Goal: Task Accomplishment & Management: Use online tool/utility

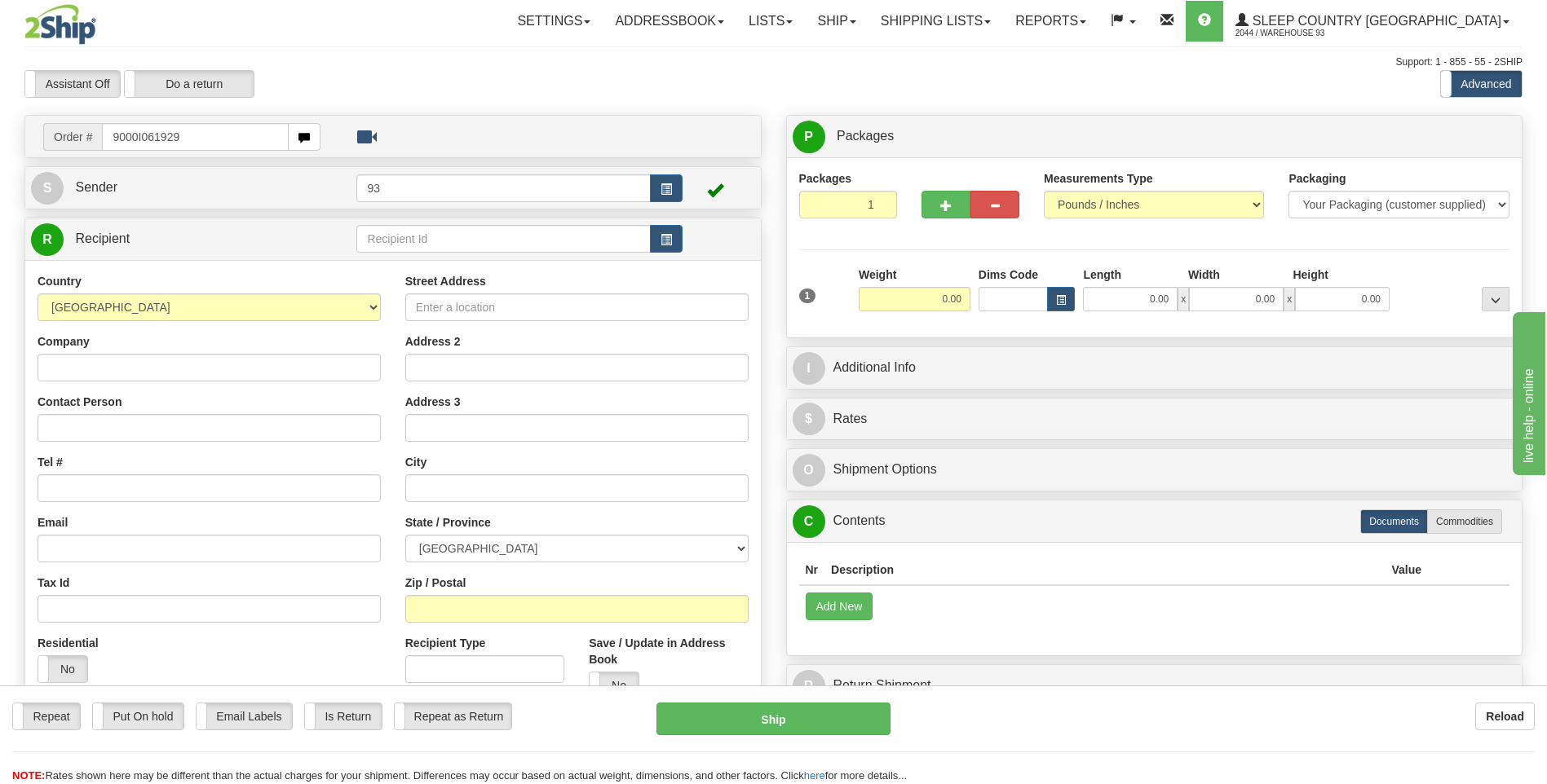
type input "9000I061929"
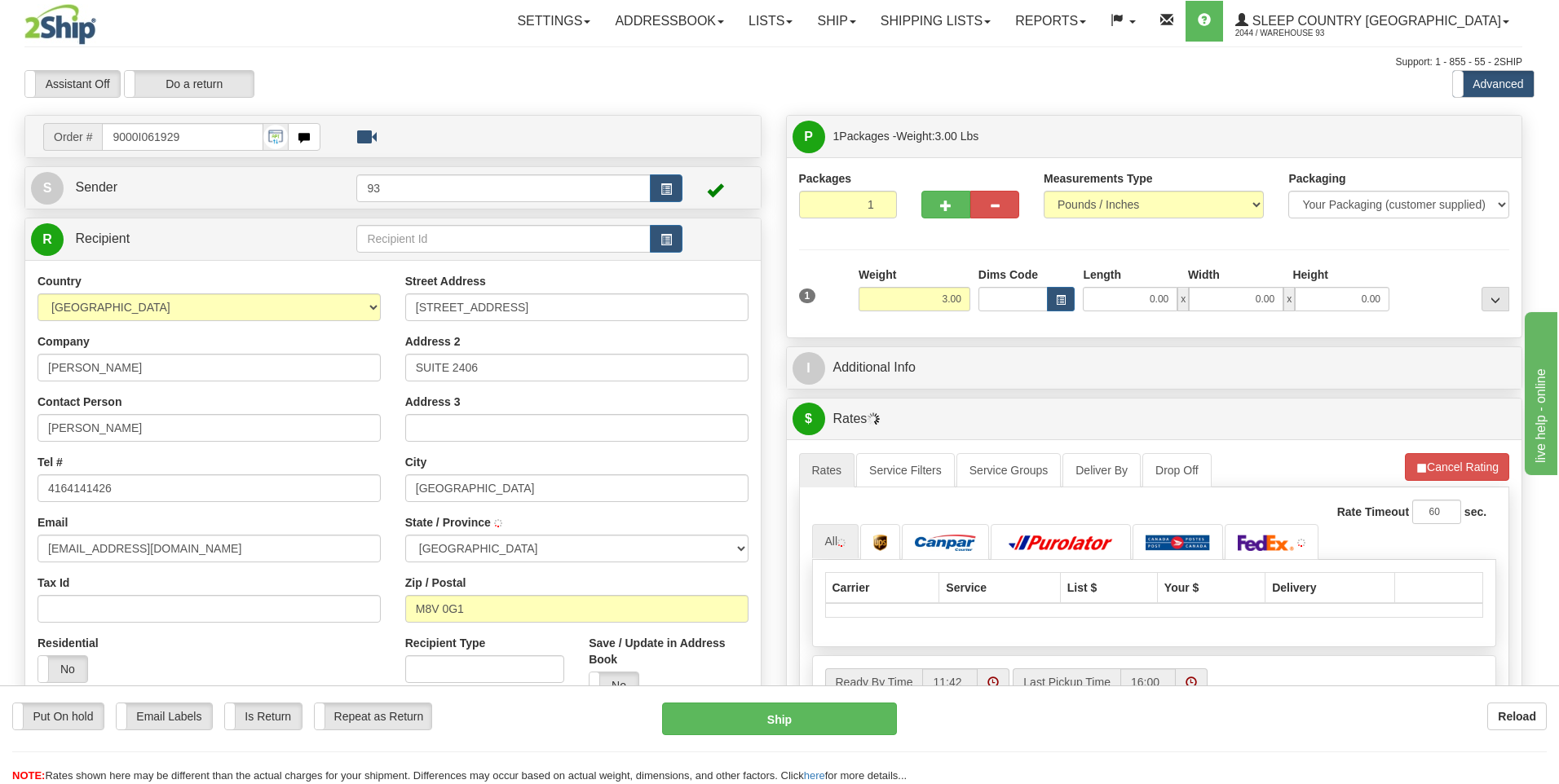
type input "ETOBICOKE"
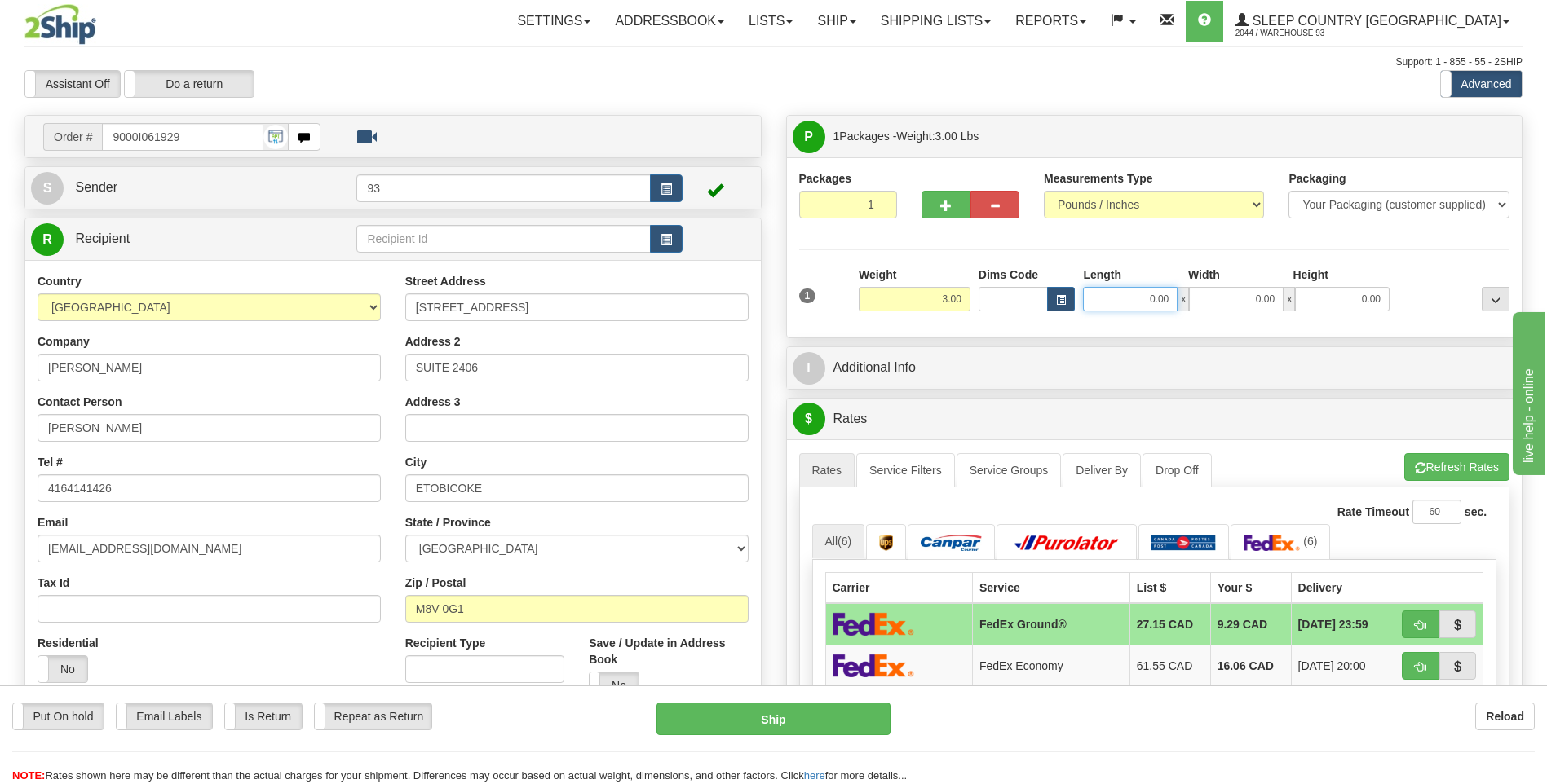
drag, startPoint x: 1143, startPoint y: 305, endPoint x: 1247, endPoint y: 299, distance: 104.2
click at [1247, 299] on div "0.00 x 0.00 x 0.00" at bounding box center [1236, 299] width 307 height 25
type input "8.00"
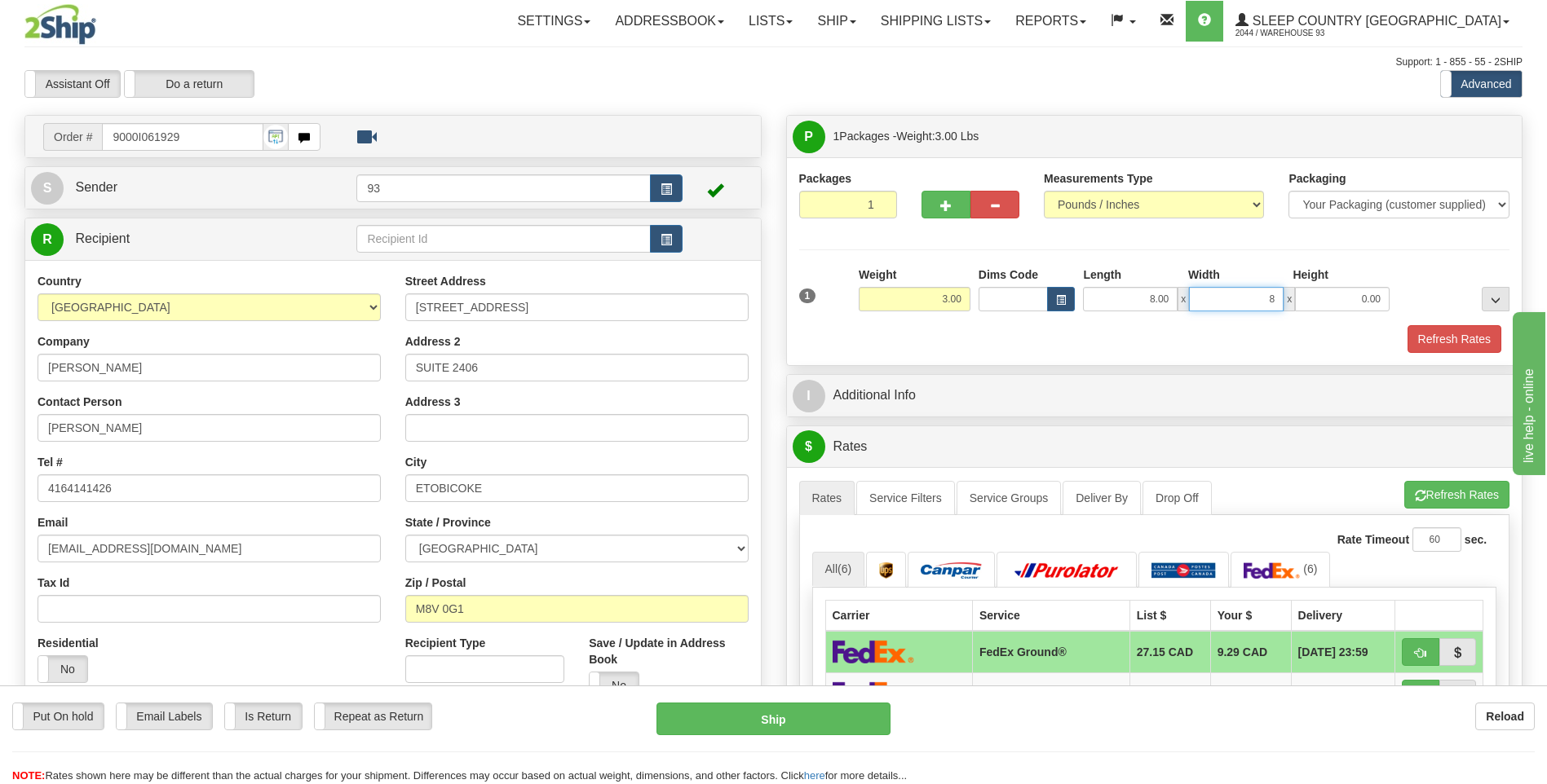
type input "8.00"
type input "4.00"
click at [1436, 339] on button "Refresh Rates" at bounding box center [1454, 339] width 94 height 27
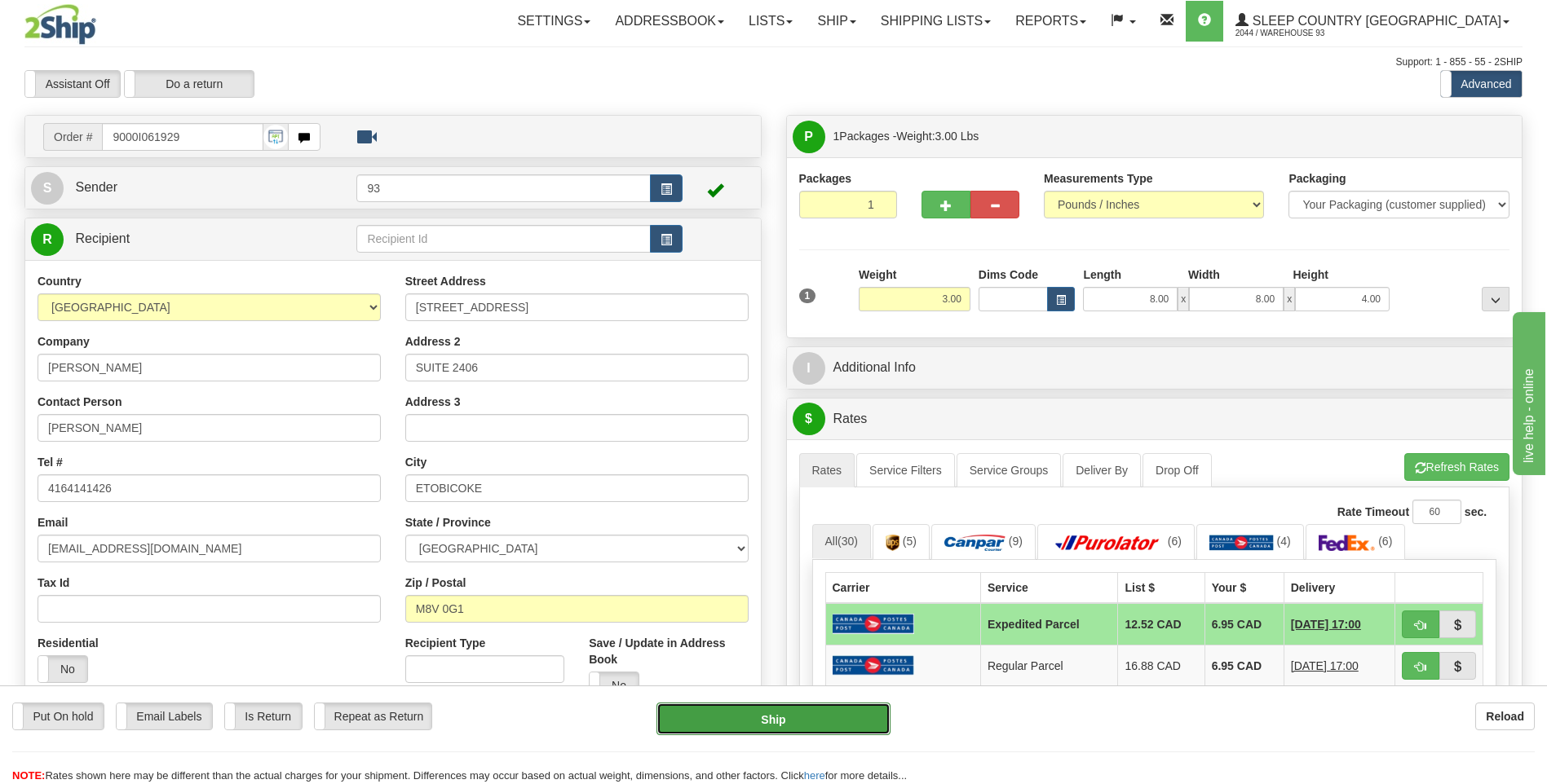
click at [799, 722] on button "Ship" at bounding box center [774, 719] width 233 height 33
type input "DOM.EP"
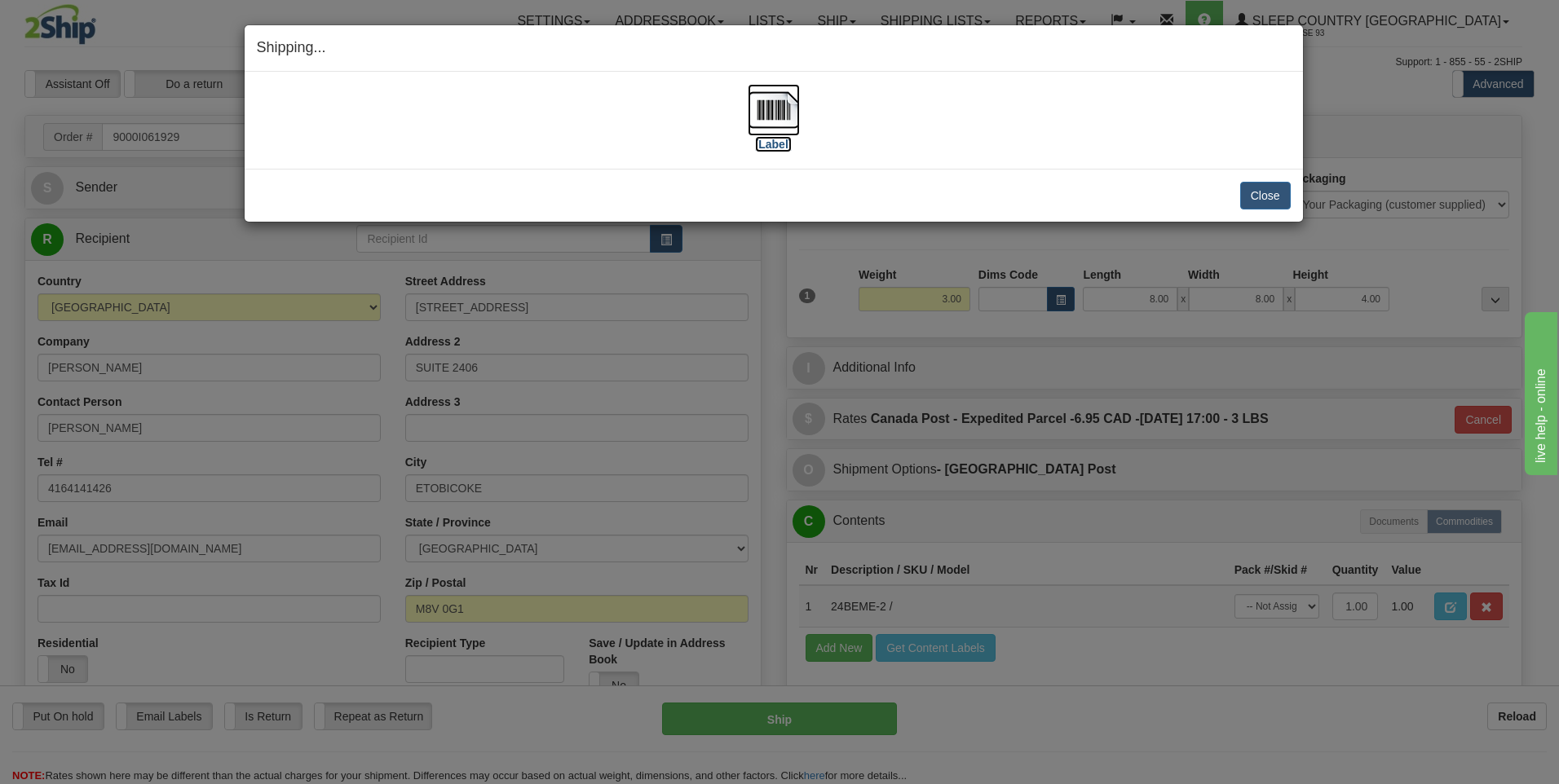
click at [767, 111] on img at bounding box center [773, 109] width 52 height 52
click at [1278, 190] on button "Close" at bounding box center [1266, 196] width 51 height 27
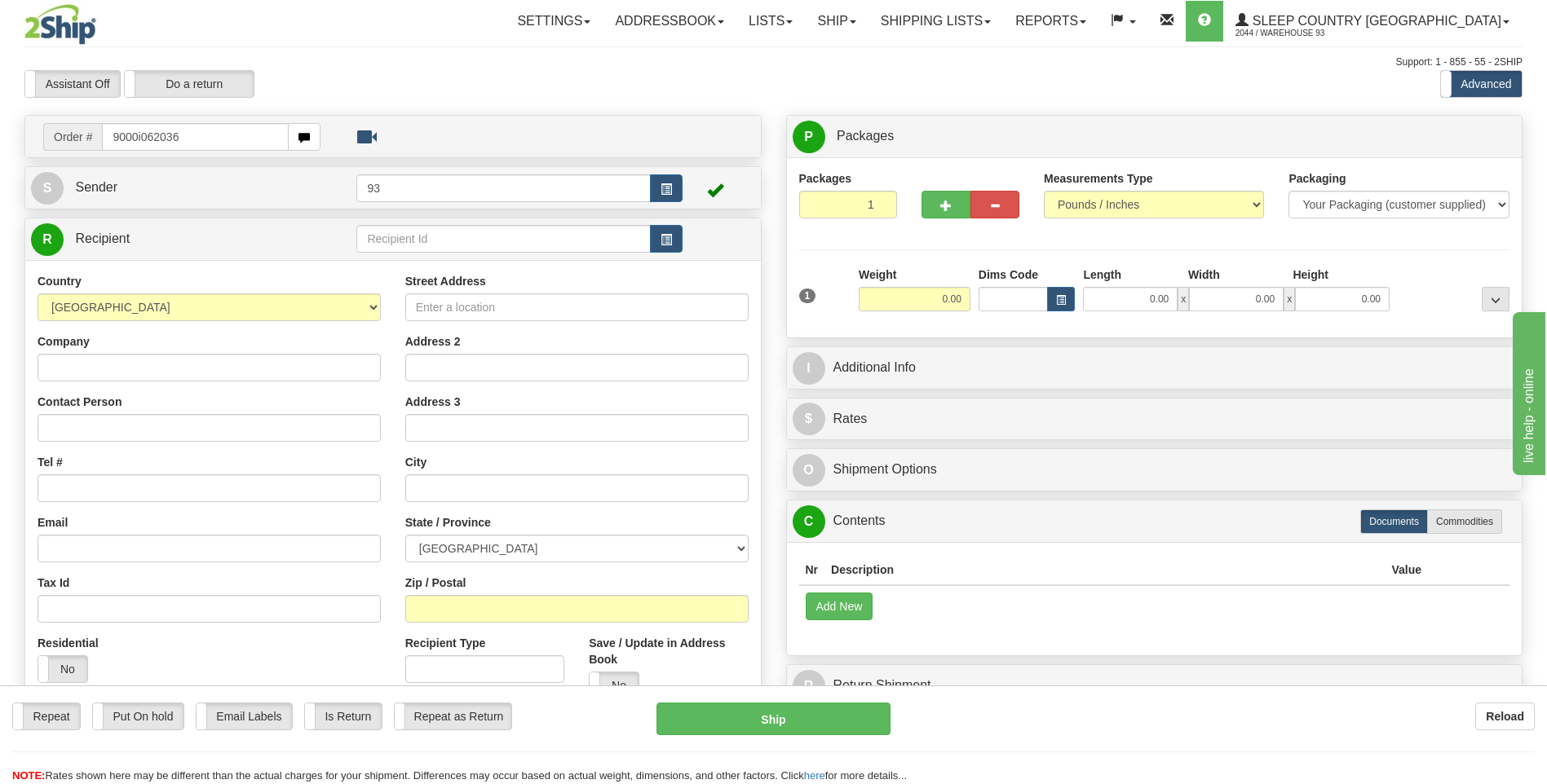
type input "9000i062036"
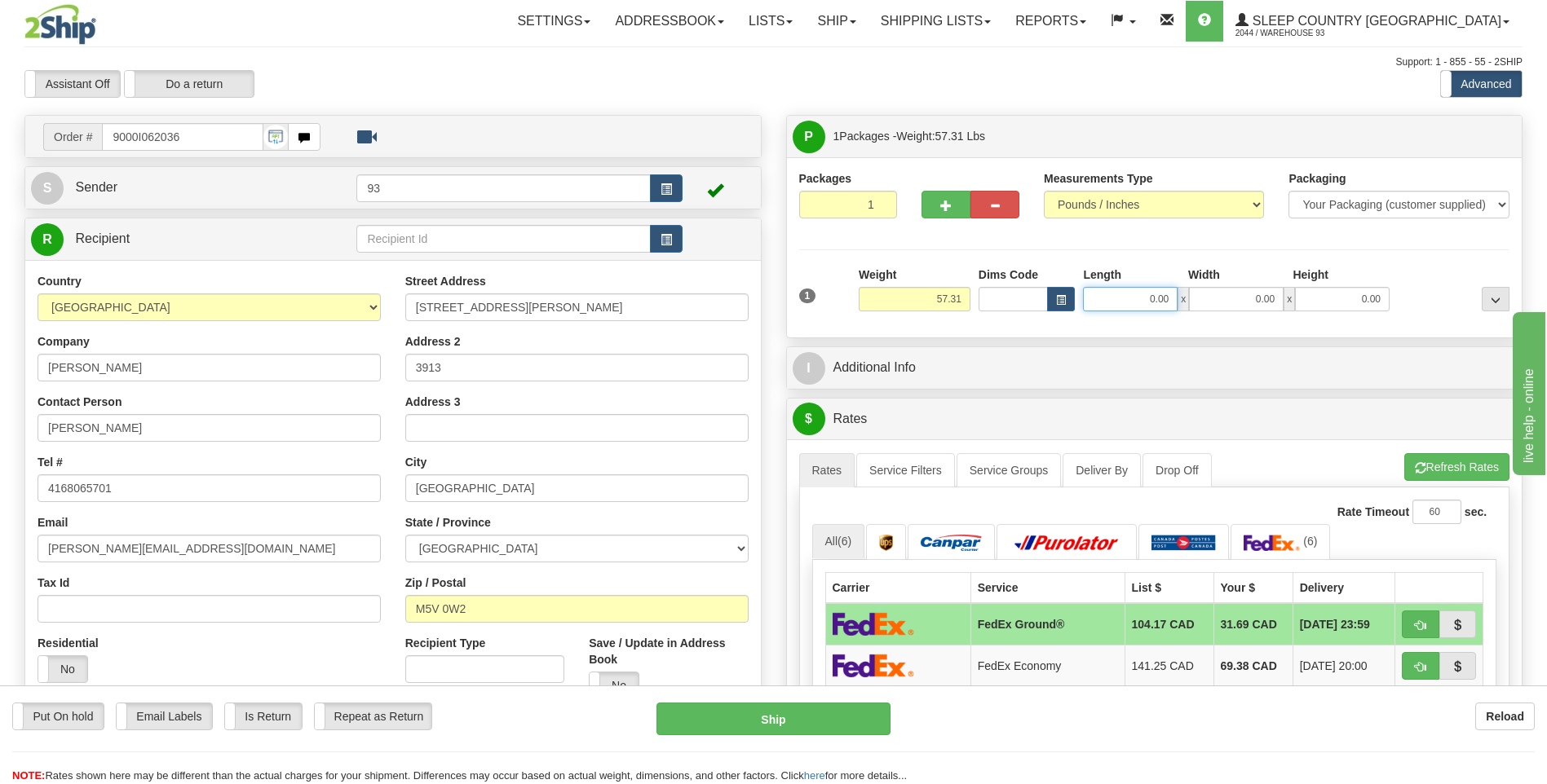
drag, startPoint x: 1145, startPoint y: 307, endPoint x: 1204, endPoint y: 301, distance: 59.3
click at [1204, 301] on div "0.00 x 0.00 x 0.00" at bounding box center [1236, 299] width 307 height 25
type input "40.00"
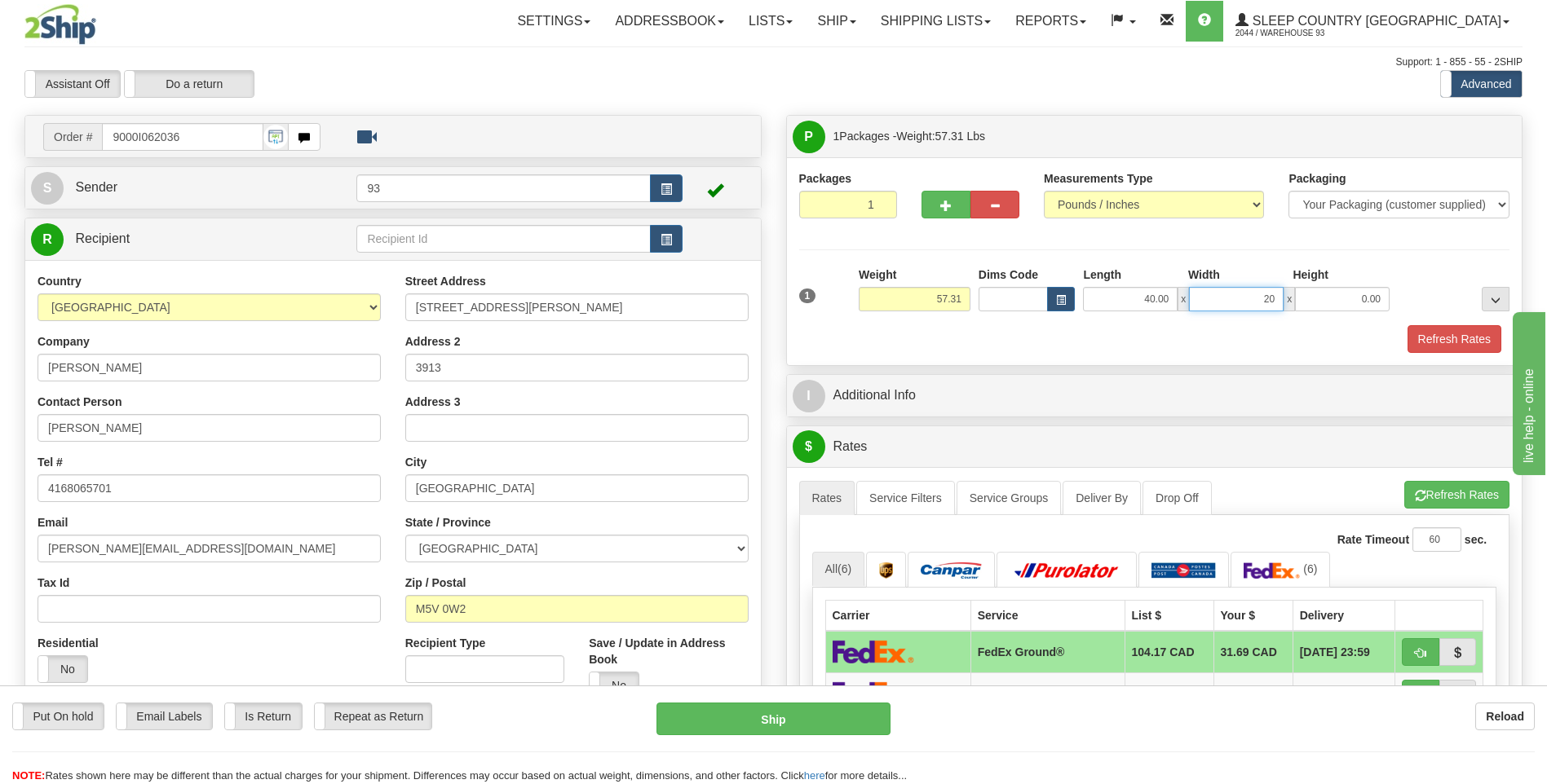
type input "20.00"
click at [1416, 345] on button "Refresh Rates" at bounding box center [1454, 339] width 94 height 27
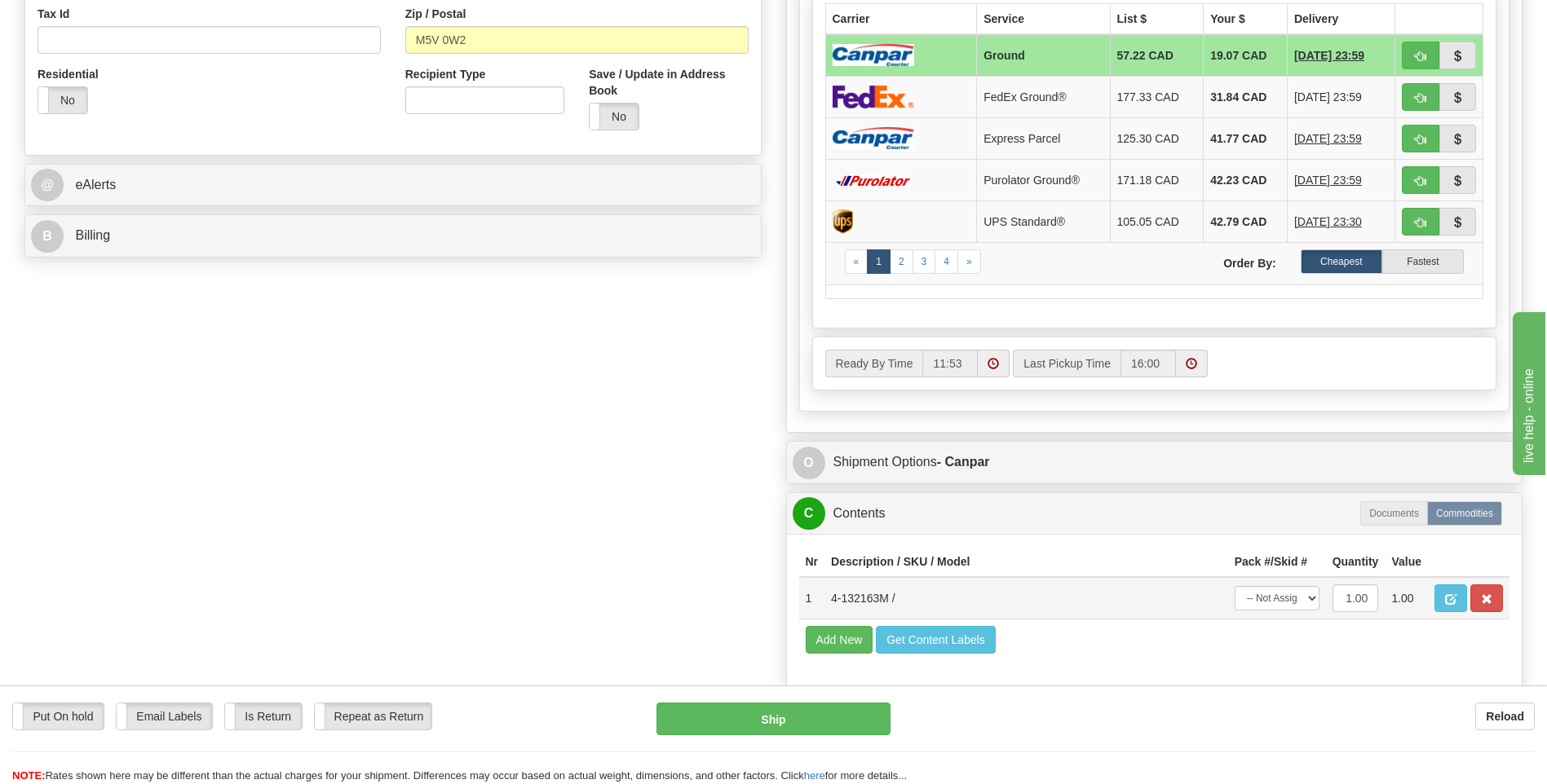
scroll to position [571, 0]
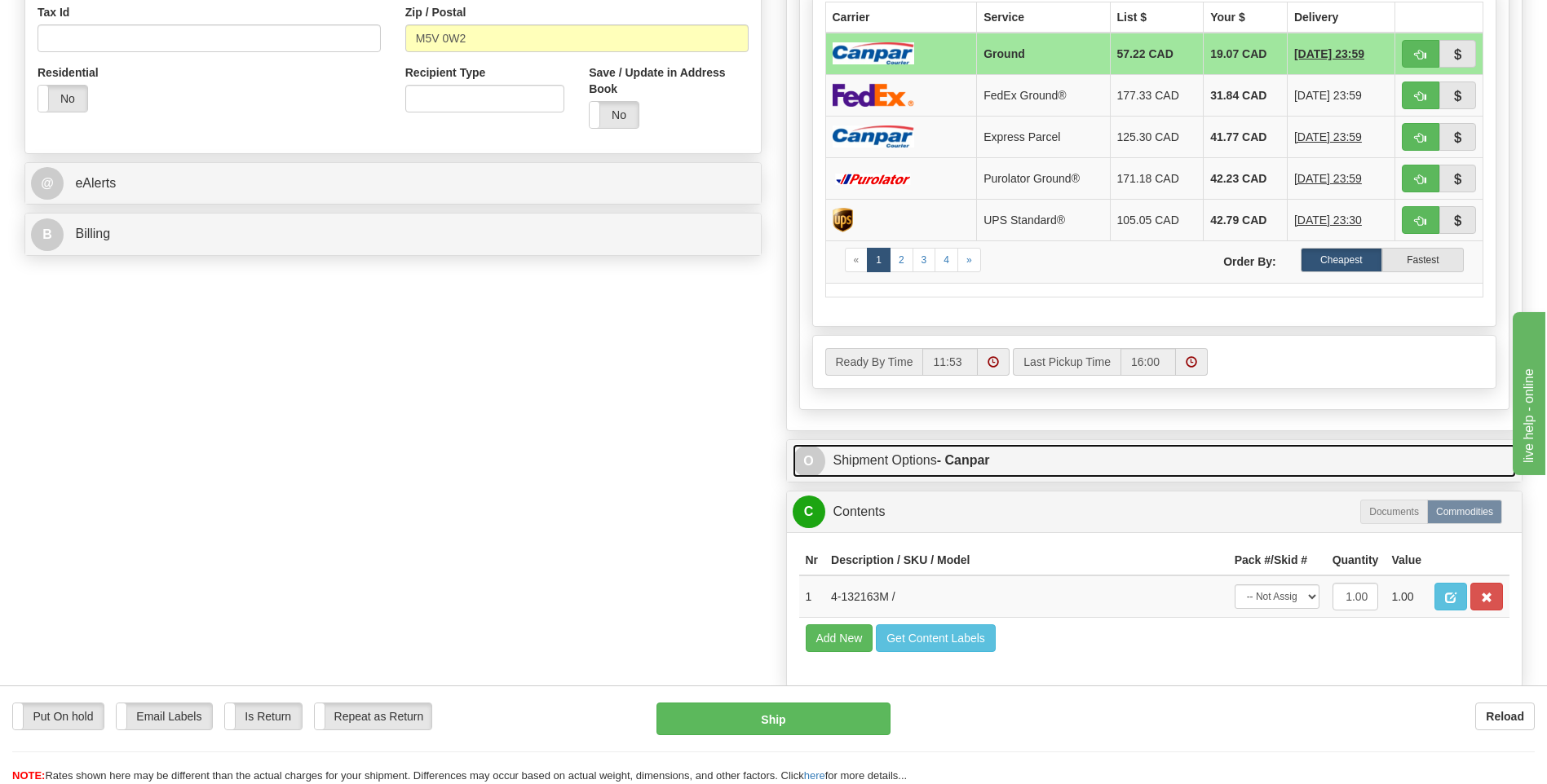
click at [805, 462] on span "O" at bounding box center [809, 462] width 33 height 33
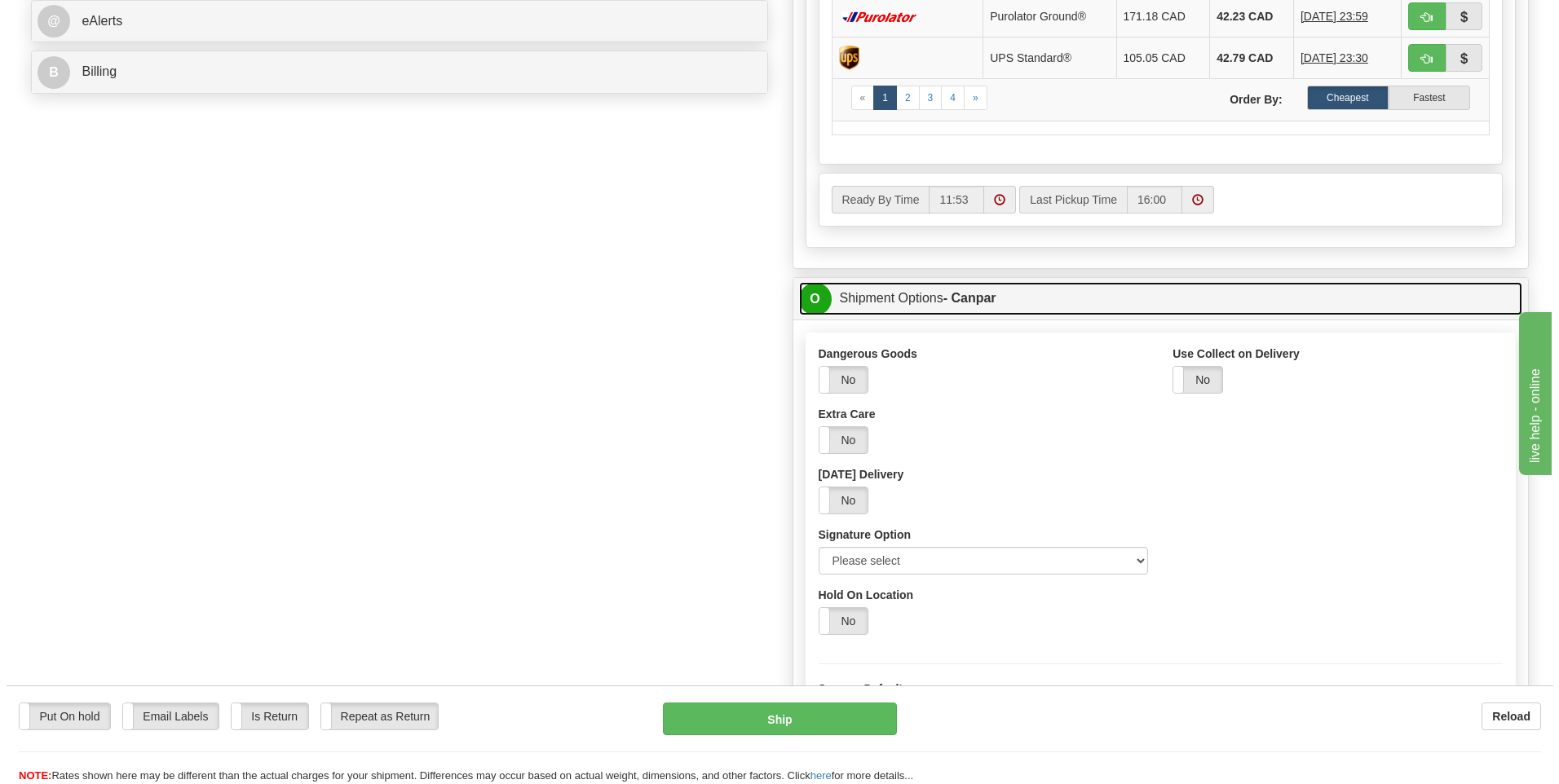
scroll to position [734, 0]
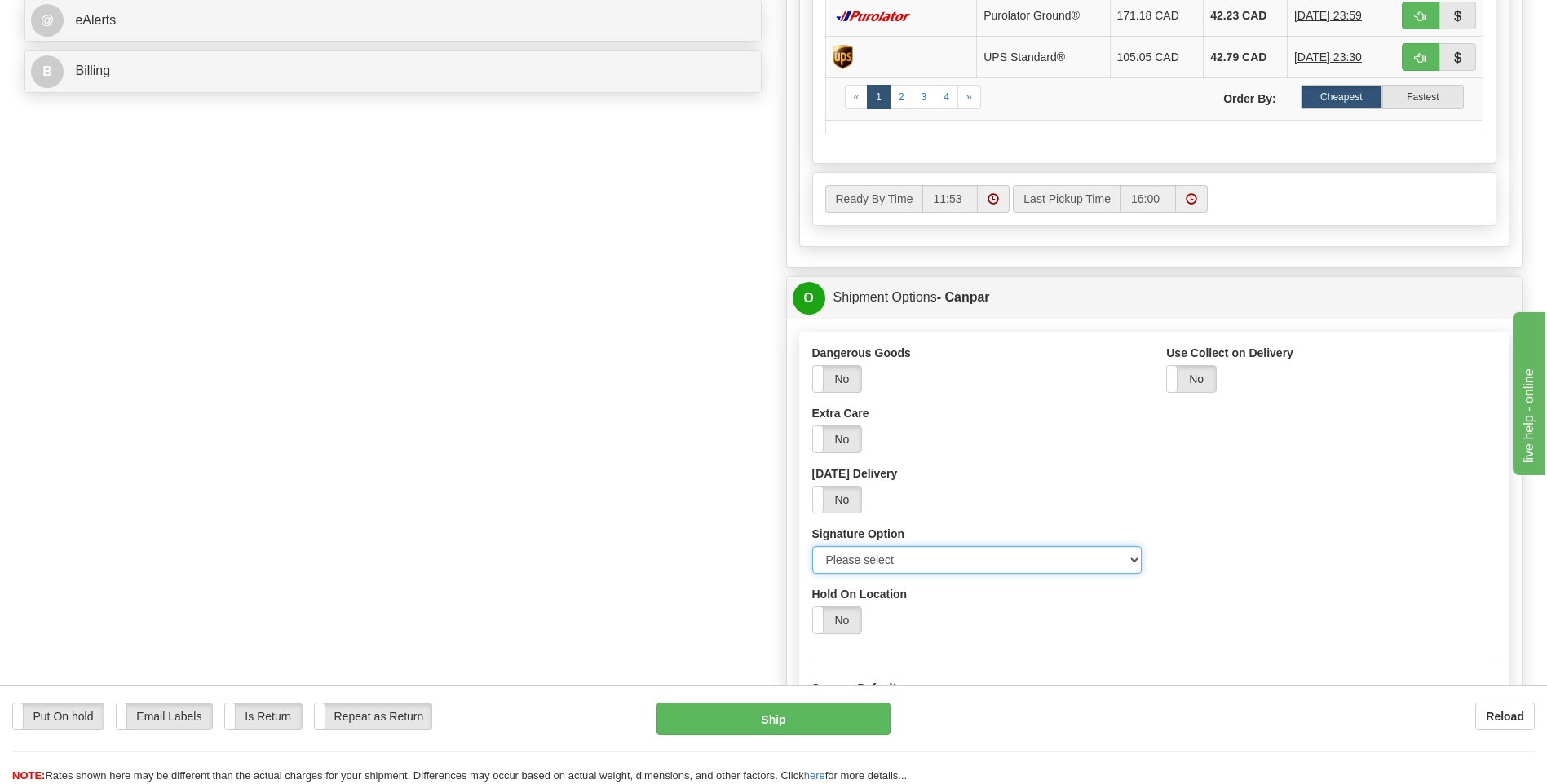
click at [1130, 556] on select "Please select No Signature Required Signature Required Adult Signature" at bounding box center [978, 560] width 331 height 27
select select "2"
click at [813, 546] on select "Please select No Signature Required Signature Required Adult Signature" at bounding box center [978, 560] width 331 height 27
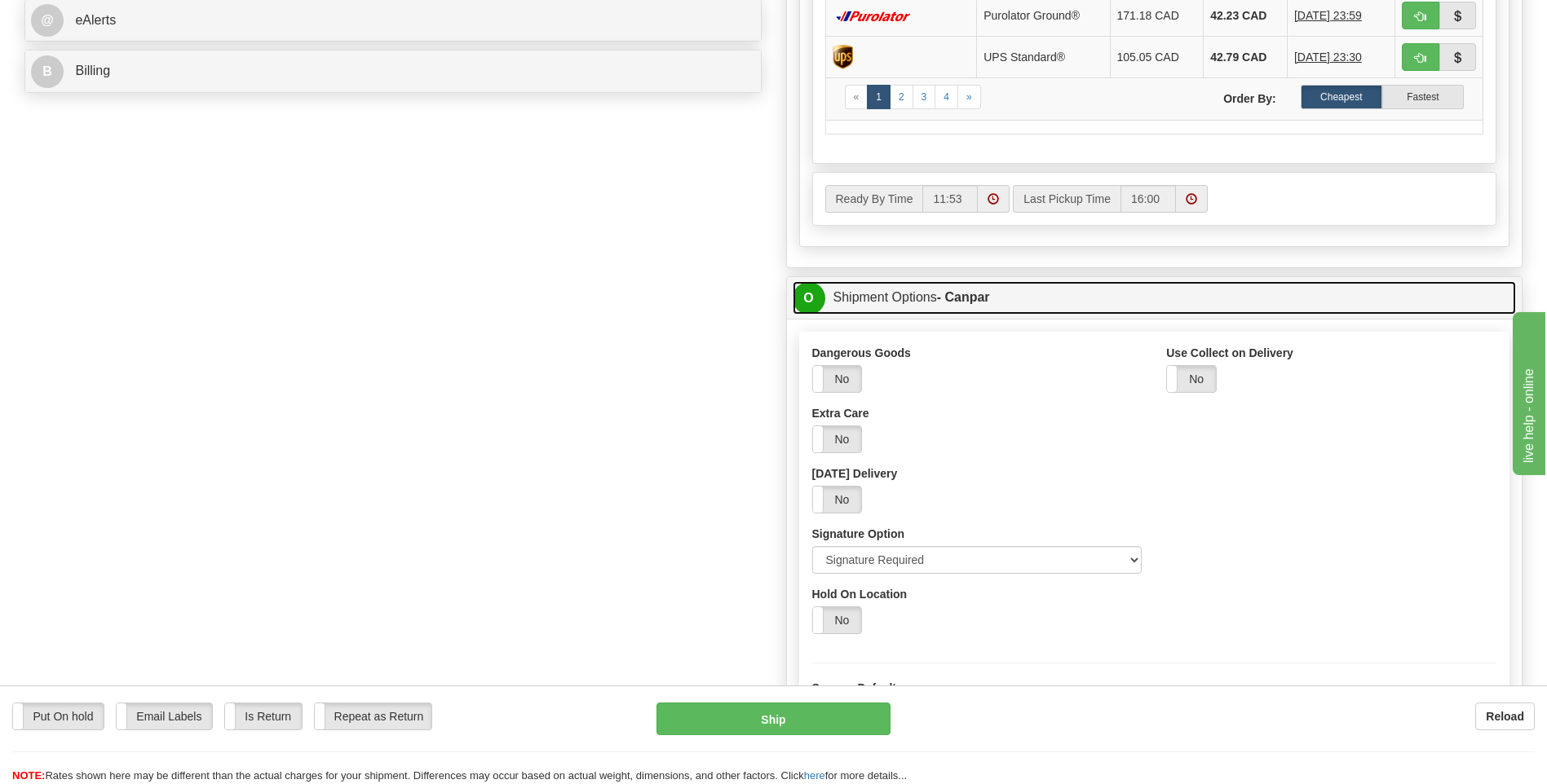
click at [804, 296] on span "O" at bounding box center [809, 299] width 33 height 33
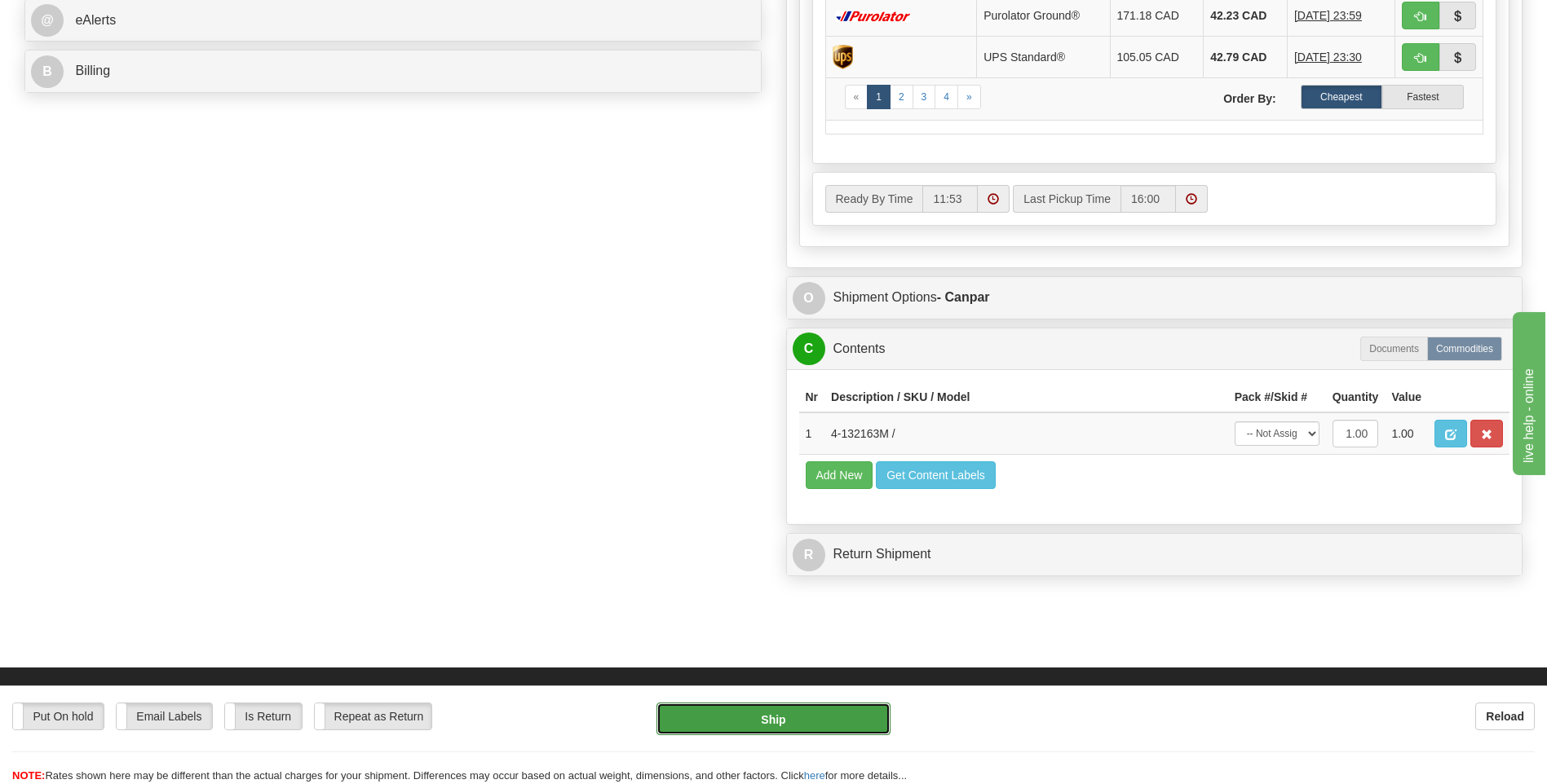
click at [790, 715] on button "Ship" at bounding box center [774, 719] width 233 height 33
type input "1"
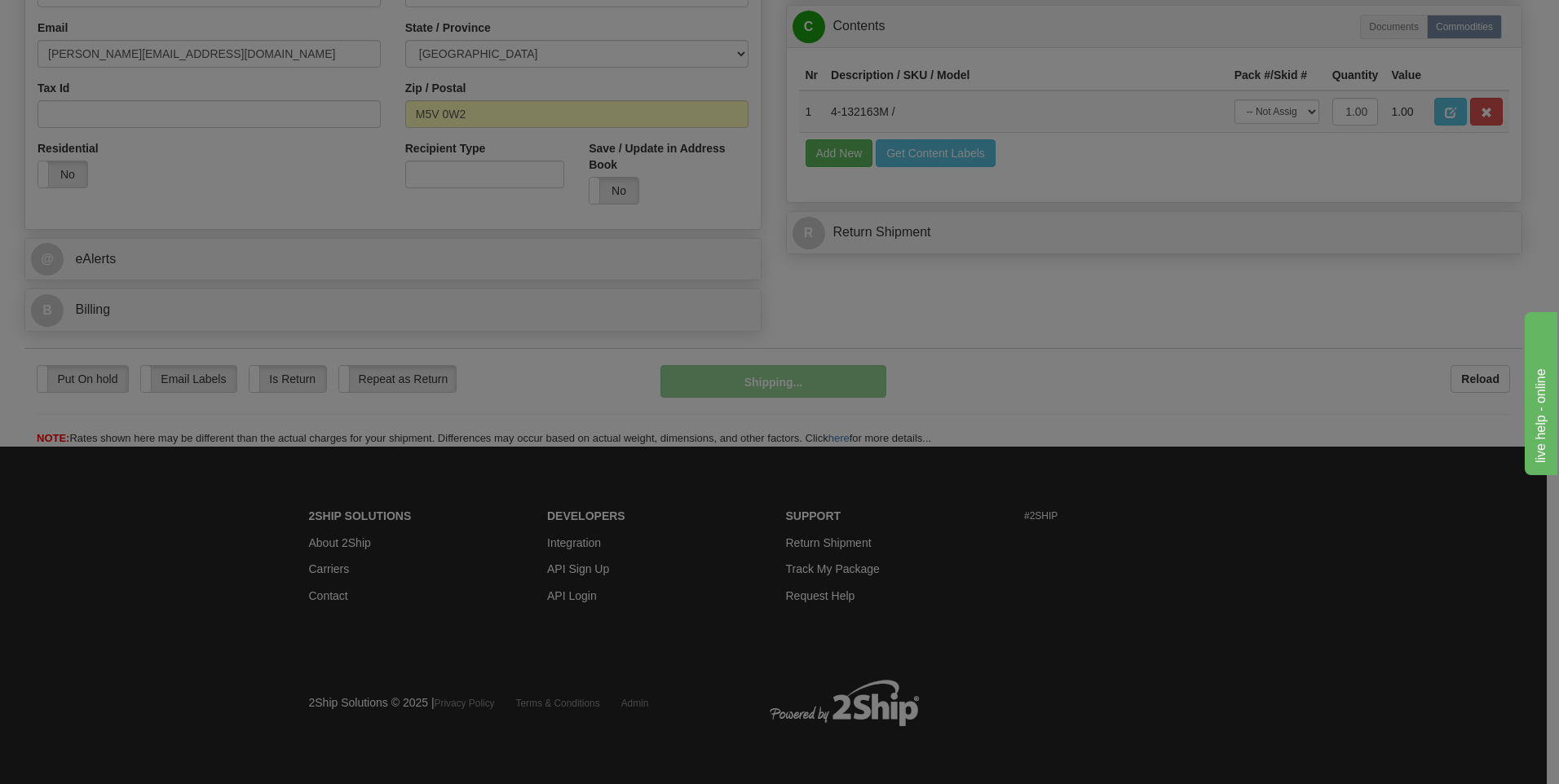
scroll to position [495, 0]
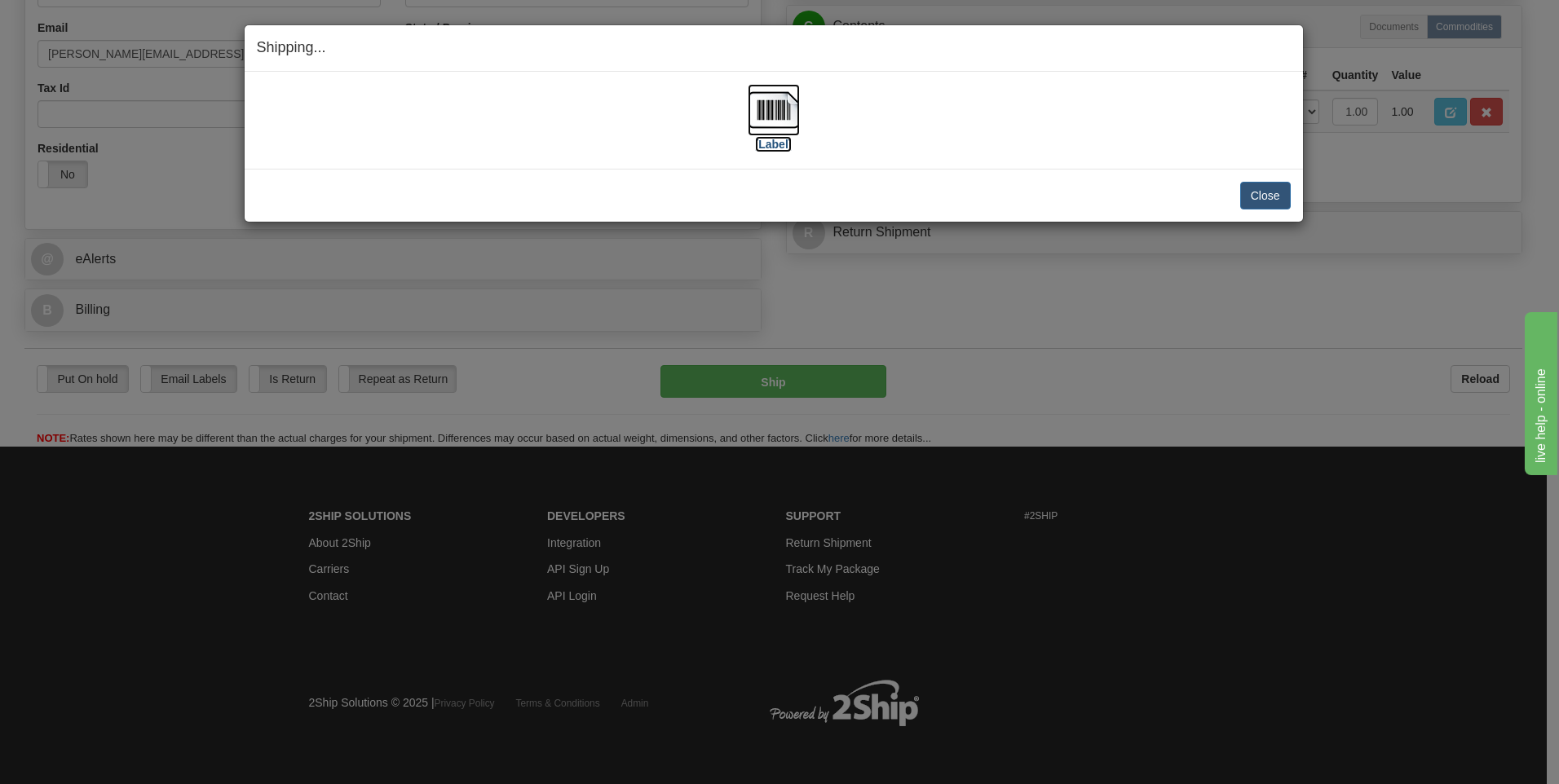
click at [765, 108] on img at bounding box center [773, 109] width 52 height 52
click at [1259, 190] on button "Close" at bounding box center [1266, 196] width 51 height 27
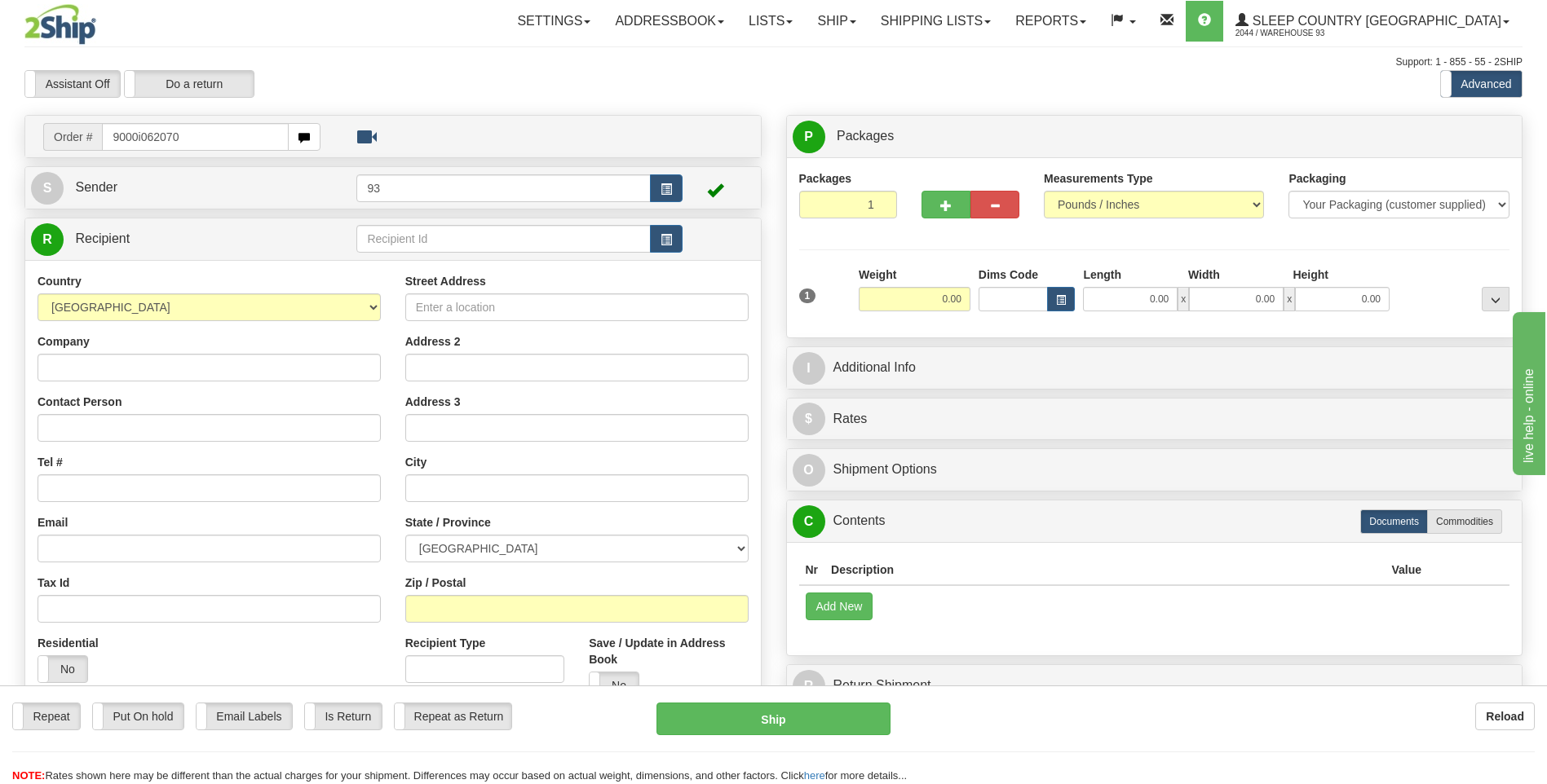
type input "9000i062070"
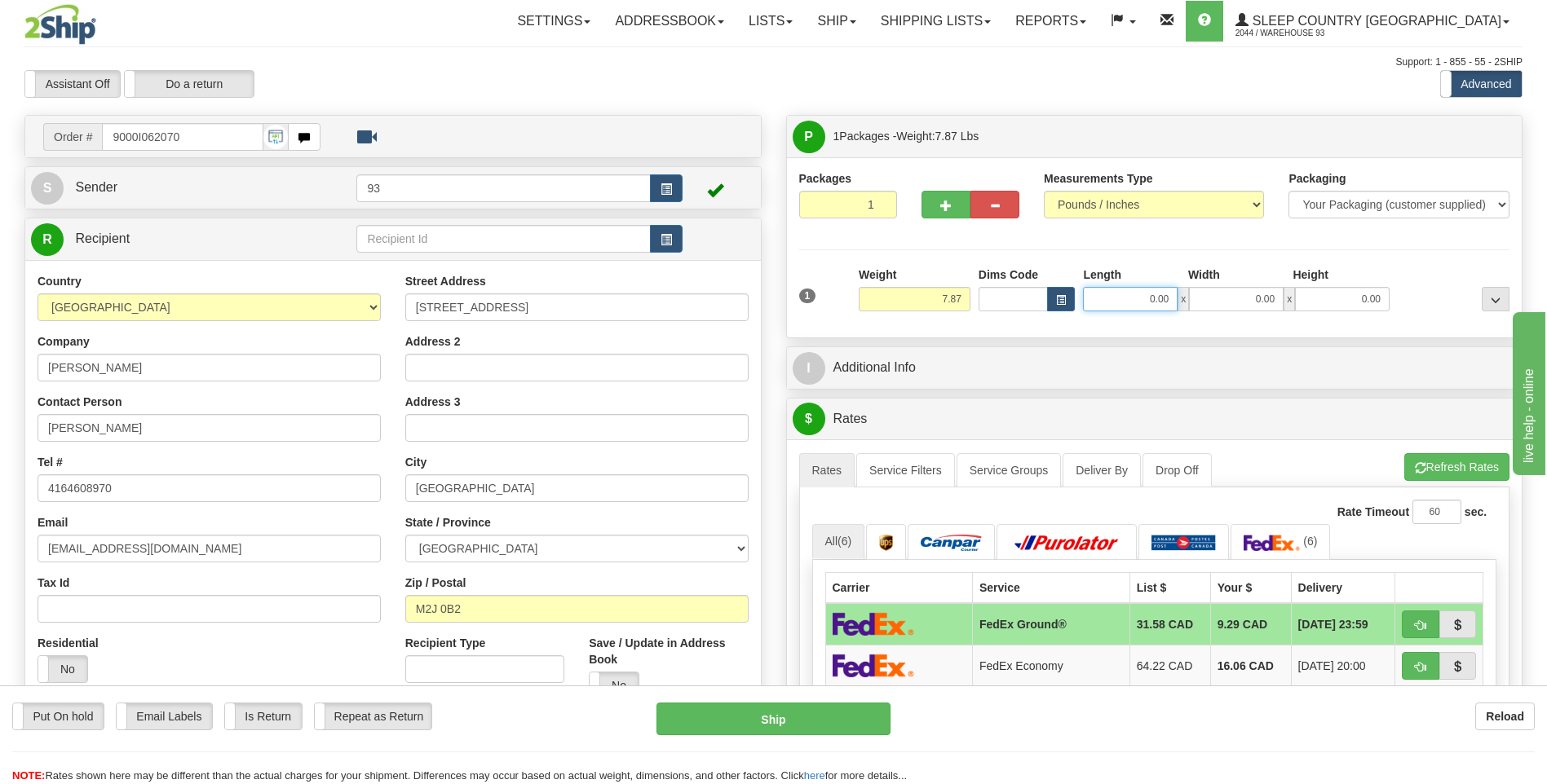
drag, startPoint x: 1135, startPoint y: 299, endPoint x: 1248, endPoint y: 307, distance: 113.3
click at [1248, 307] on div "0.00 x 0.00 x 0.00" at bounding box center [1236, 299] width 307 height 25
type input "8.00"
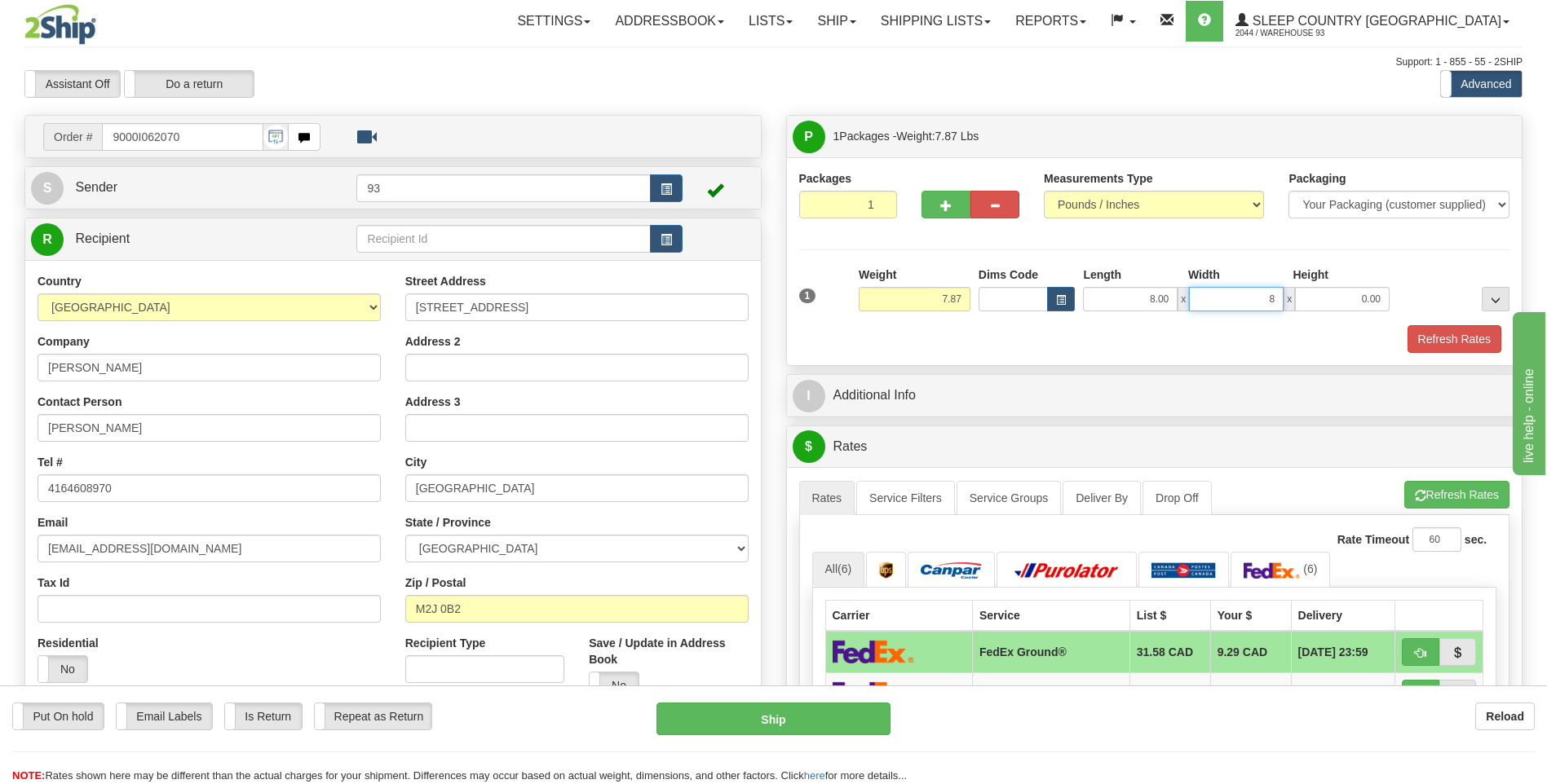
type input "8.00"
type input "4.00"
click at [1445, 342] on button "Refresh Rates" at bounding box center [1454, 339] width 94 height 27
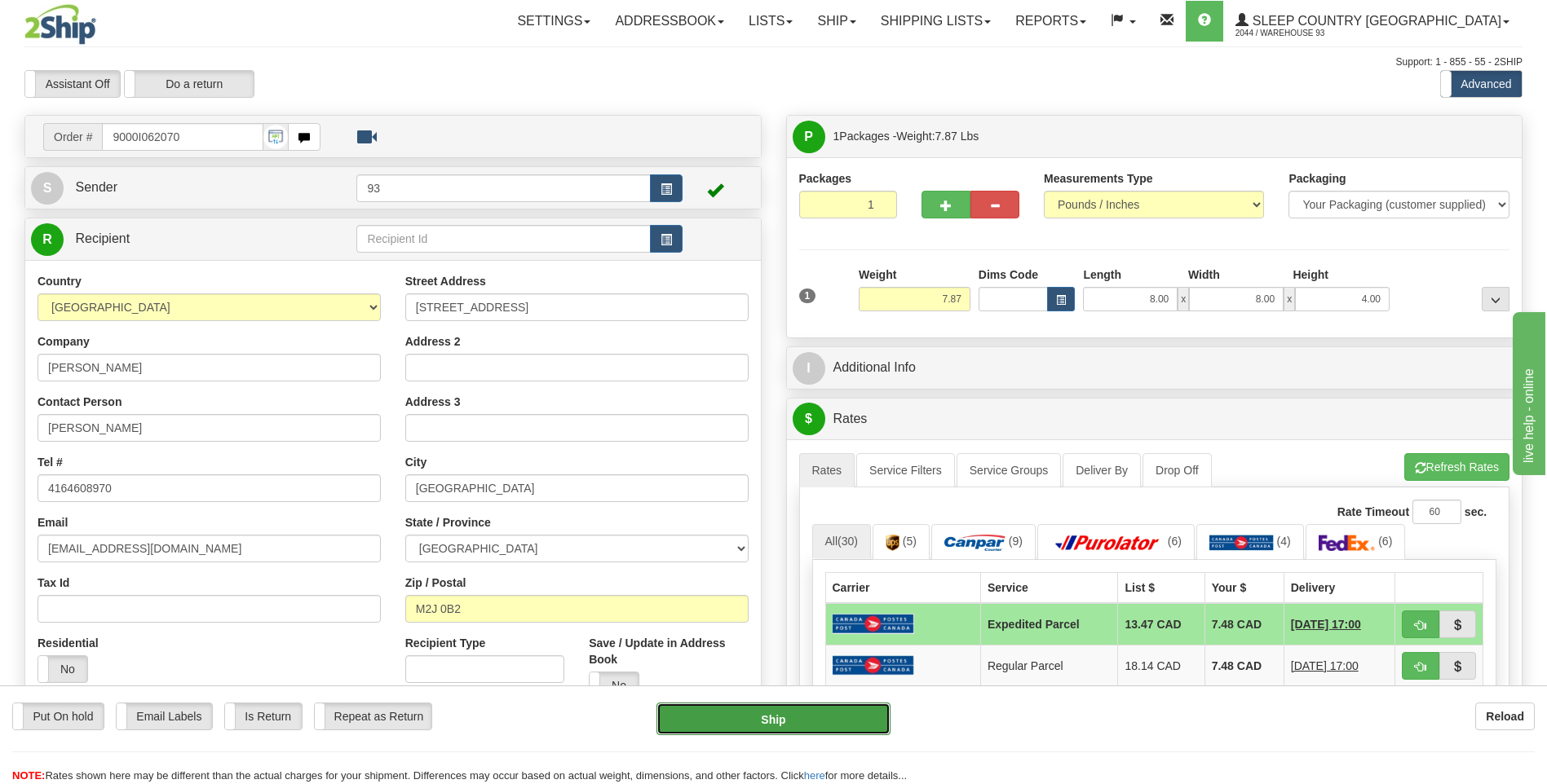
click at [764, 726] on button "Ship" at bounding box center [774, 719] width 233 height 33
type input "DOM.EP"
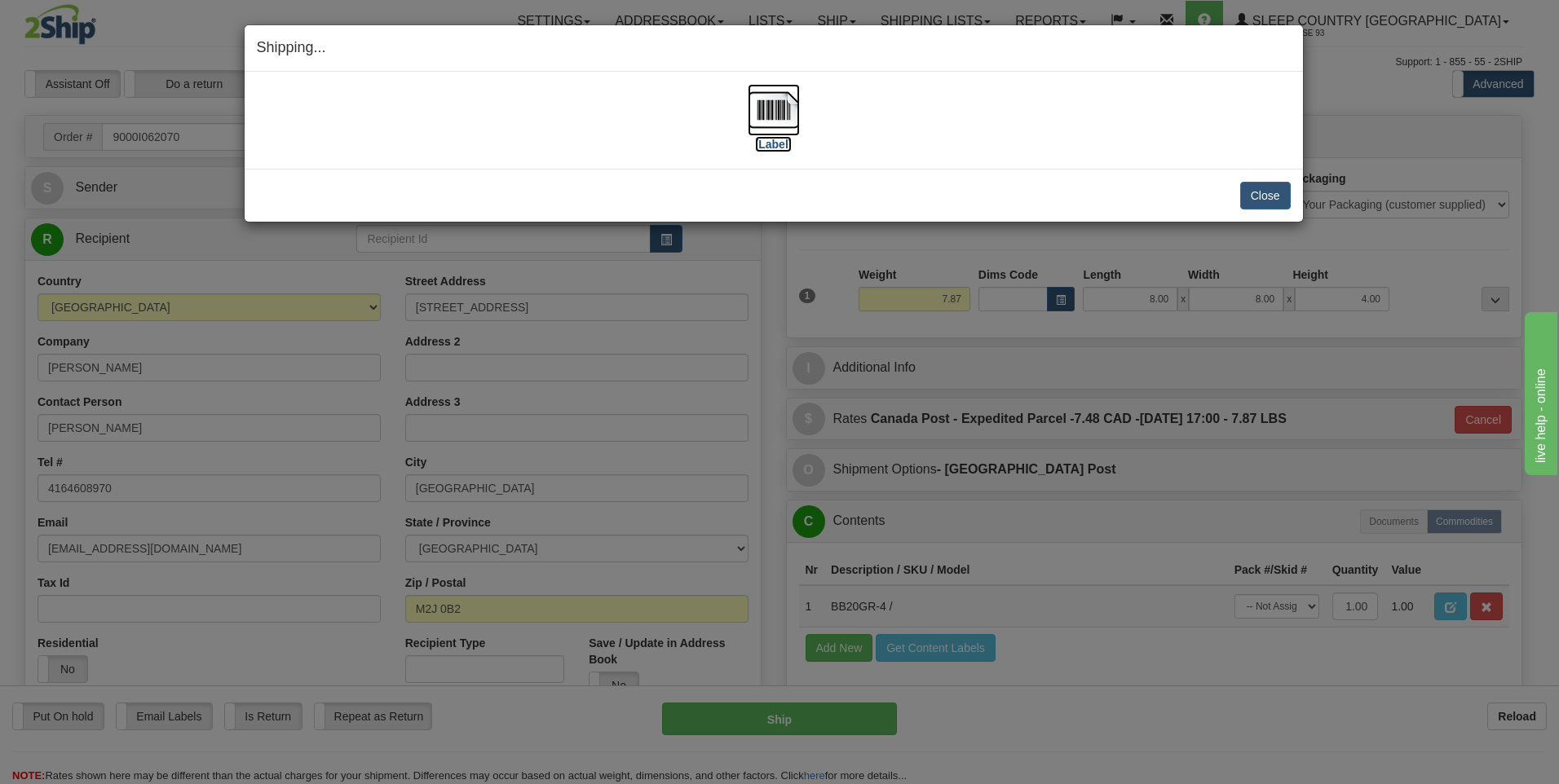
click at [767, 105] on img at bounding box center [773, 109] width 52 height 52
click at [1273, 213] on div "Close Cancel Cancel Shipment and Quit Pickup Quit Pickup ONLY" at bounding box center [774, 195] width 1058 height 53
click at [1265, 196] on button "Close" at bounding box center [1266, 196] width 51 height 27
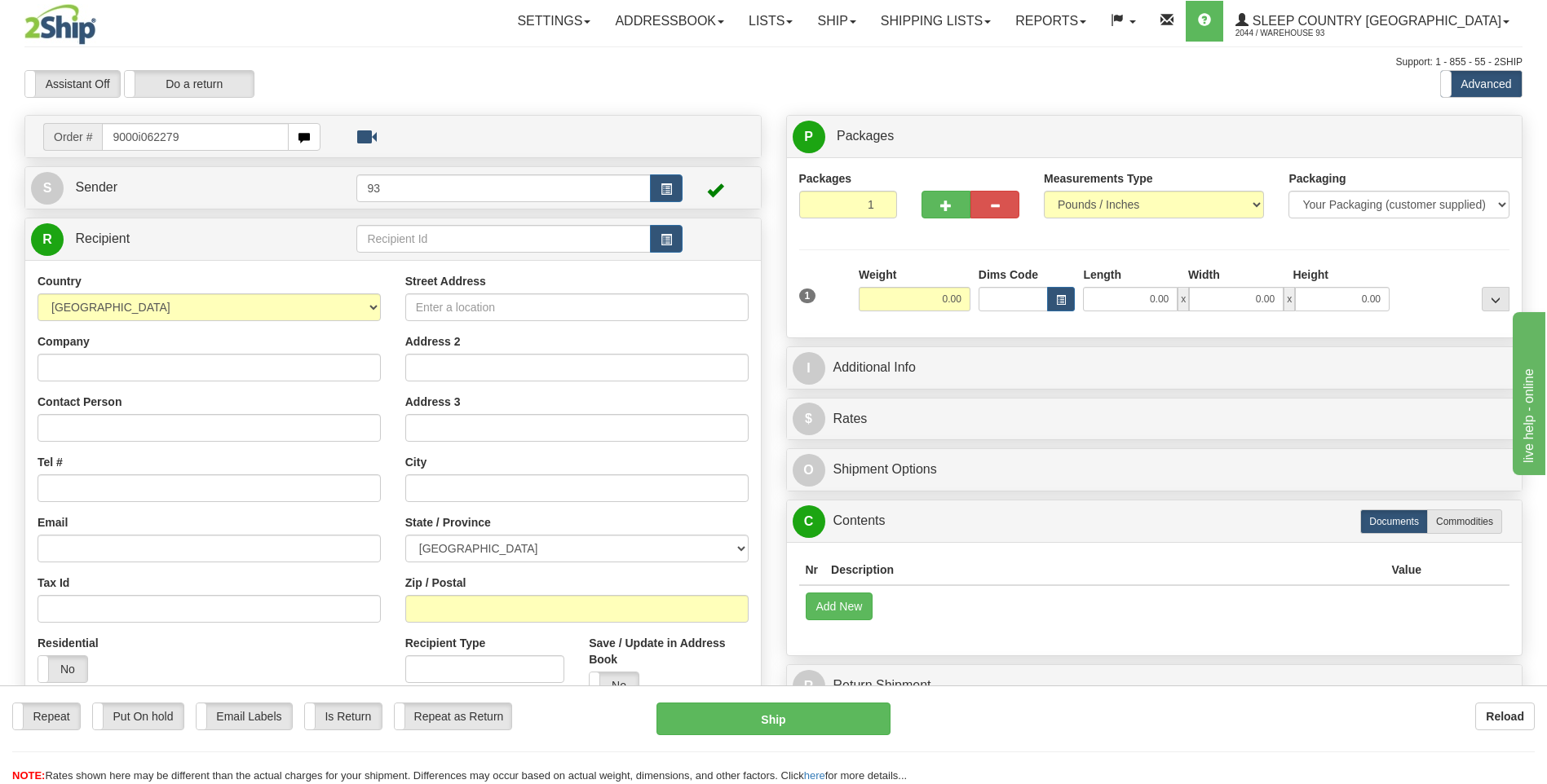
type input "9000i062279"
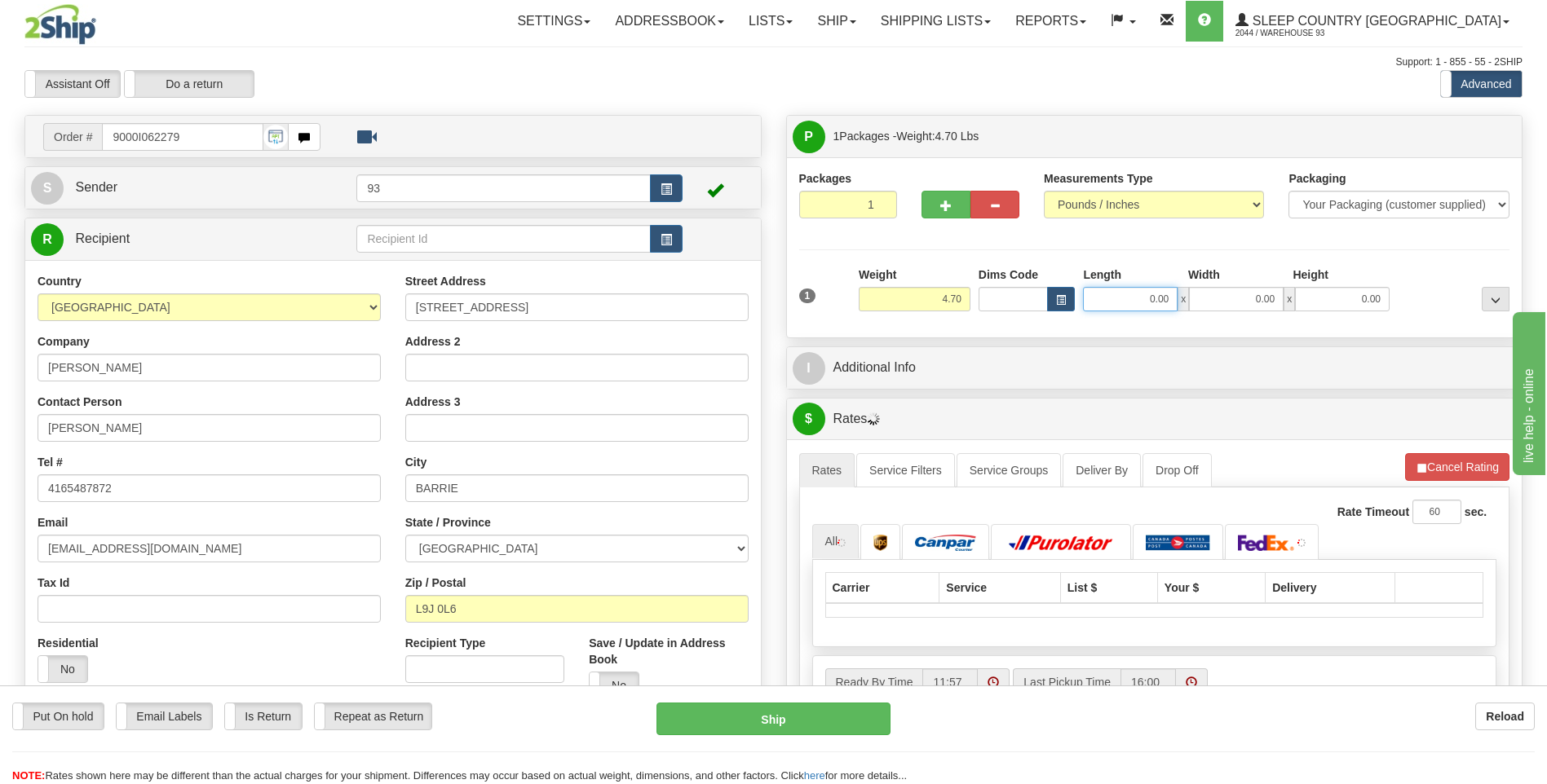
drag, startPoint x: 1183, startPoint y: 300, endPoint x: 1204, endPoint y: 300, distance: 21.0
click at [1204, 300] on div "0.00 x 0.00 x 0.00" at bounding box center [1236, 299] width 307 height 25
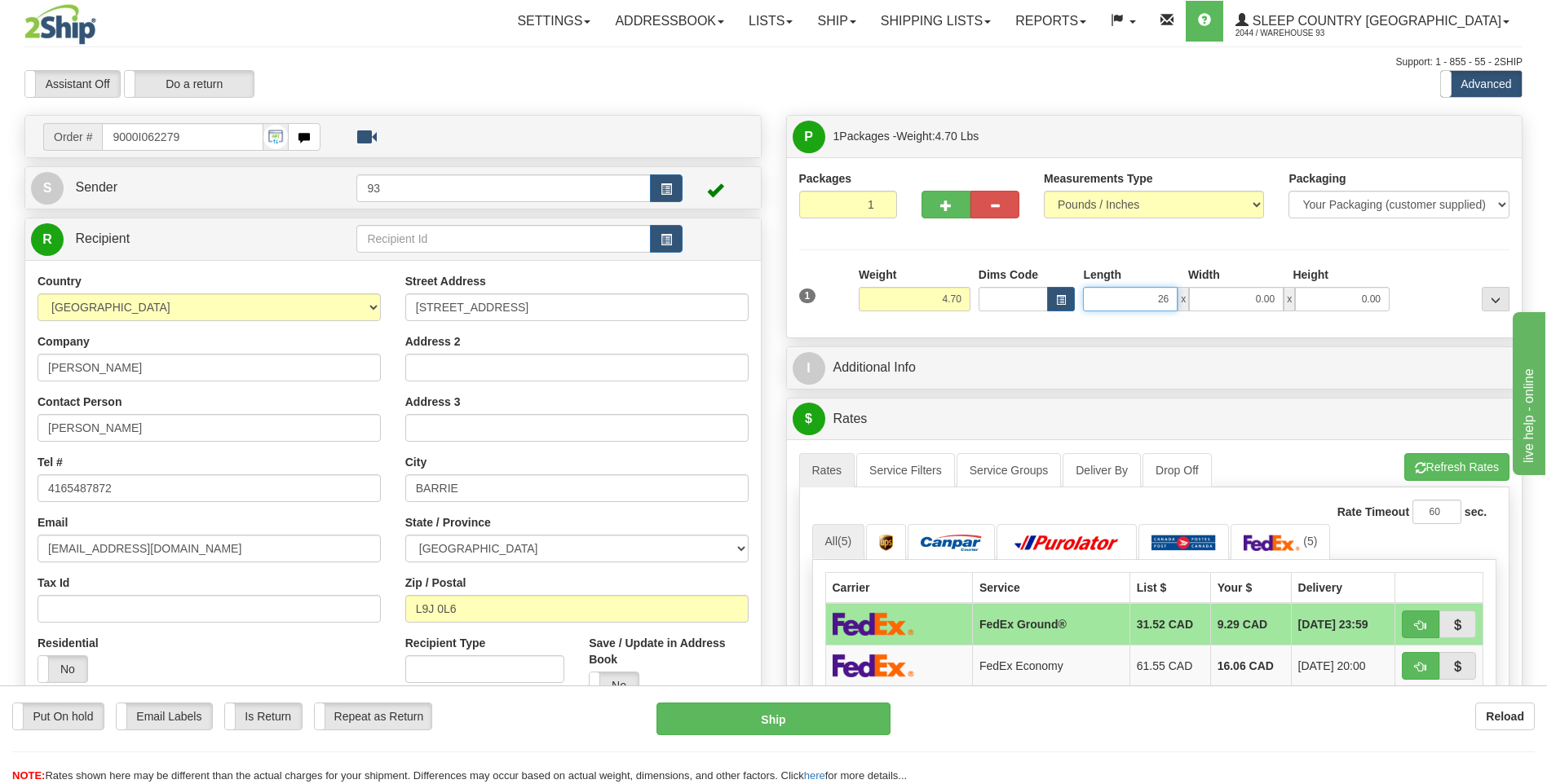
type input "26.00"
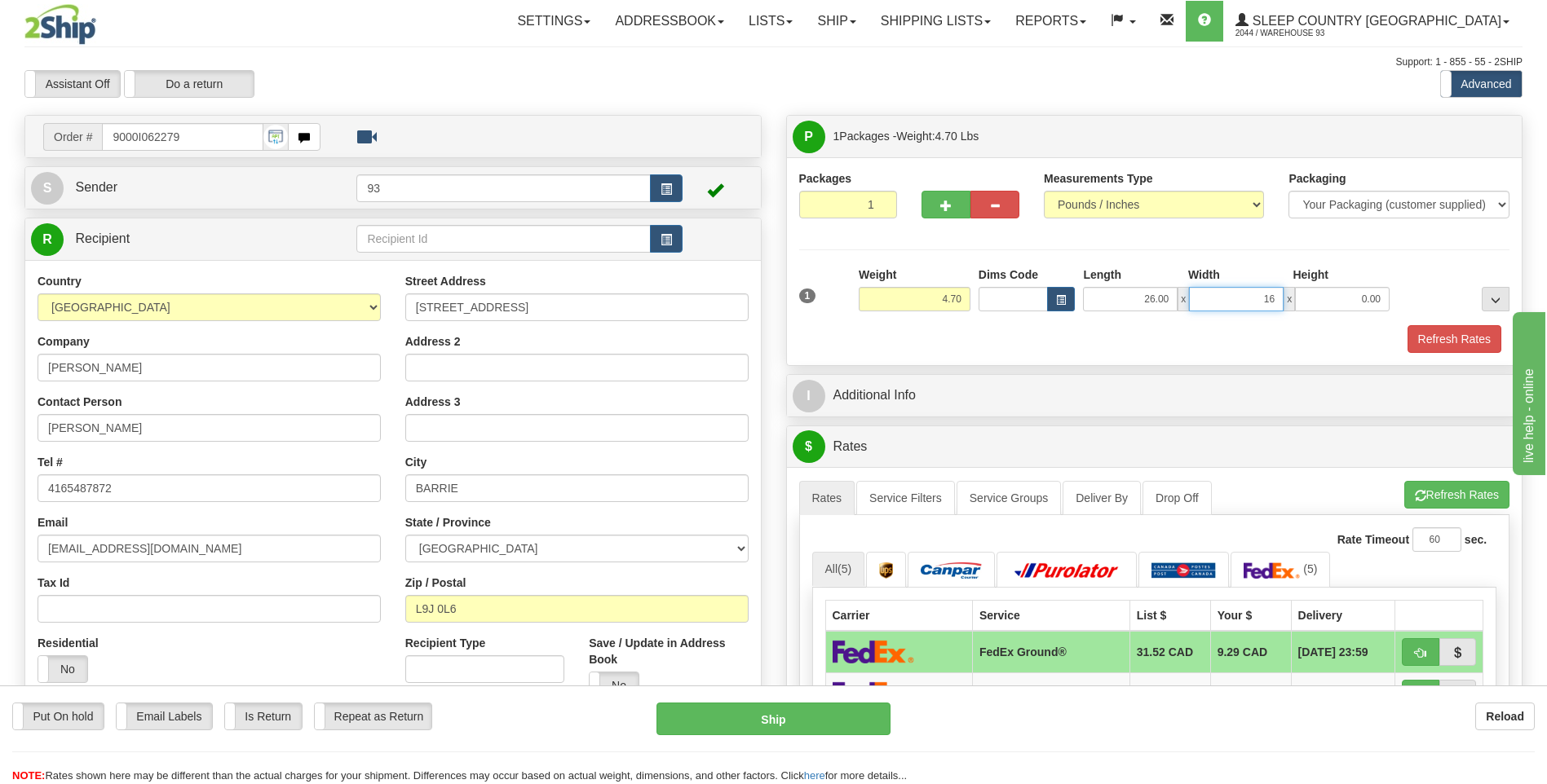
type input "16.00"
type input "6.00"
click at [1434, 336] on button "Refresh Rates" at bounding box center [1454, 339] width 94 height 27
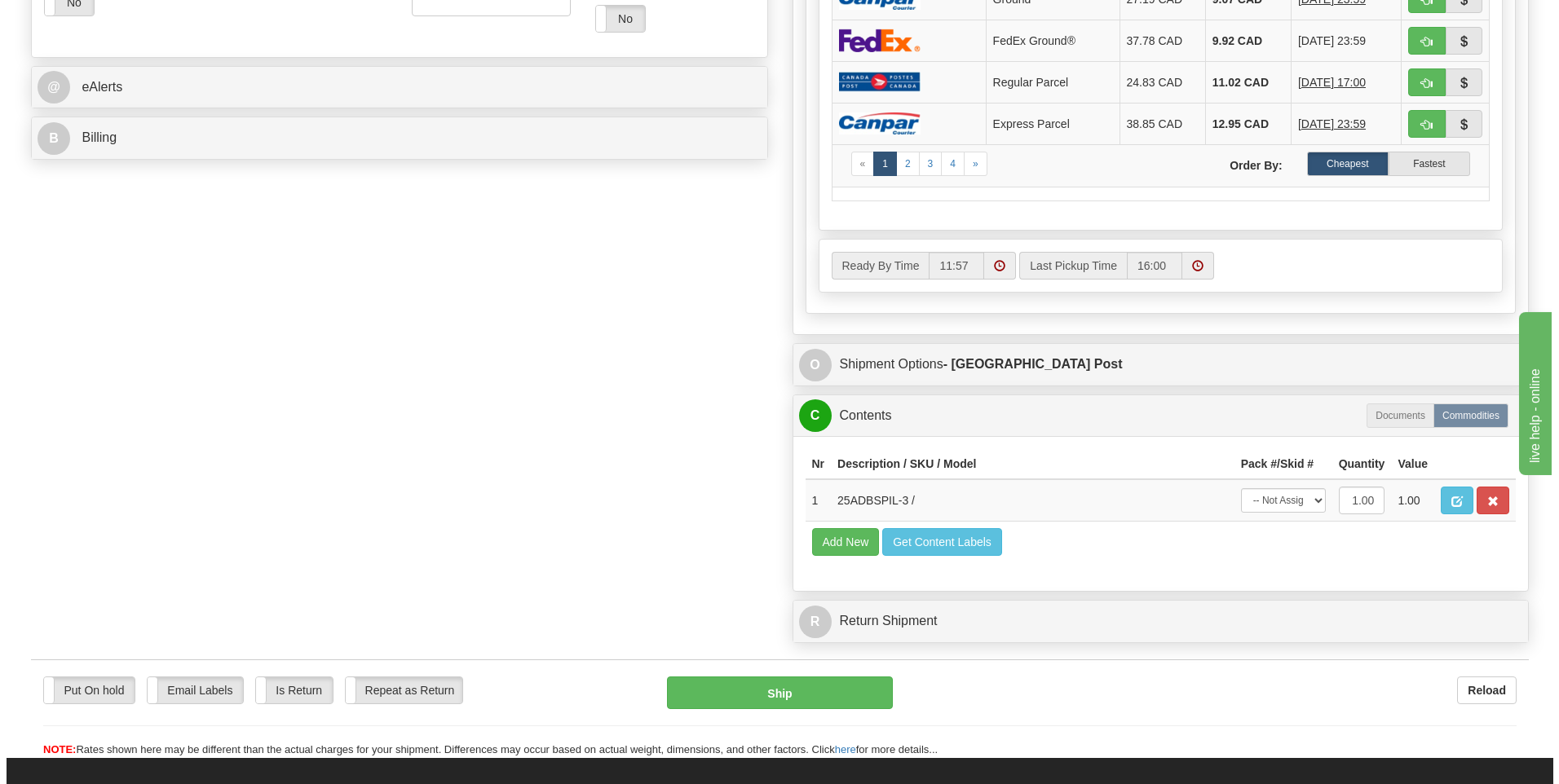
scroll to position [815, 0]
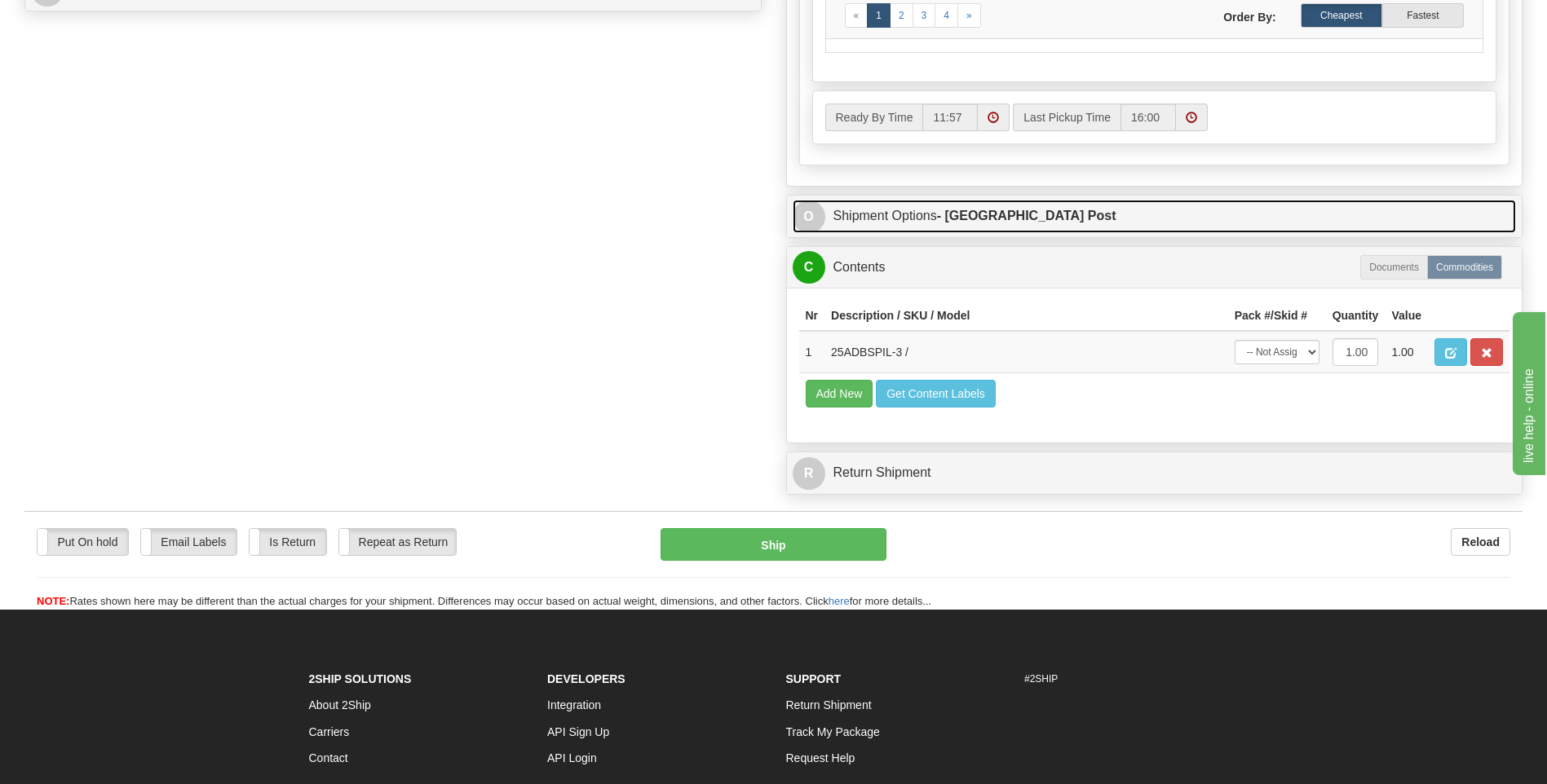
click at [798, 210] on span "O" at bounding box center [809, 217] width 33 height 33
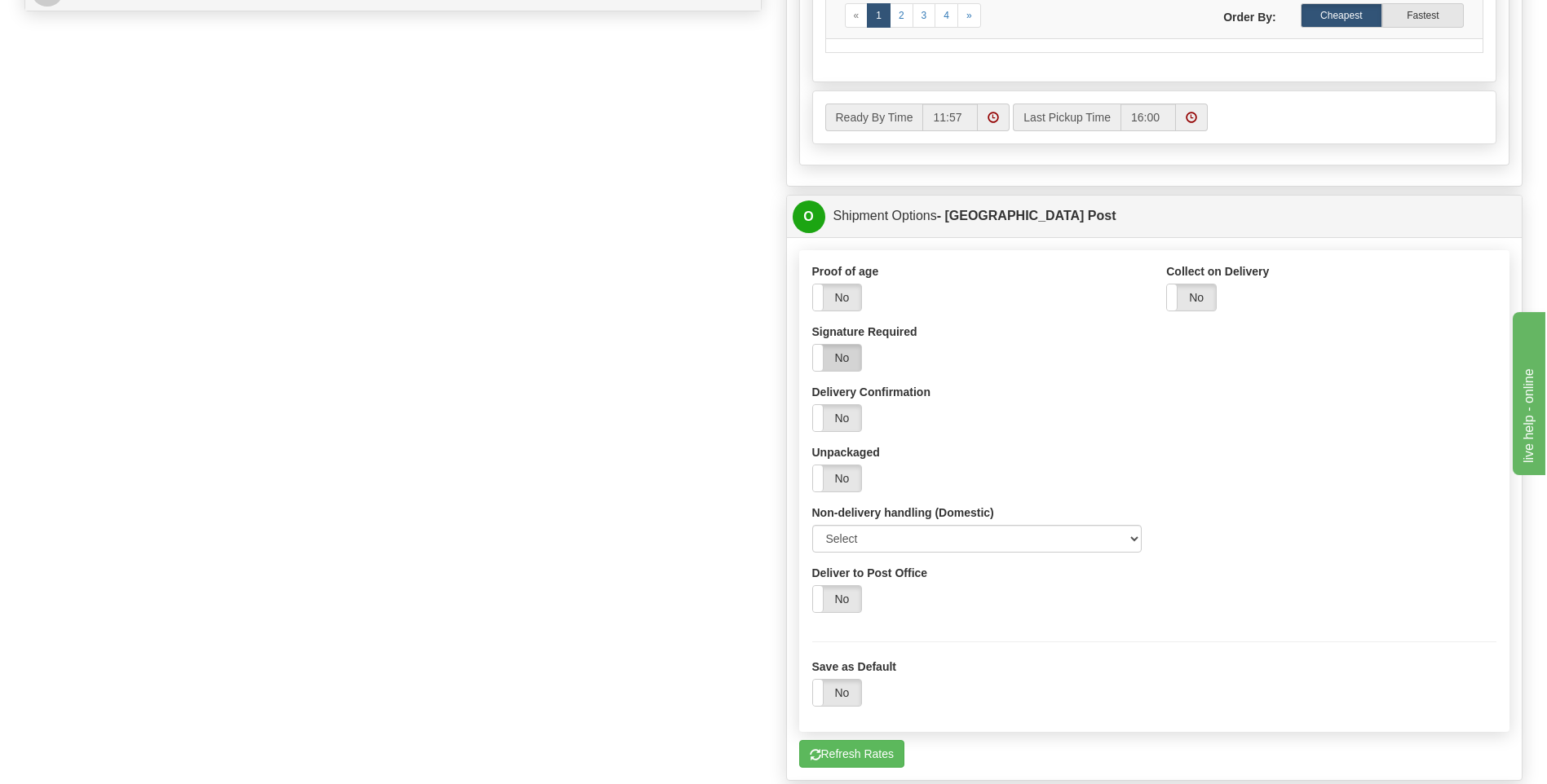
click at [836, 360] on label "No" at bounding box center [838, 358] width 49 height 26
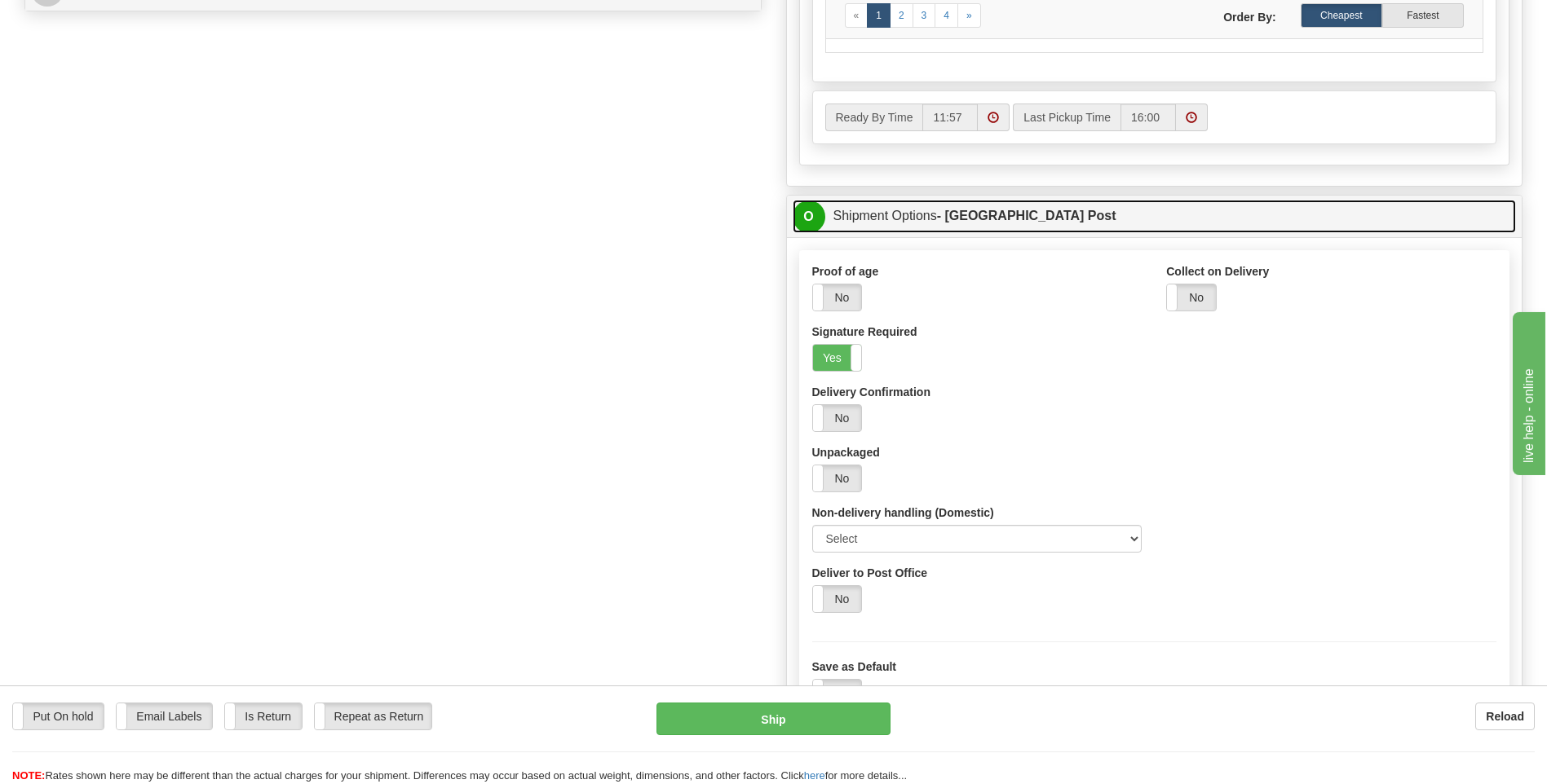
click at [806, 213] on span "O" at bounding box center [809, 217] width 33 height 33
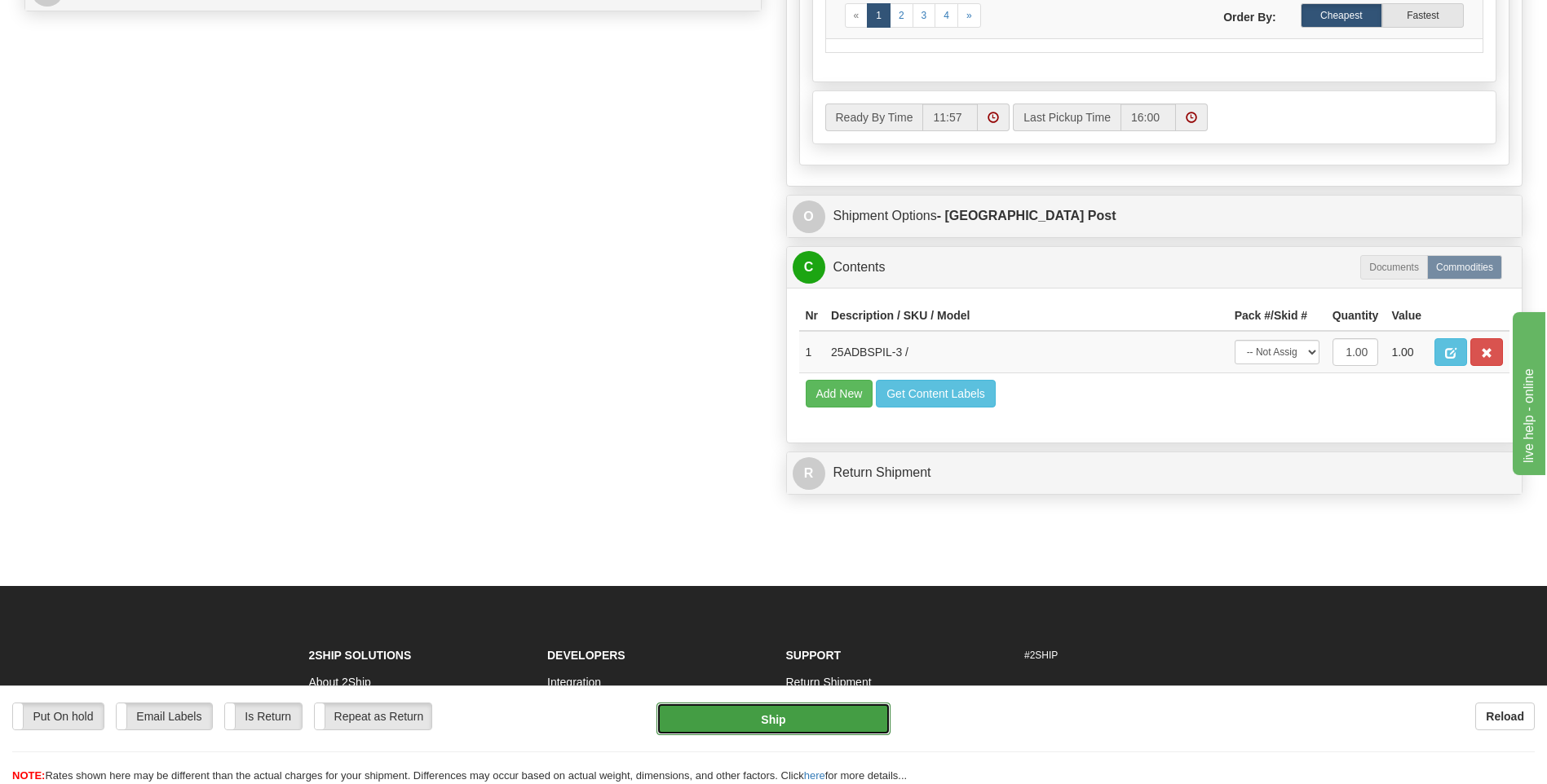
click at [807, 719] on button "Ship" at bounding box center [774, 719] width 233 height 33
type input "DOM.EP"
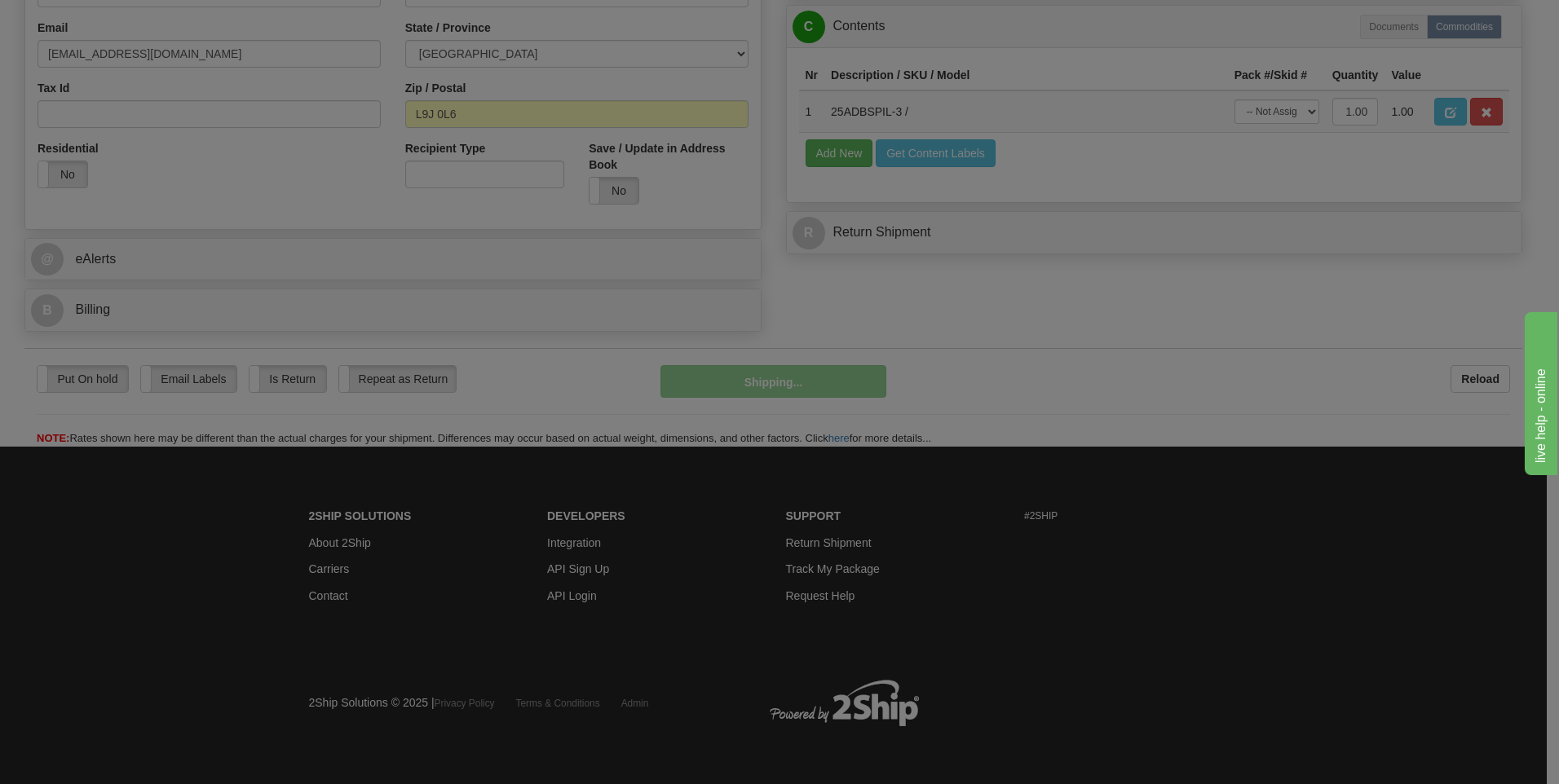
scroll to position [495, 0]
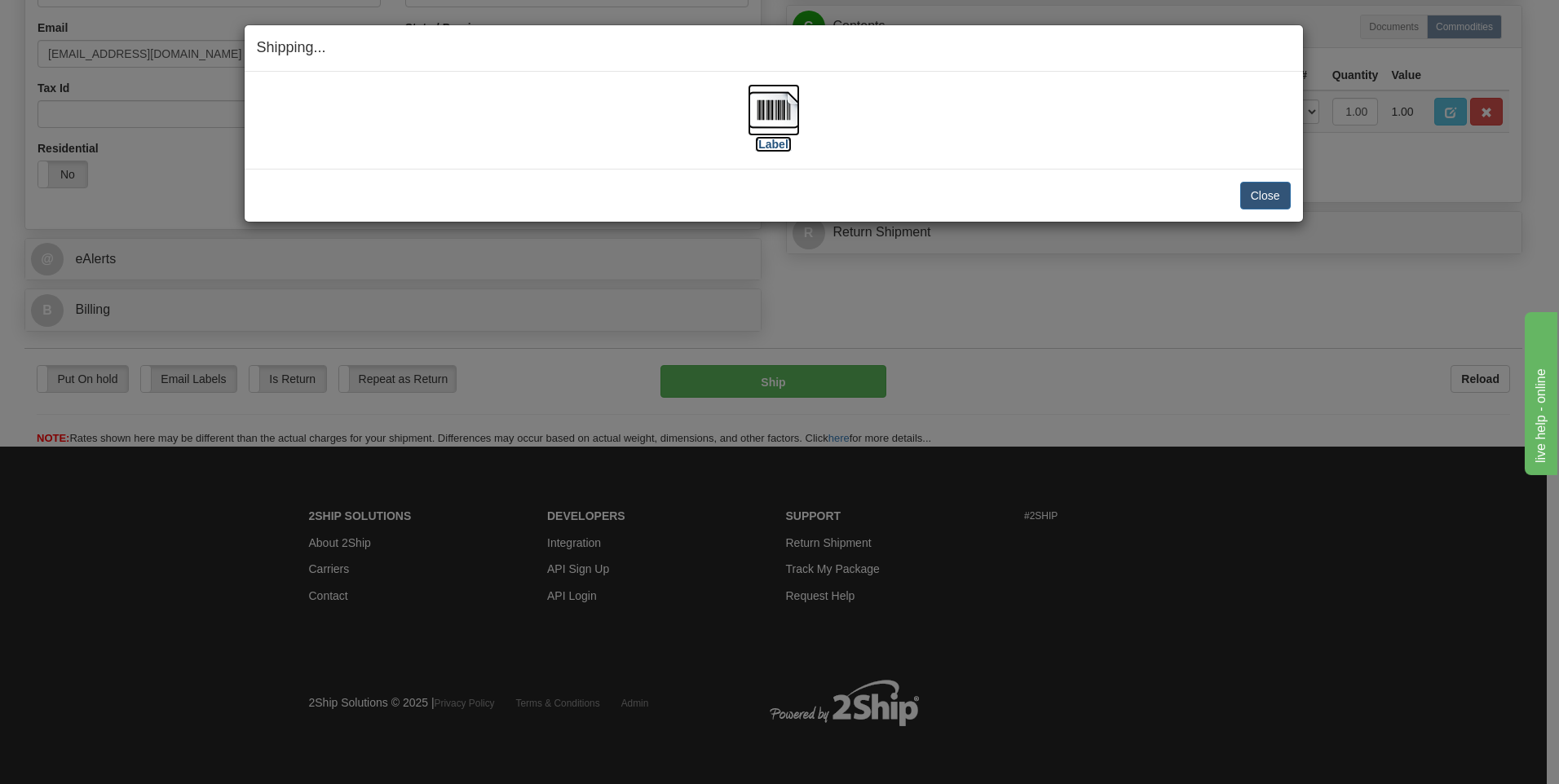
click at [780, 105] on img at bounding box center [773, 109] width 52 height 52
click at [1252, 199] on button "Close" at bounding box center [1266, 196] width 51 height 27
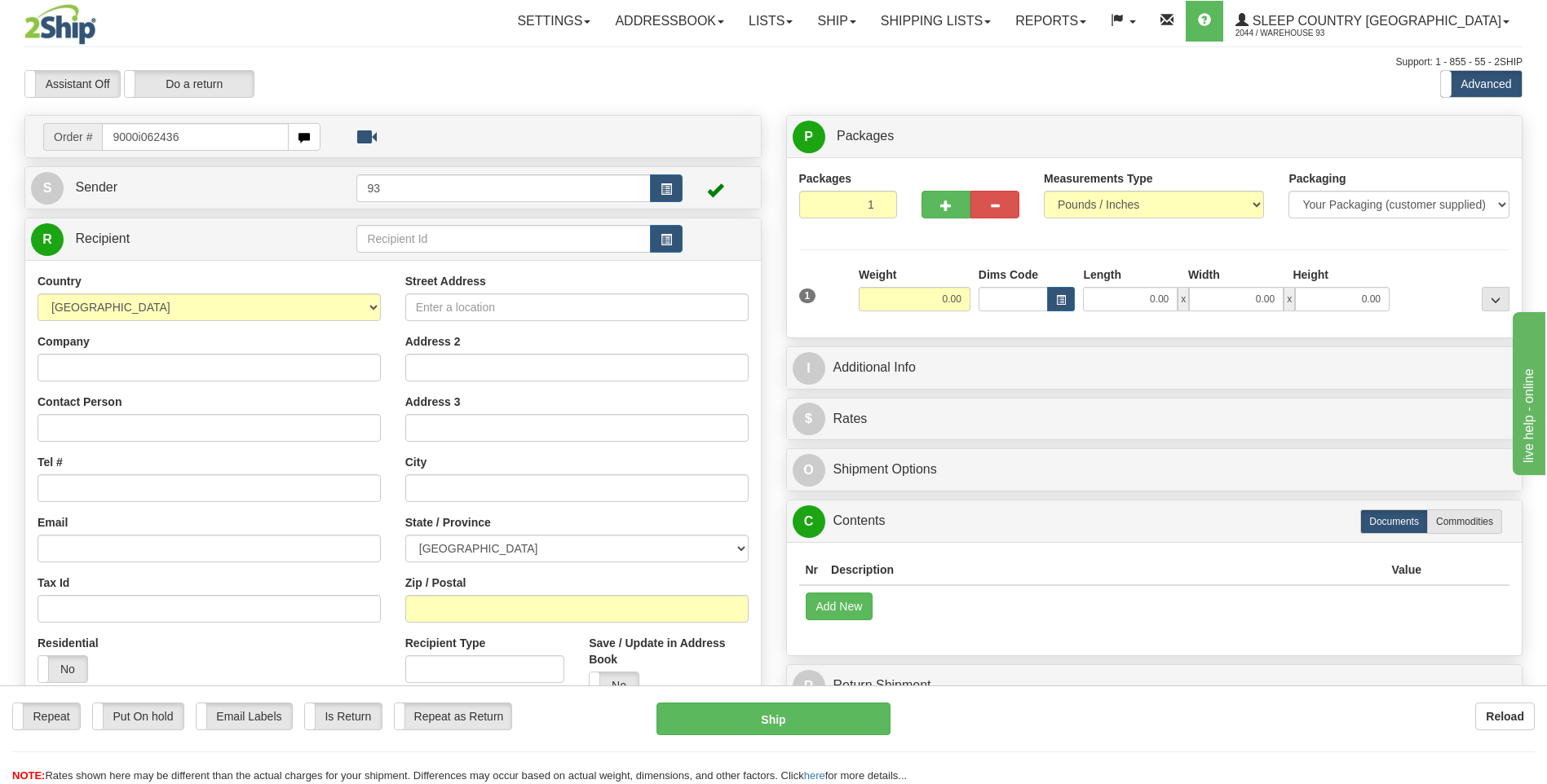
type input "9000i062436"
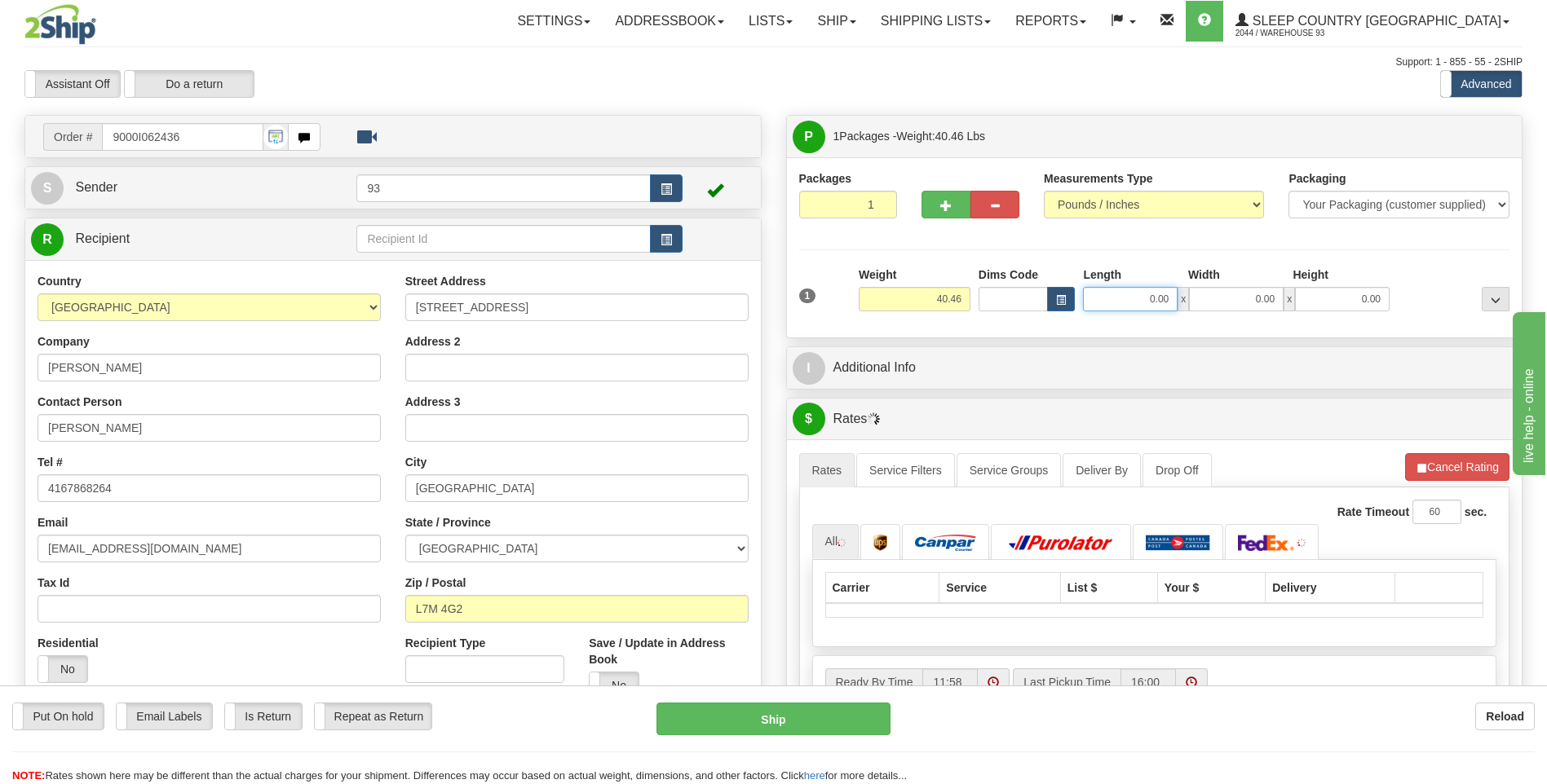
drag, startPoint x: 1141, startPoint y: 297, endPoint x: 1204, endPoint y: 296, distance: 63.0
click at [1204, 296] on div "0.00 x 0.00 x 0.00" at bounding box center [1236, 299] width 307 height 25
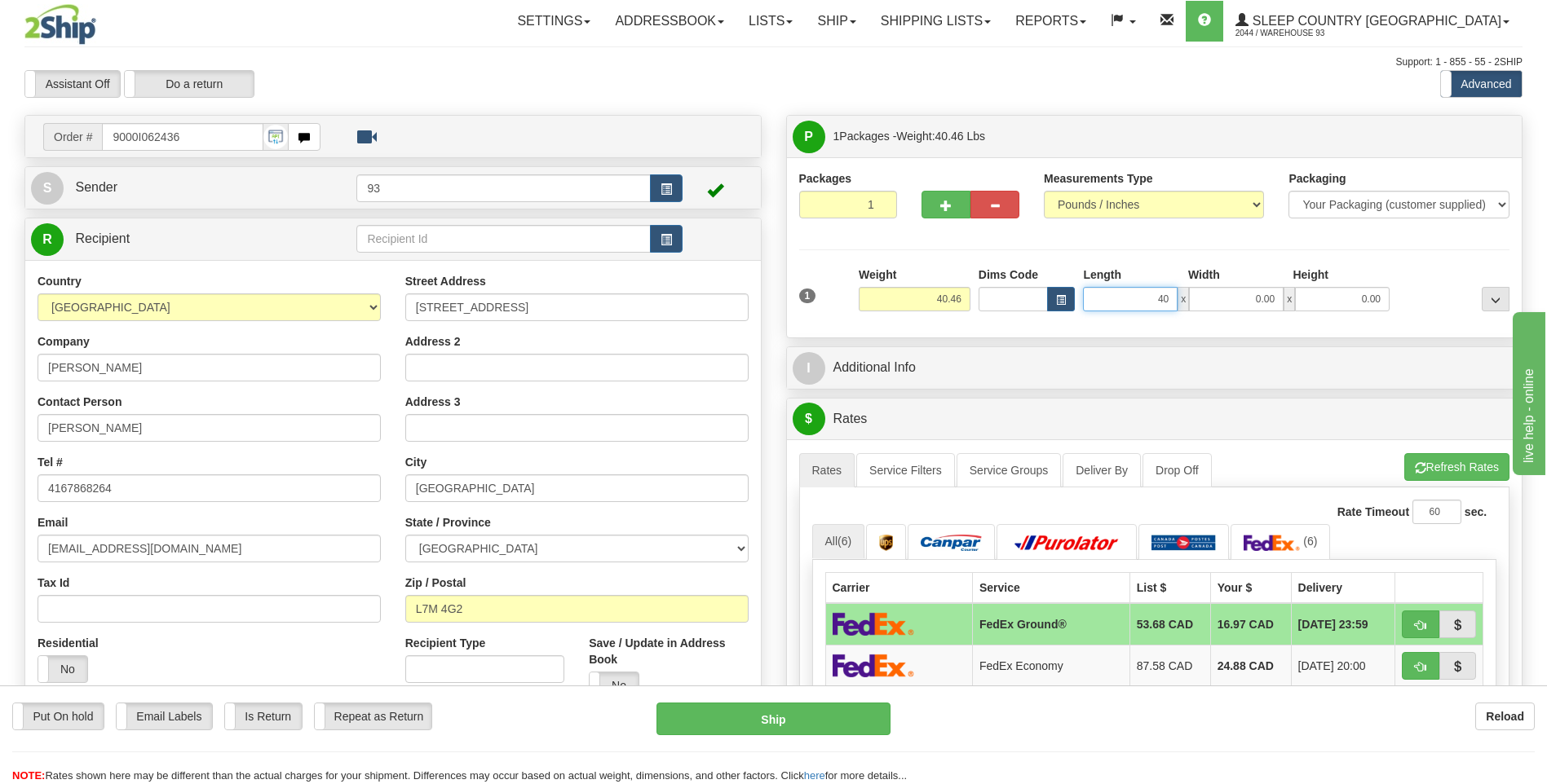
drag, startPoint x: 1112, startPoint y: 300, endPoint x: 1194, endPoint y: 309, distance: 82.5
click at [1194, 309] on div "40 x 0.00 x 0.00" at bounding box center [1236, 299] width 307 height 25
click at [1184, 300] on span "x" at bounding box center [1183, 299] width 12 height 25
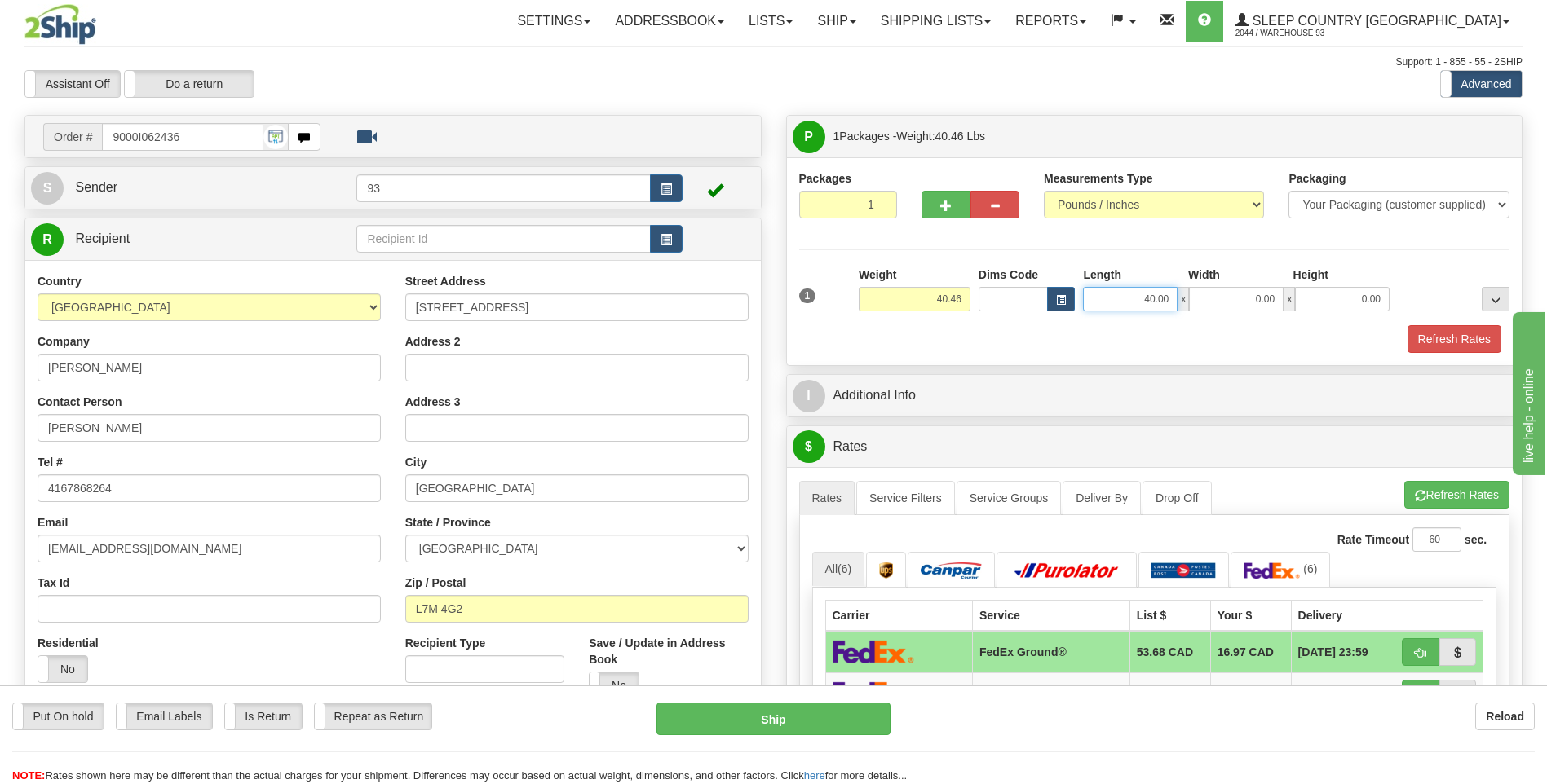
drag, startPoint x: 1138, startPoint y: 301, endPoint x: 1184, endPoint y: 307, distance: 46.4
click at [1184, 307] on div "40.00 x 0.00 x 0.00" at bounding box center [1236, 299] width 307 height 25
type input "35.00"
type input "18.00"
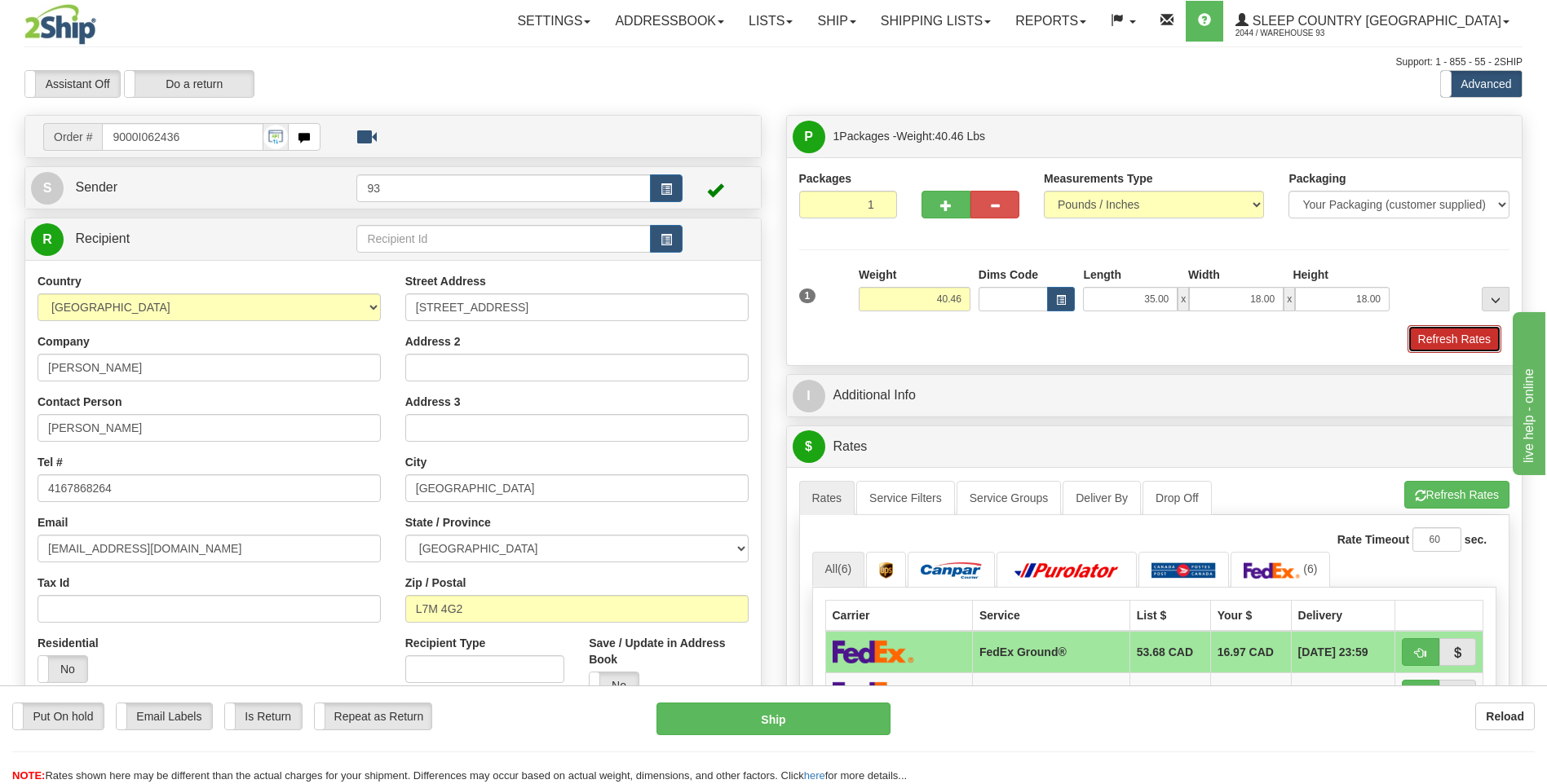
click at [1452, 331] on button "Refresh Rates" at bounding box center [1454, 339] width 94 height 27
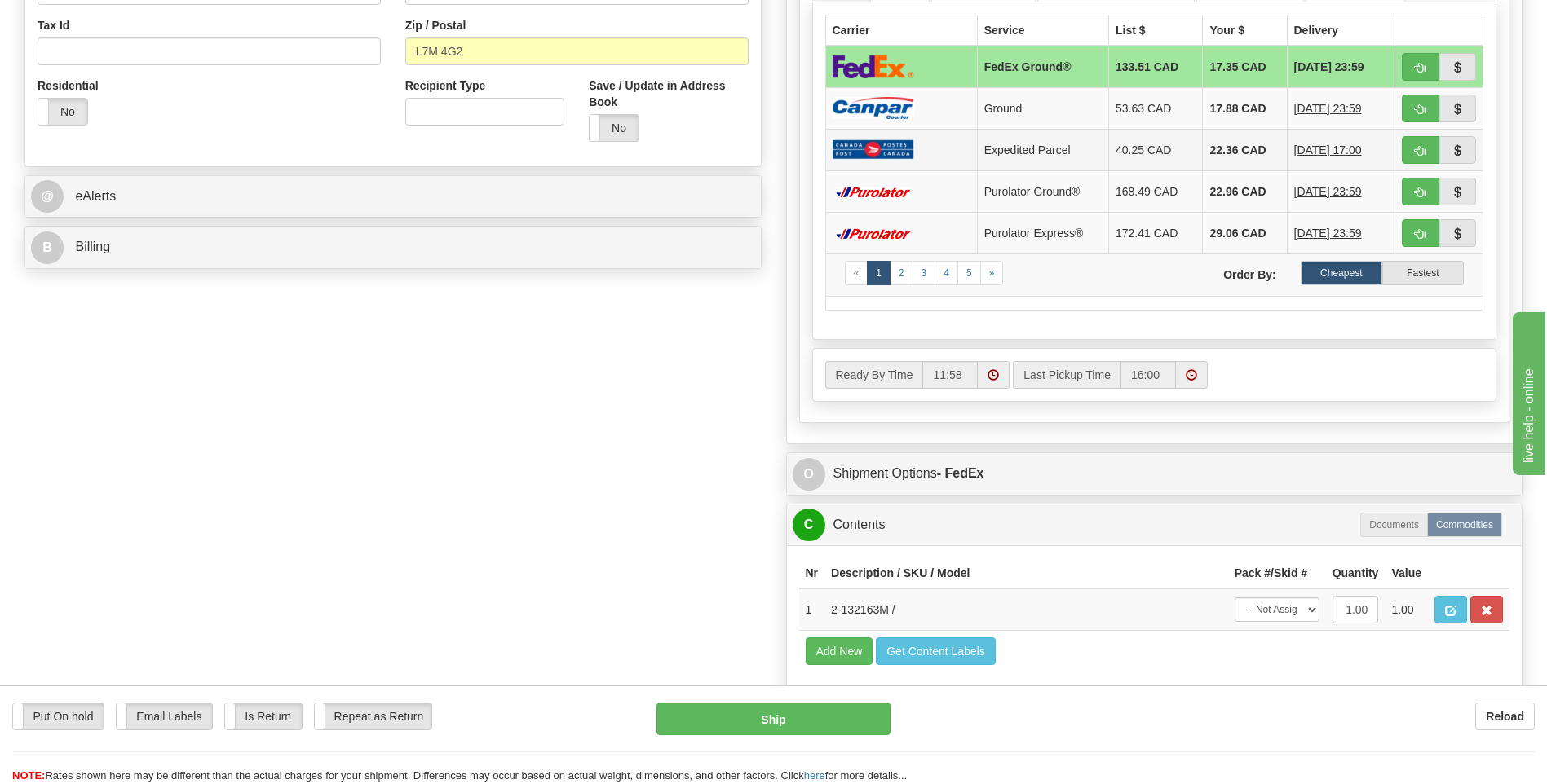
scroll to position [652, 0]
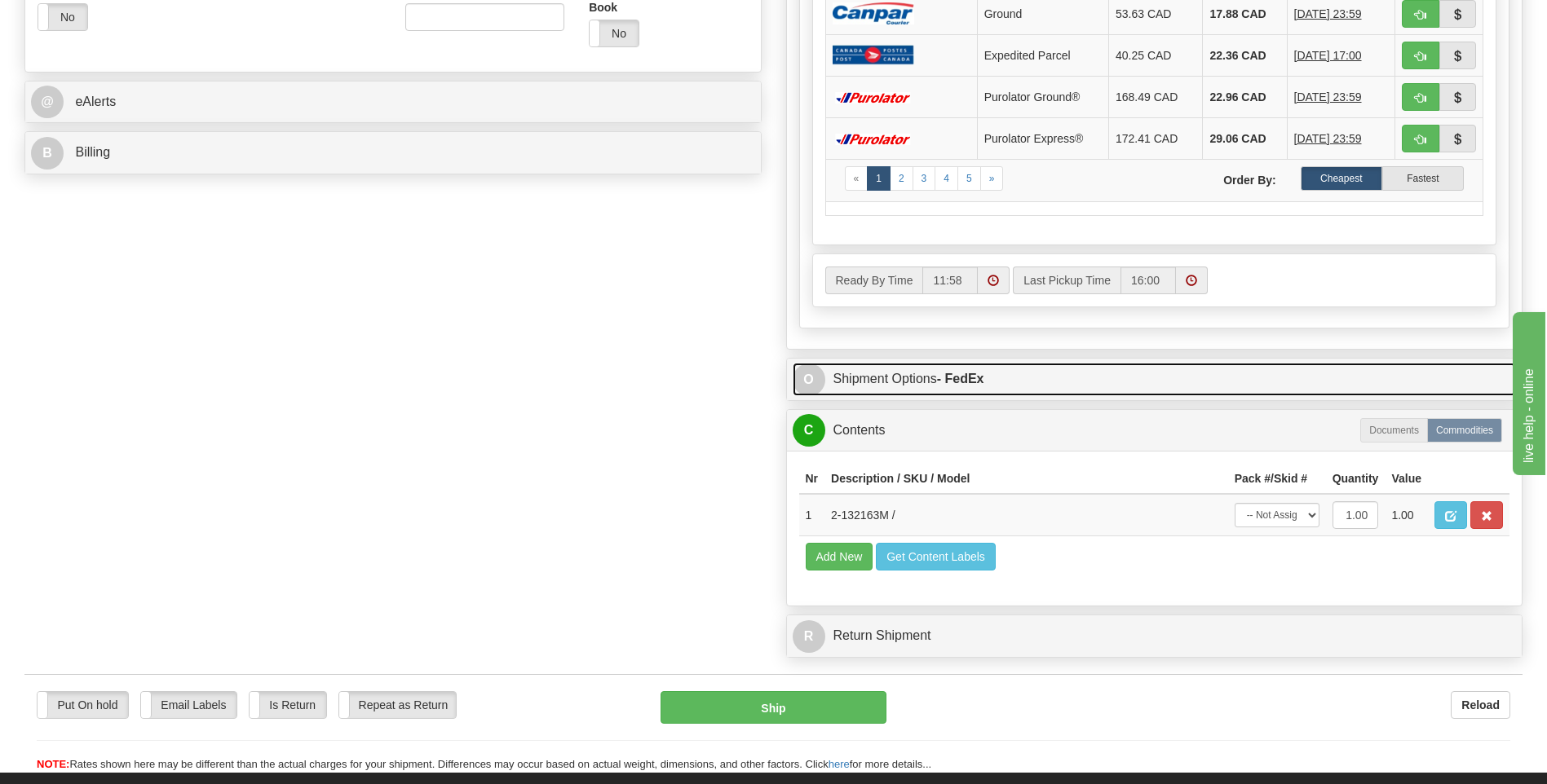
click at [814, 381] on span "O" at bounding box center [809, 380] width 33 height 33
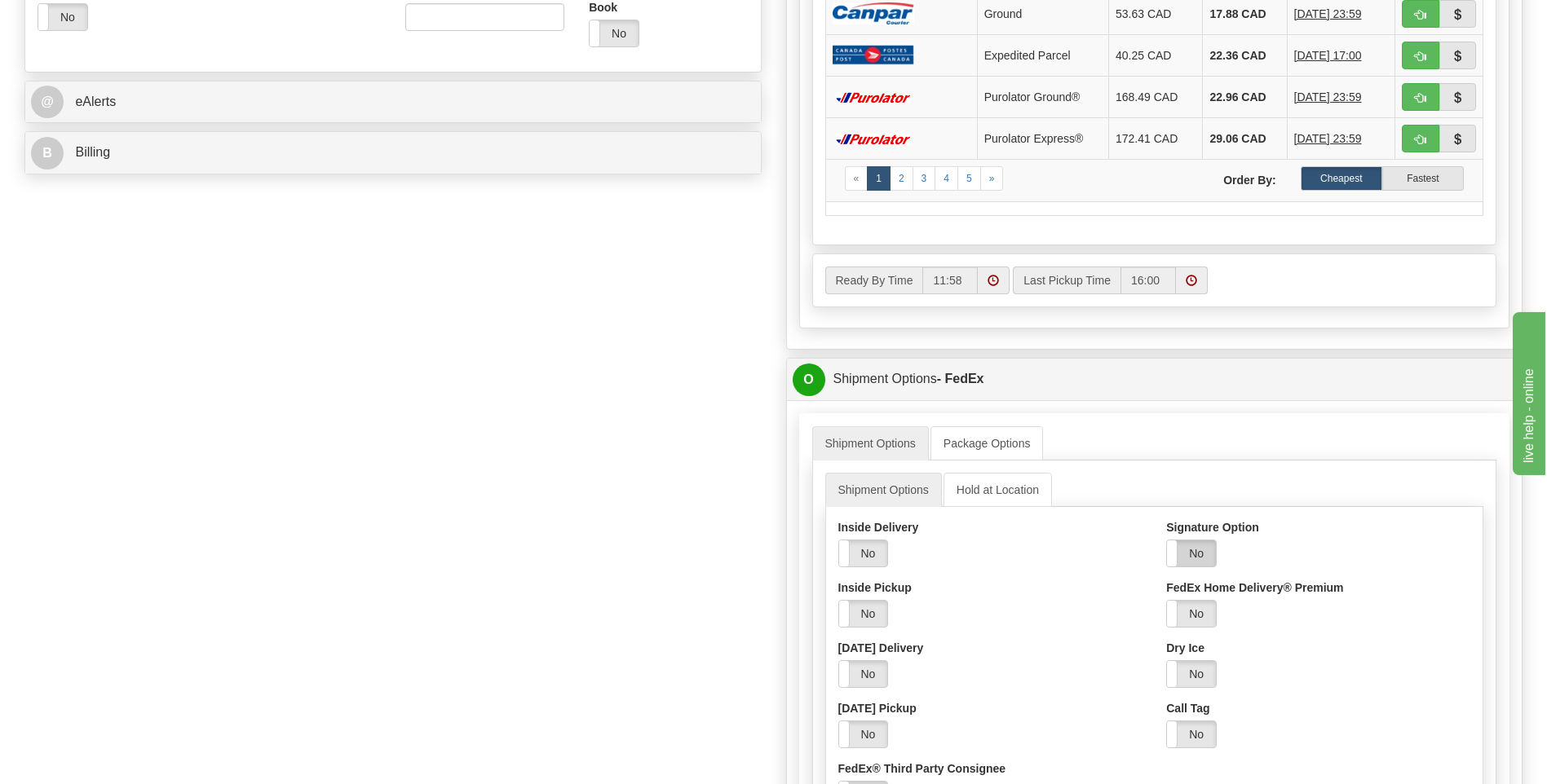
click at [1210, 556] on label "No" at bounding box center [1192, 554] width 49 height 26
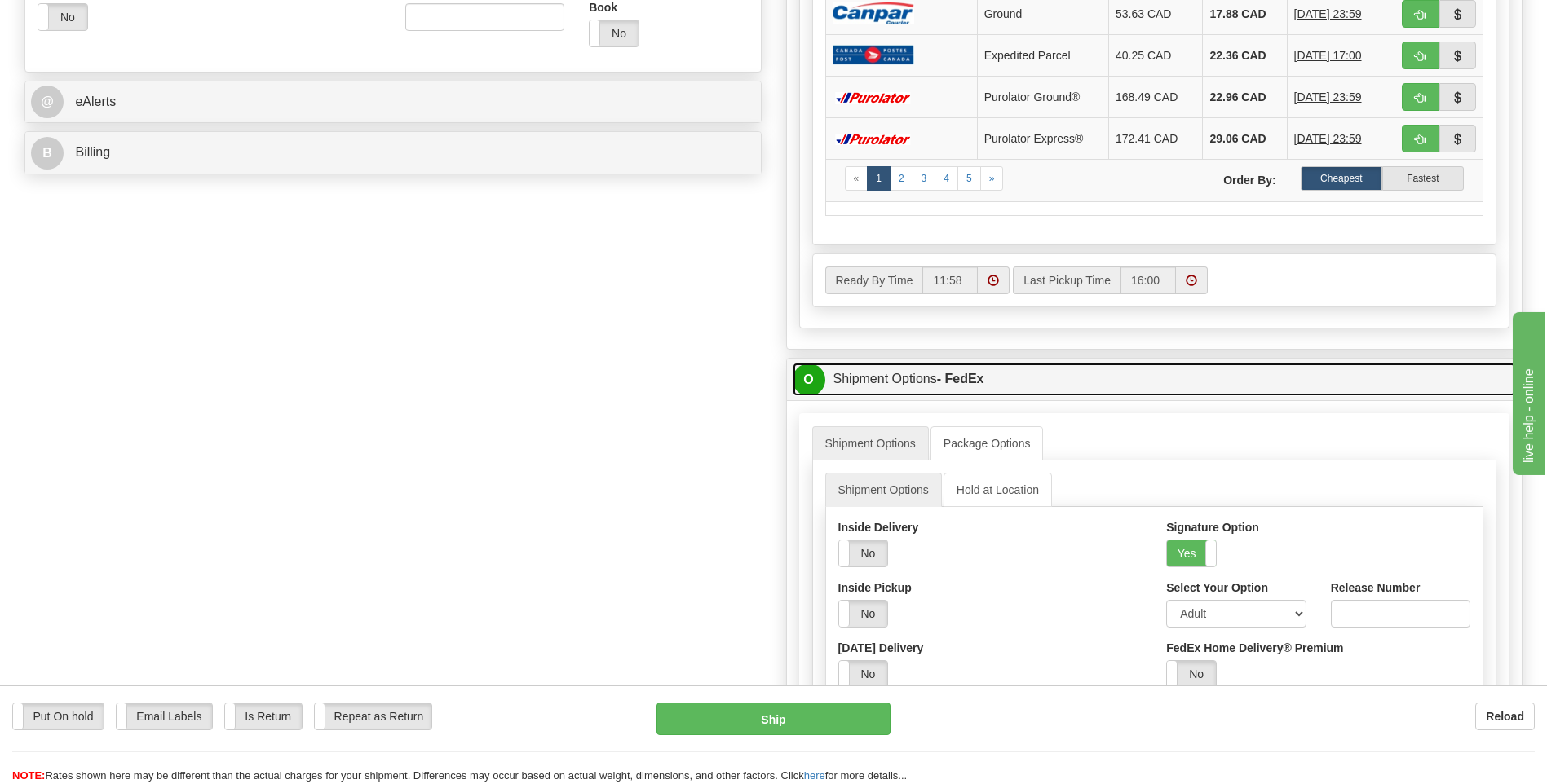
click at [806, 381] on span "O" at bounding box center [809, 380] width 33 height 33
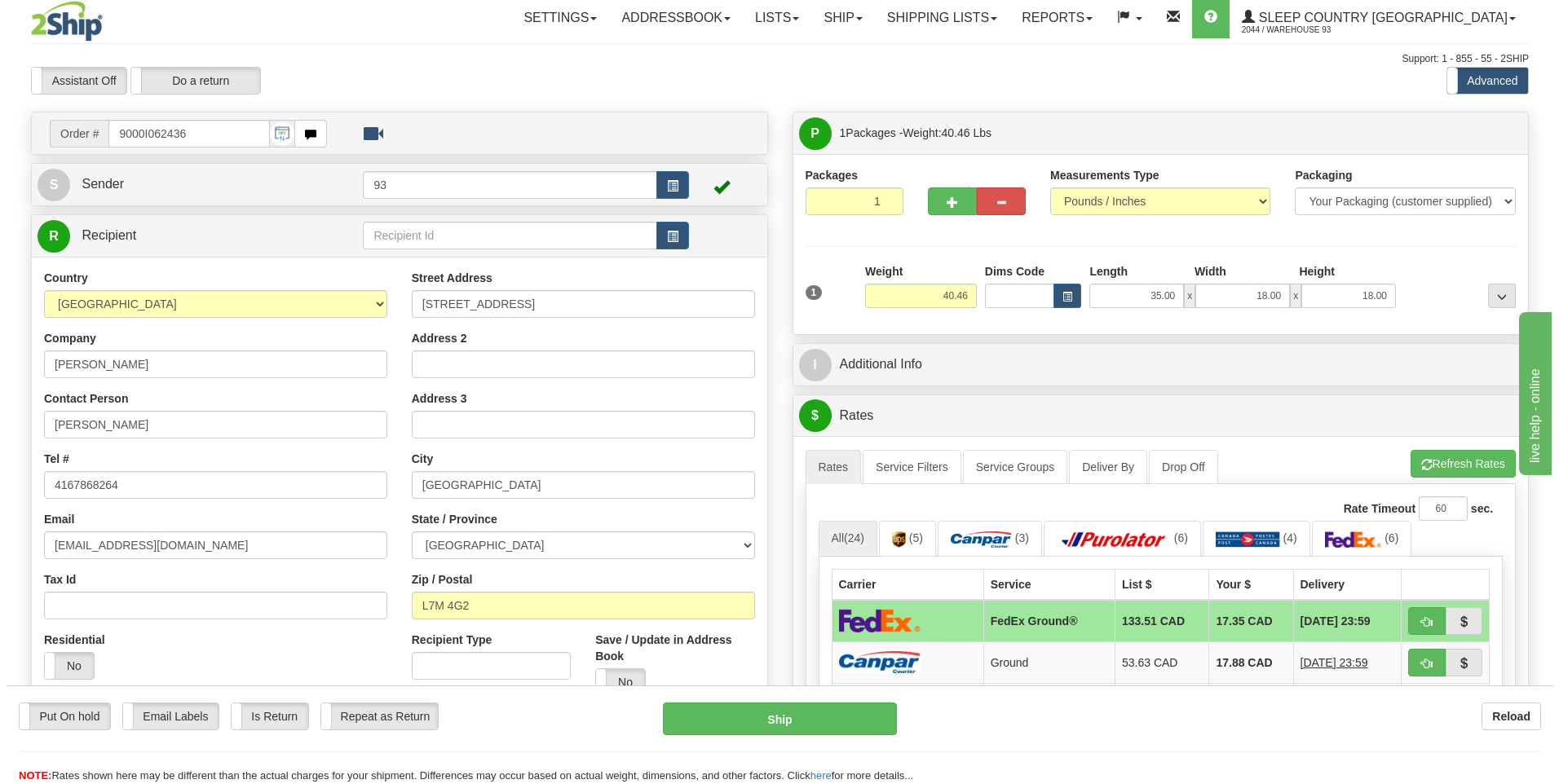
scroll to position [0, 0]
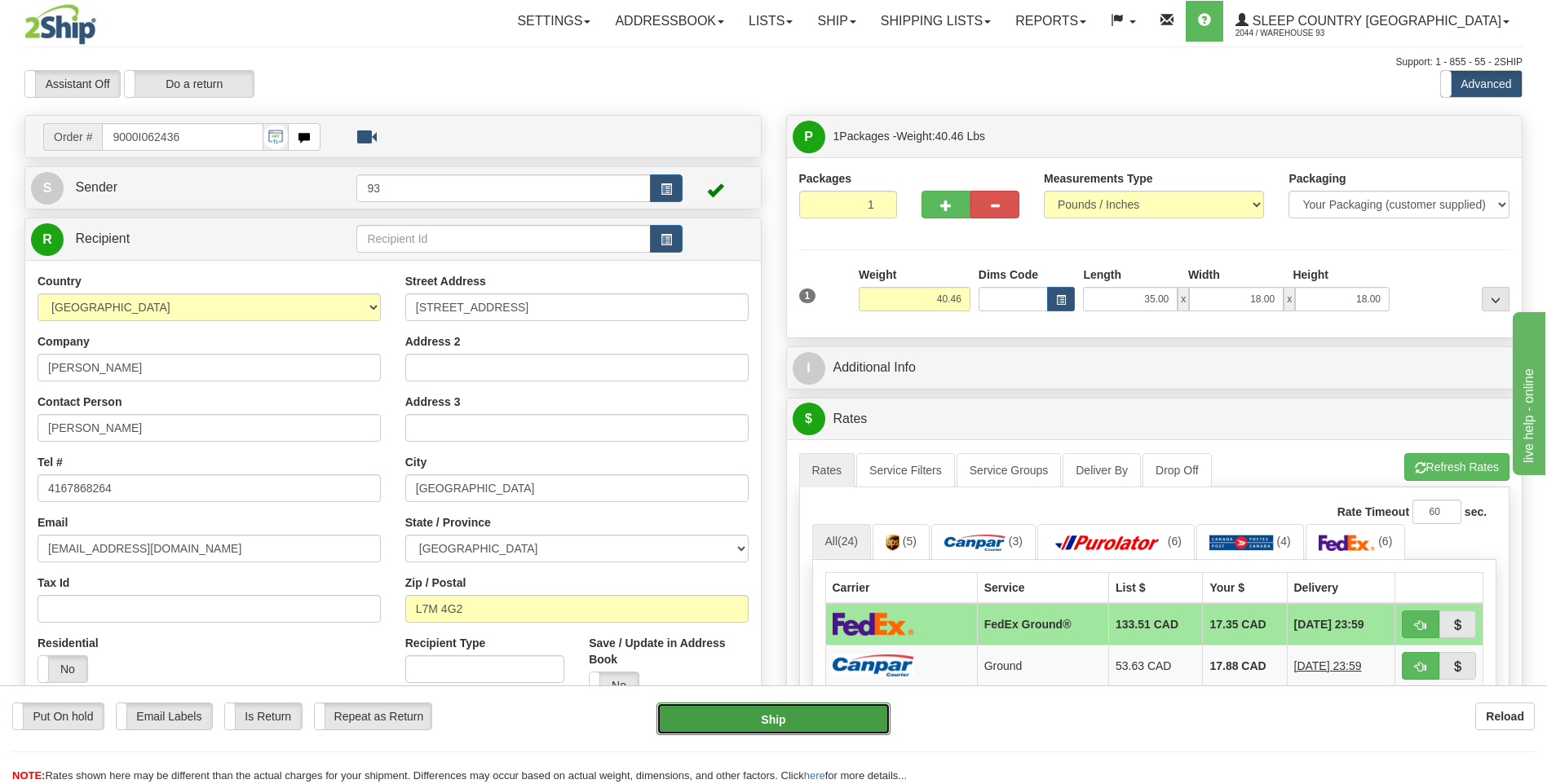
click at [768, 706] on button "Ship" at bounding box center [774, 719] width 233 height 33
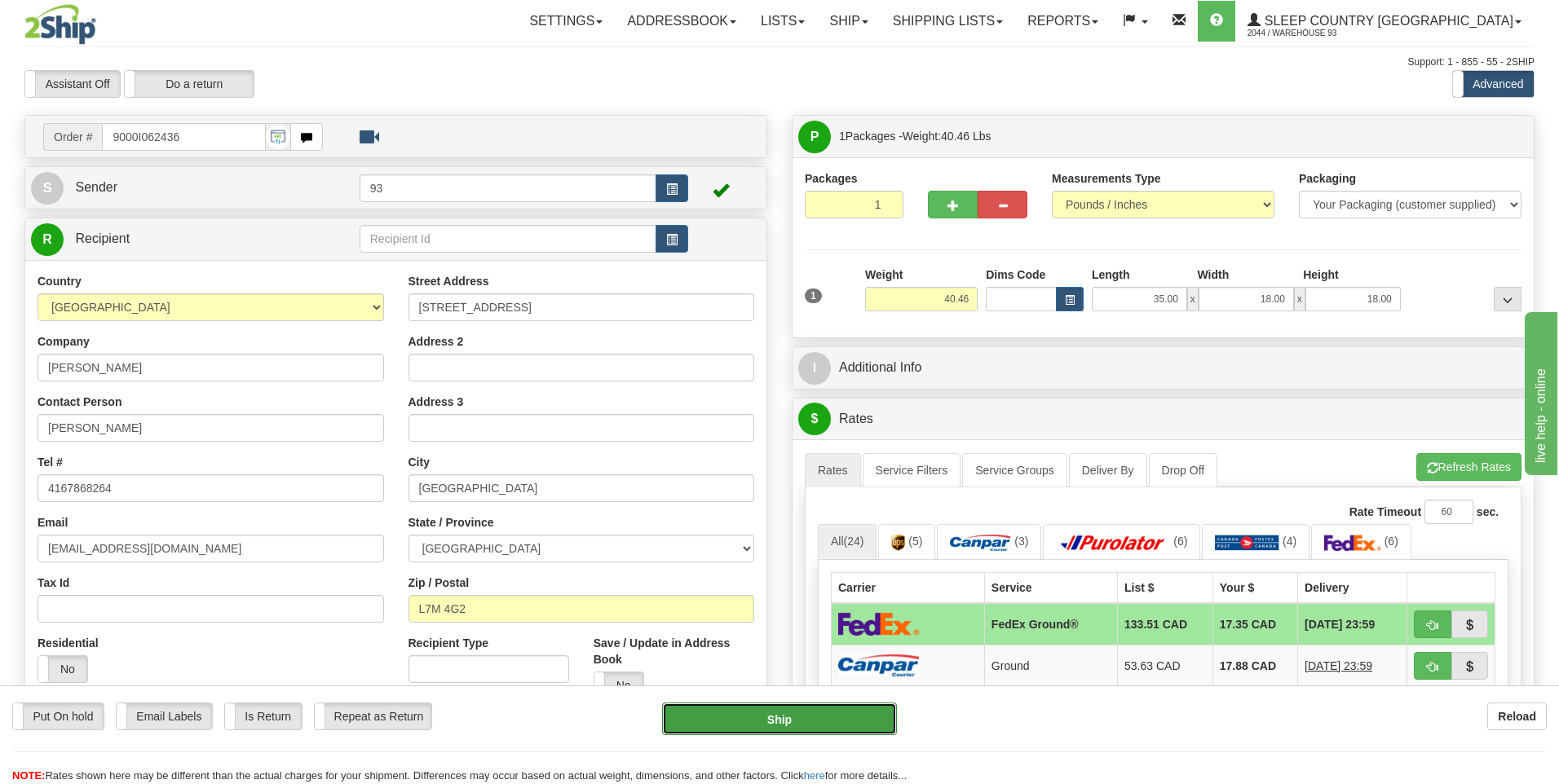
type input "92"
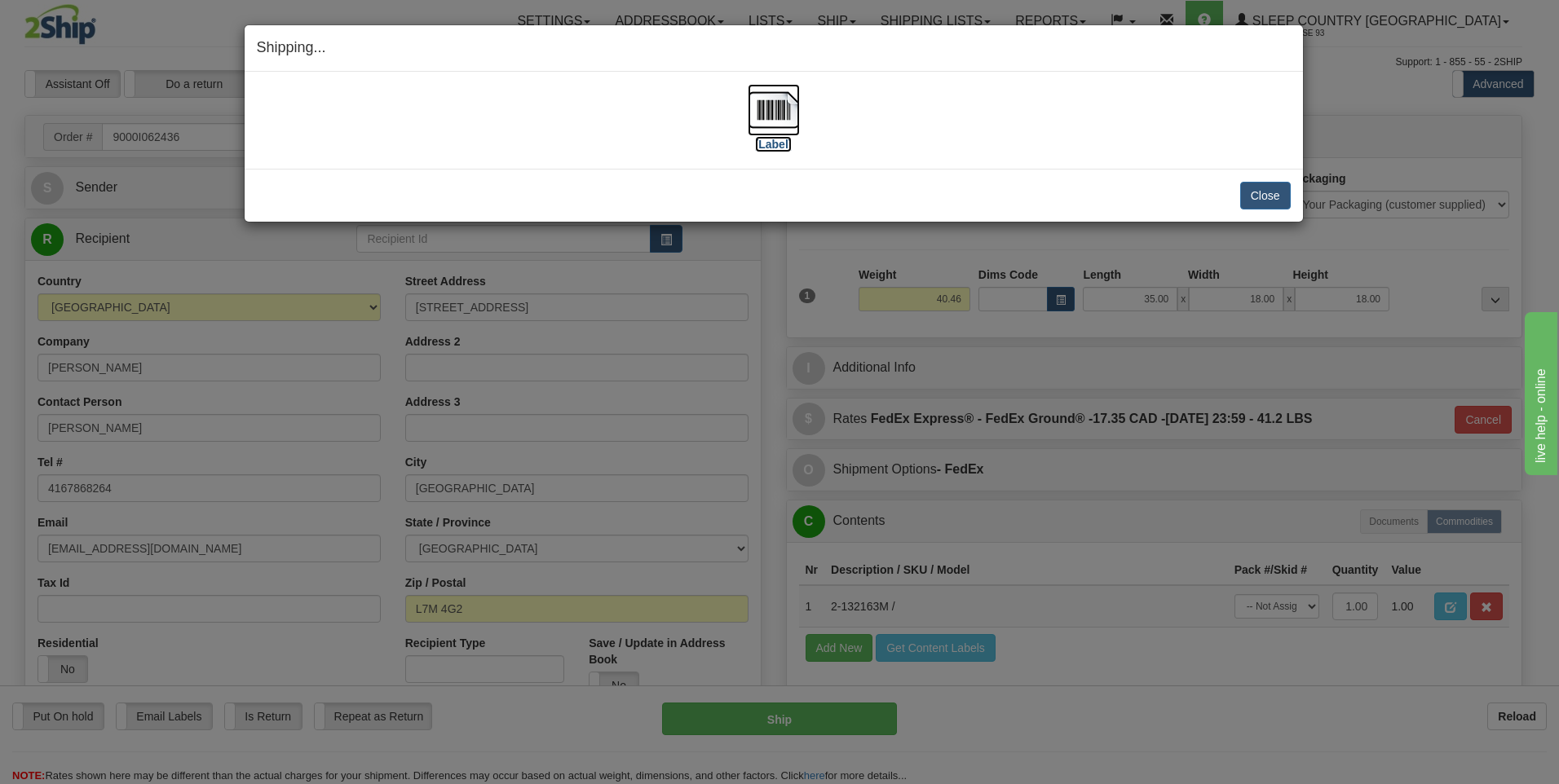
click at [774, 112] on img at bounding box center [773, 109] width 52 height 52
click at [1270, 202] on button "Close" at bounding box center [1266, 196] width 51 height 27
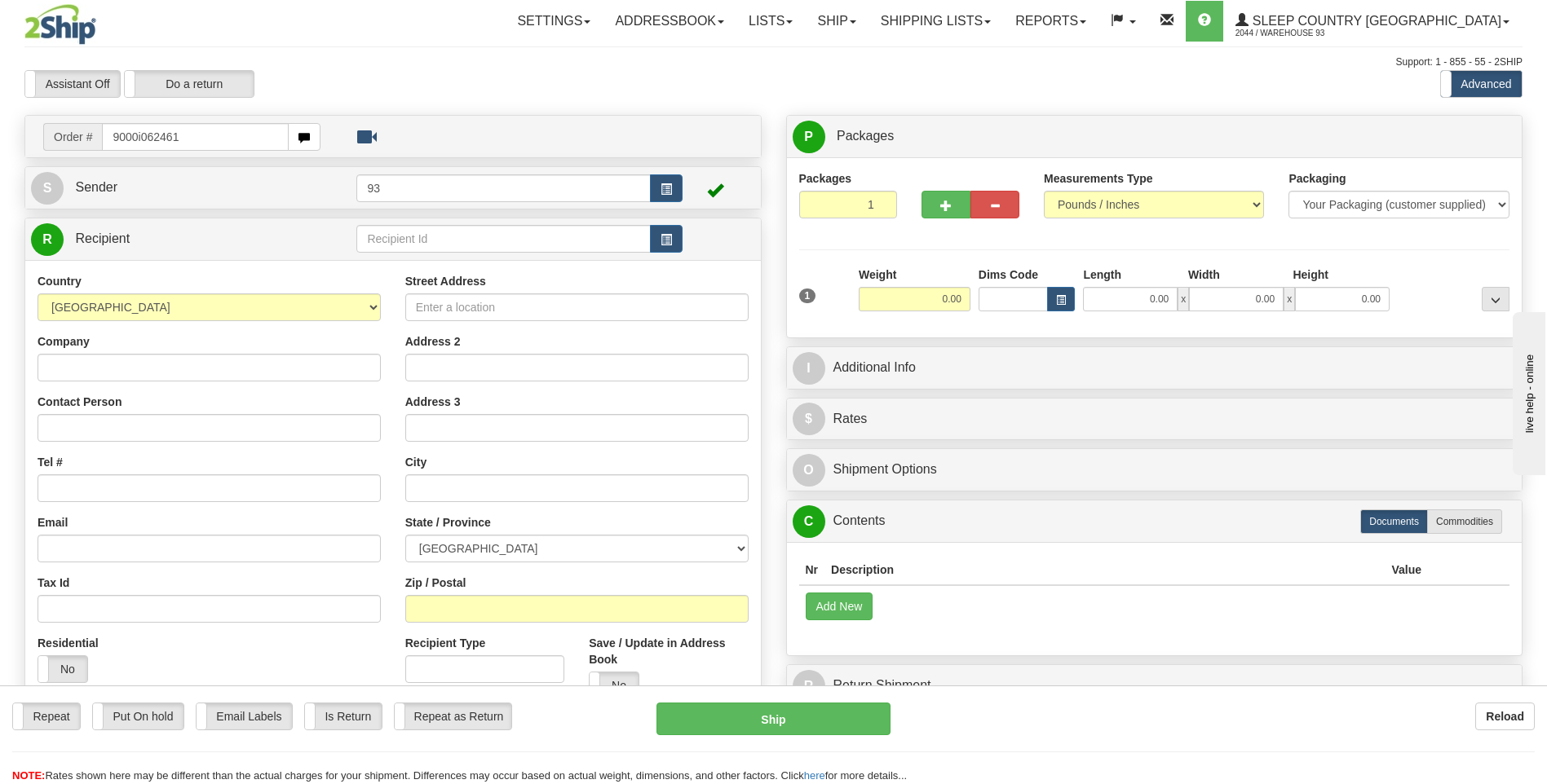
type input "9000i062461"
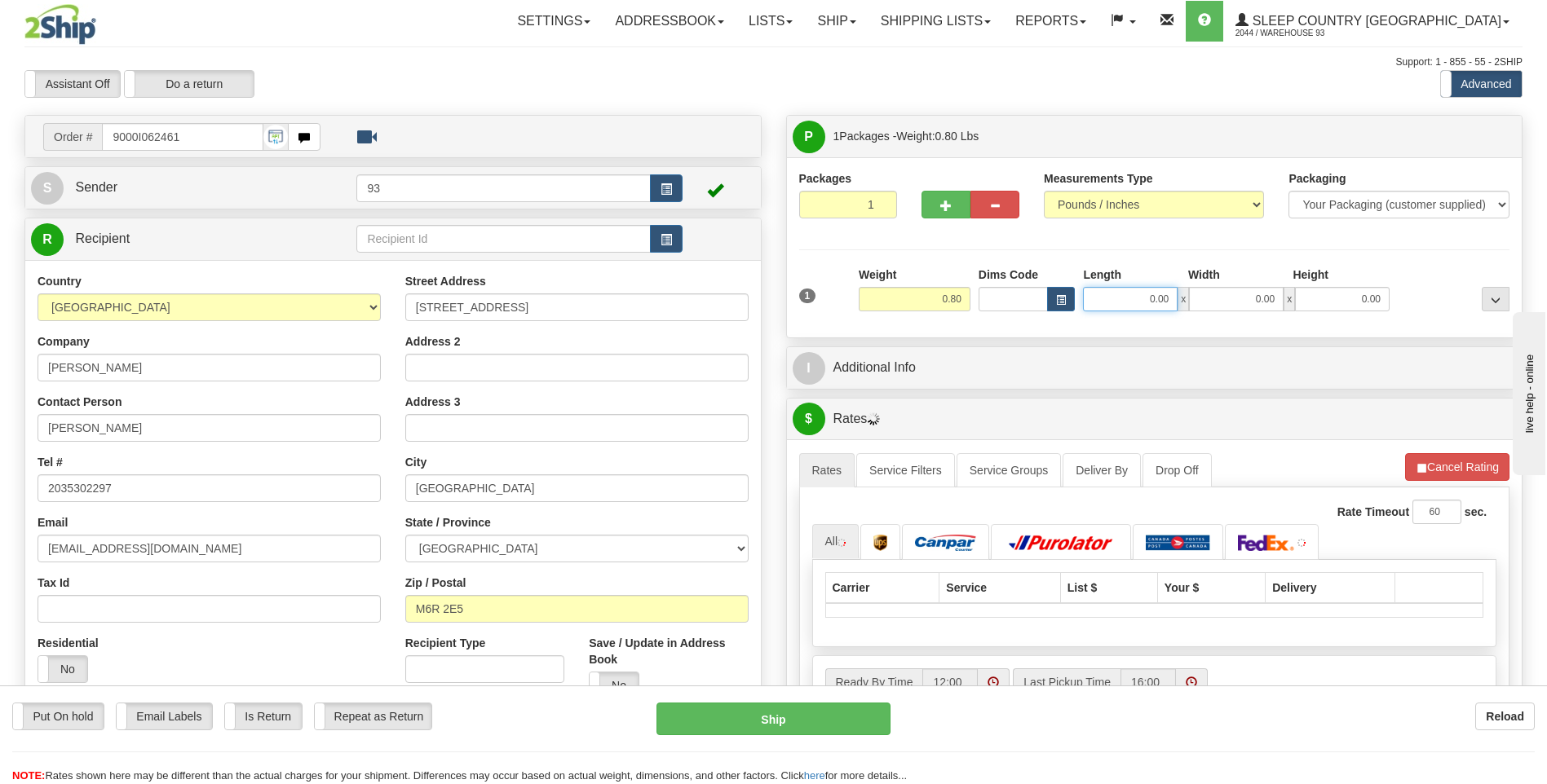
drag, startPoint x: 1151, startPoint y: 299, endPoint x: 1236, endPoint y: 300, distance: 85.0
click at [1236, 300] on div "0.00 x 0.00 x 0.00" at bounding box center [1236, 299] width 307 height 25
type input "6.00"
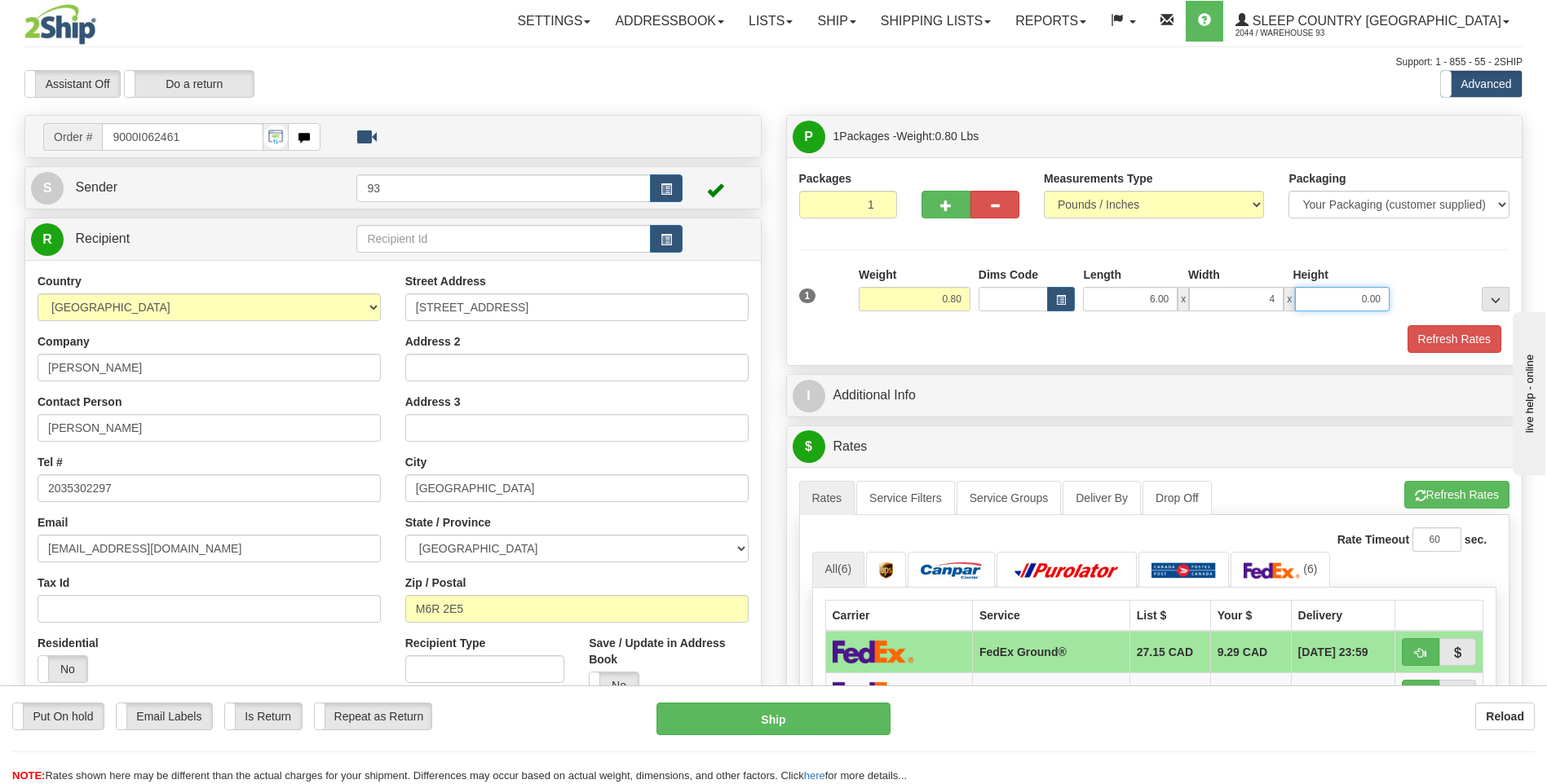
type input "4.00"
type input "2.00"
click at [1426, 349] on button "Refresh Rates" at bounding box center [1454, 339] width 94 height 27
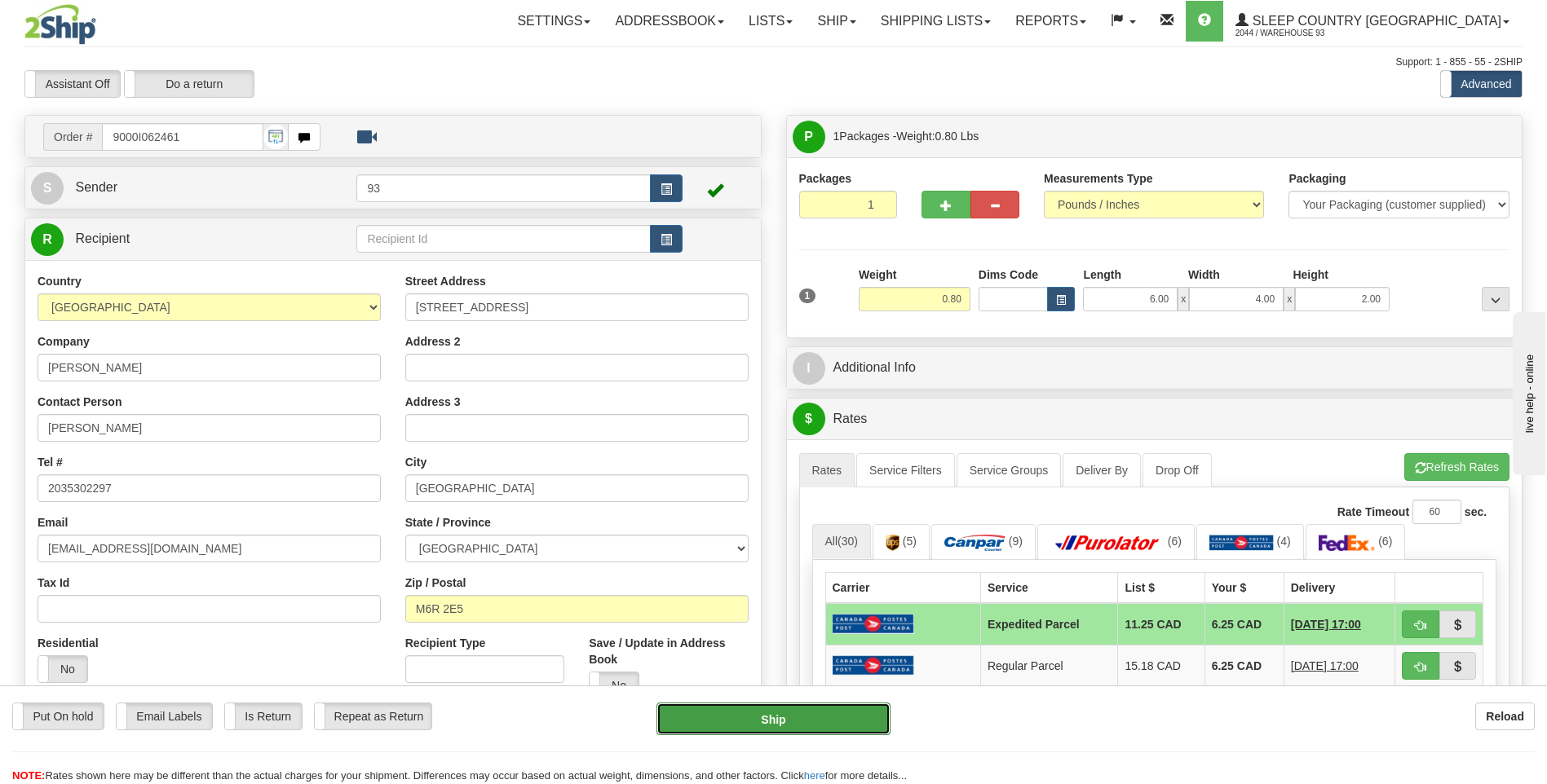
click at [748, 729] on button "Ship" at bounding box center [774, 719] width 233 height 33
type input "DOM.EP"
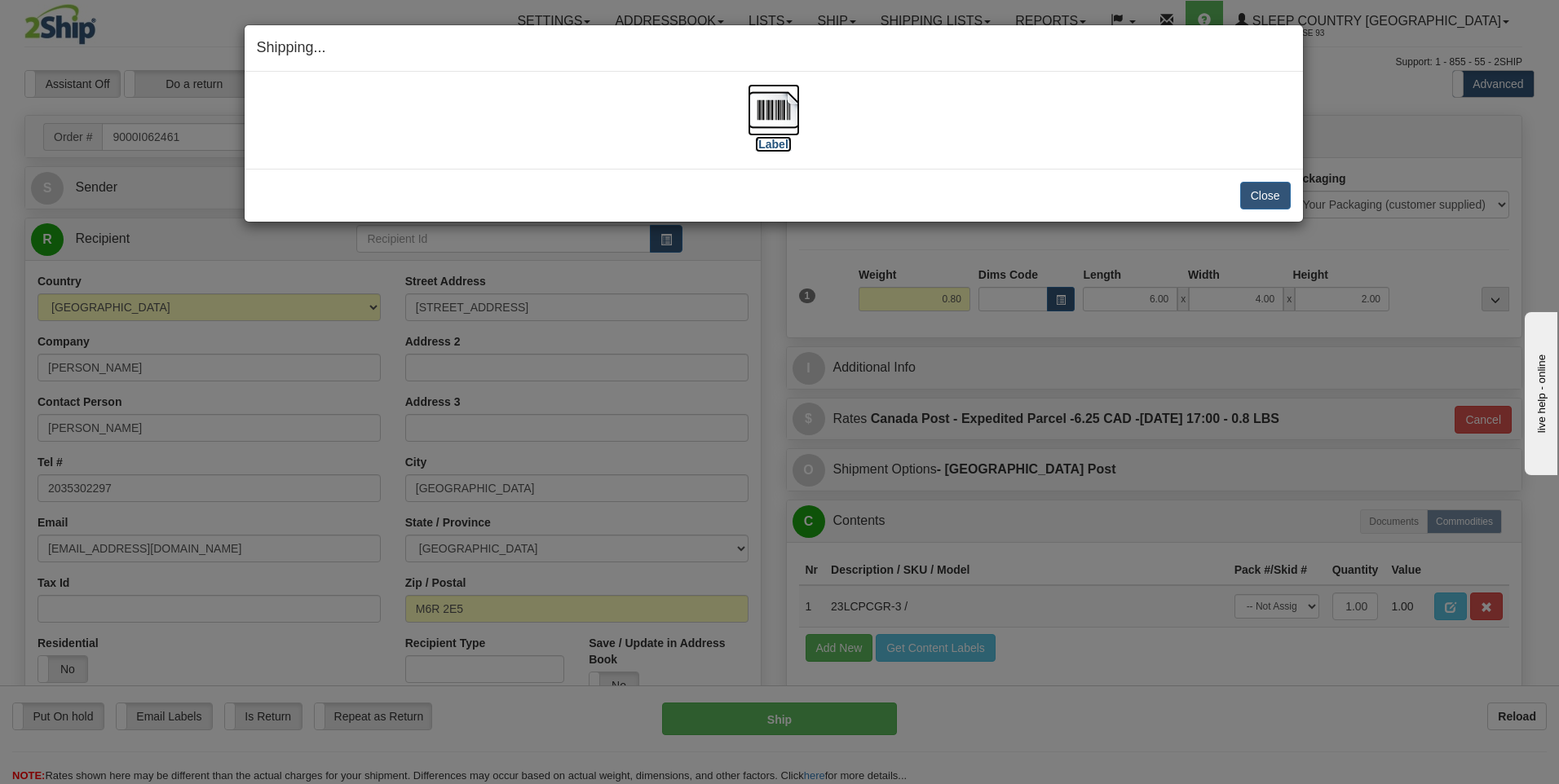
click at [774, 97] on img at bounding box center [773, 109] width 52 height 52
click at [1255, 195] on button "Close" at bounding box center [1266, 196] width 51 height 27
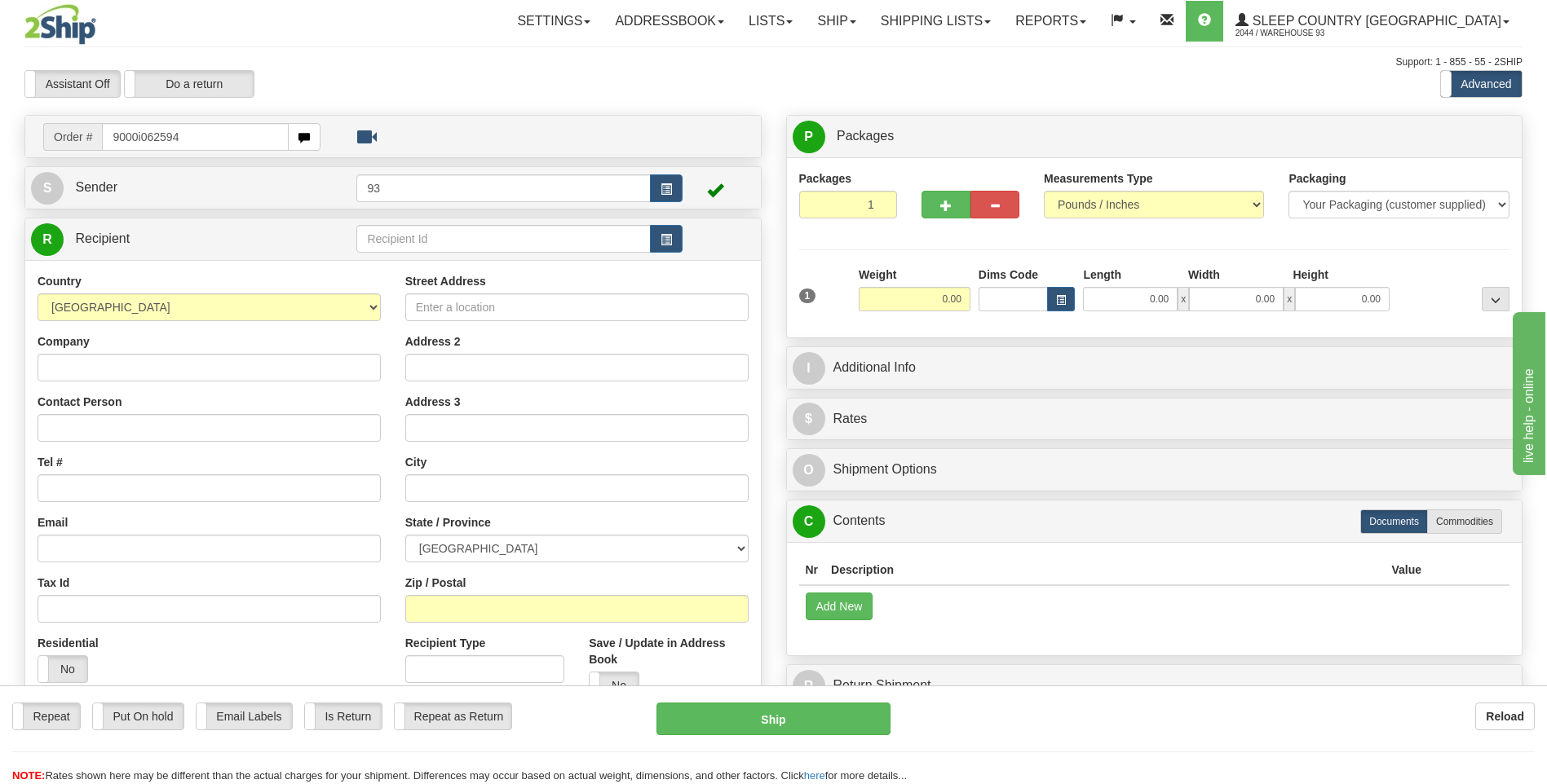
type input "9000i062594"
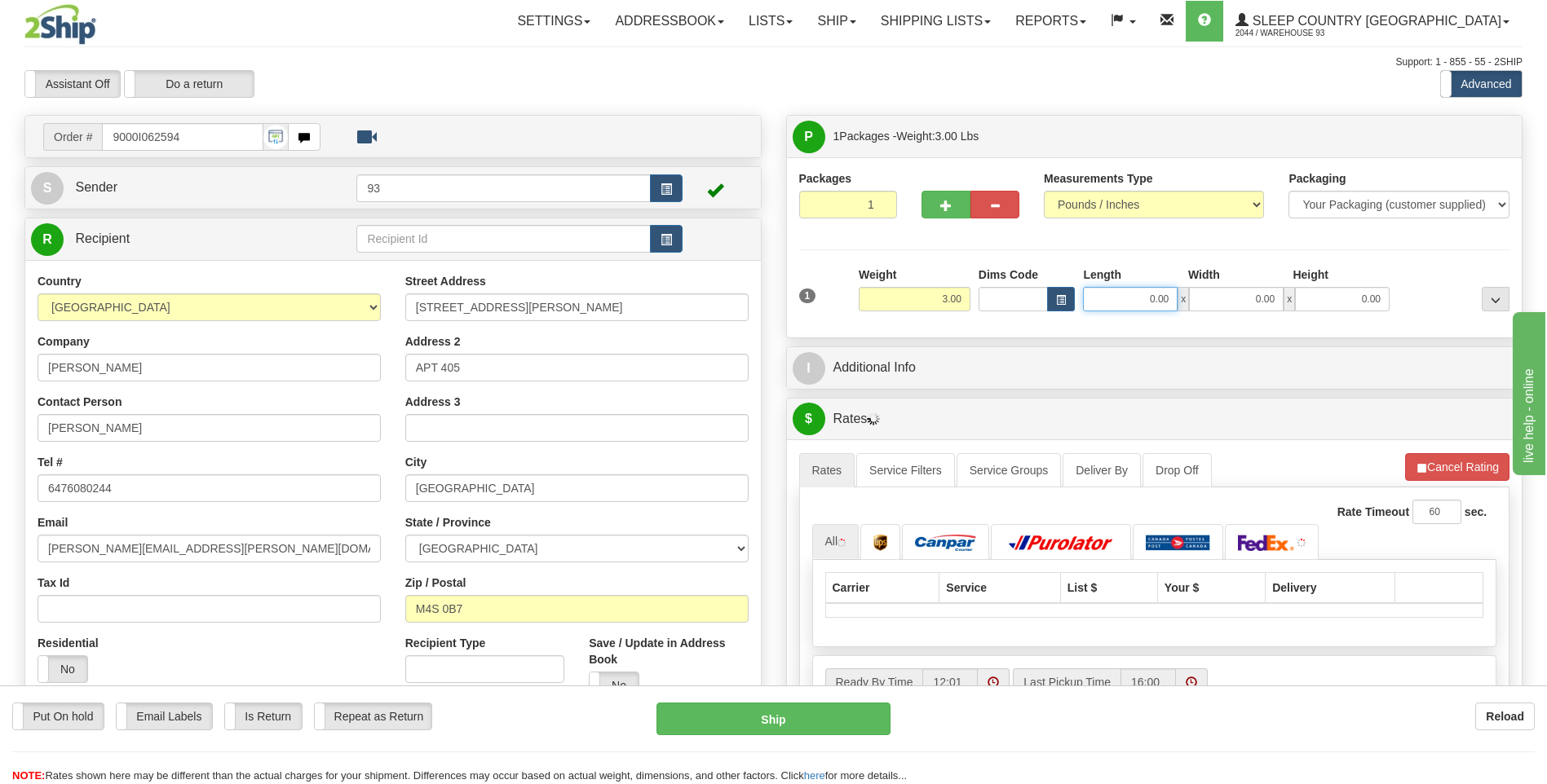
drag, startPoint x: 1234, startPoint y: 300, endPoint x: 1287, endPoint y: 283, distance: 55.7
click at [1286, 291] on div "0.00 x 0.00 x 0.00" at bounding box center [1236, 299] width 307 height 25
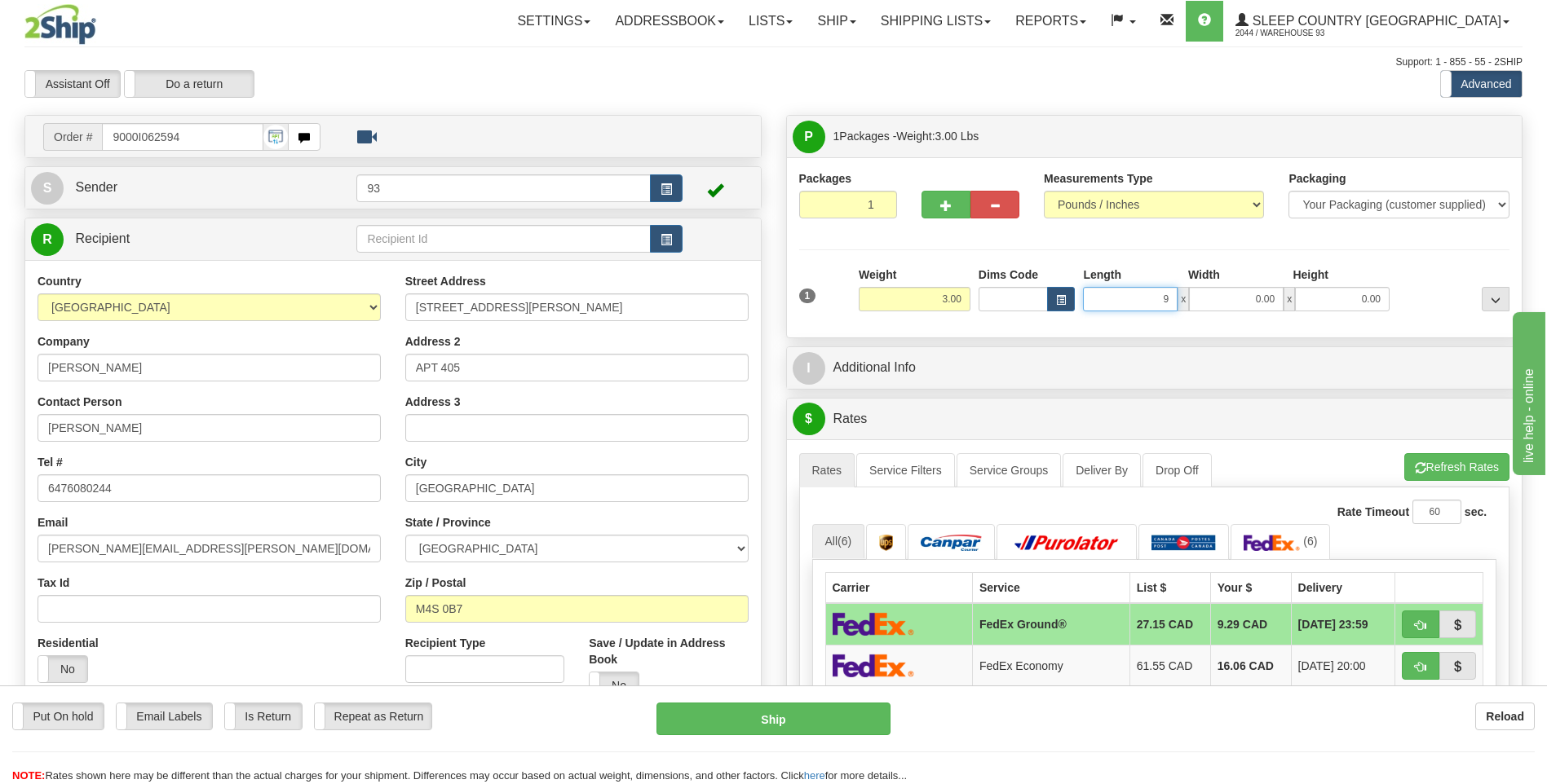
type input "9.00"
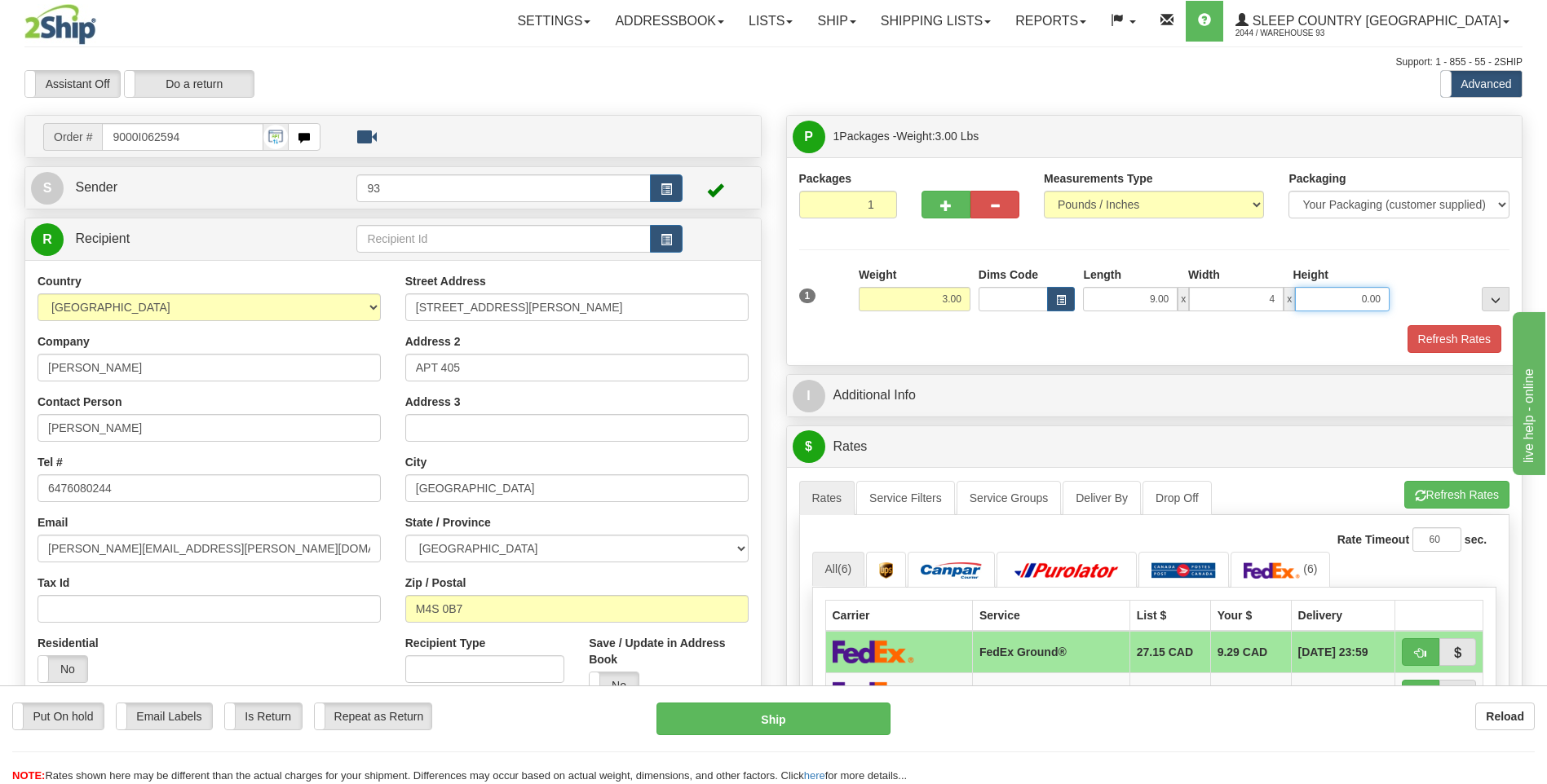
type input "4.00"
click at [1437, 341] on button "Refresh Rates" at bounding box center [1454, 339] width 94 height 27
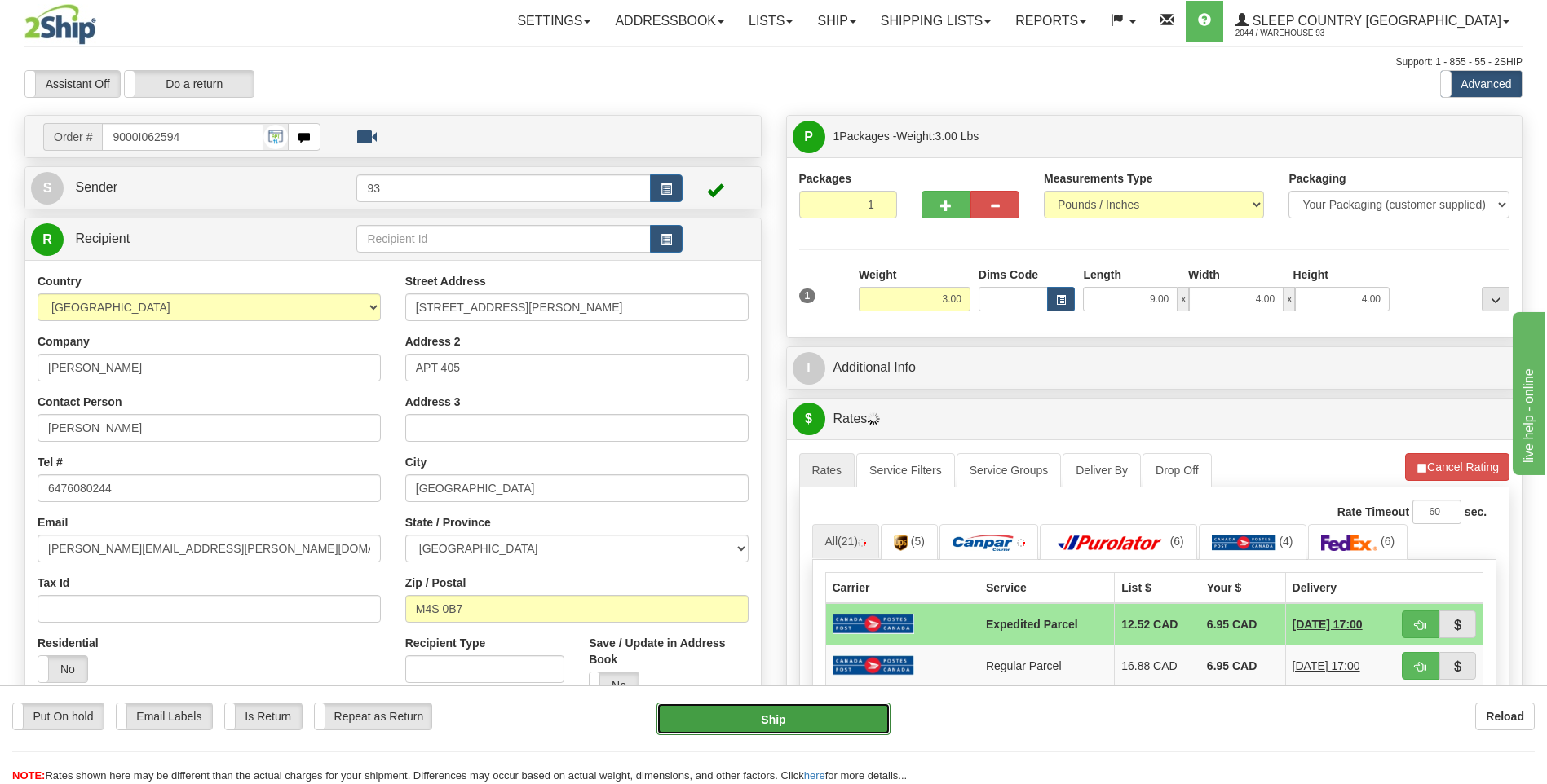
click at [763, 720] on button "Ship" at bounding box center [774, 719] width 233 height 33
type input "DOM.EP"
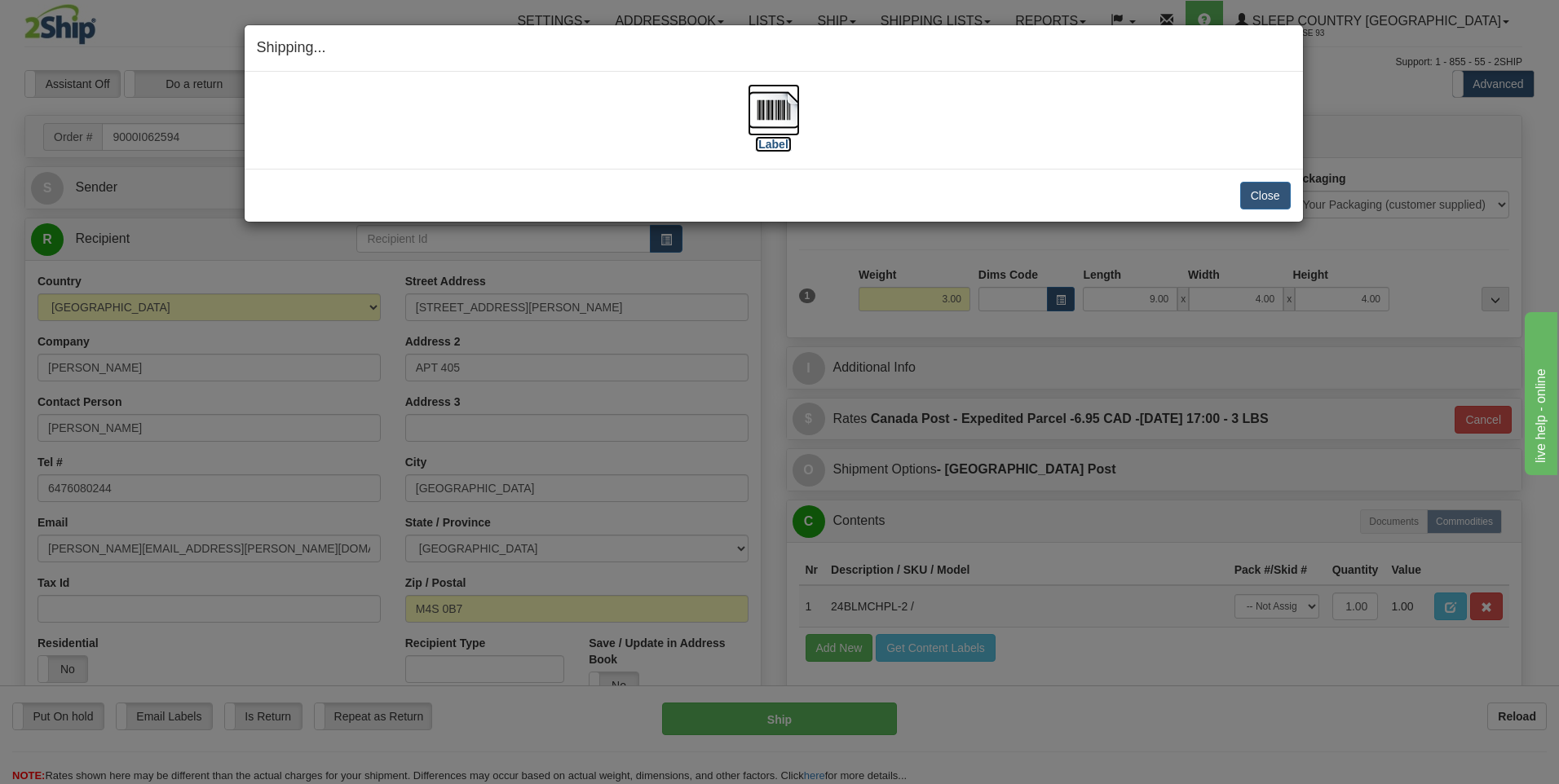
click at [774, 97] on img at bounding box center [773, 109] width 52 height 52
click at [1249, 197] on button "Close" at bounding box center [1266, 196] width 51 height 27
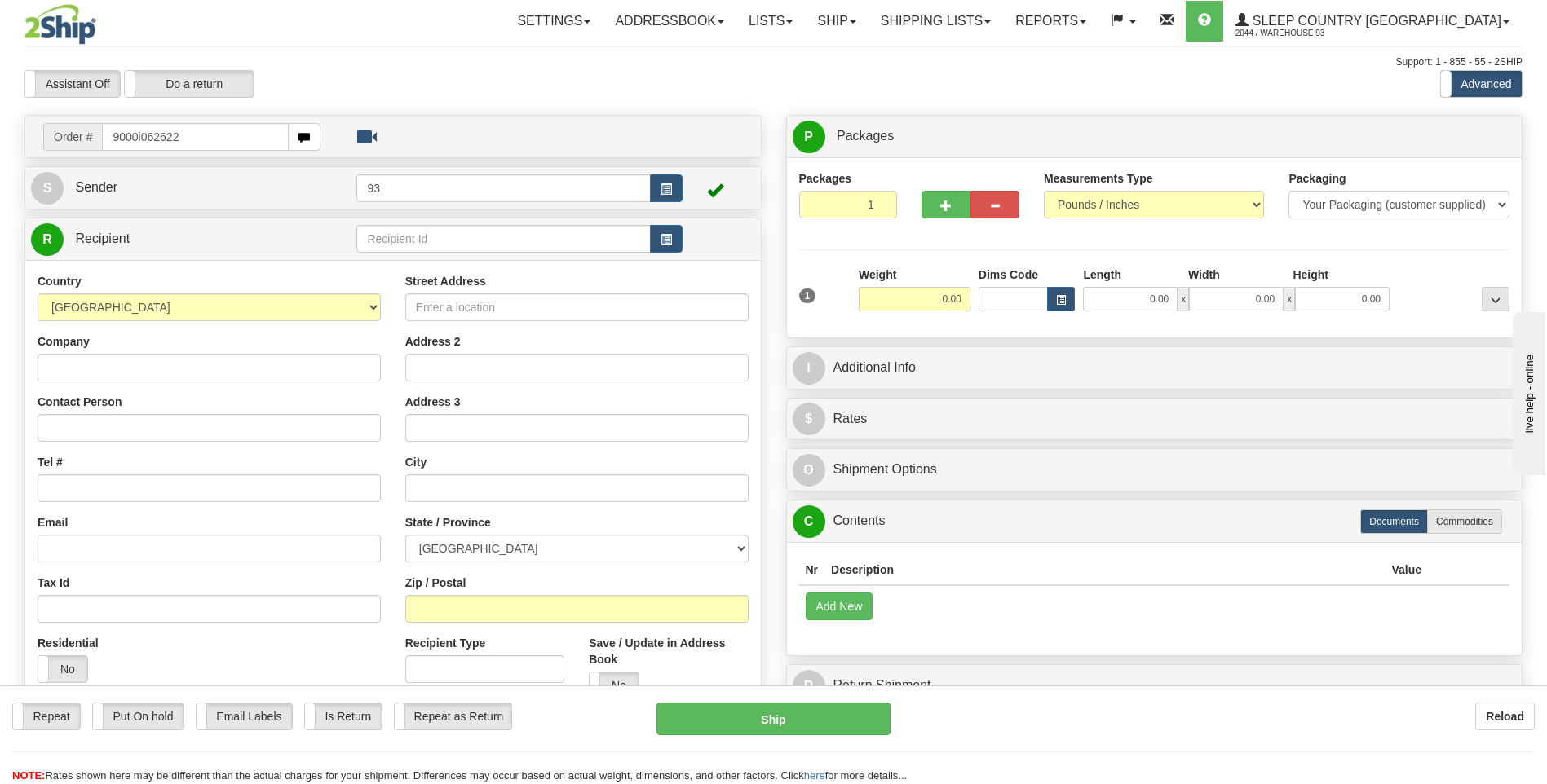
type input "9000i062622"
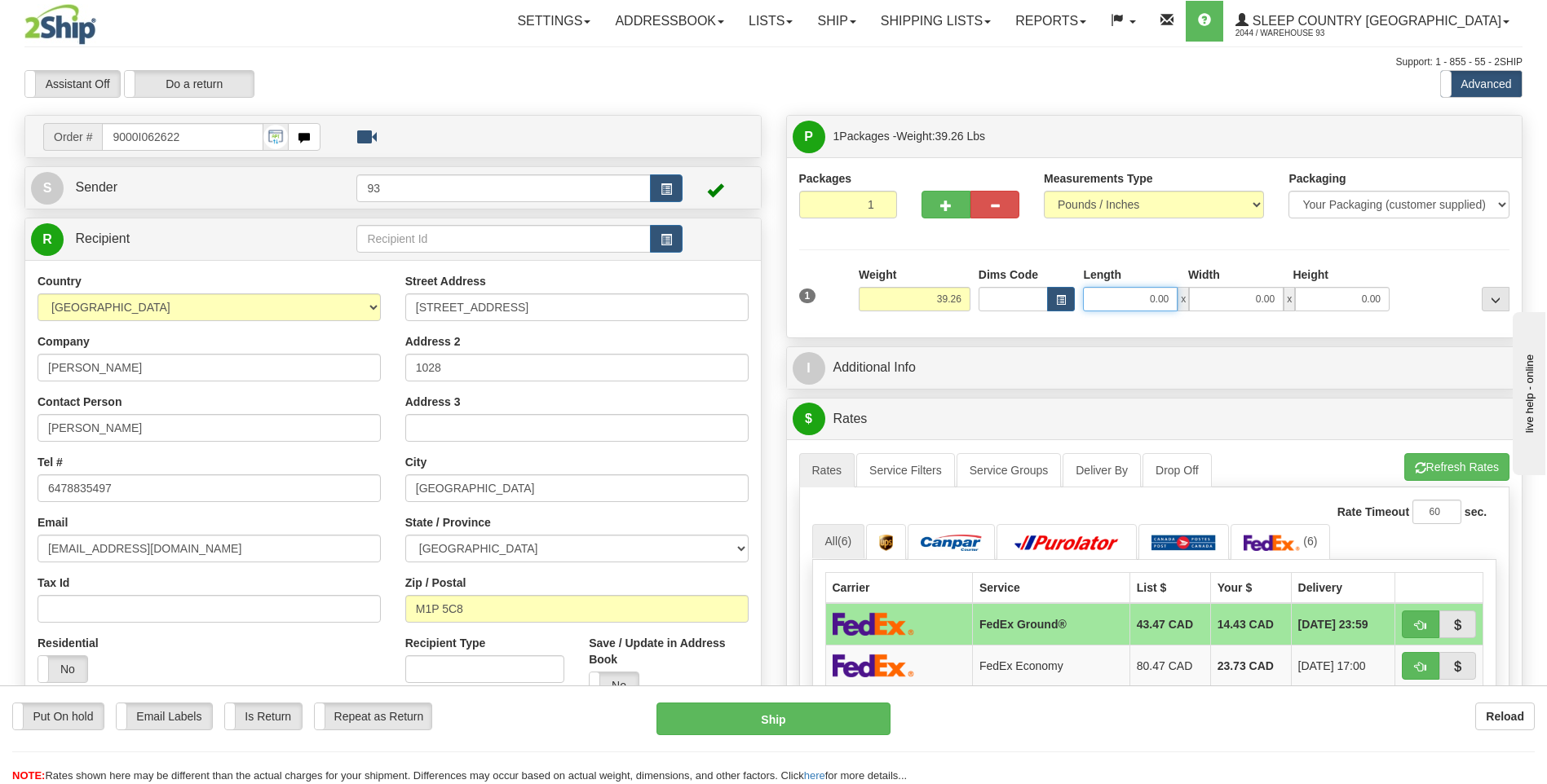
drag, startPoint x: 1138, startPoint y: 302, endPoint x: 1234, endPoint y: 310, distance: 96.3
click at [1234, 310] on div "0.00 x 0.00 x 0.00" at bounding box center [1236, 299] width 307 height 25
type input "40.00"
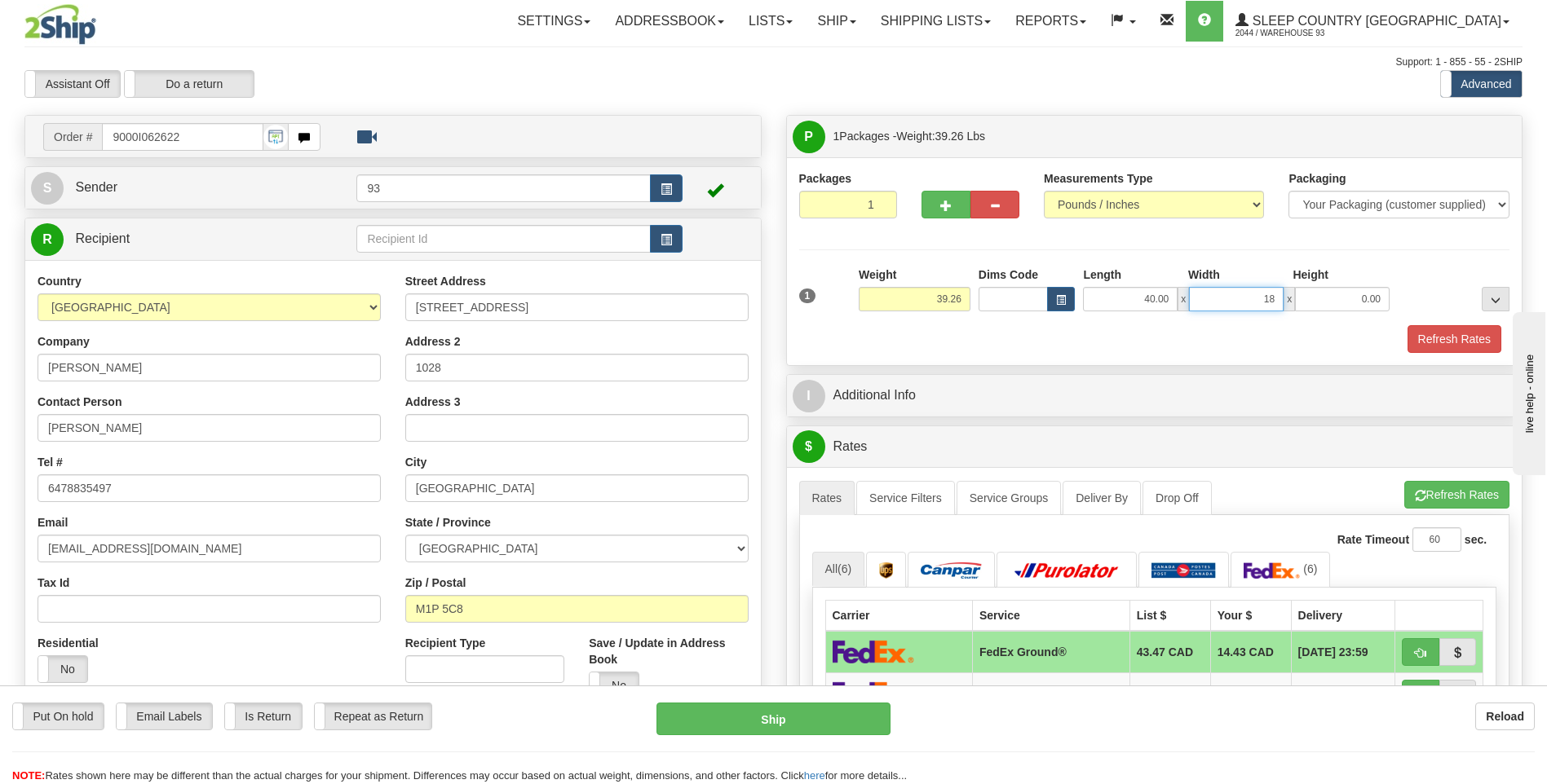
type input "18.00"
click at [1432, 339] on button "Refresh Rates" at bounding box center [1454, 339] width 94 height 27
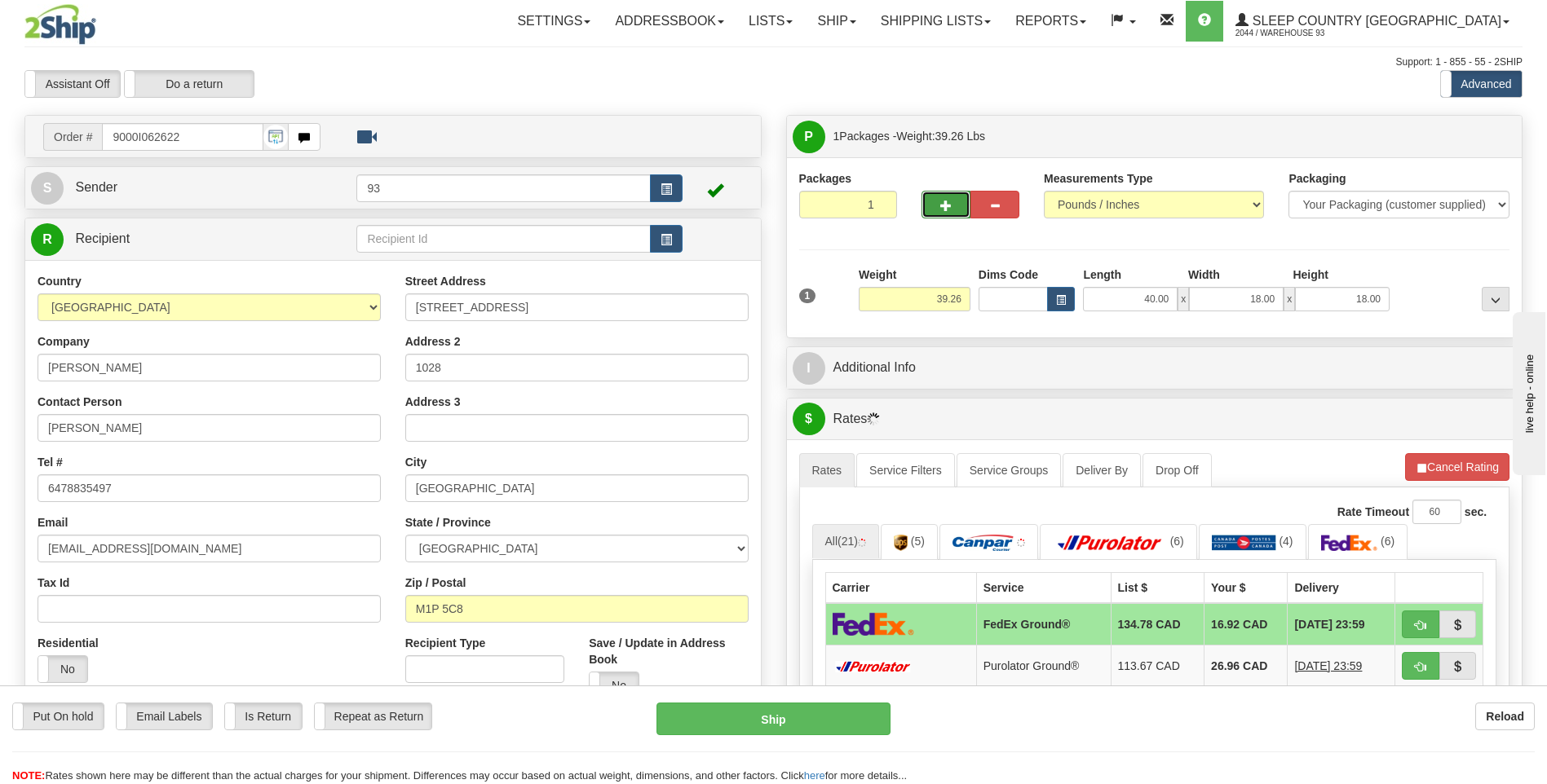
click at [946, 212] on button "button" at bounding box center [947, 204] width 49 height 27
type input "2"
click at [1471, 137] on span "Package Level" at bounding box center [1475, 137] width 65 height 12
radio input "true"
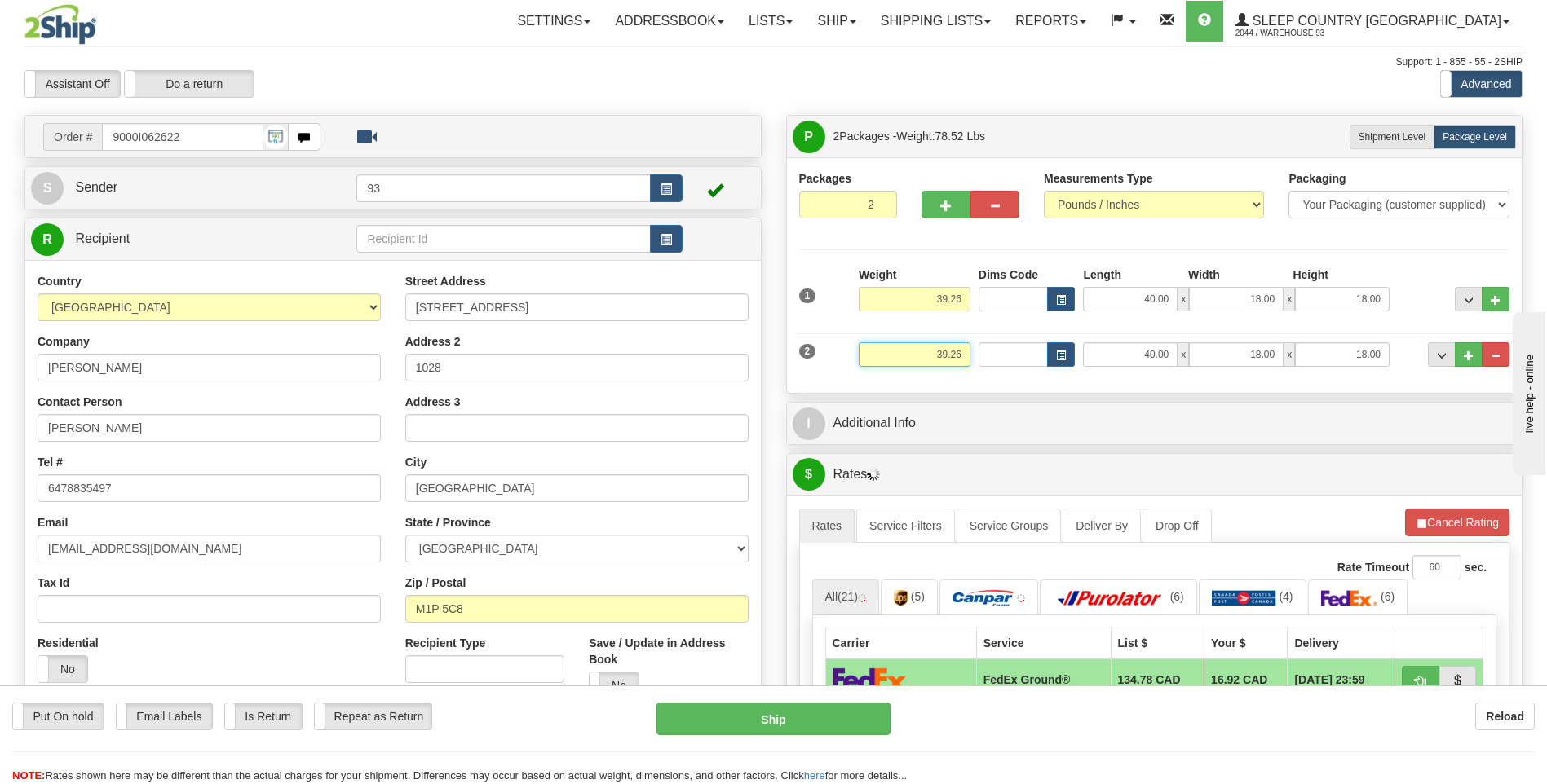
drag, startPoint x: 945, startPoint y: 357, endPoint x: 1001, endPoint y: 357, distance: 56.0
click at [1001, 357] on div "2 Weight 39.26 Dims Code Length Width Height" at bounding box center [1155, 352] width 720 height 55
type input "1.26"
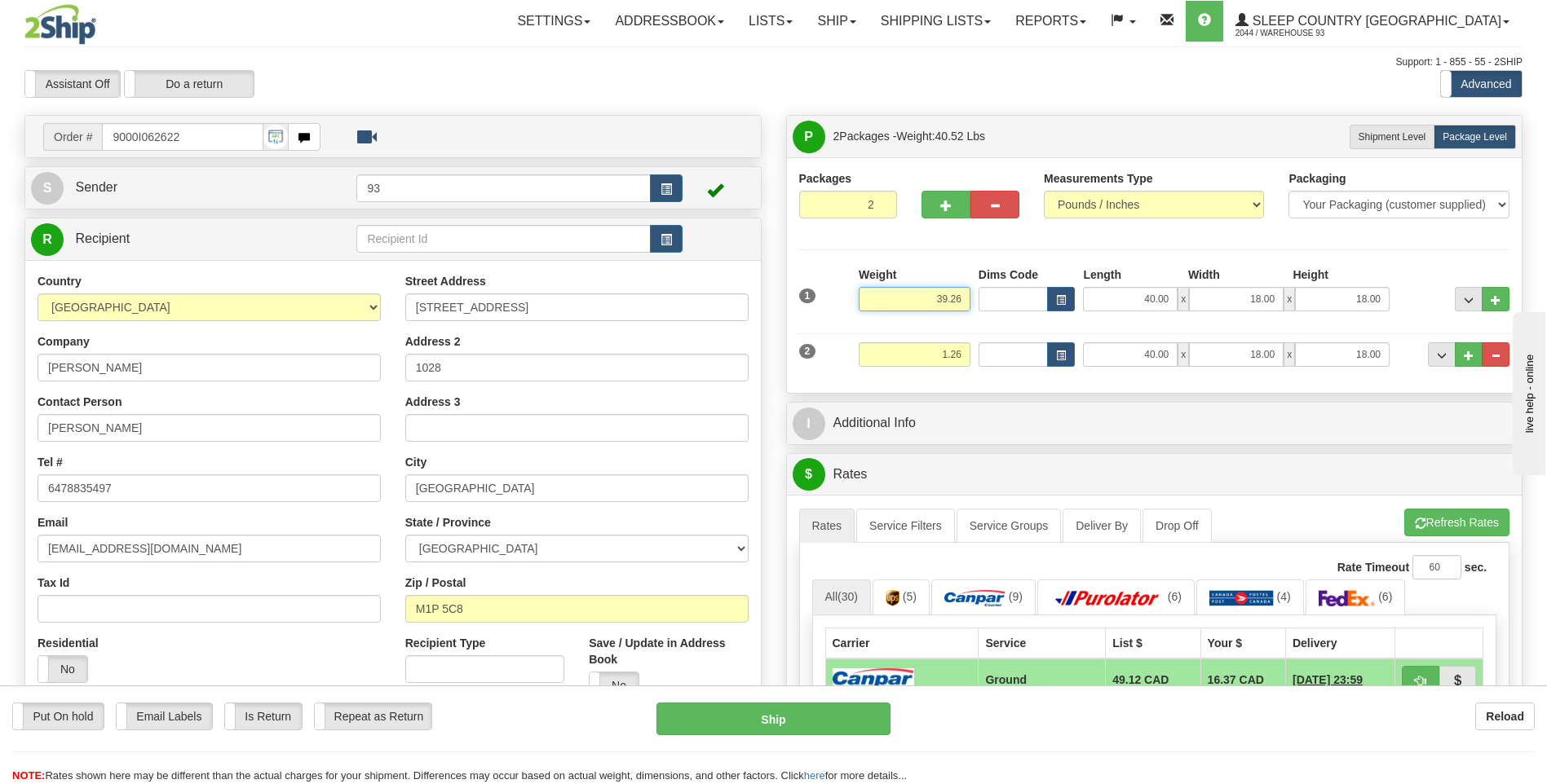
drag, startPoint x: 928, startPoint y: 299, endPoint x: 1010, endPoint y: 299, distance: 82.0
click at [1010, 299] on div "1 Weight 39.26 Dims Code x x" at bounding box center [1155, 296] width 720 height 58
type input "36.00"
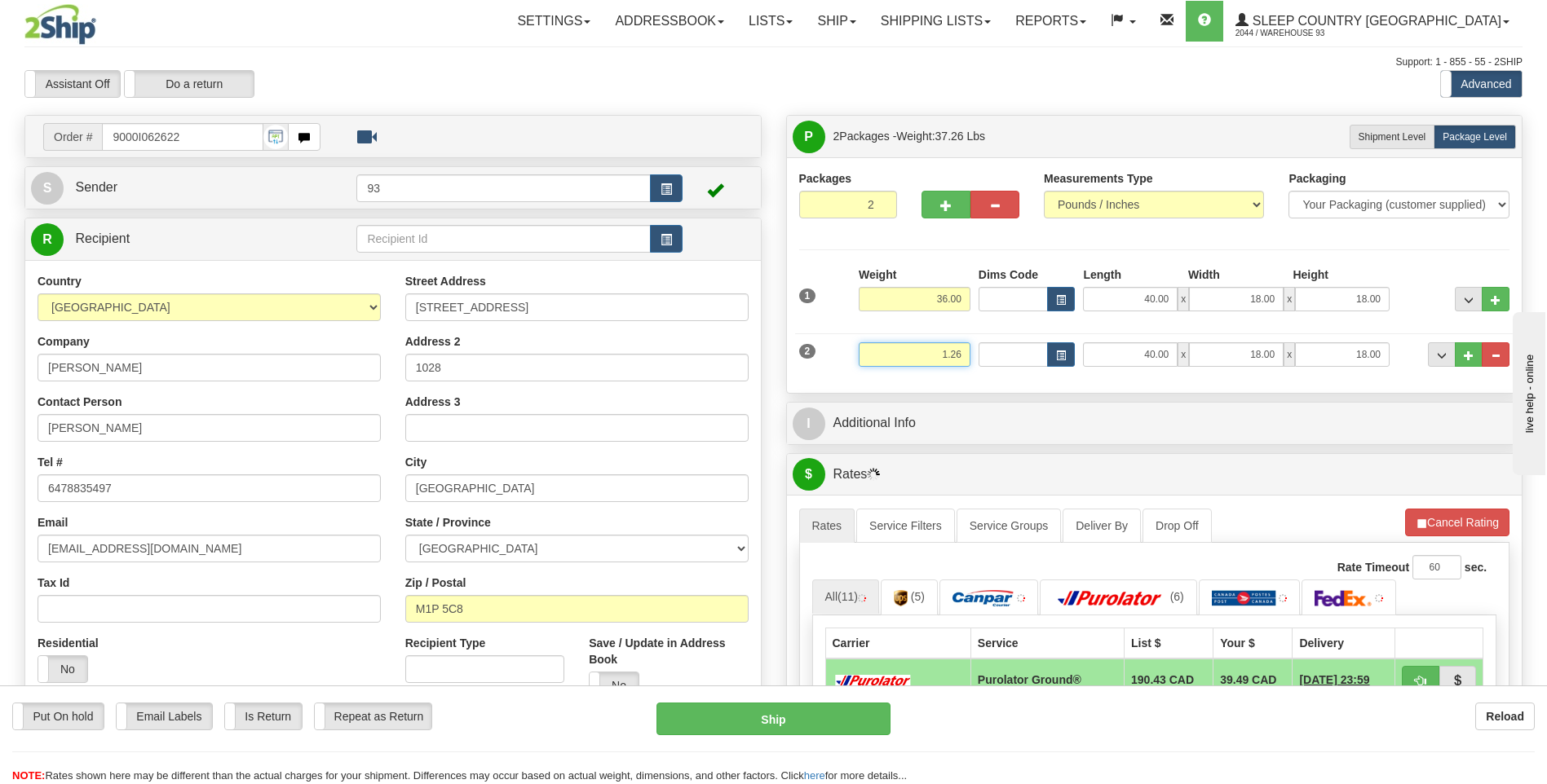
click at [947, 354] on input "1.26" at bounding box center [915, 354] width 112 height 25
type input "3.26"
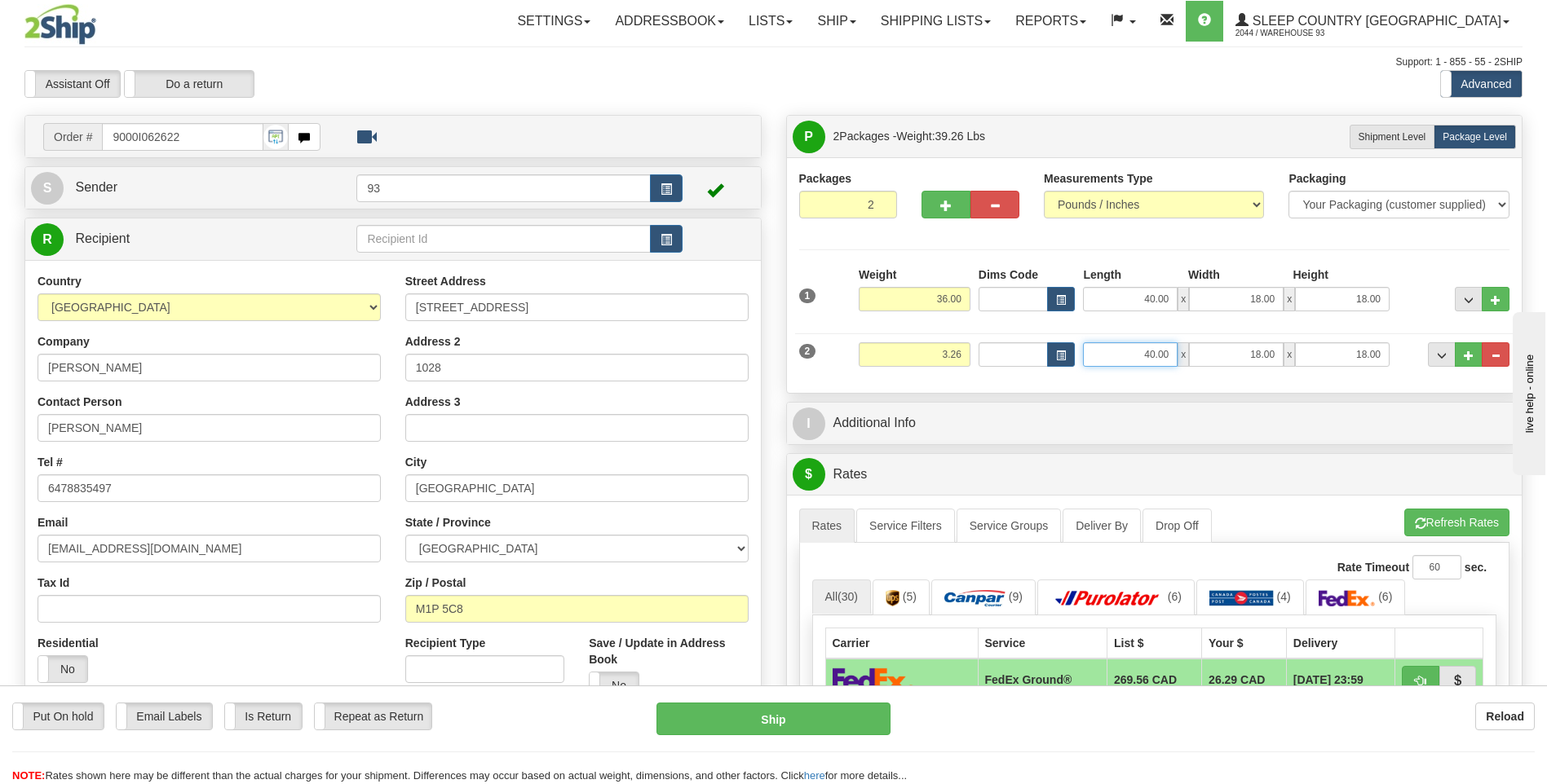
click at [1146, 355] on input "40.00" at bounding box center [1131, 354] width 95 height 25
drag, startPoint x: 1134, startPoint y: 350, endPoint x: 1211, endPoint y: 354, distance: 77.1
click at [1211, 354] on div "40.00 x 18.00 x 18.00" at bounding box center [1236, 354] width 307 height 25
type input "4.00"
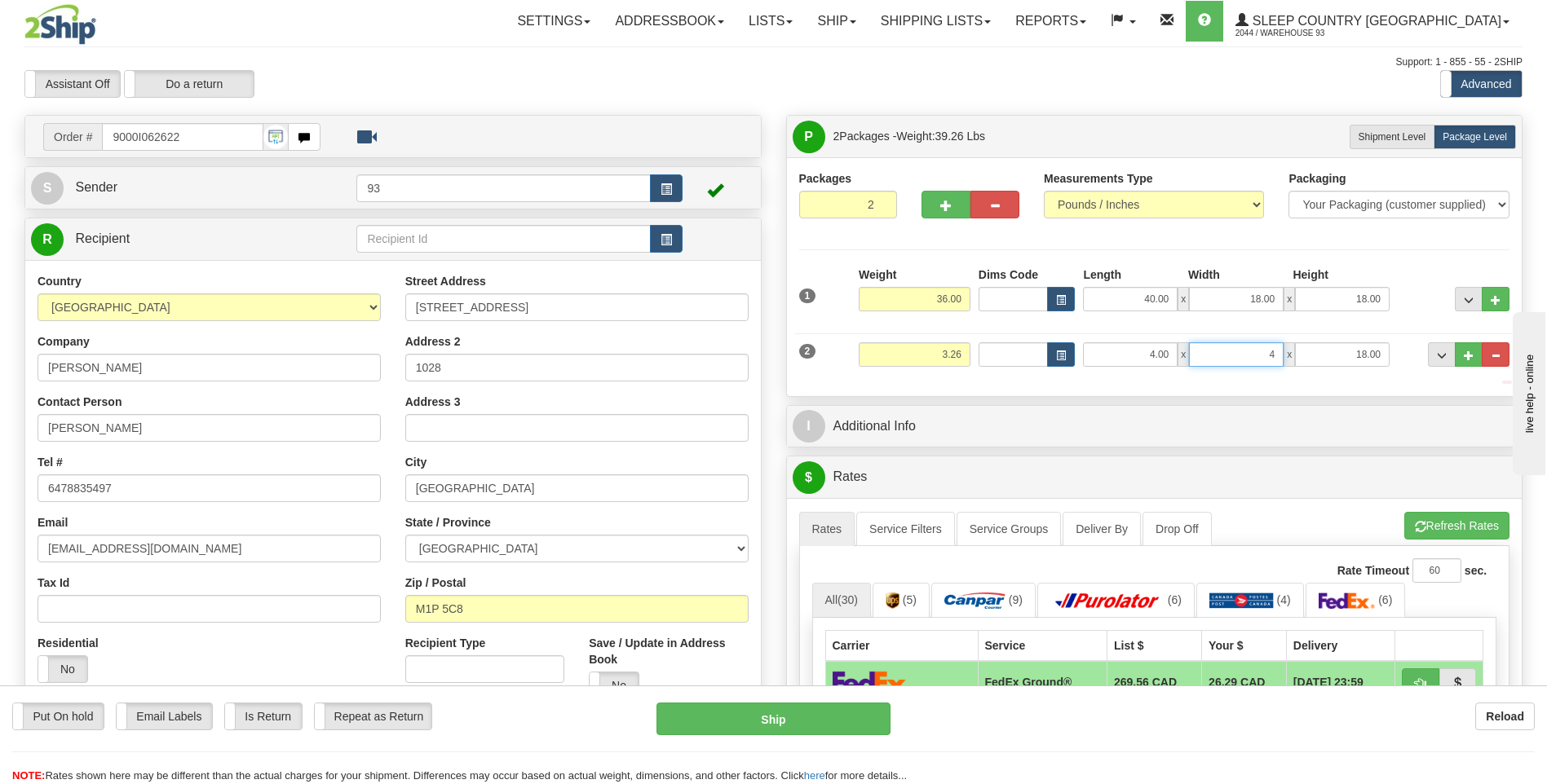
type input "4.00"
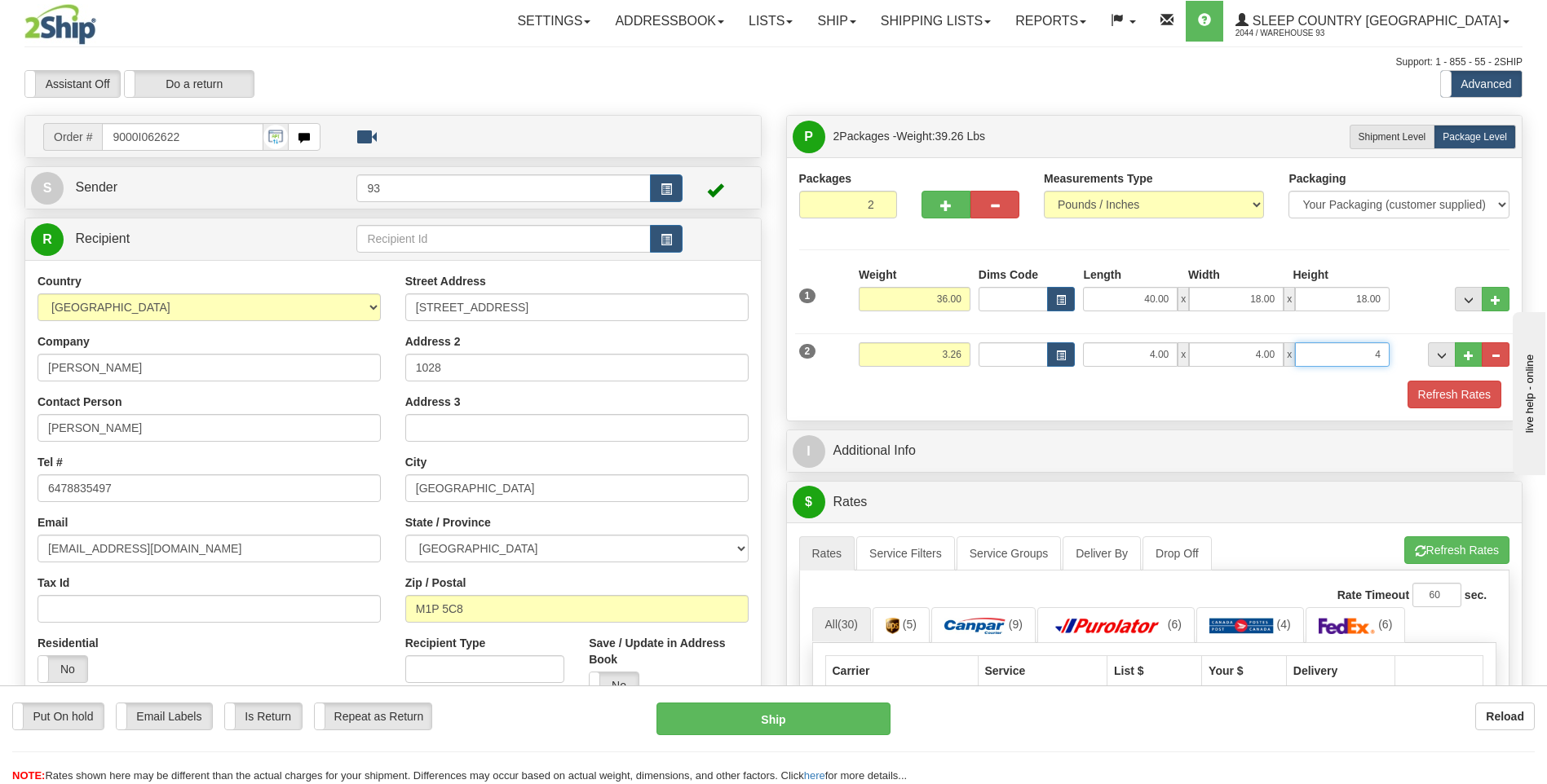
type input "4.00"
click at [1466, 391] on button "Refresh Rates" at bounding box center [1454, 394] width 94 height 27
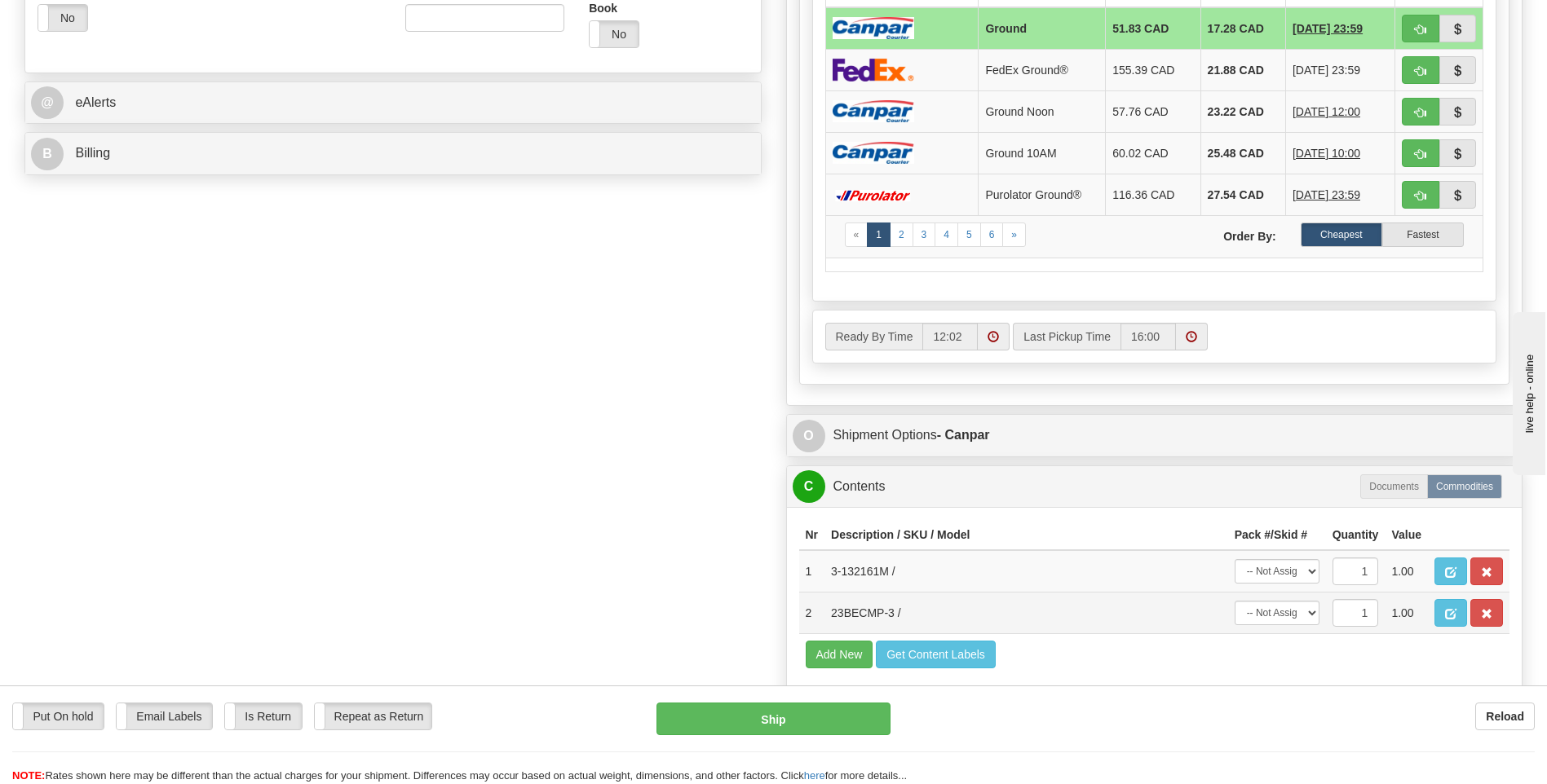
scroll to position [652, 0]
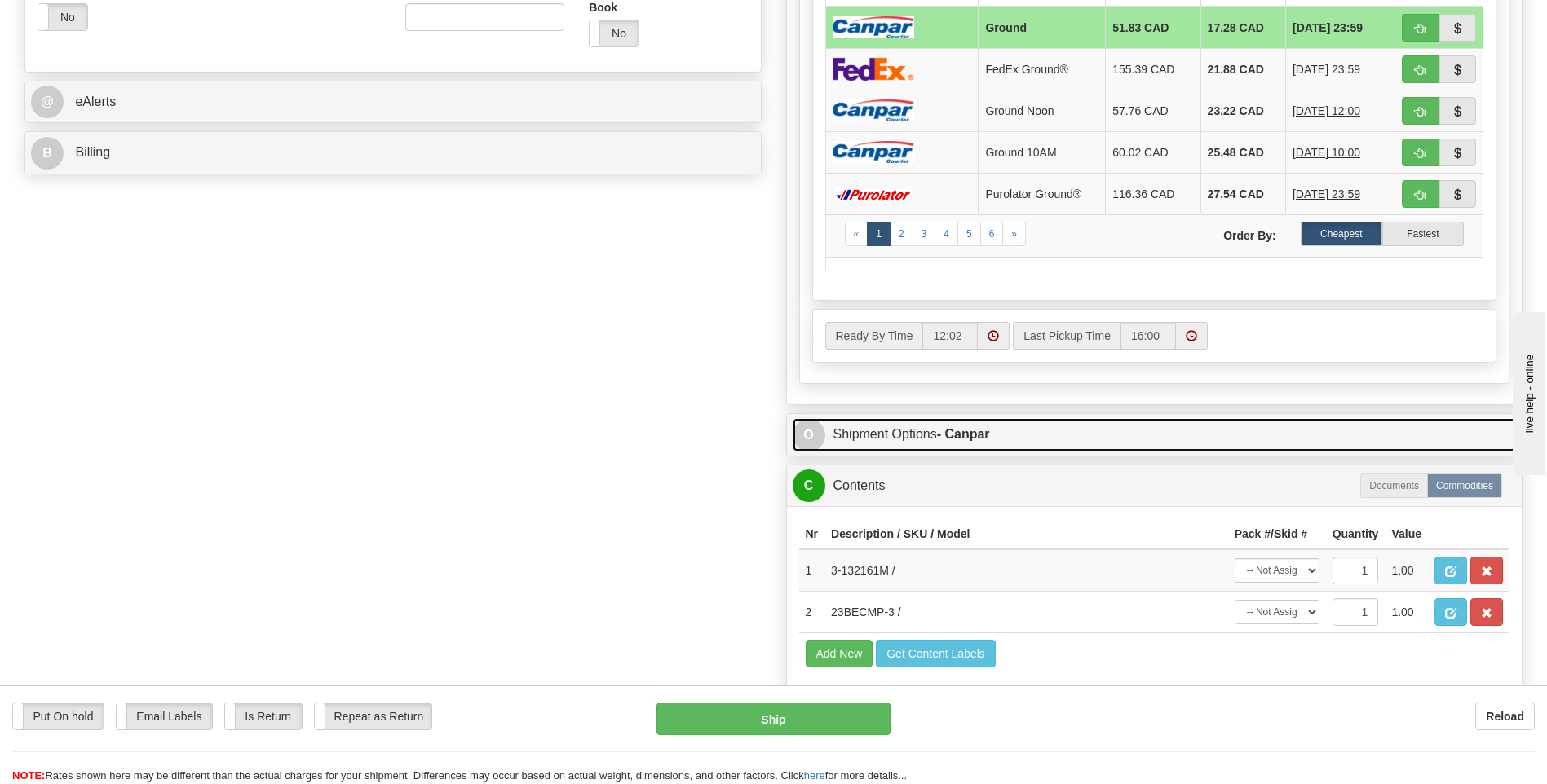
click at [803, 436] on span "O" at bounding box center [809, 435] width 33 height 33
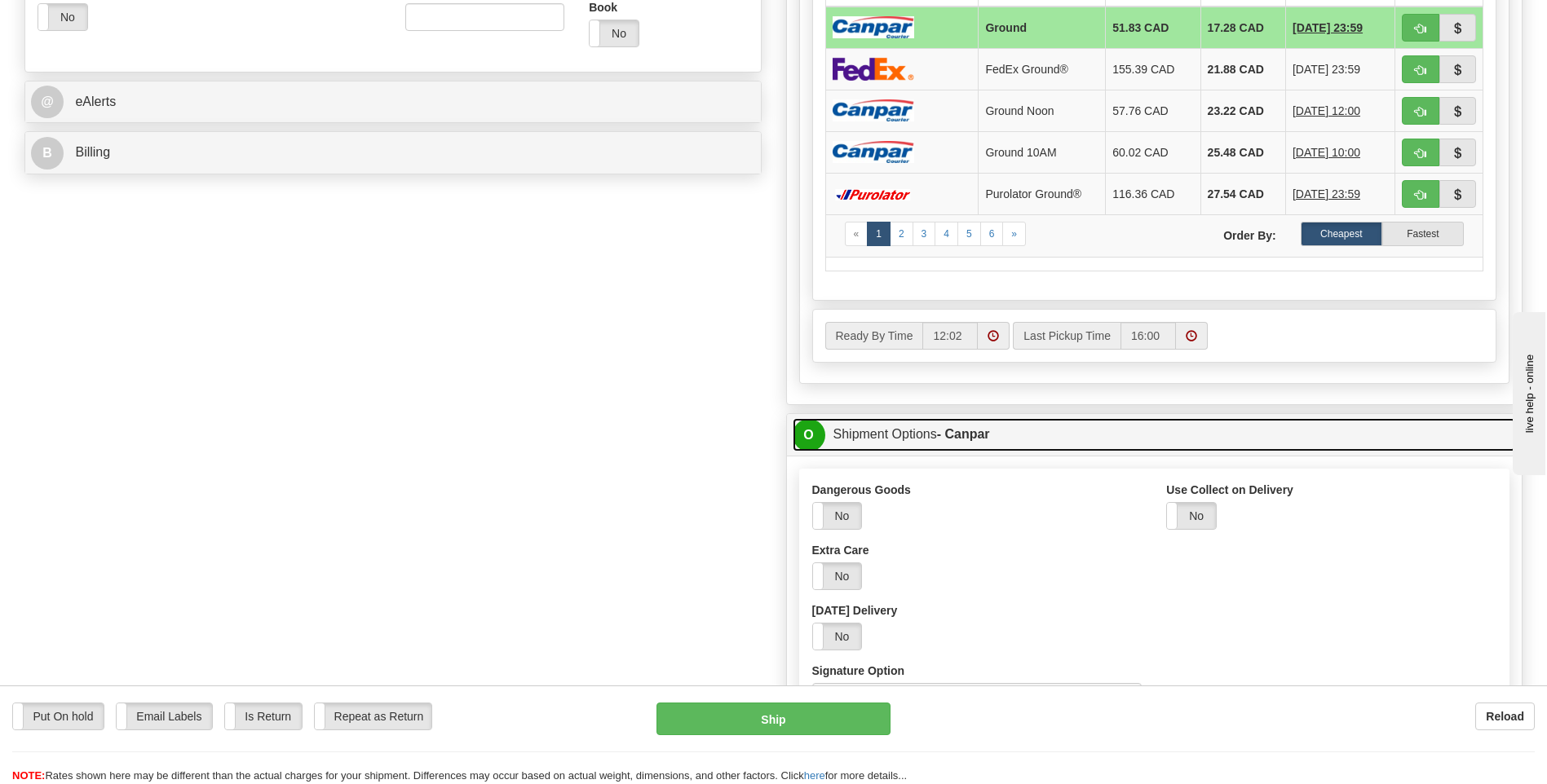
scroll to position [734, 0]
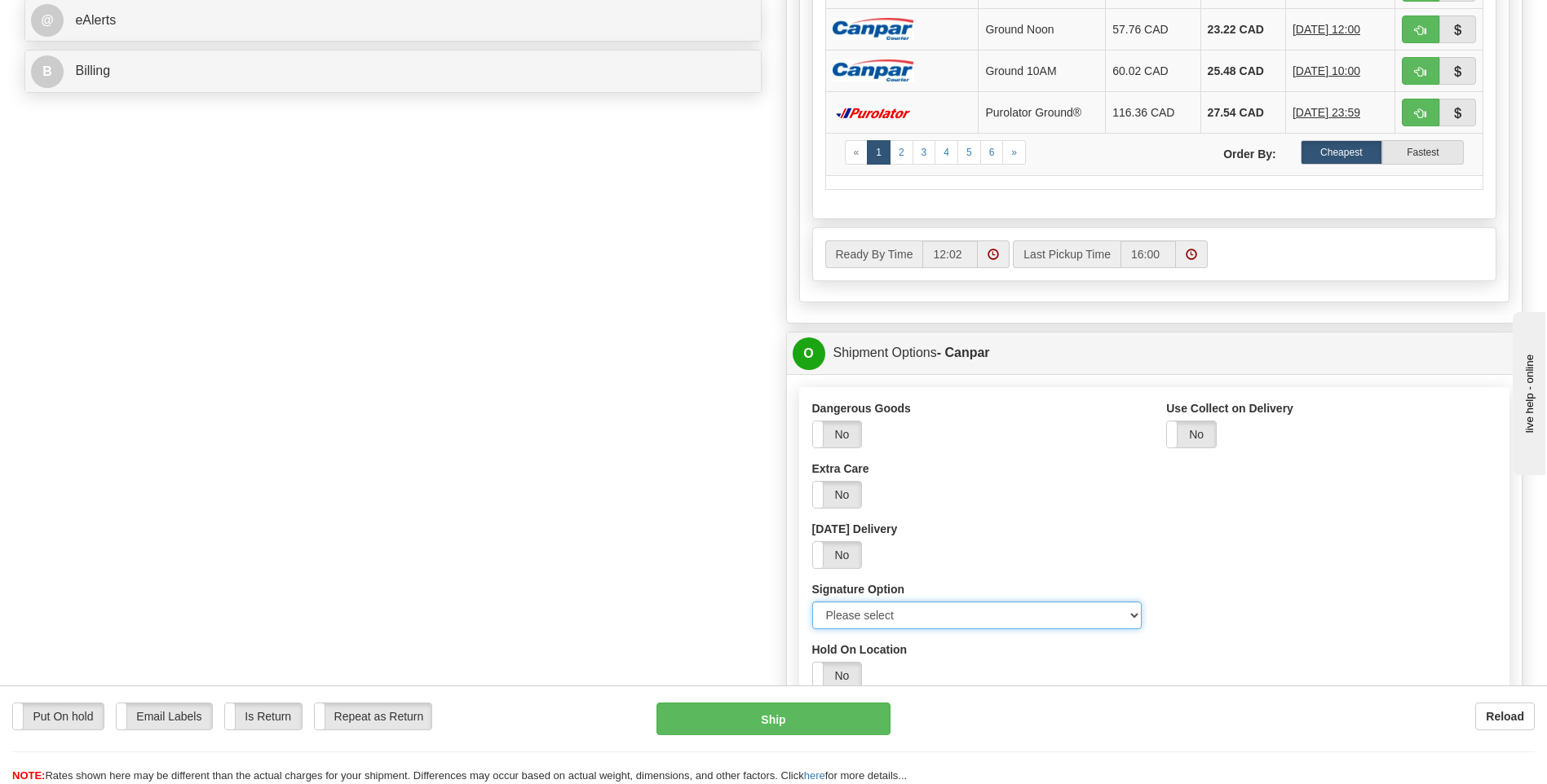
click at [1127, 614] on select "Please select No Signature Required Signature Required Adult Signature" at bounding box center [978, 616] width 331 height 27
select select "2"
click at [813, 602] on select "Please select No Signature Required Signature Required Adult Signature" at bounding box center [978, 616] width 331 height 27
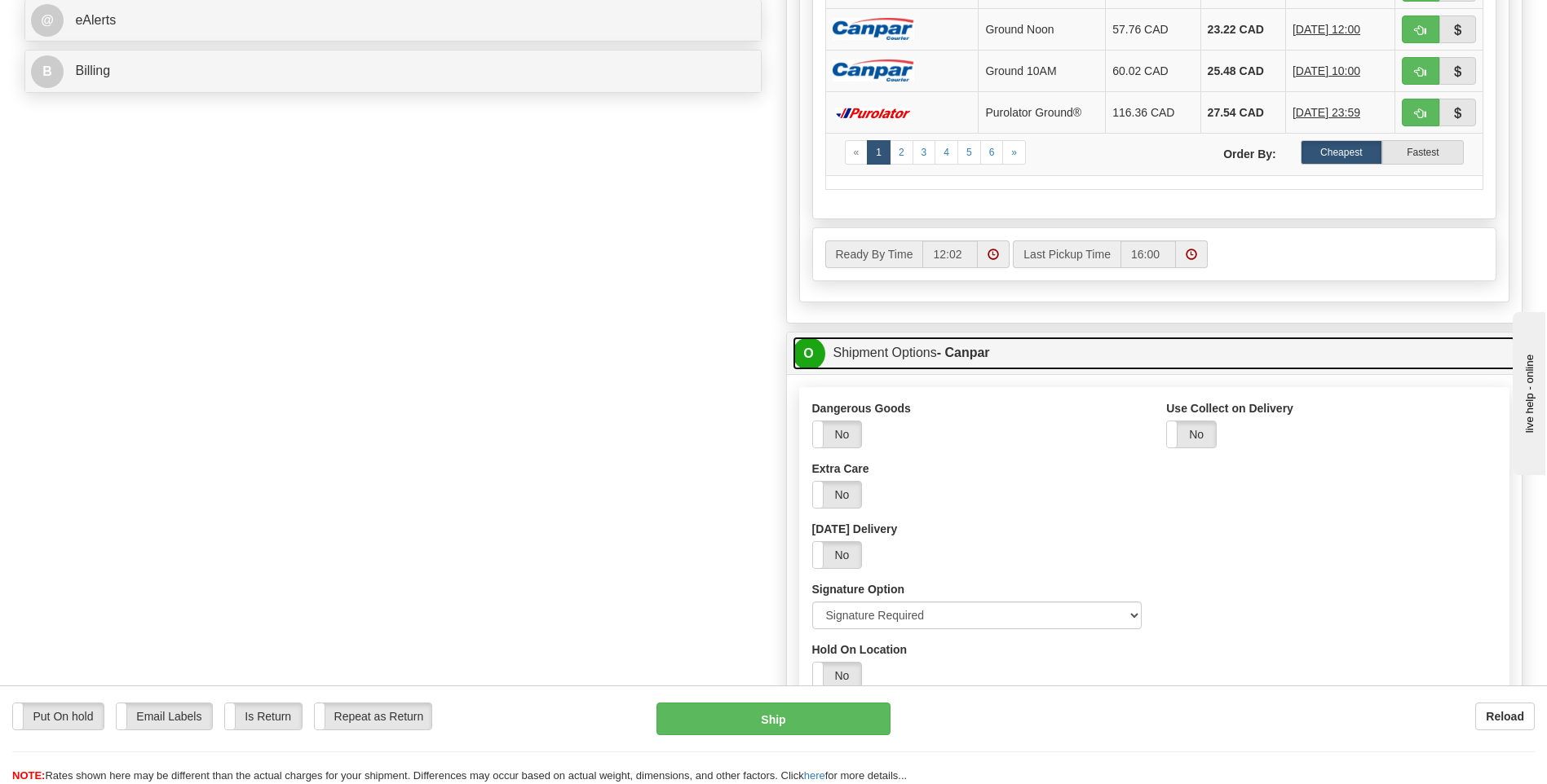
click at [811, 355] on span "O" at bounding box center [809, 354] width 33 height 33
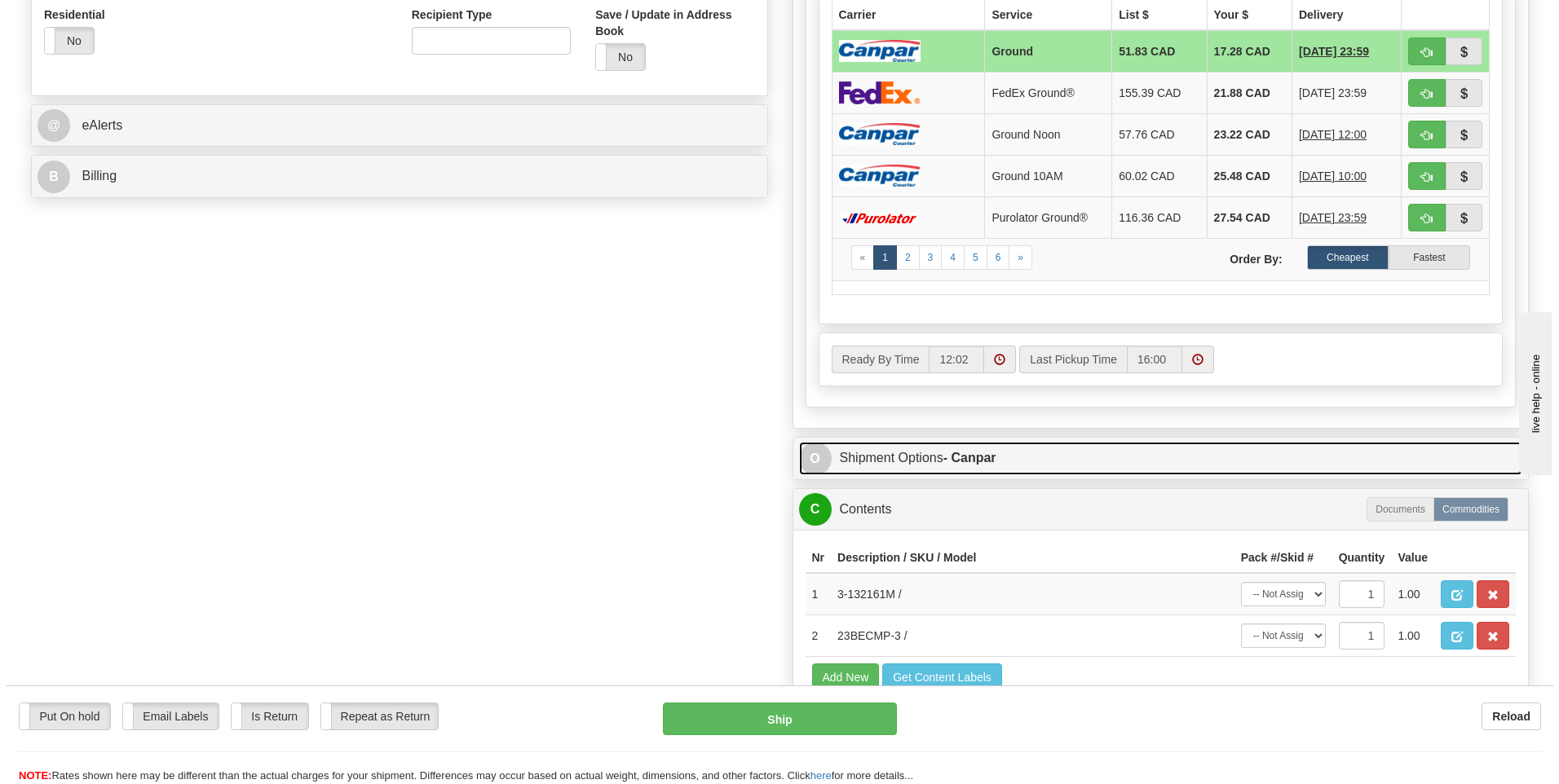
scroll to position [489, 0]
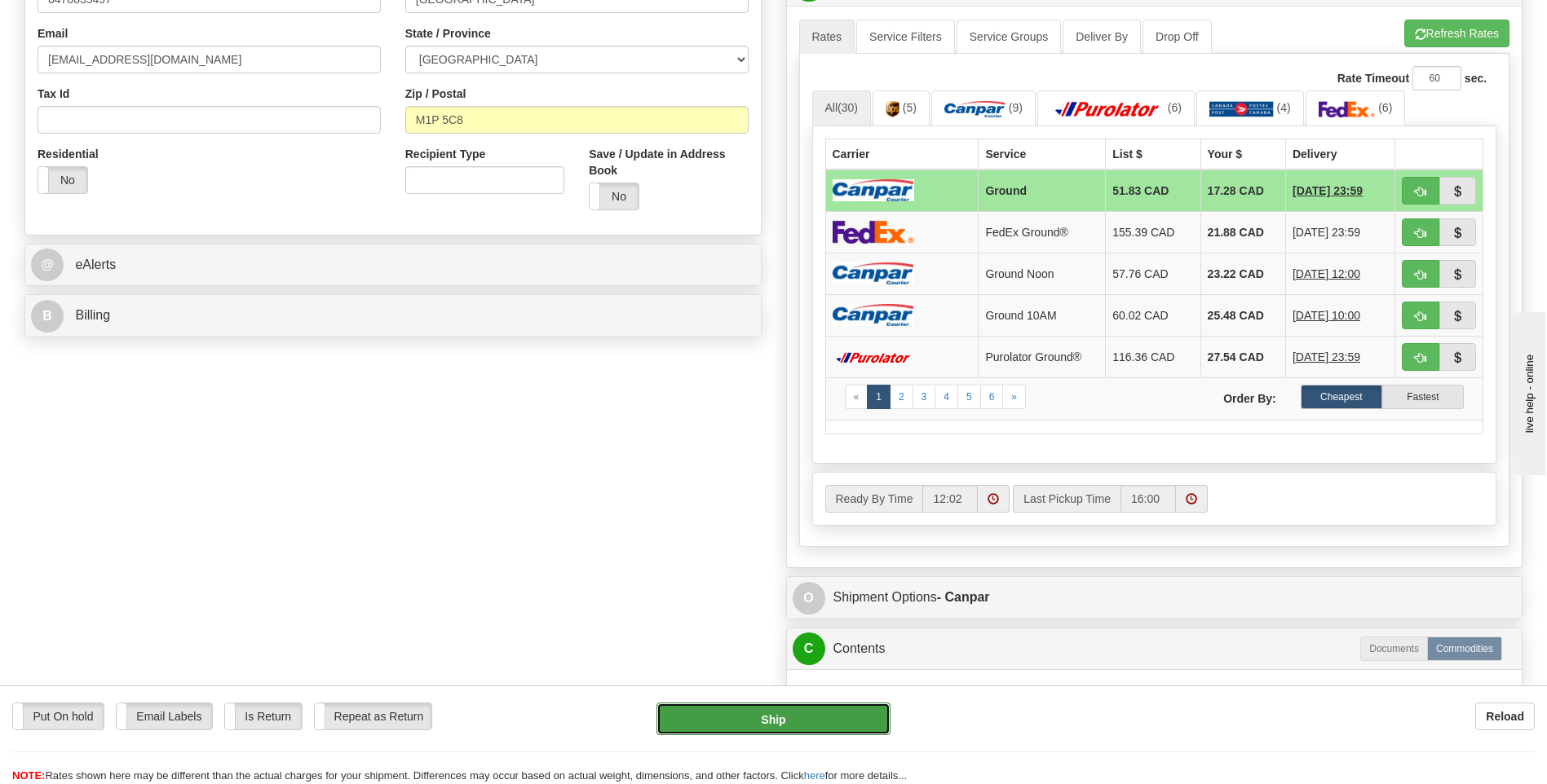
click at [845, 720] on button "Ship" at bounding box center [774, 719] width 233 height 33
type input "1"
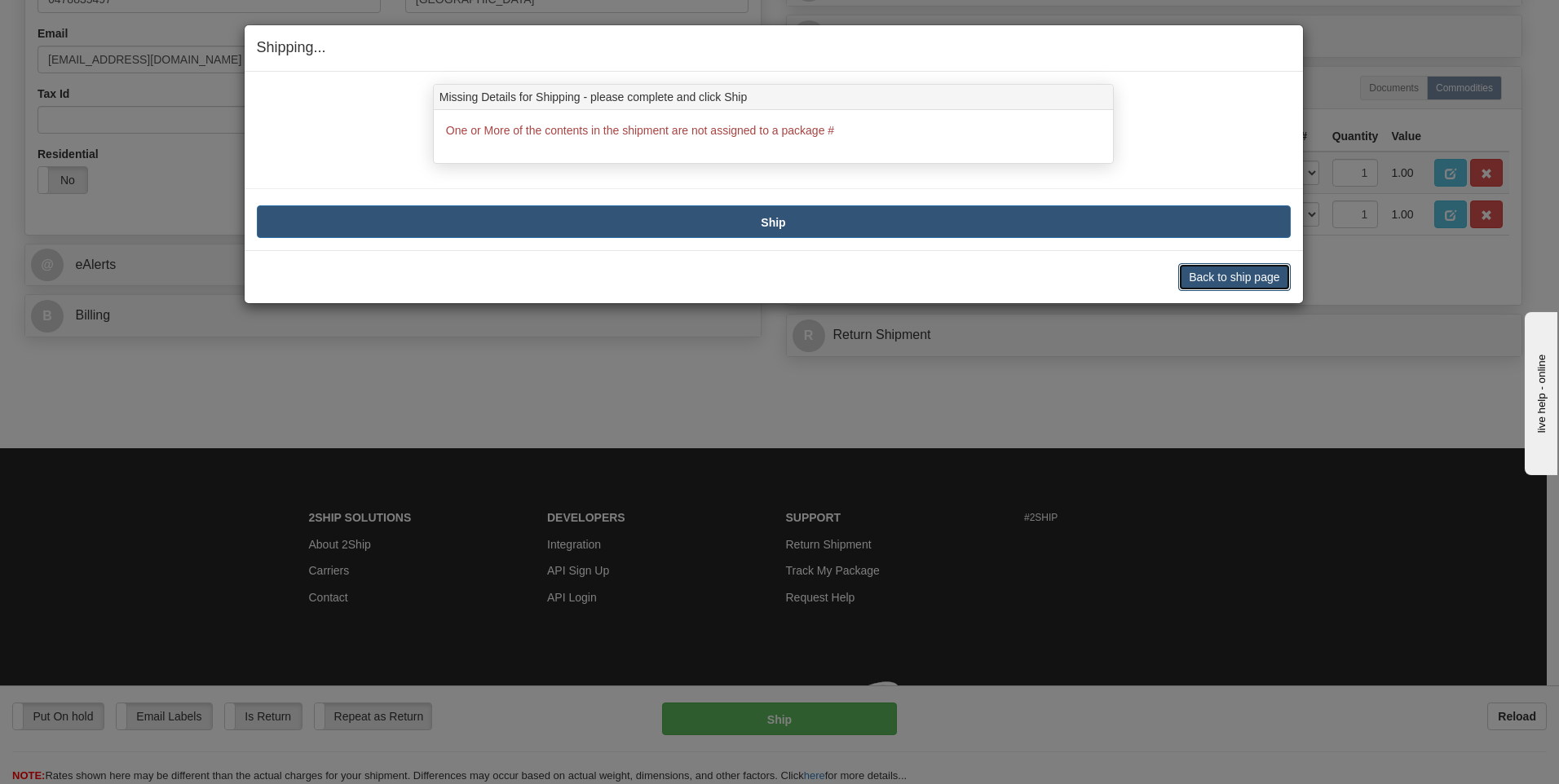
click at [1218, 284] on button "Back to ship page" at bounding box center [1234, 277] width 112 height 27
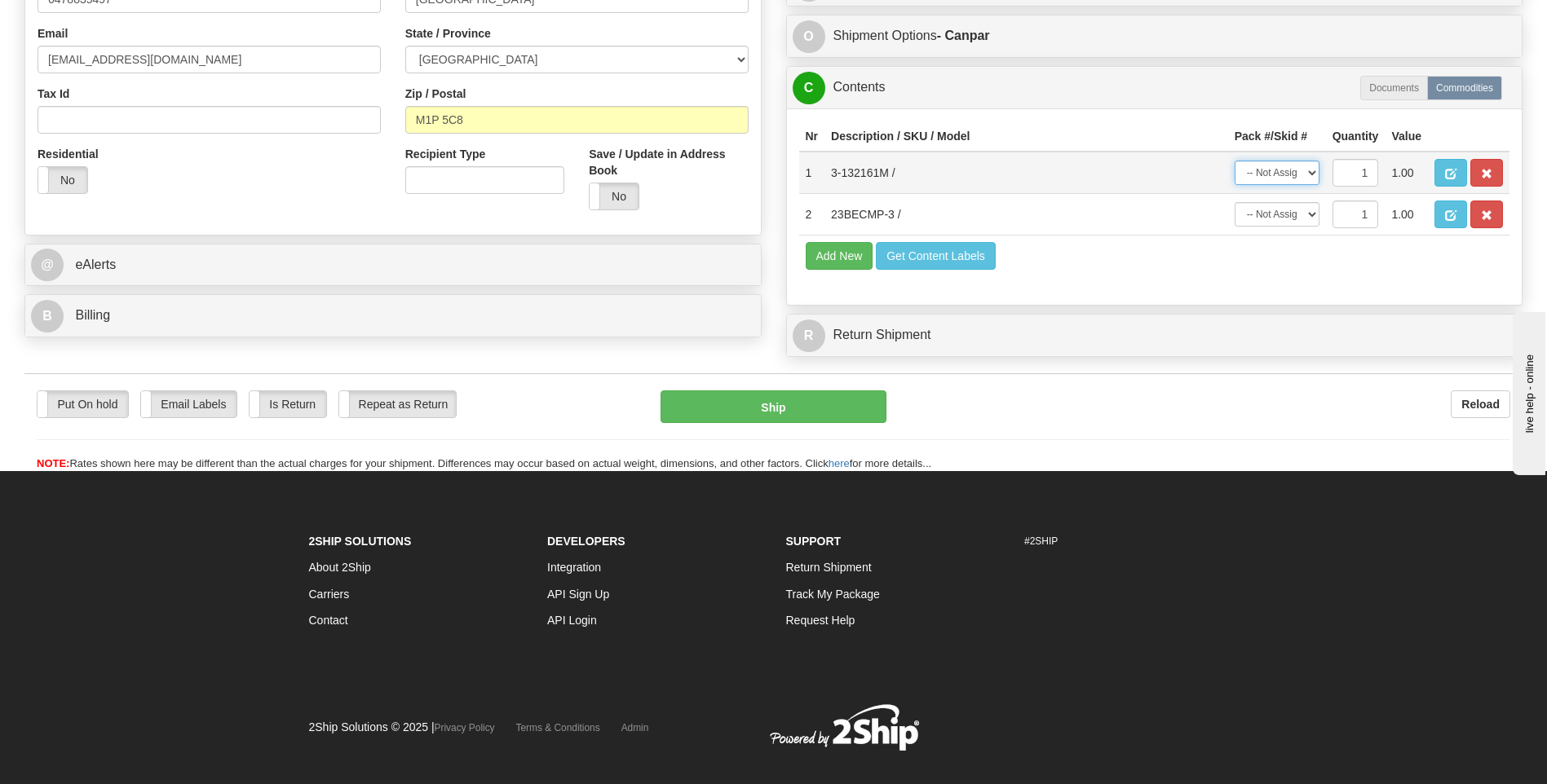
click at [1315, 173] on select "-- Not Assigned -- Package 1 Package 2" at bounding box center [1276, 172] width 85 height 25
select select "0"
click at [1235, 160] on select "-- Not Assigned -- Package 1 Package 2" at bounding box center [1276, 172] width 85 height 25
click at [1303, 216] on select "-- Not Assigned -- Package 1 Package 2" at bounding box center [1276, 214] width 85 height 25
select select "1"
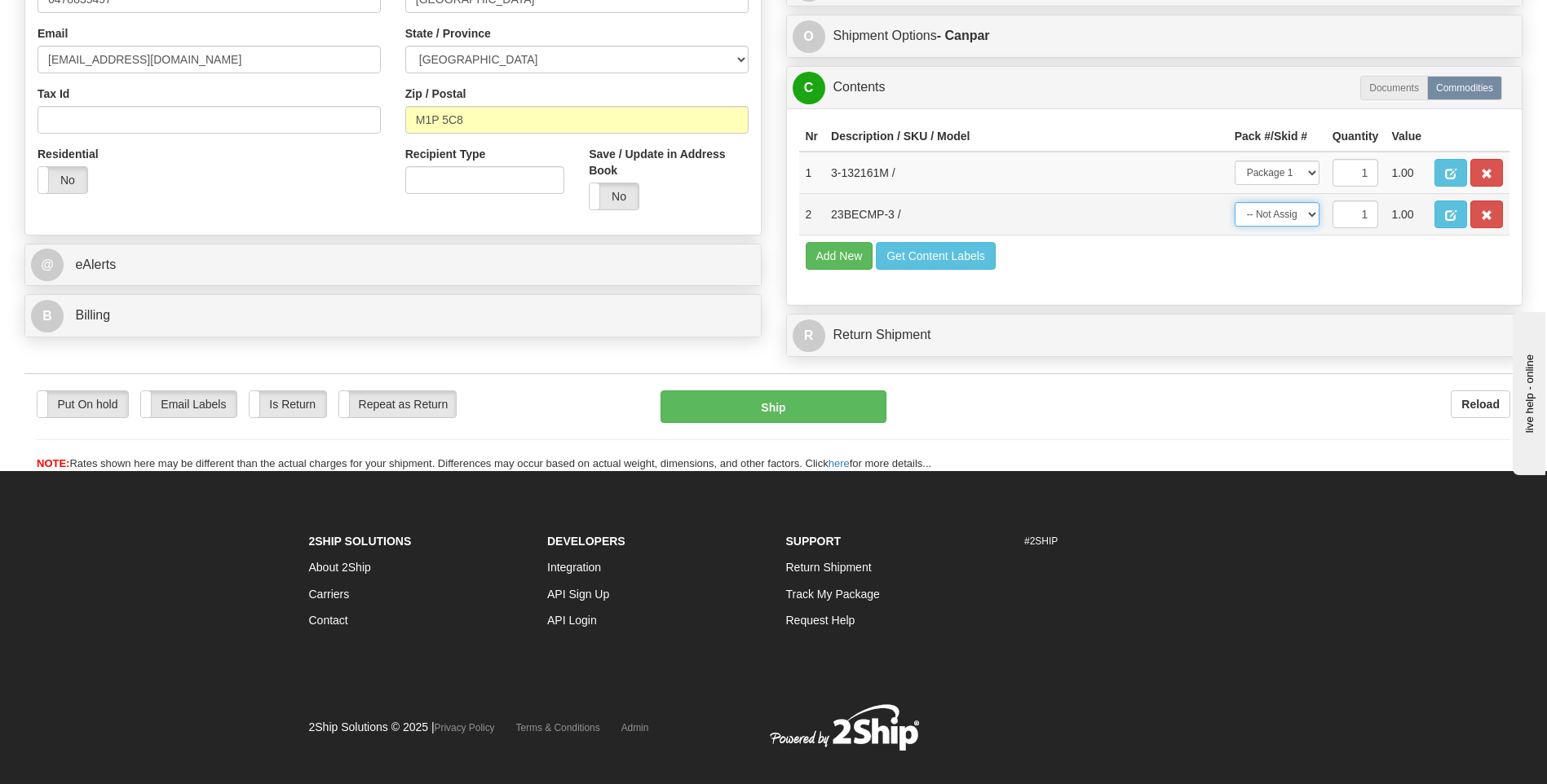
click at [1235, 202] on select "-- Not Assigned -- Package 1 Package 2" at bounding box center [1276, 214] width 85 height 25
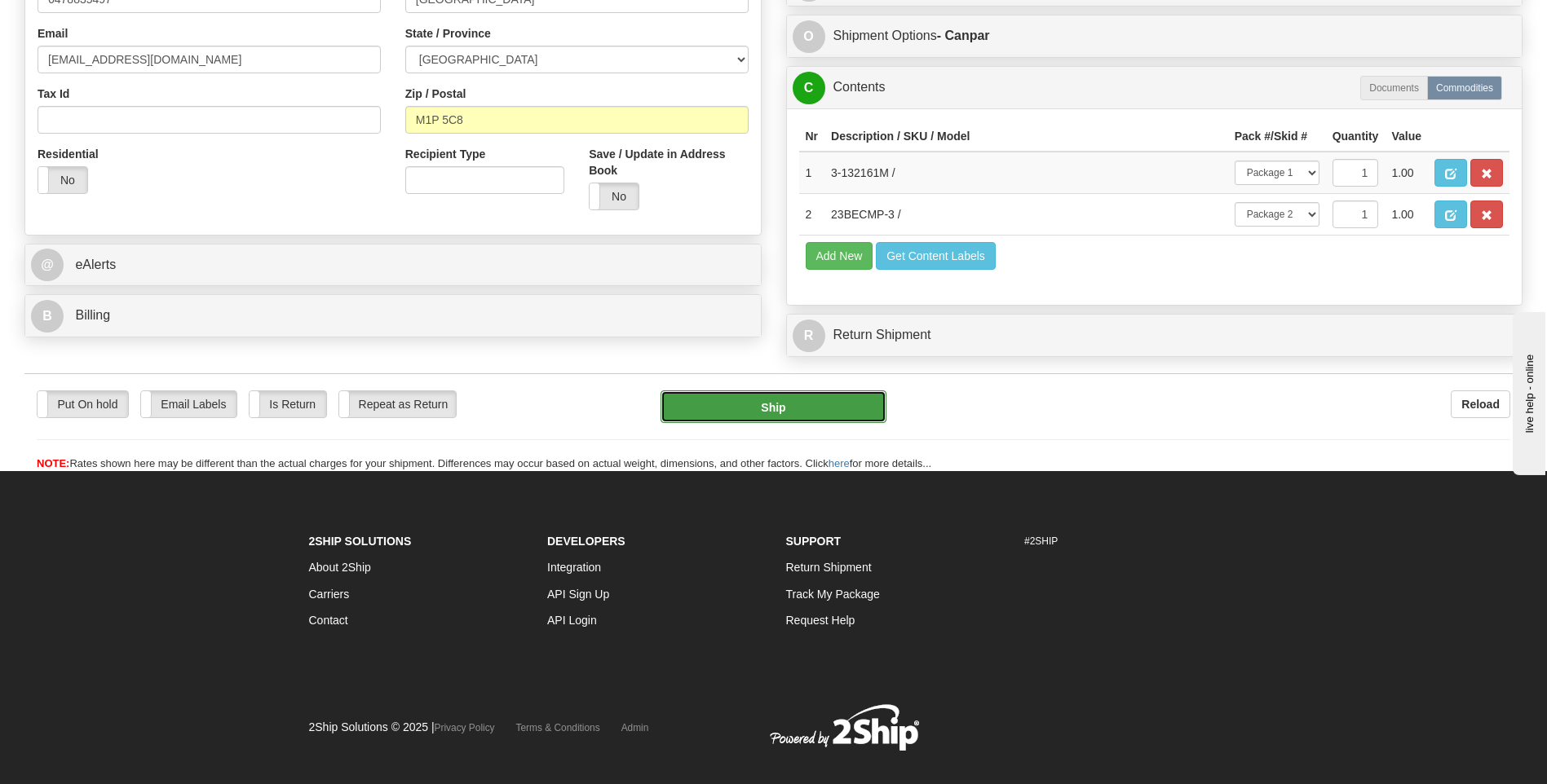
click at [712, 399] on button "Ship" at bounding box center [773, 407] width 225 height 33
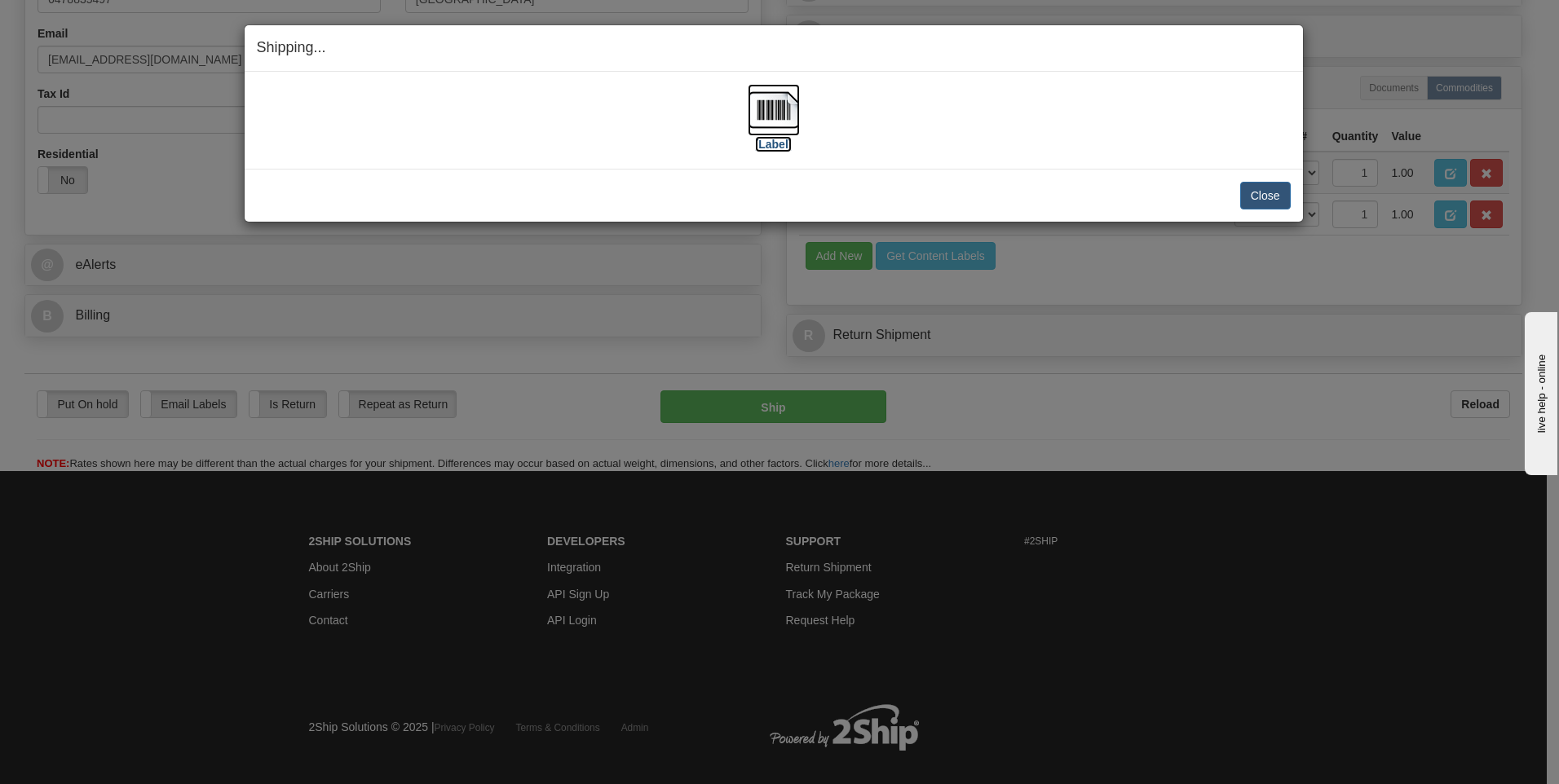
click at [789, 107] on img at bounding box center [773, 109] width 52 height 52
click at [1252, 195] on button "Close" at bounding box center [1266, 196] width 51 height 27
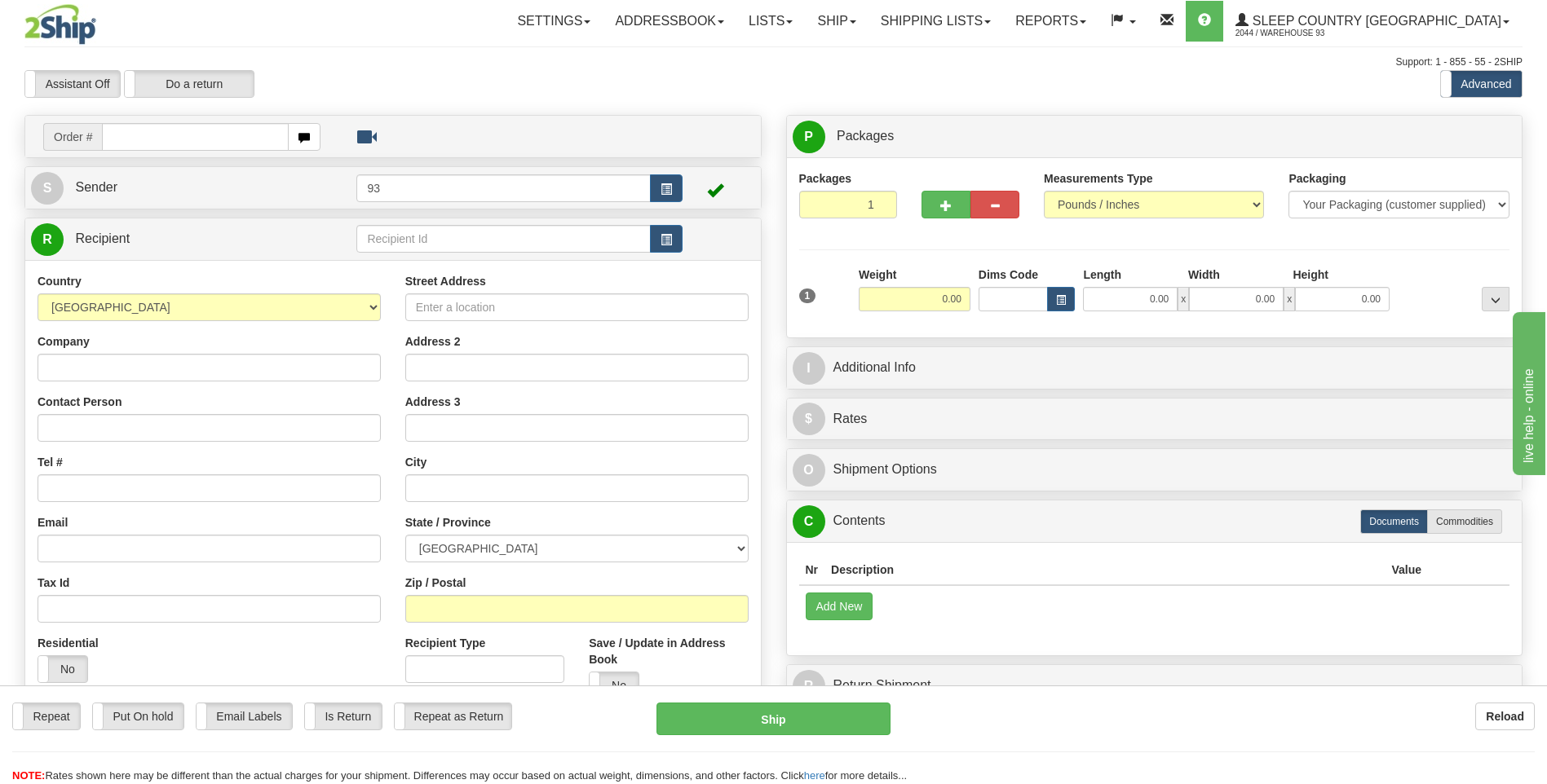
click at [128, 135] on input "text" at bounding box center [195, 137] width 186 height 27
type input "9000i062873"
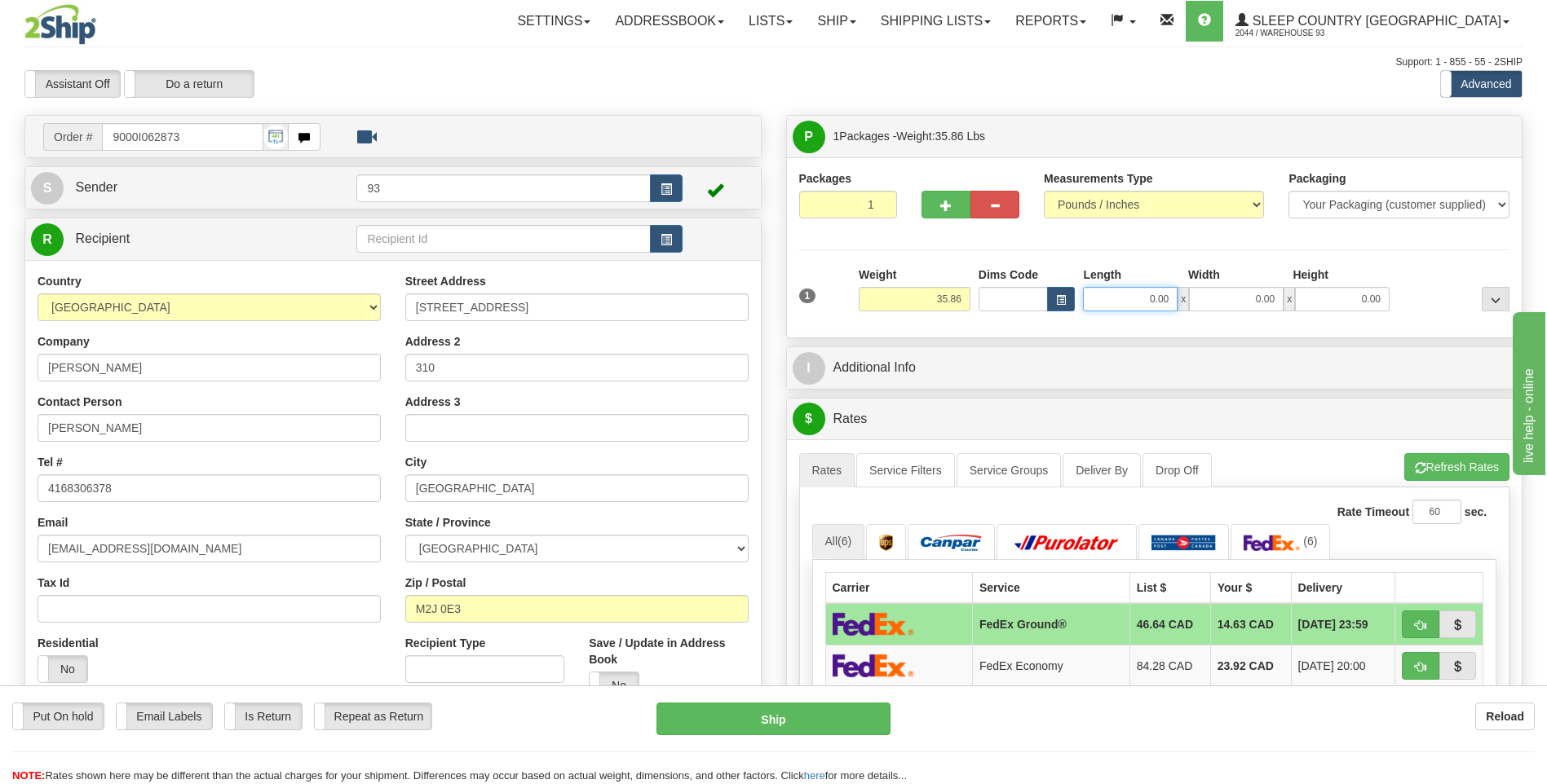
drag, startPoint x: 1180, startPoint y: 308, endPoint x: 1257, endPoint y: 321, distance: 78.1
click at [1244, 315] on div "1 Weight 35.86 Dims Code x x" at bounding box center [1155, 296] width 720 height 58
type input "40.00"
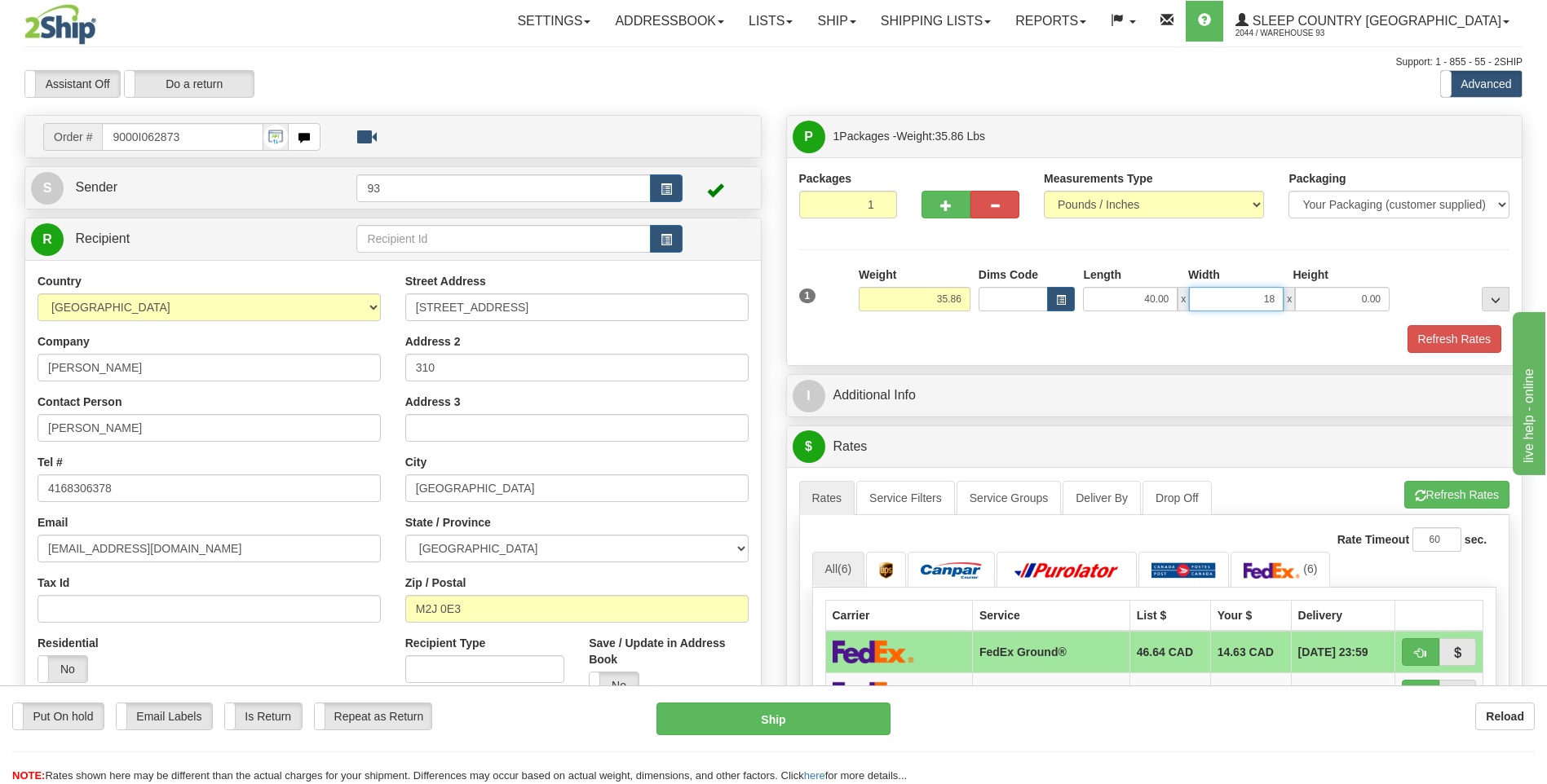
type input "18.00"
click at [1445, 339] on button "Refresh Rates" at bounding box center [1454, 339] width 94 height 27
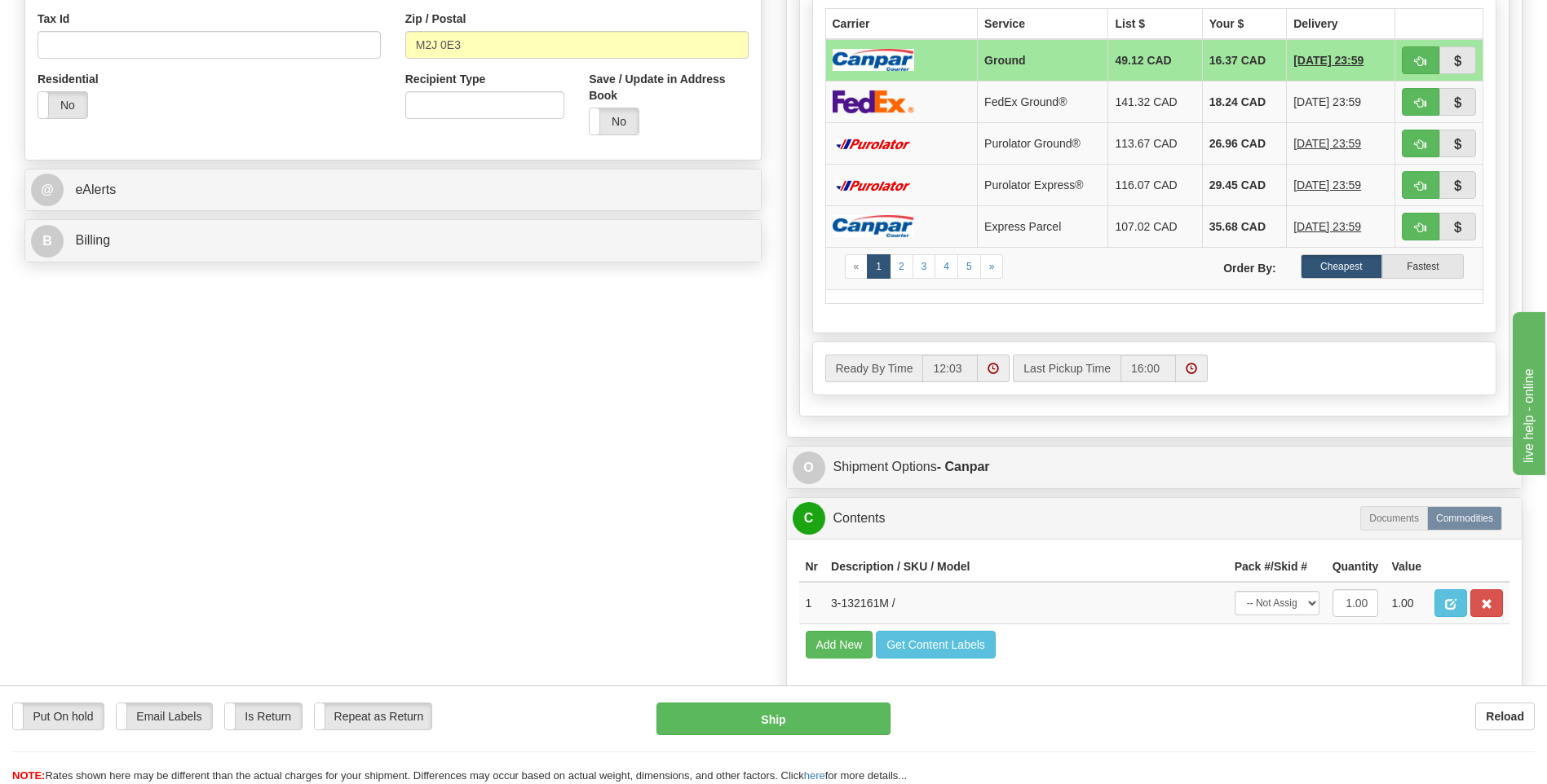
scroll to position [571, 0]
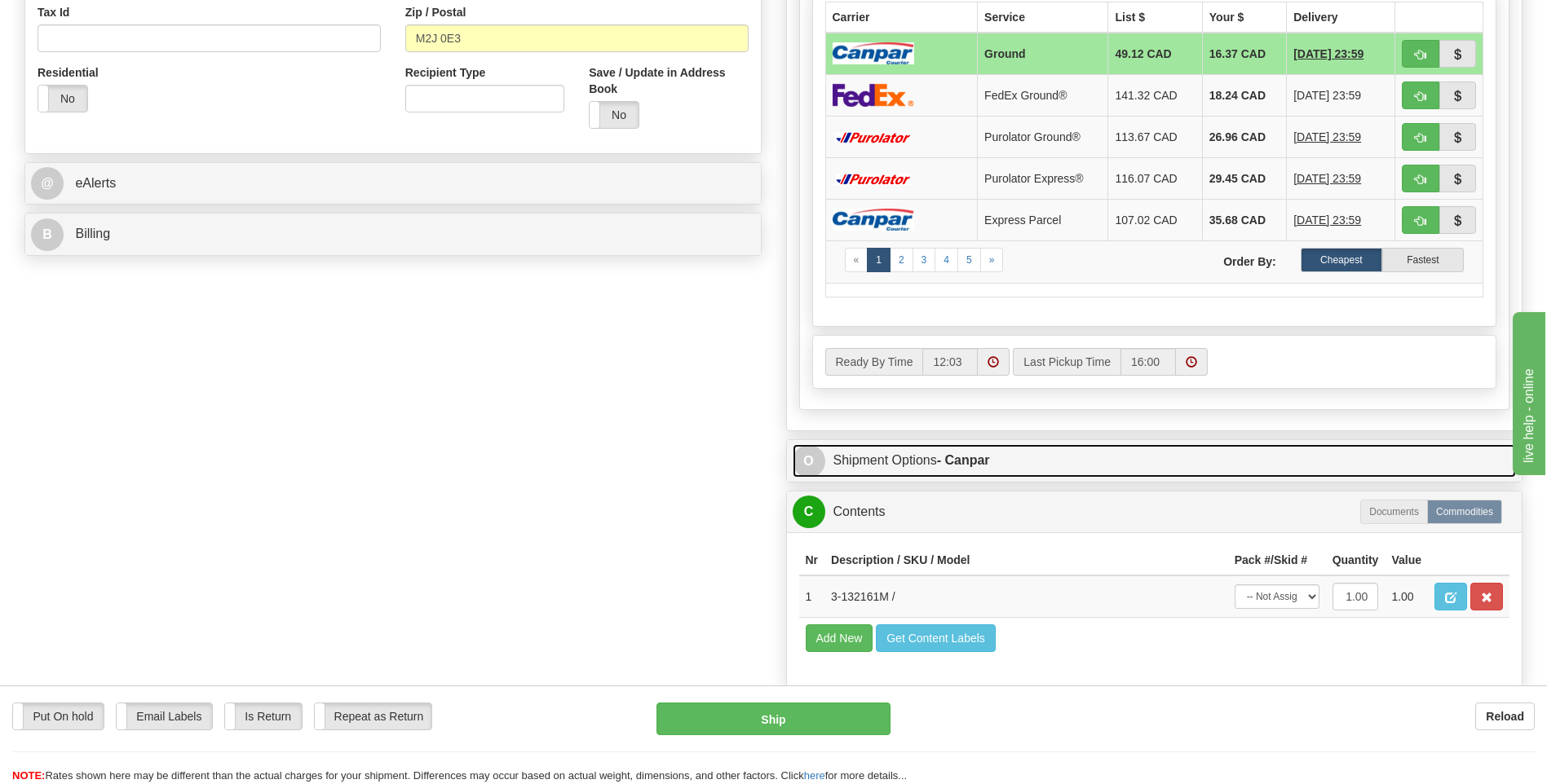
click at [808, 463] on span "O" at bounding box center [809, 462] width 33 height 33
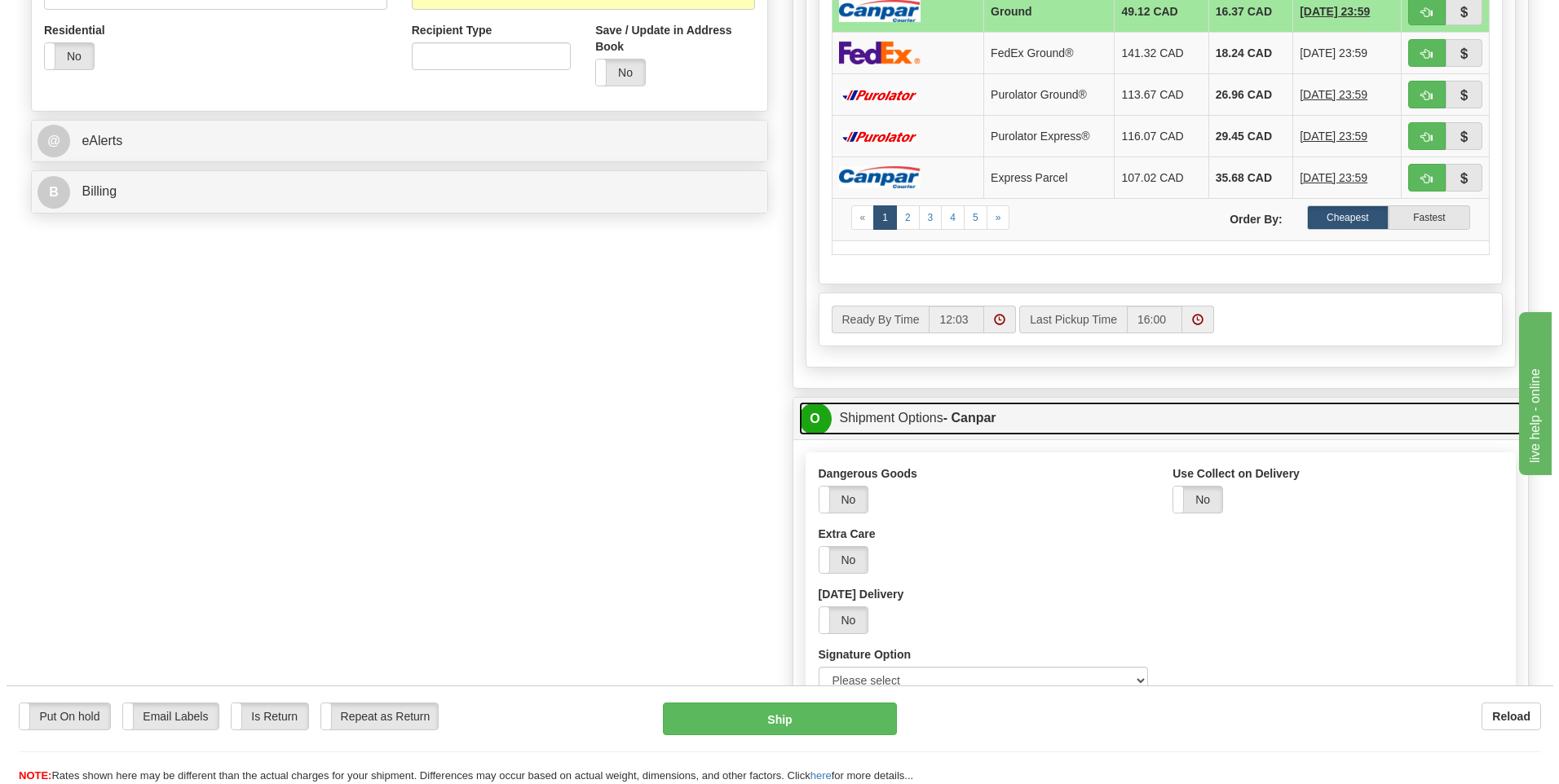
scroll to position [652, 0]
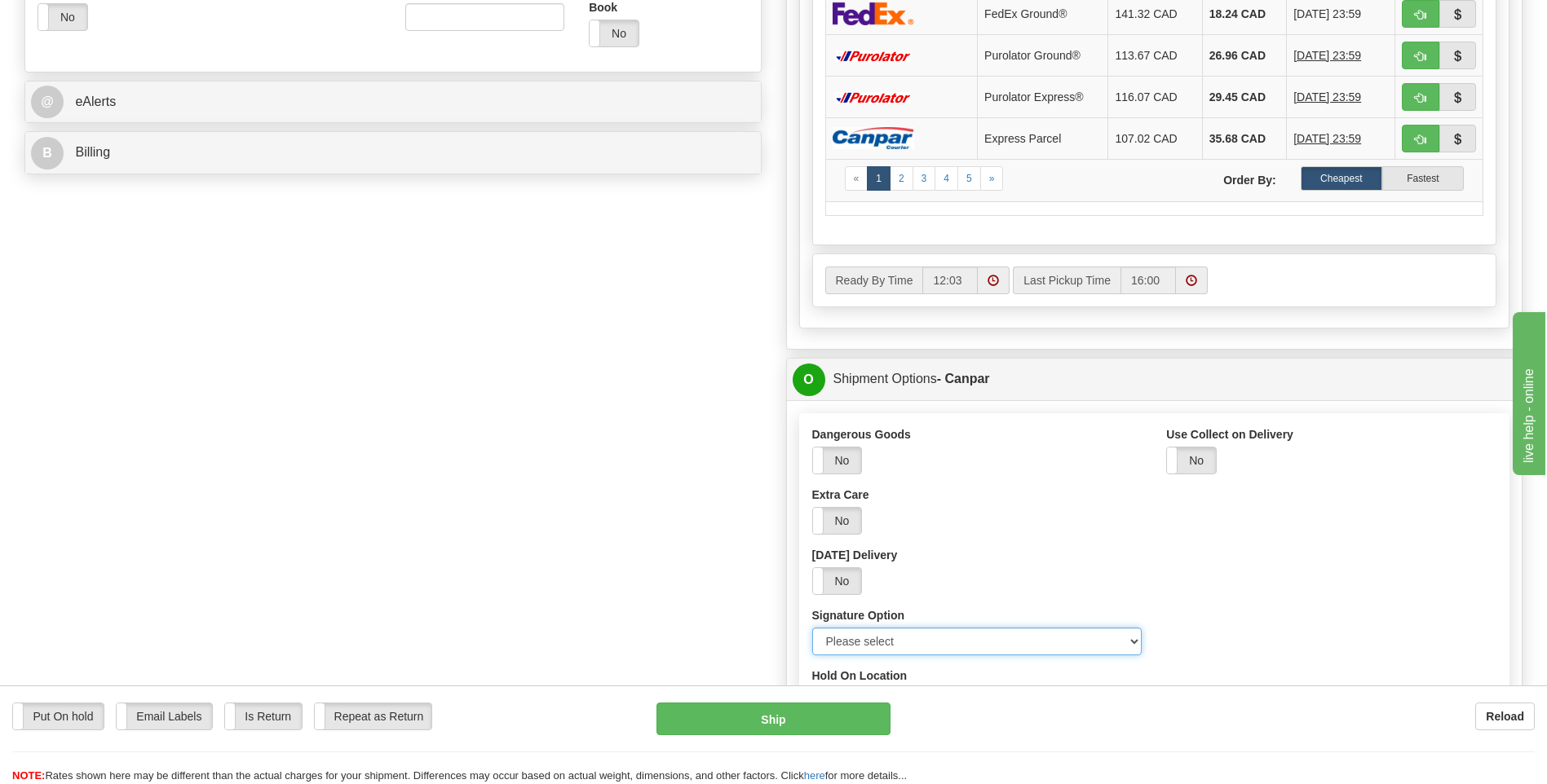
click at [1132, 643] on select "Please select No Signature Required Signature Required Adult Signature" at bounding box center [978, 641] width 331 height 27
select select "2"
click at [813, 627] on select "Please select No Signature Required Signature Required Adult Signature" at bounding box center [978, 641] width 331 height 27
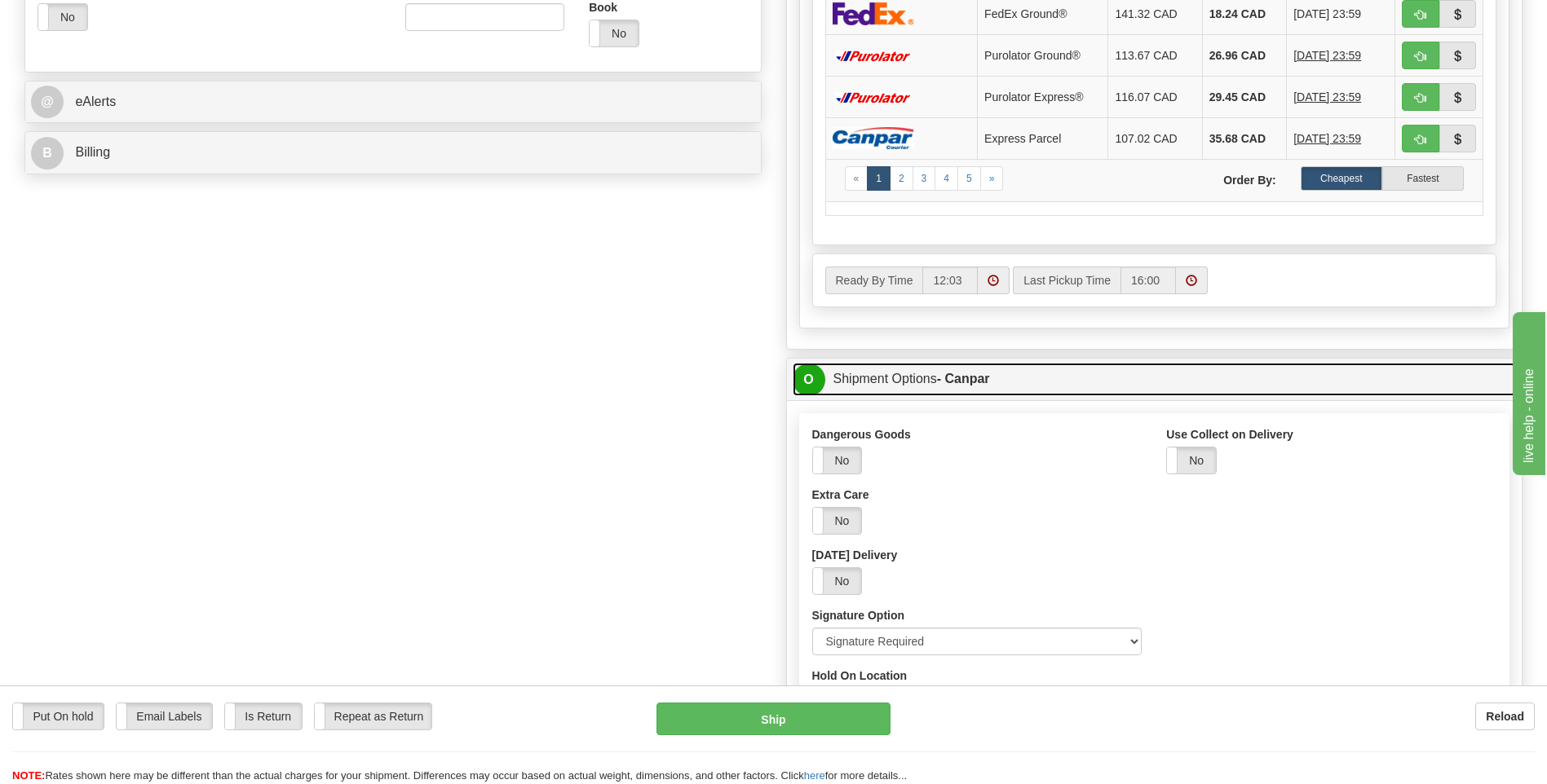
click at [801, 372] on span "O" at bounding box center [809, 380] width 33 height 33
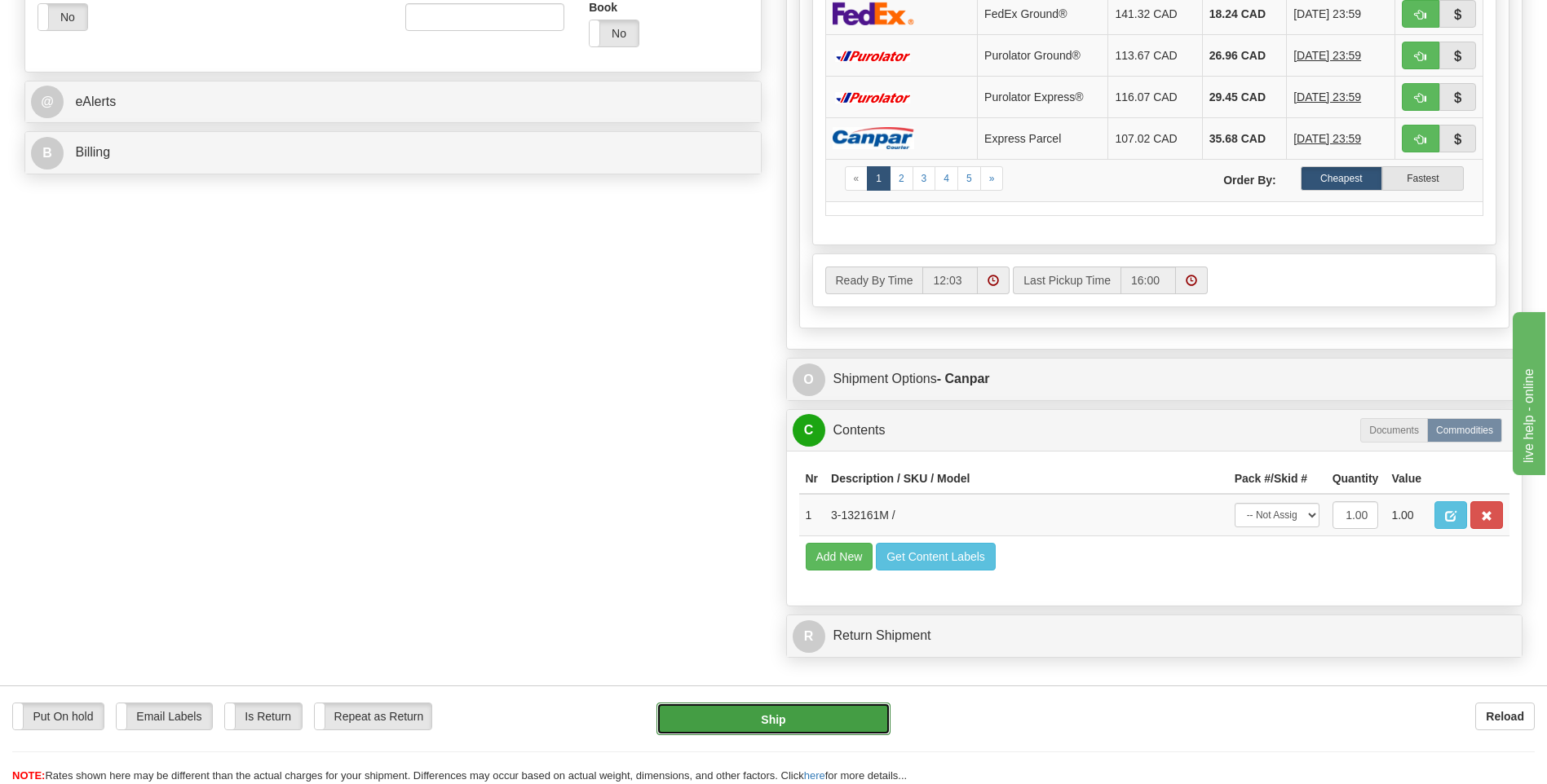
click at [845, 722] on button "Ship" at bounding box center [774, 719] width 233 height 33
type input "1"
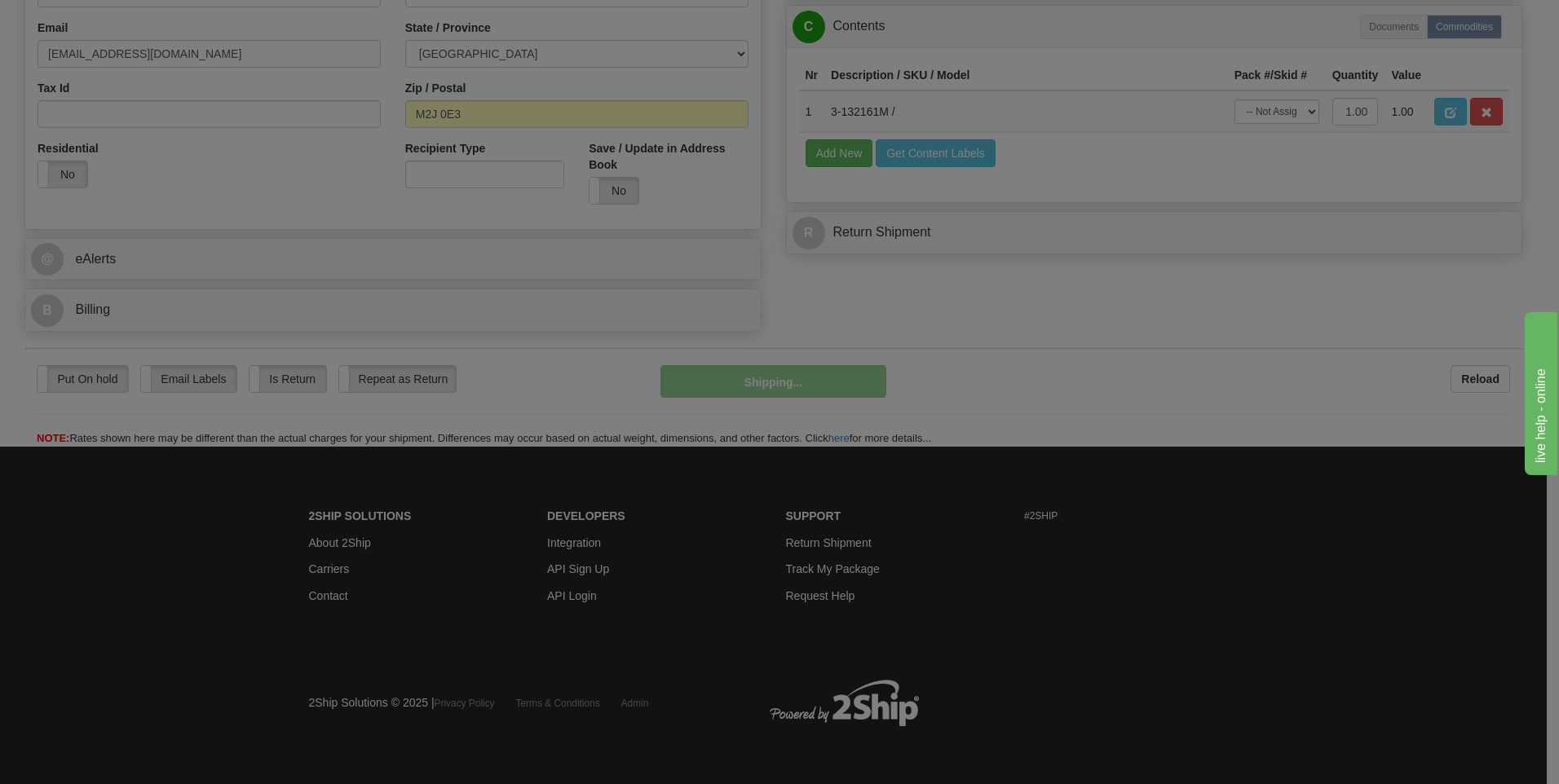
scroll to position [495, 0]
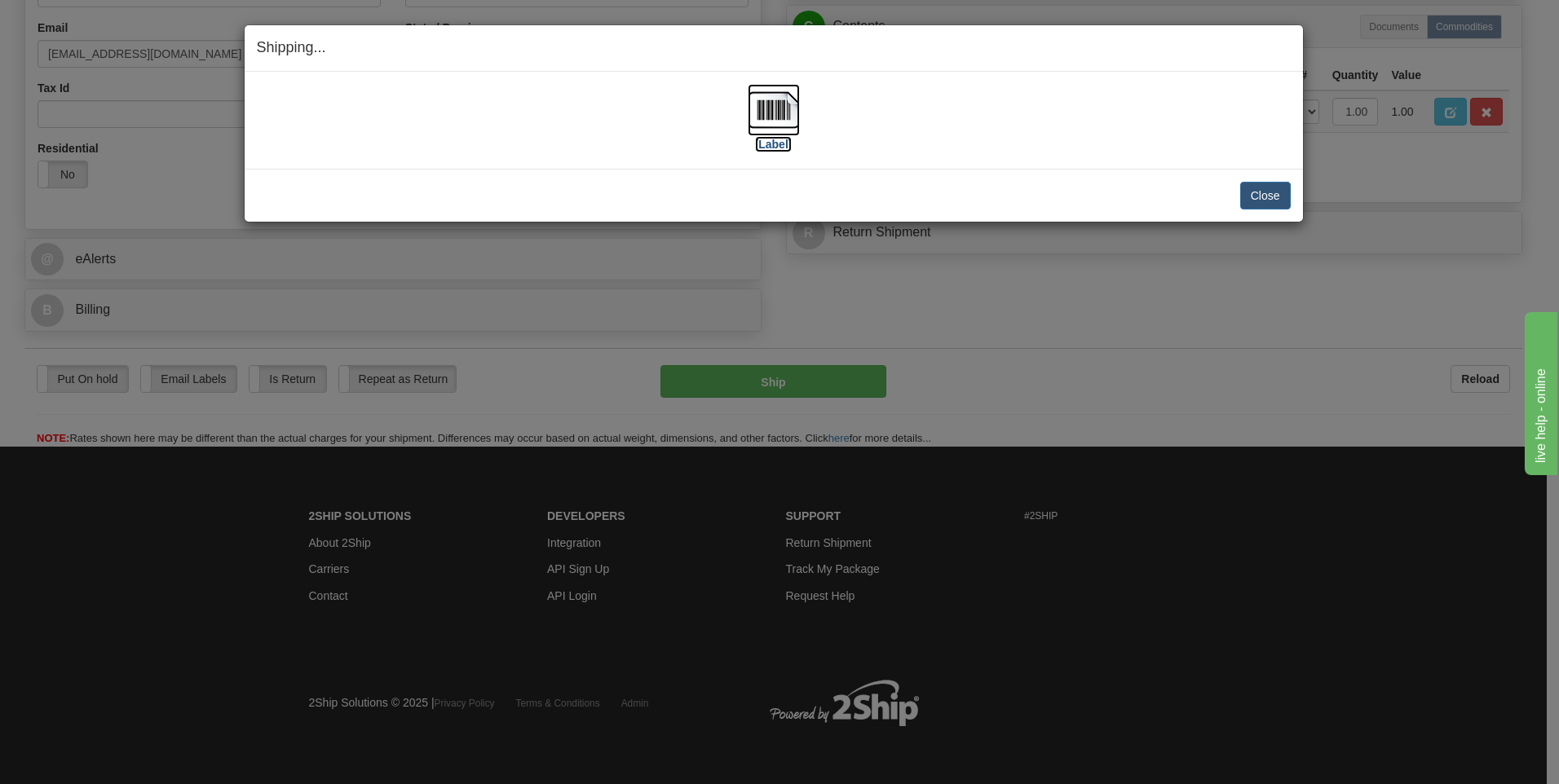
click at [775, 117] on img at bounding box center [773, 109] width 52 height 52
click at [1264, 188] on button "Close" at bounding box center [1266, 196] width 51 height 27
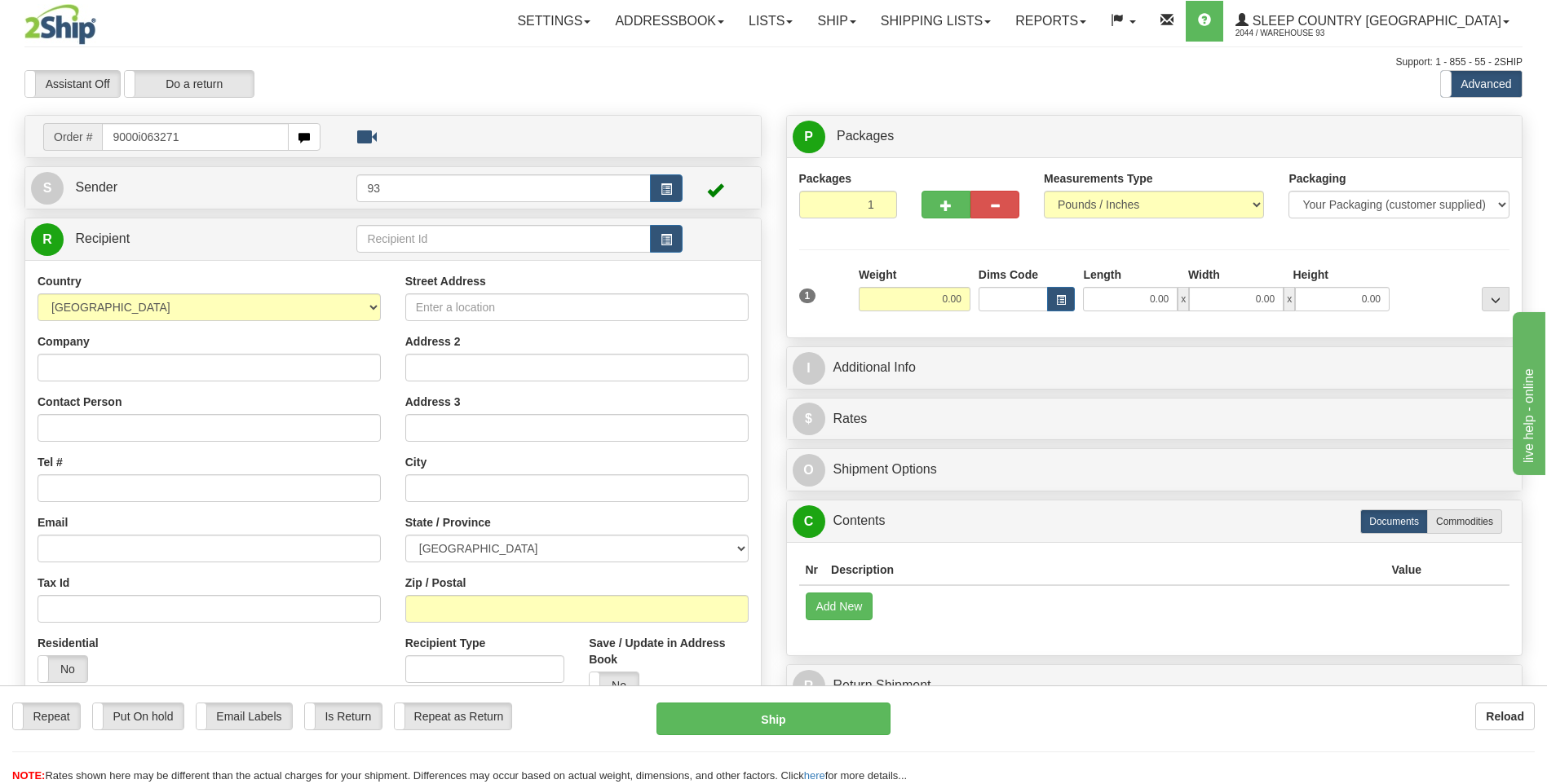
type input "9000i063271"
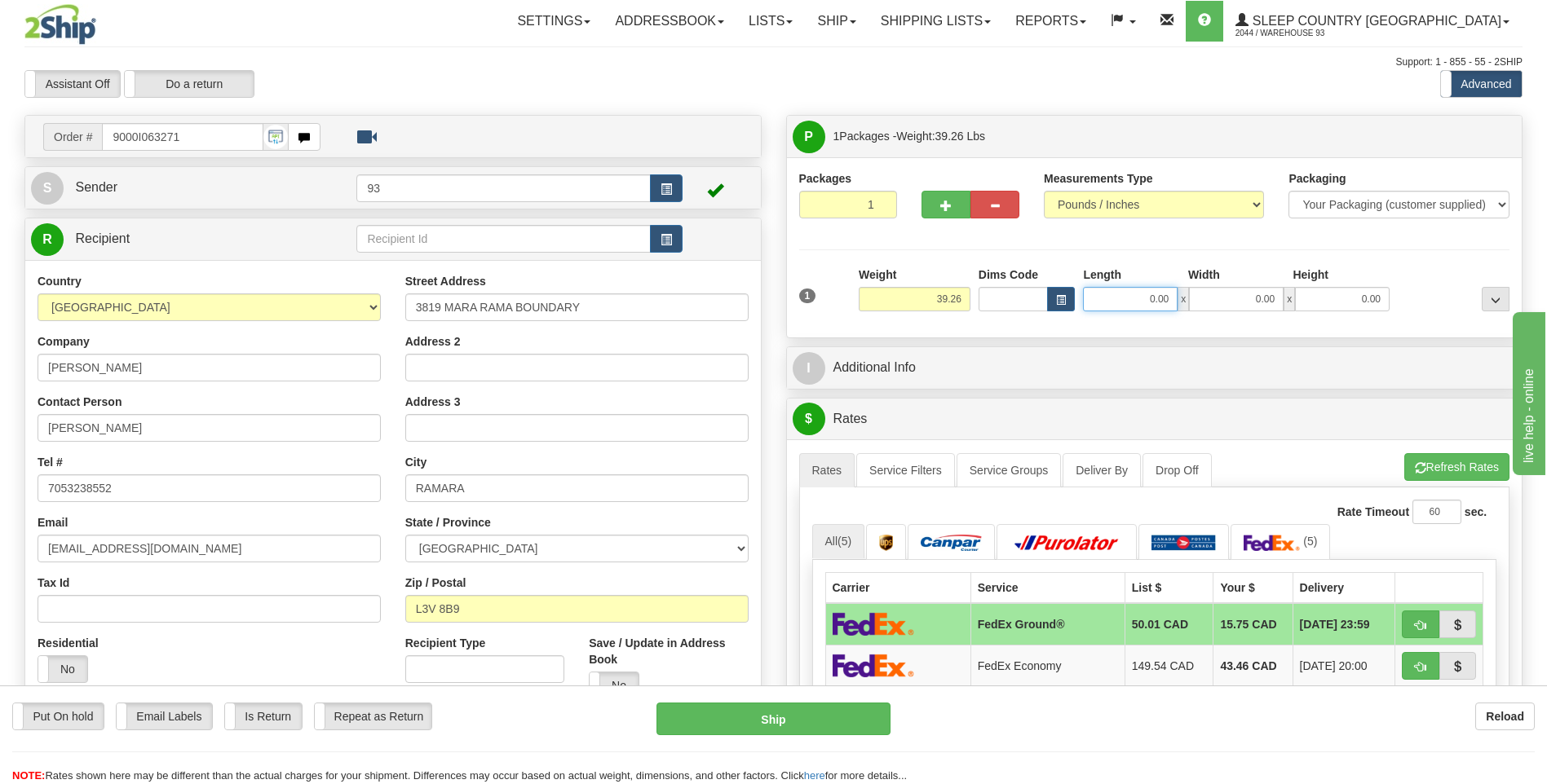
drag, startPoint x: 1140, startPoint y: 299, endPoint x: 1205, endPoint y: 297, distance: 65.0
click at [1205, 297] on div "0.00 x 0.00 x 0.00" at bounding box center [1236, 299] width 307 height 25
type input "40.00"
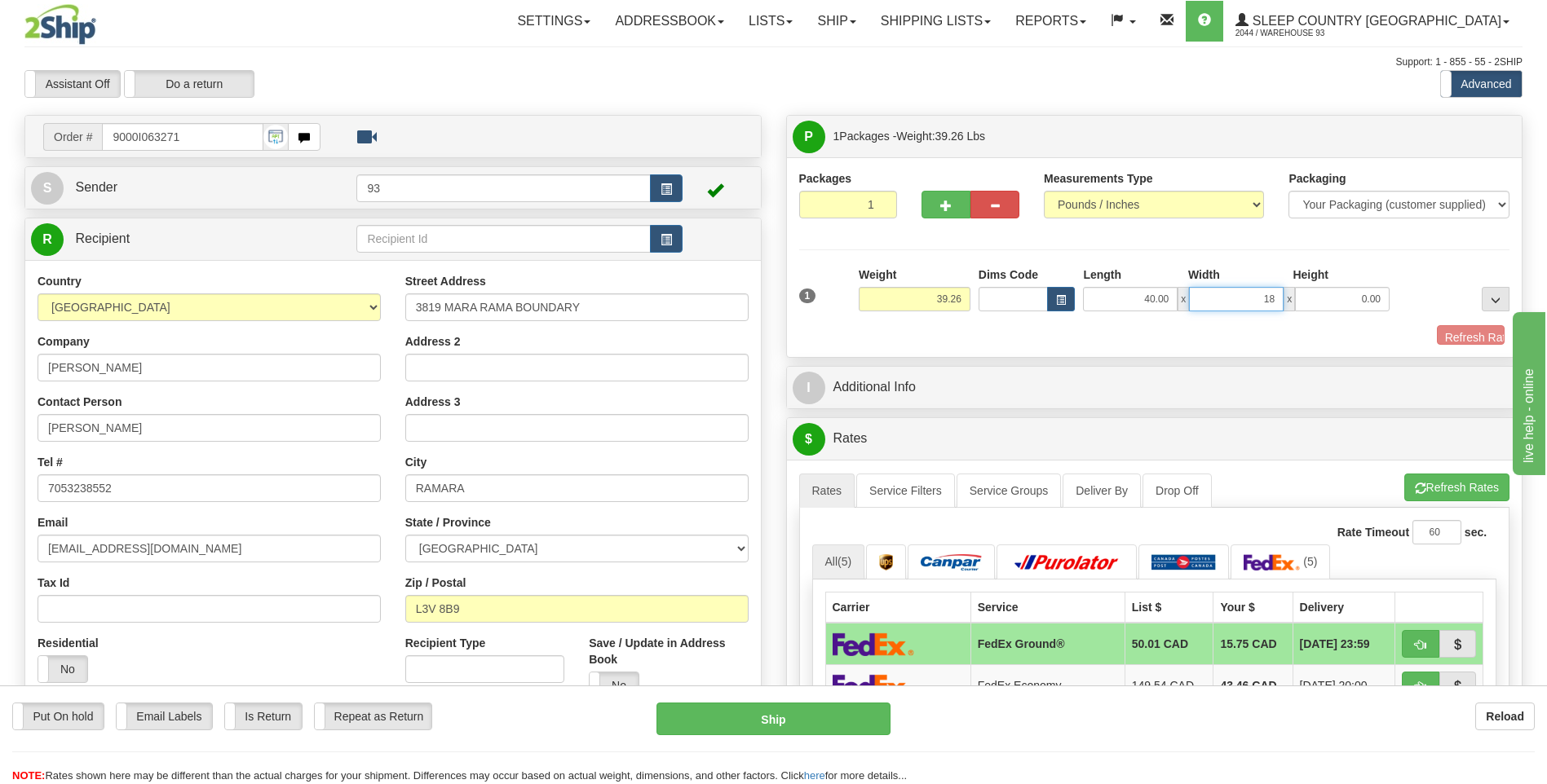
type input "18.00"
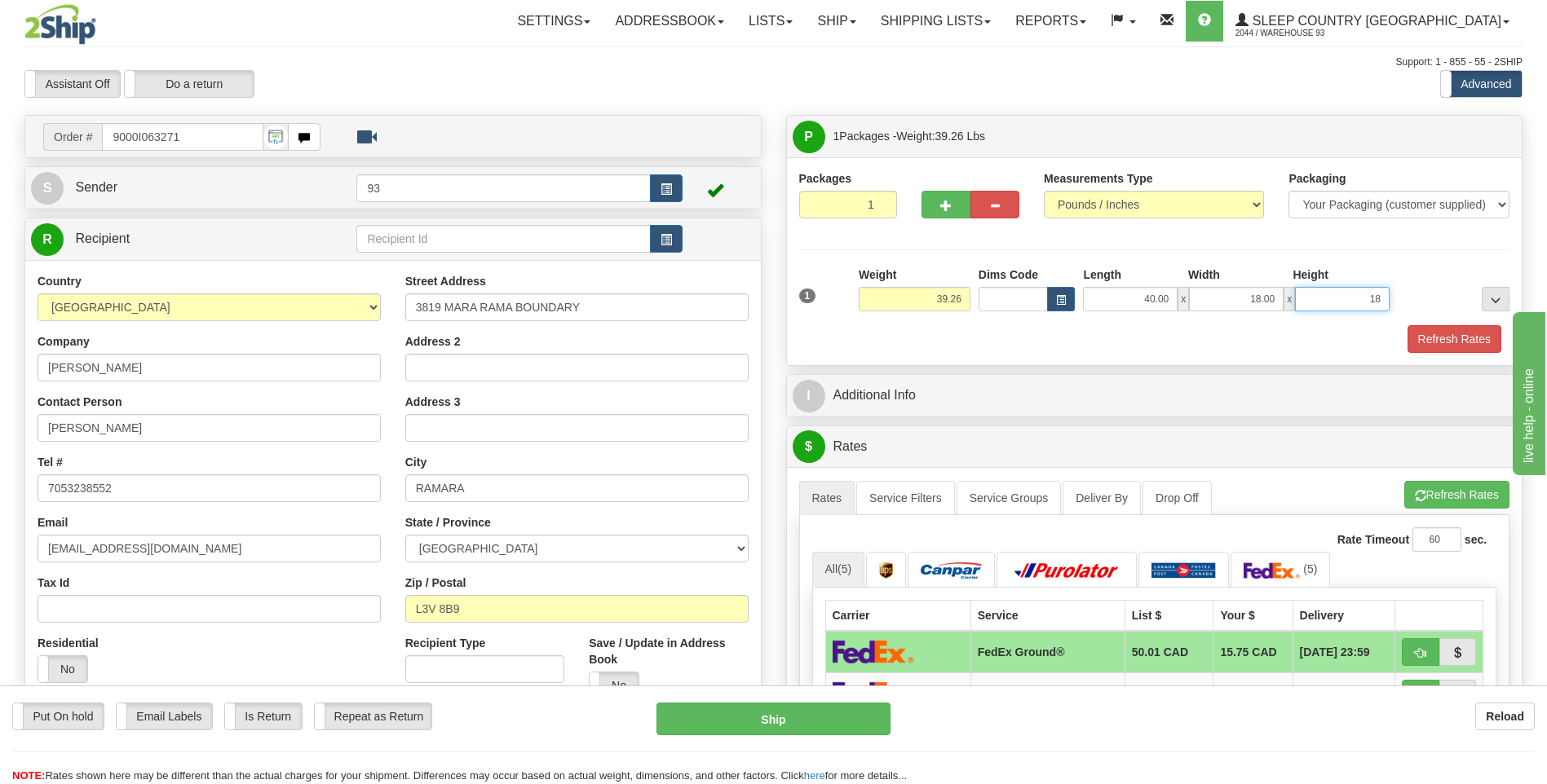
type input "18.00"
click at [948, 206] on span "button" at bounding box center [946, 206] width 12 height 11
type input "2"
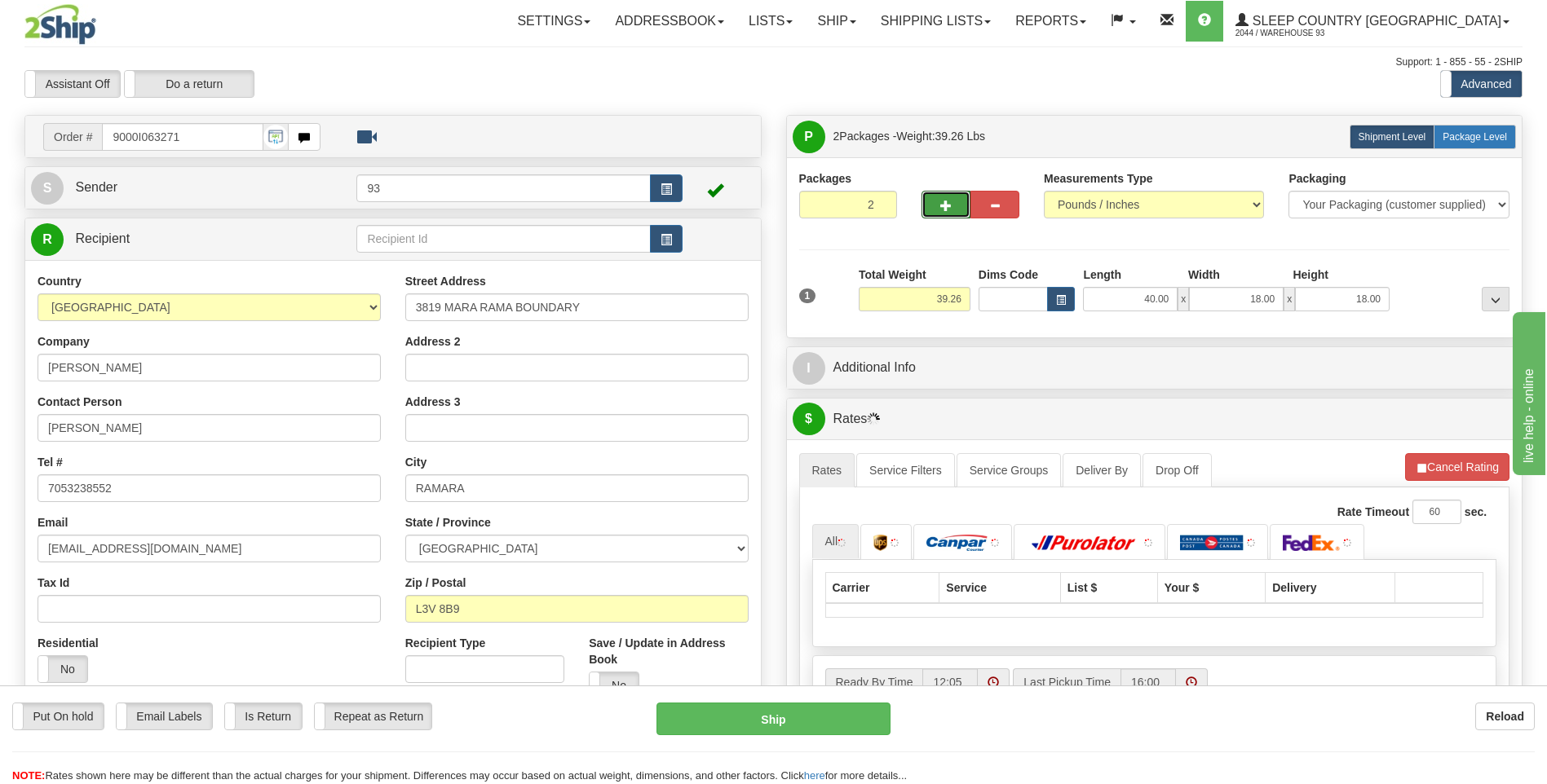
click at [1462, 147] on label "Package Level Pack.." at bounding box center [1475, 137] width 82 height 25
radio input "true"
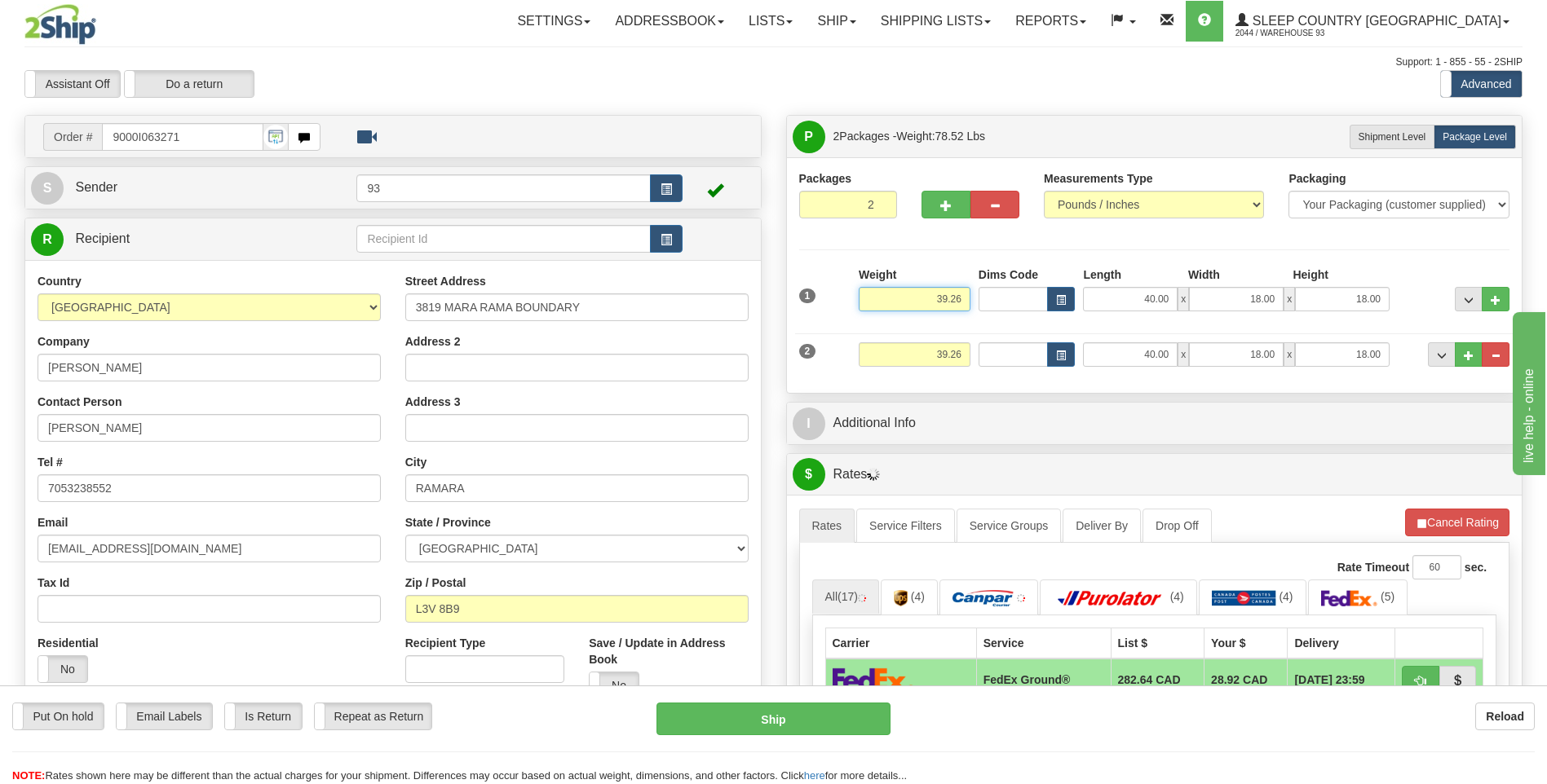
drag, startPoint x: 930, startPoint y: 302, endPoint x: 1000, endPoint y: 307, distance: 70.2
click at [1000, 306] on div "1 Weight 39.26 Dims Code x x" at bounding box center [1155, 296] width 720 height 58
type input "36.00"
drag, startPoint x: 915, startPoint y: 363, endPoint x: 980, endPoint y: 361, distance: 65.0
click at [980, 361] on div "2 Weight 39.26 Dims Code Length Width Height" at bounding box center [1155, 352] width 720 height 55
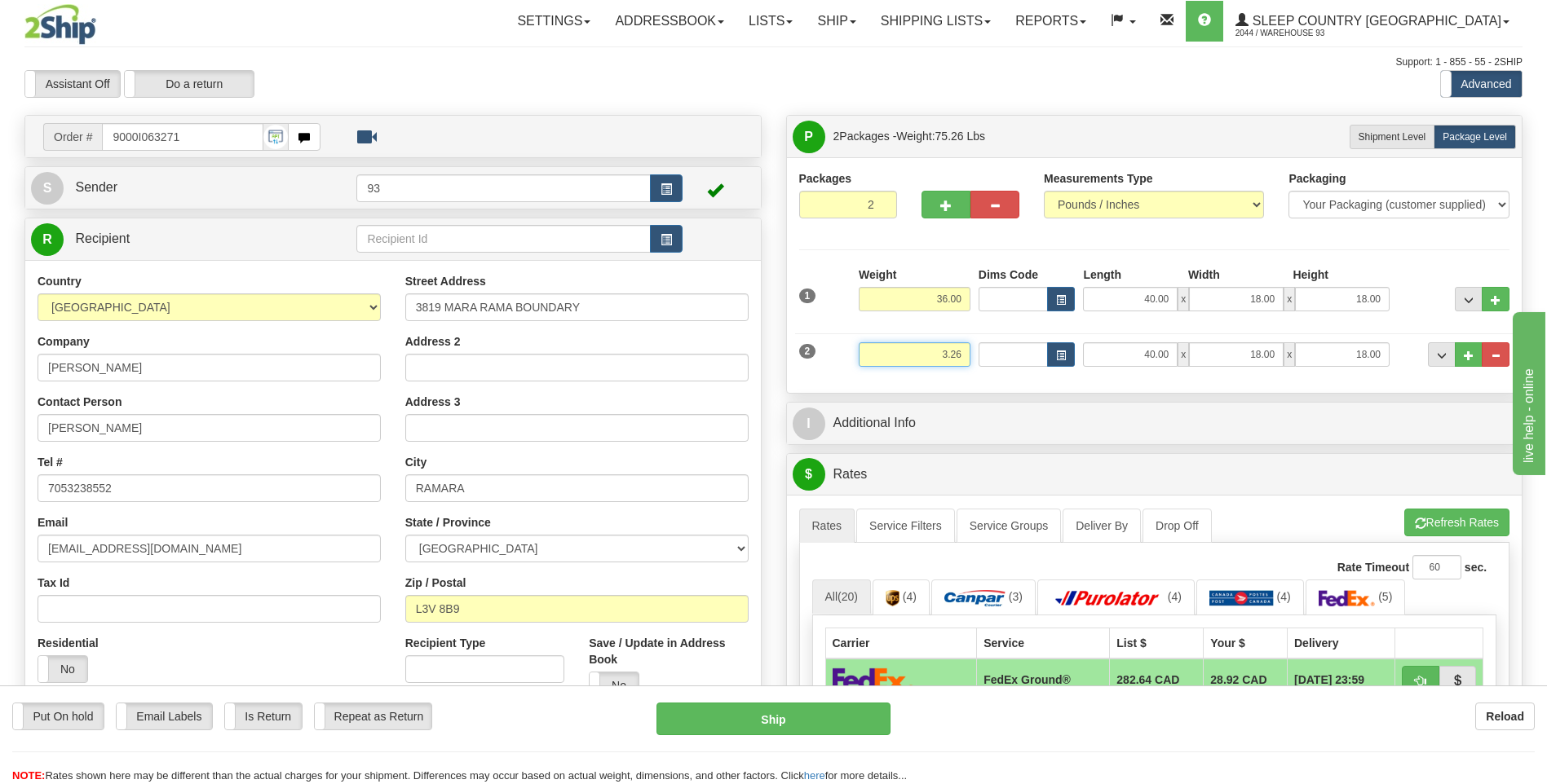
type input "3.26"
type input "4.00"
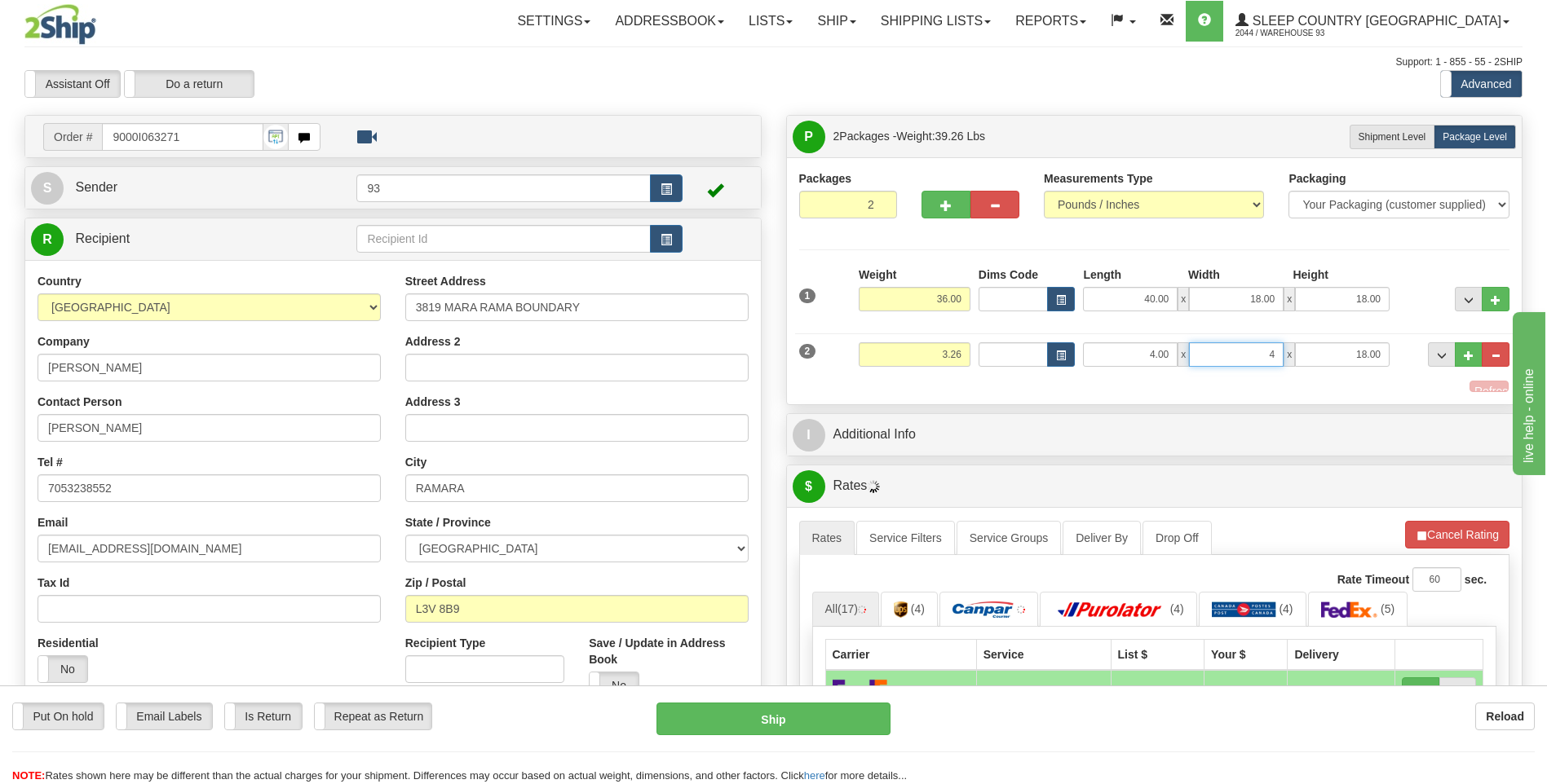
type input "4.00"
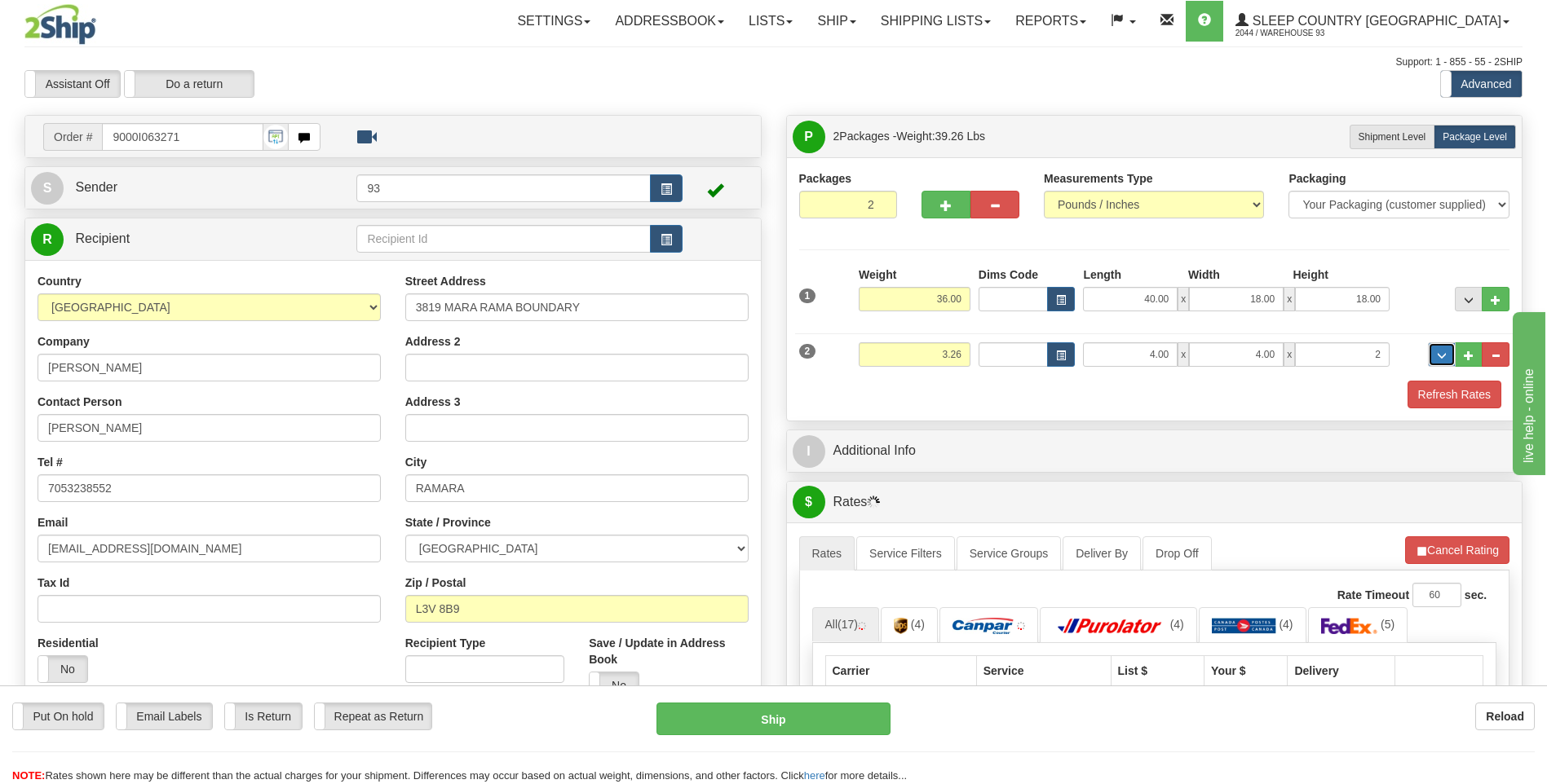
type input "2.00"
click at [1461, 391] on button "Refresh Rates" at bounding box center [1454, 394] width 94 height 27
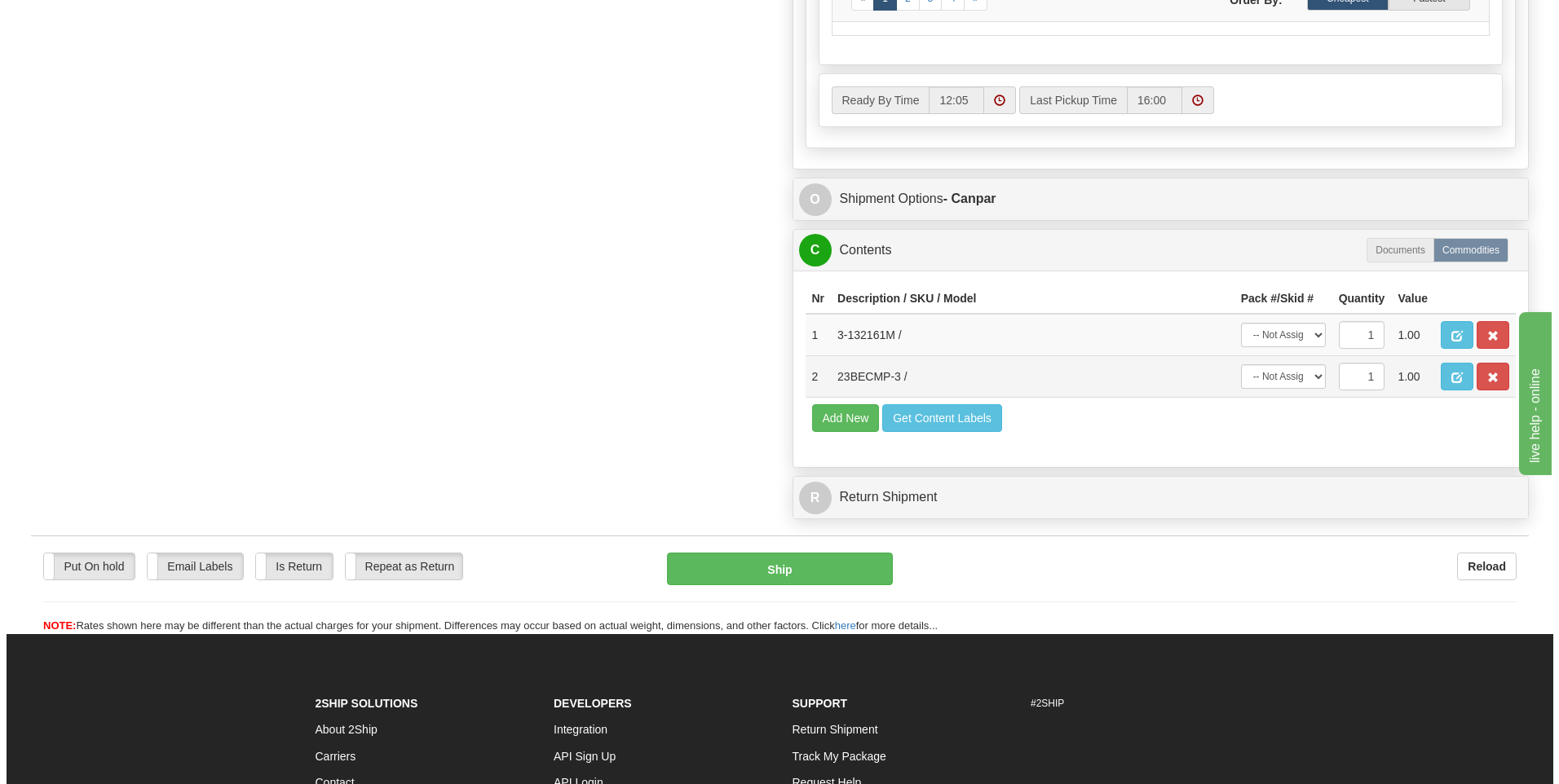
scroll to position [897, 0]
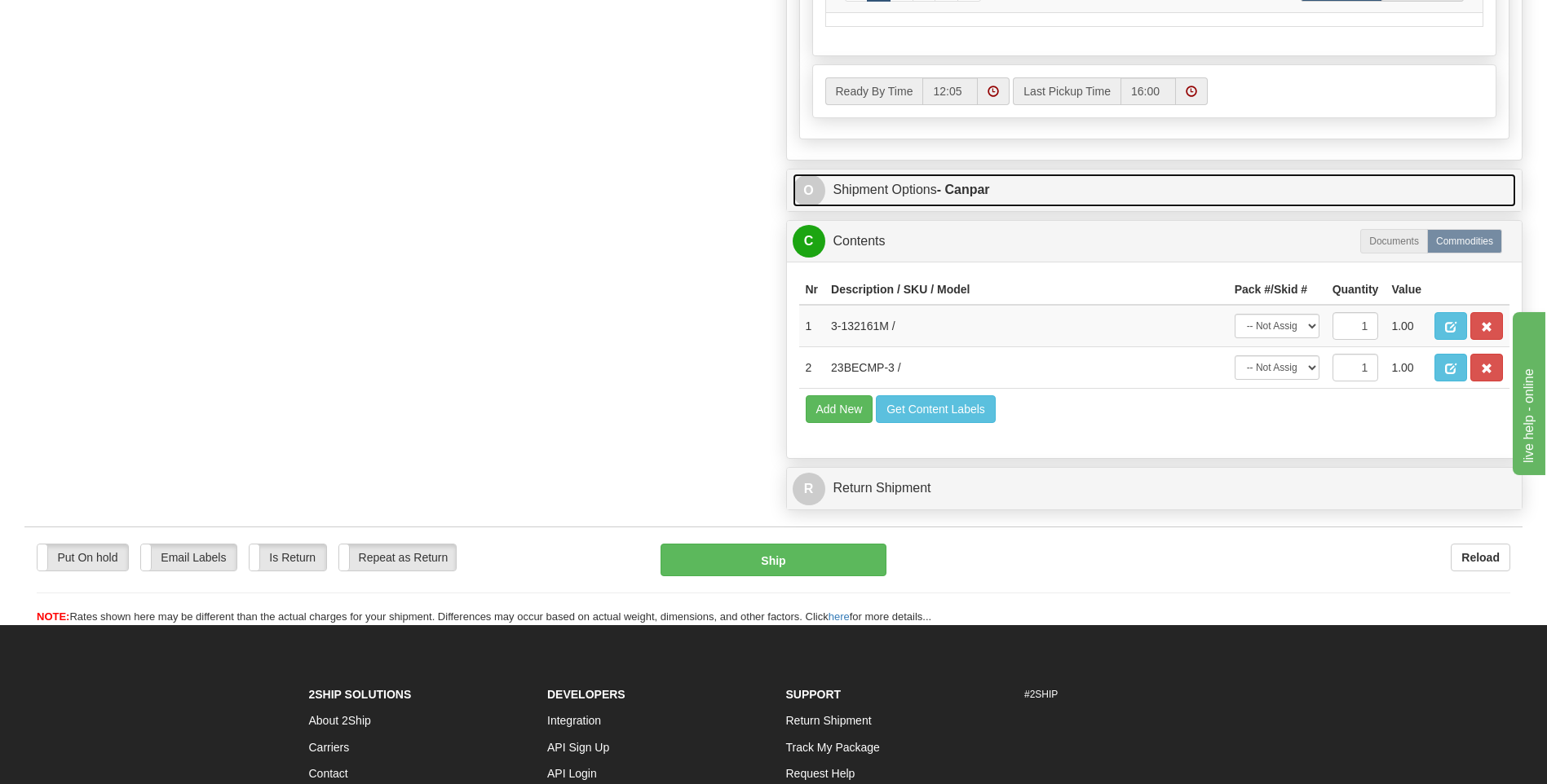
click at [813, 189] on span "O" at bounding box center [809, 191] width 33 height 33
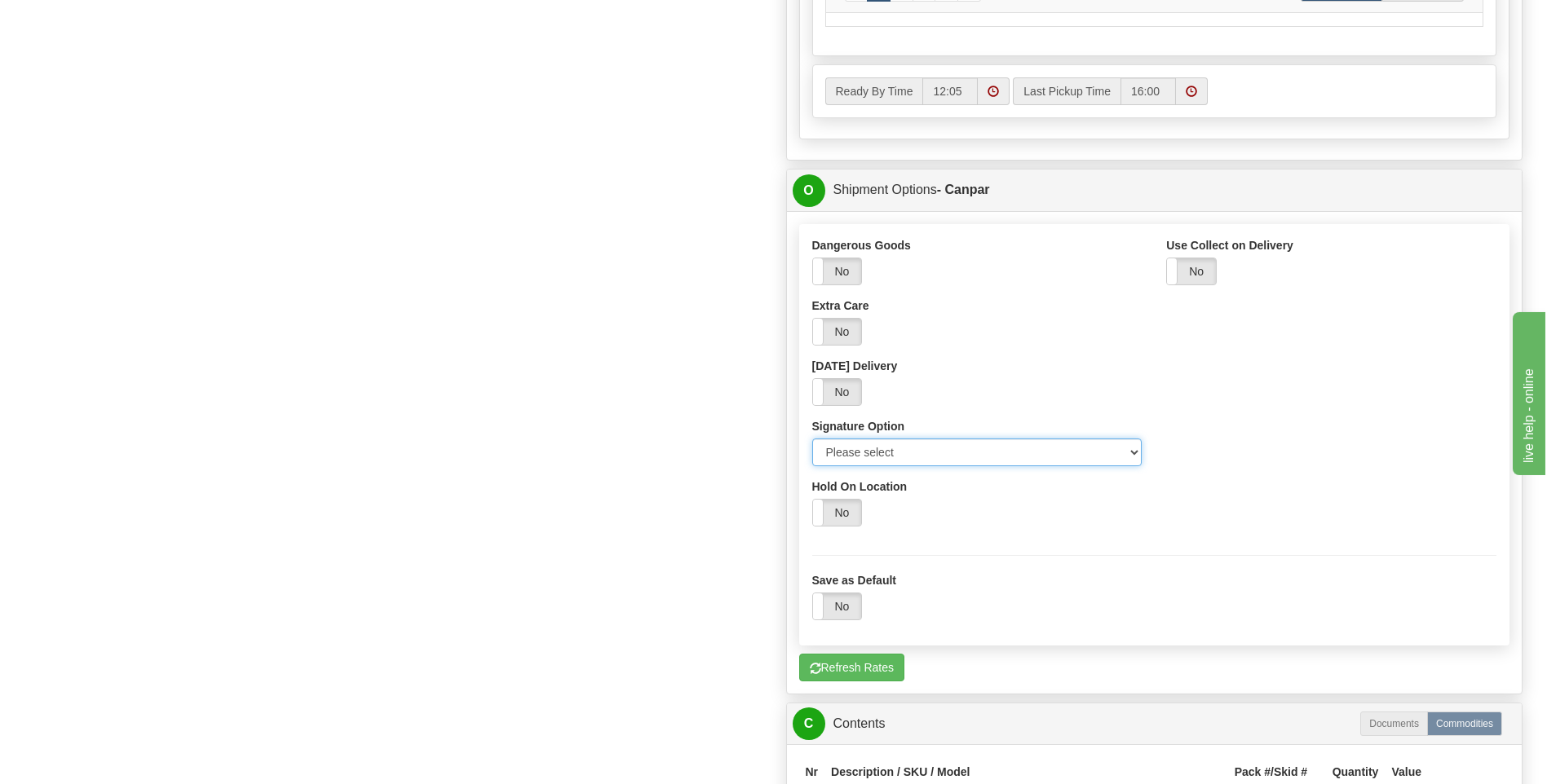
click at [1131, 446] on select "Please select No Signature Required Signature Required Adult Signature" at bounding box center [978, 453] width 331 height 27
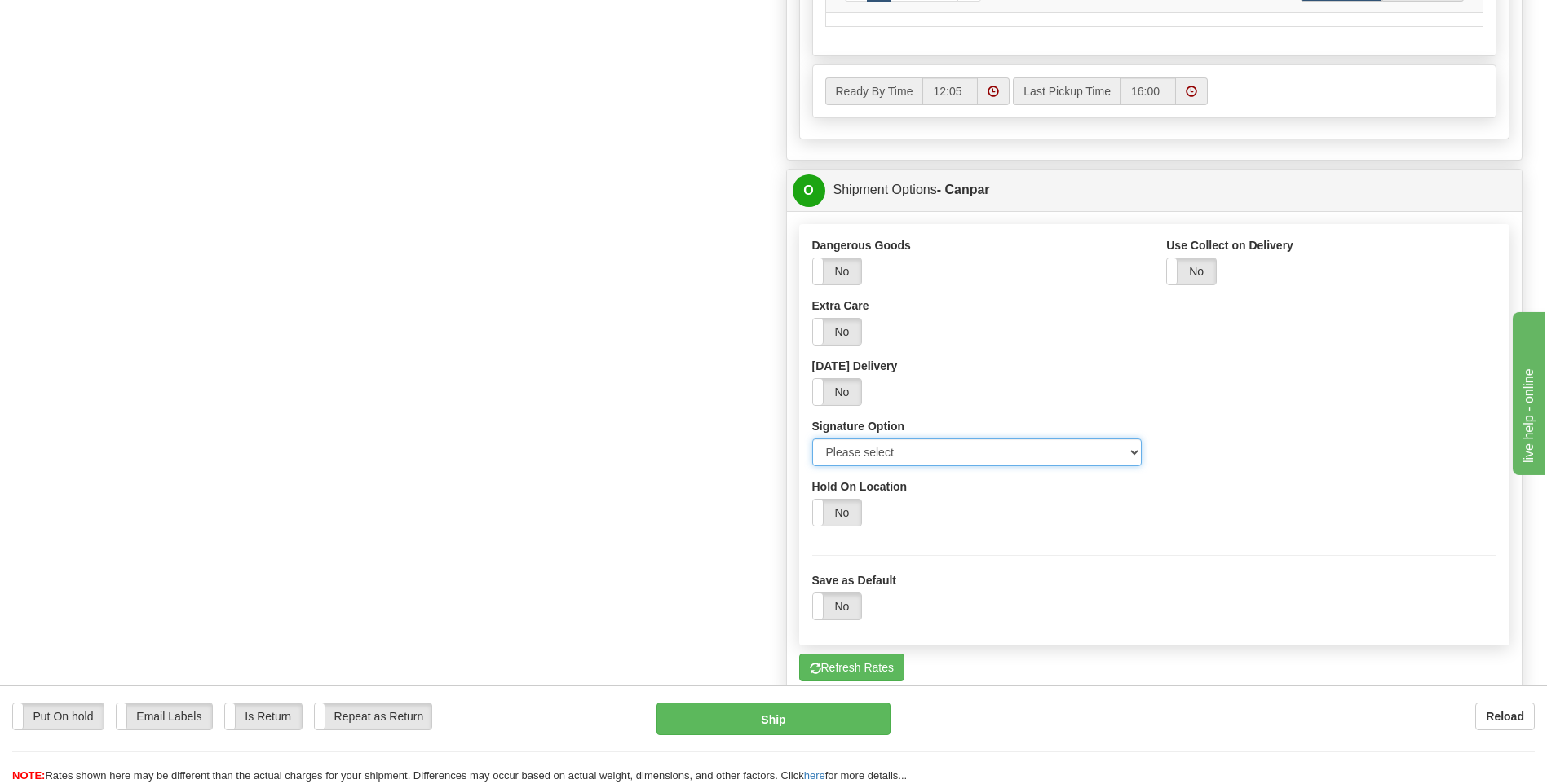
select select "2"
click at [813, 439] on select "Please select No Signature Required Signature Required Adult Signature" at bounding box center [978, 453] width 331 height 27
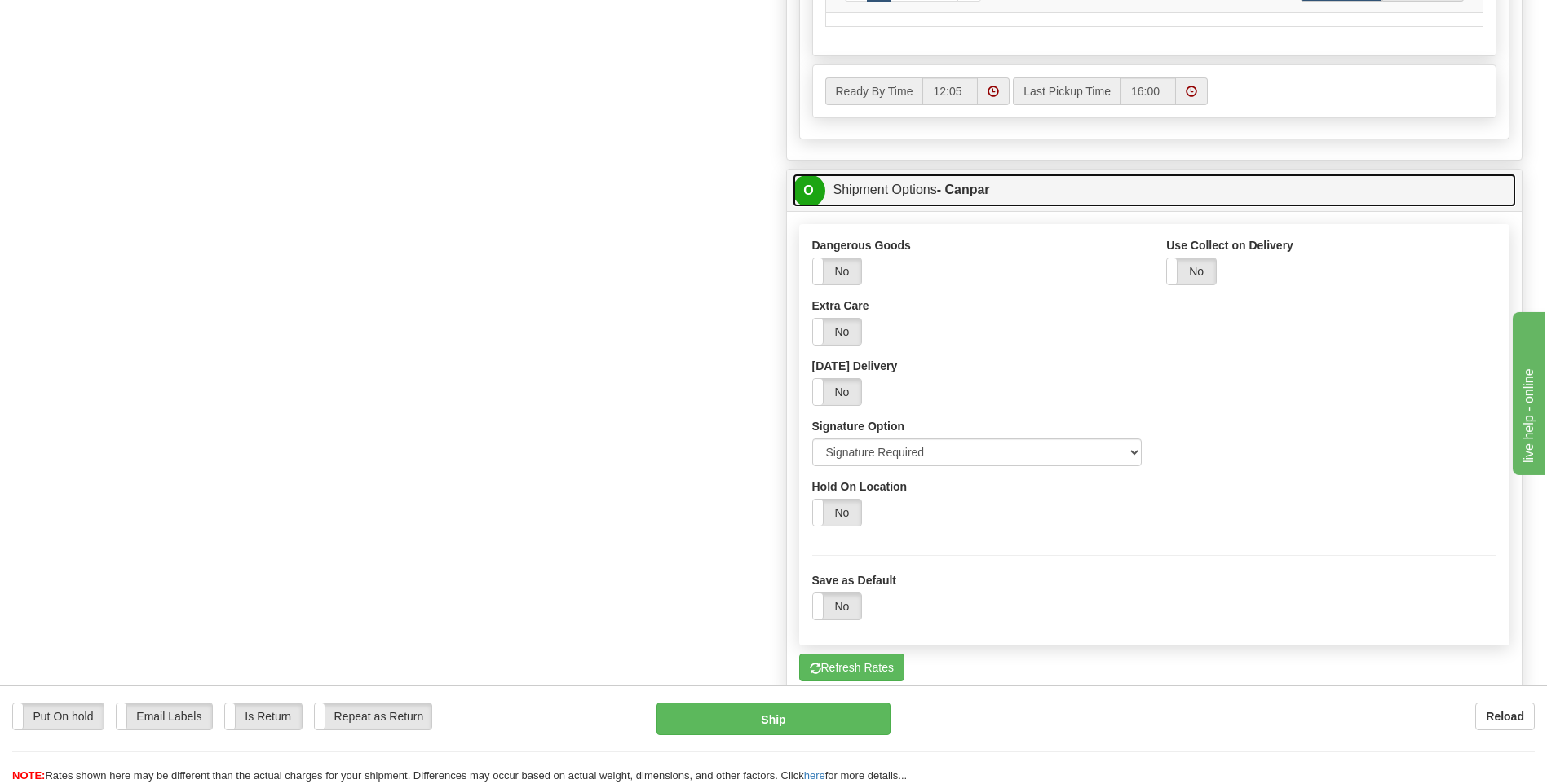
click at [803, 191] on span "O" at bounding box center [809, 191] width 33 height 33
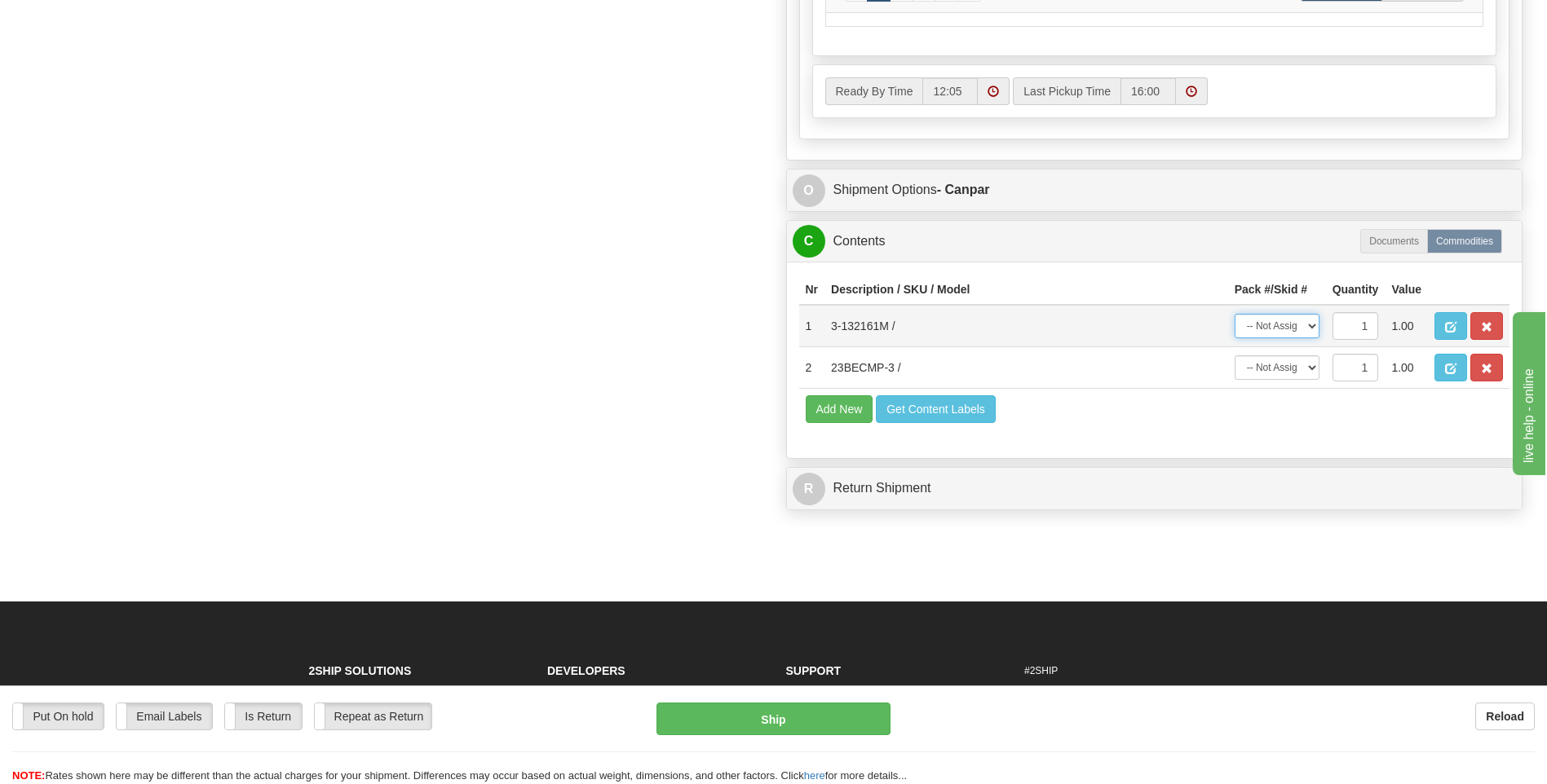
click at [1301, 331] on select "-- Not Assigned -- Package 1 Package 2" at bounding box center [1276, 326] width 85 height 25
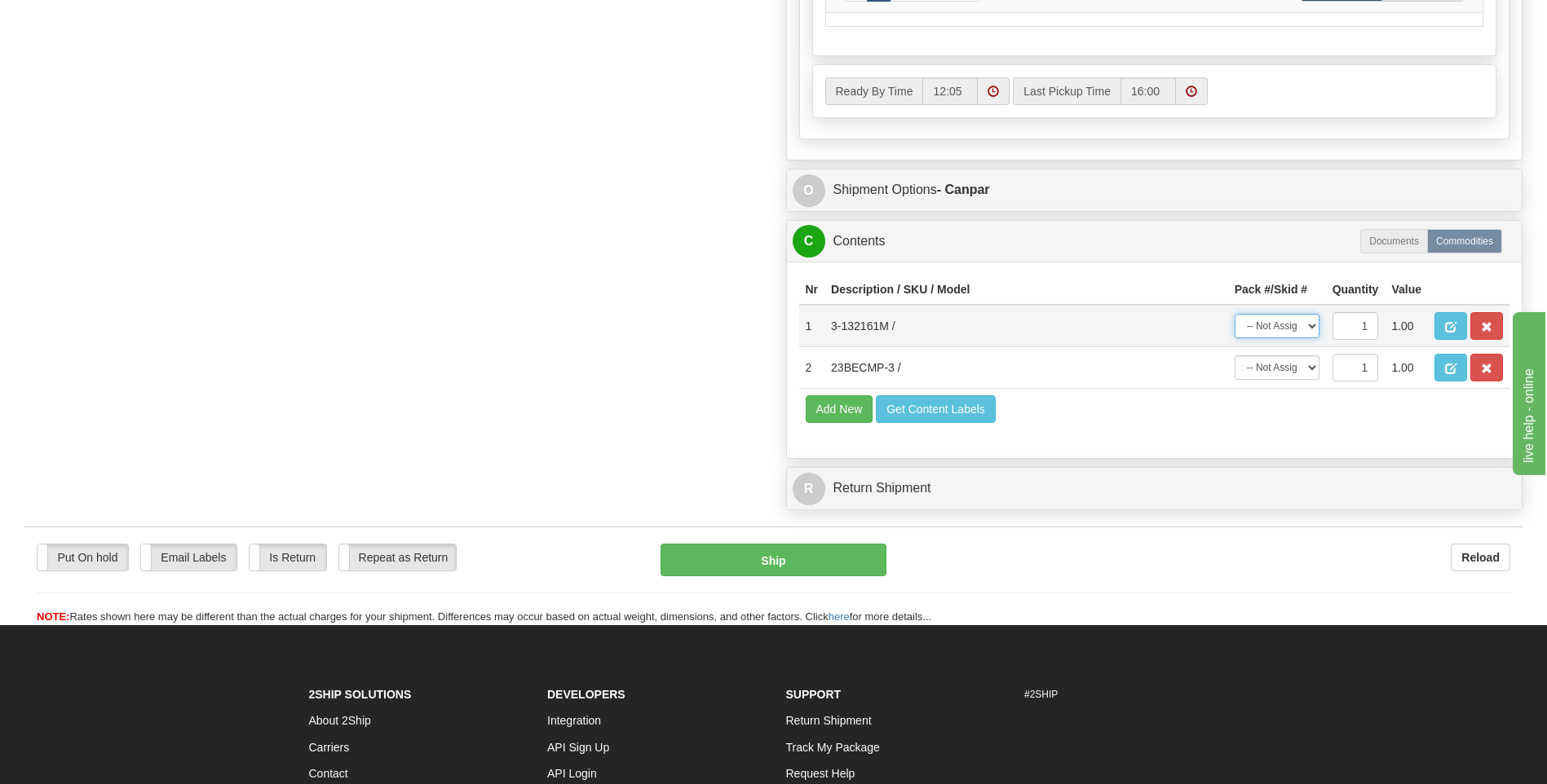
select select "0"
click at [1235, 314] on select "-- Not Assigned -- Package 1 Package 2" at bounding box center [1276, 326] width 85 height 25
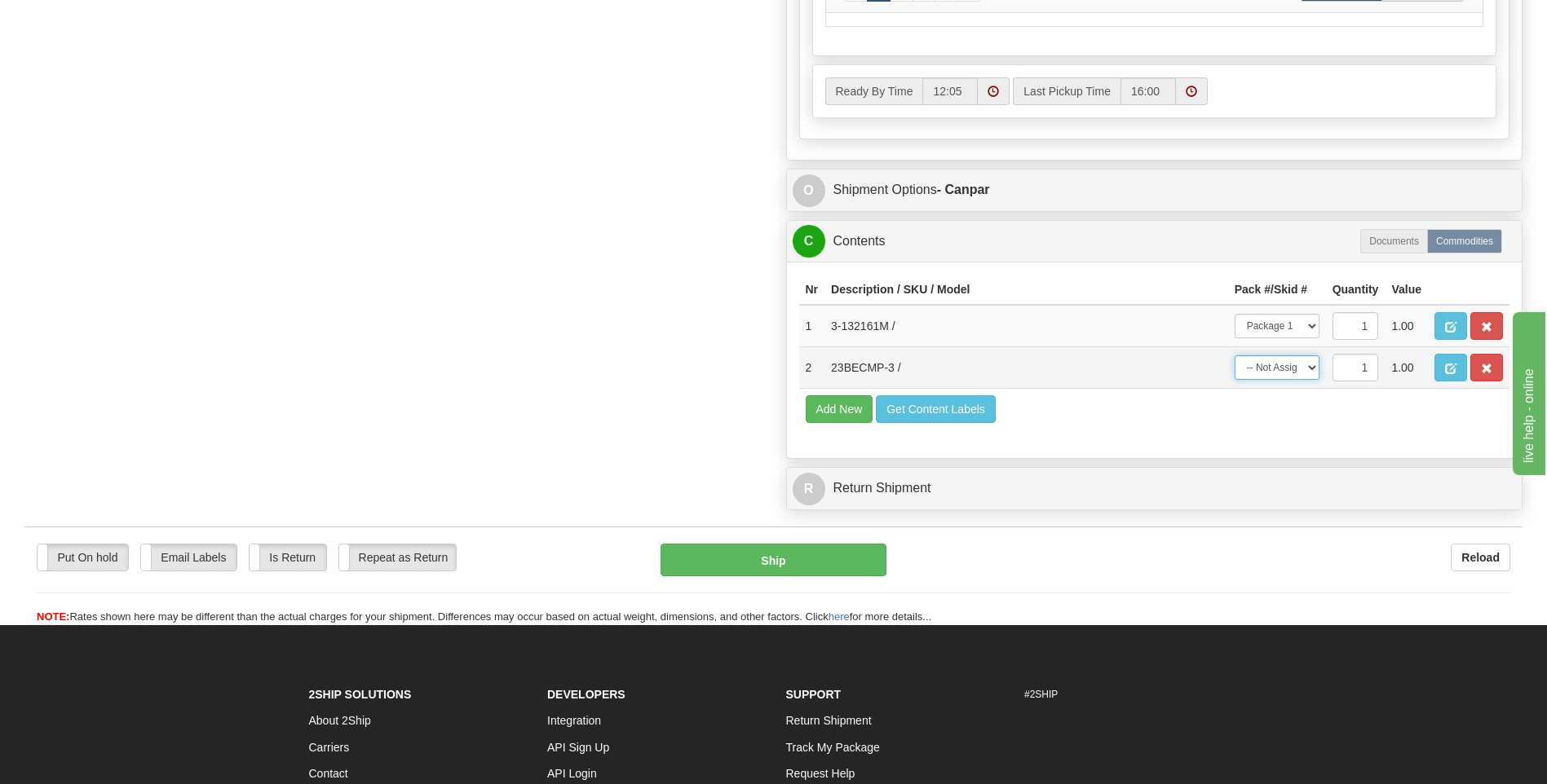
drag, startPoint x: 1310, startPoint y: 364, endPoint x: 1311, endPoint y: 377, distance: 13.0
click at [1310, 364] on select "-- Not Assigned -- Package 1 Package 2" at bounding box center [1276, 367] width 85 height 25
select select "1"
click at [1235, 355] on select "-- Not Assigned -- Package 1 Package 2" at bounding box center [1276, 367] width 85 height 25
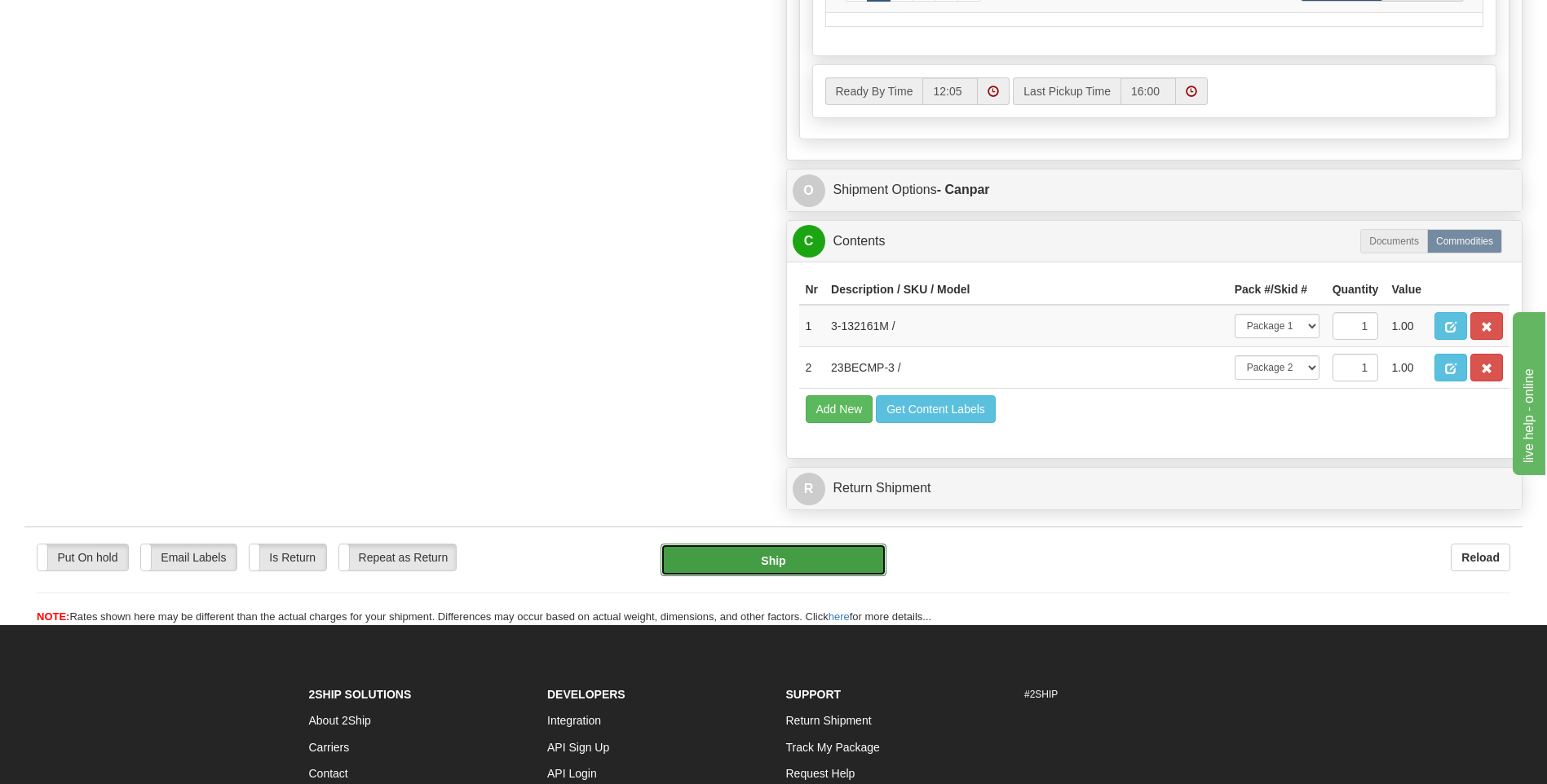
click at [787, 565] on button "Ship" at bounding box center [773, 560] width 225 height 33
type input "1"
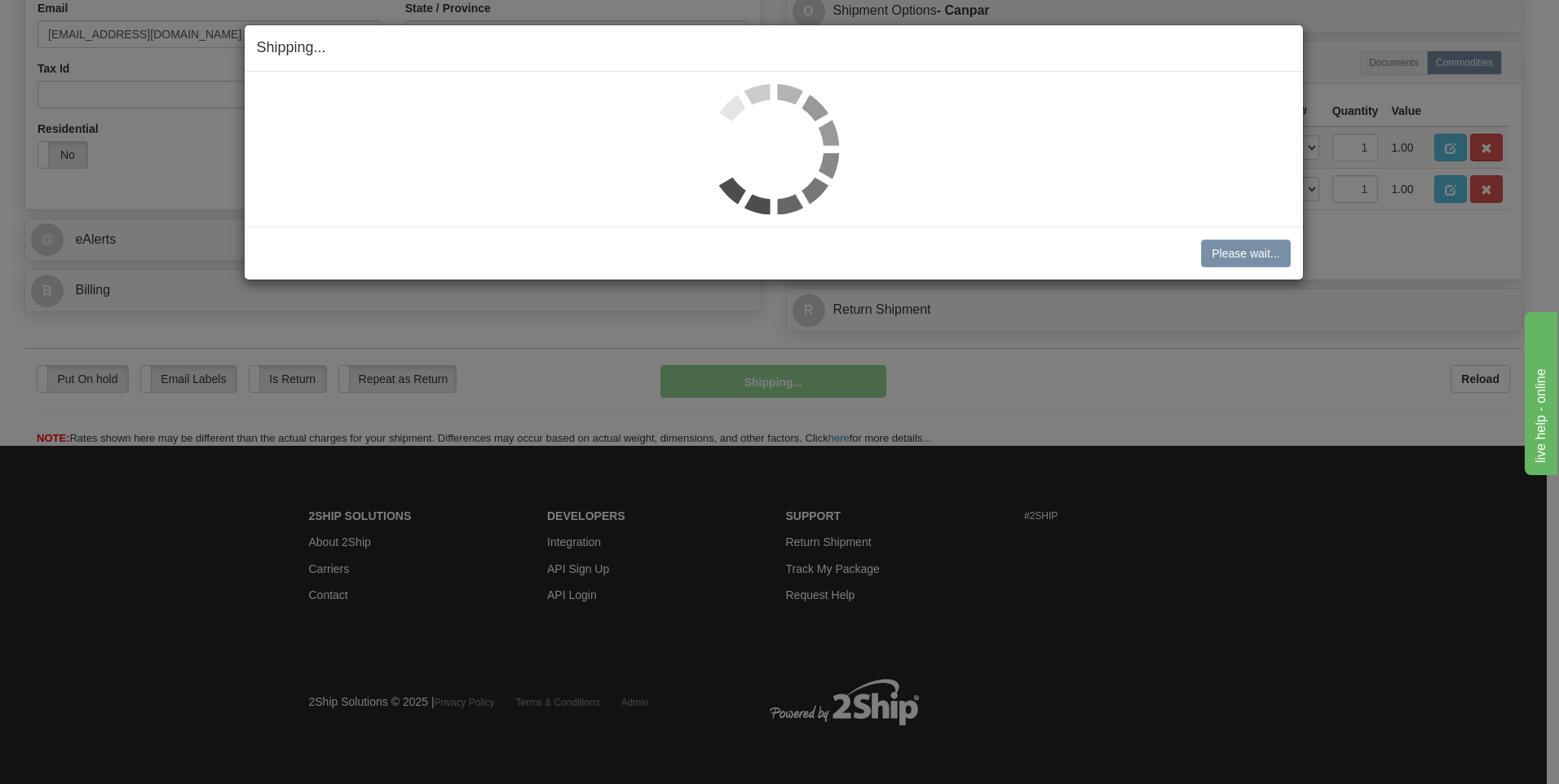
scroll to position [514, 0]
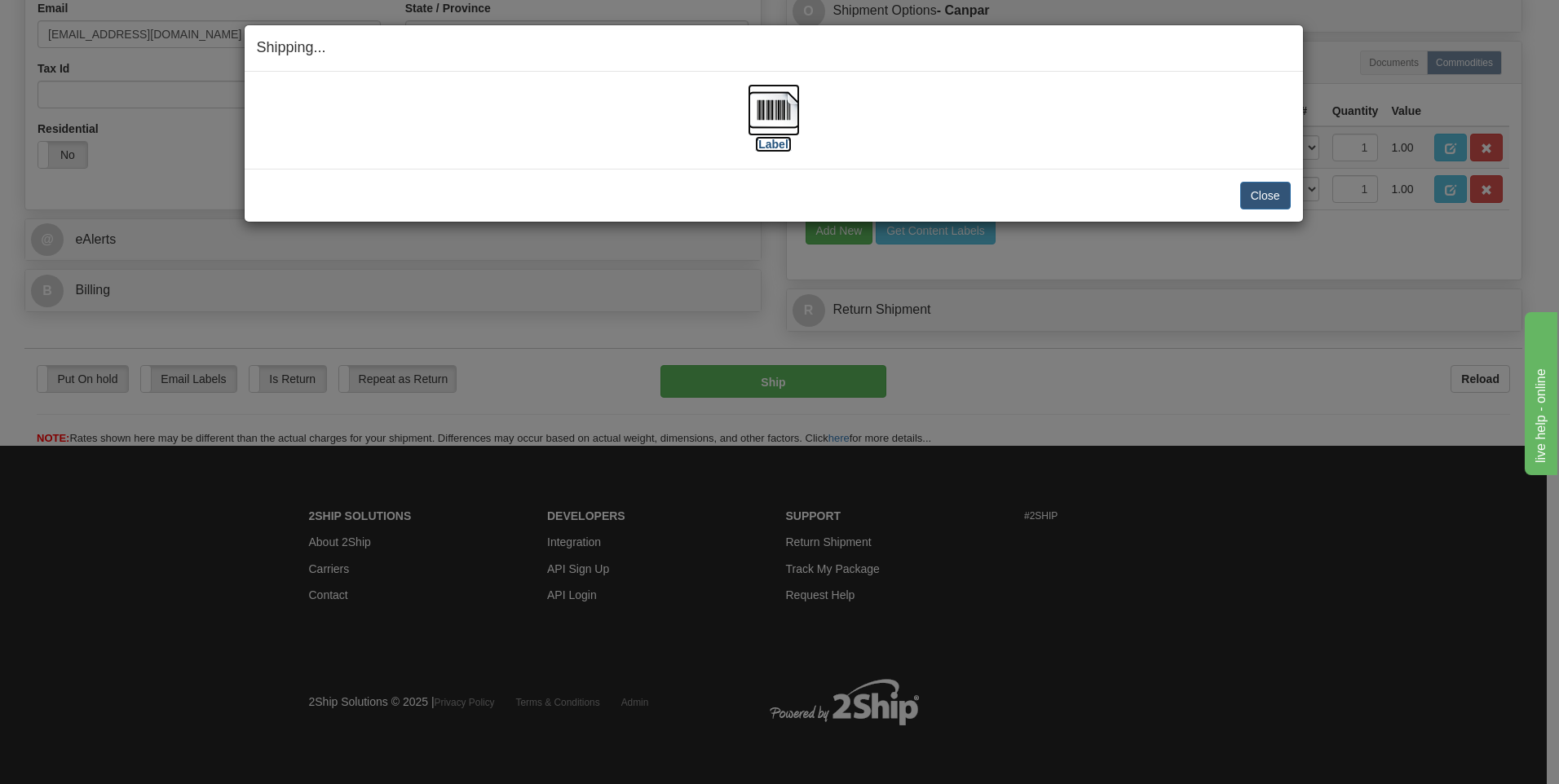
click at [774, 106] on img at bounding box center [773, 109] width 52 height 52
click at [1273, 198] on button "Close" at bounding box center [1266, 196] width 51 height 27
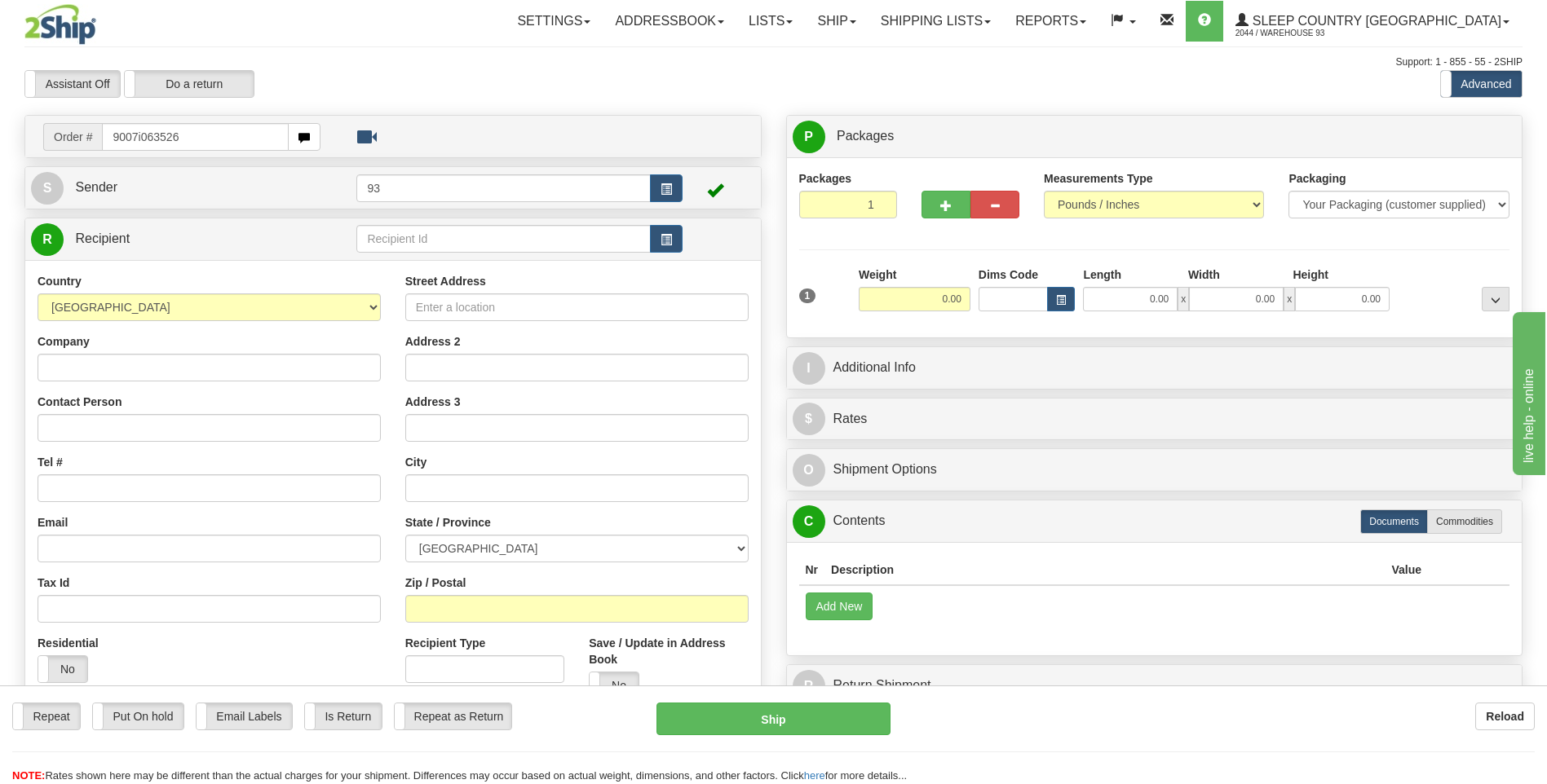
type input "9007i063526"
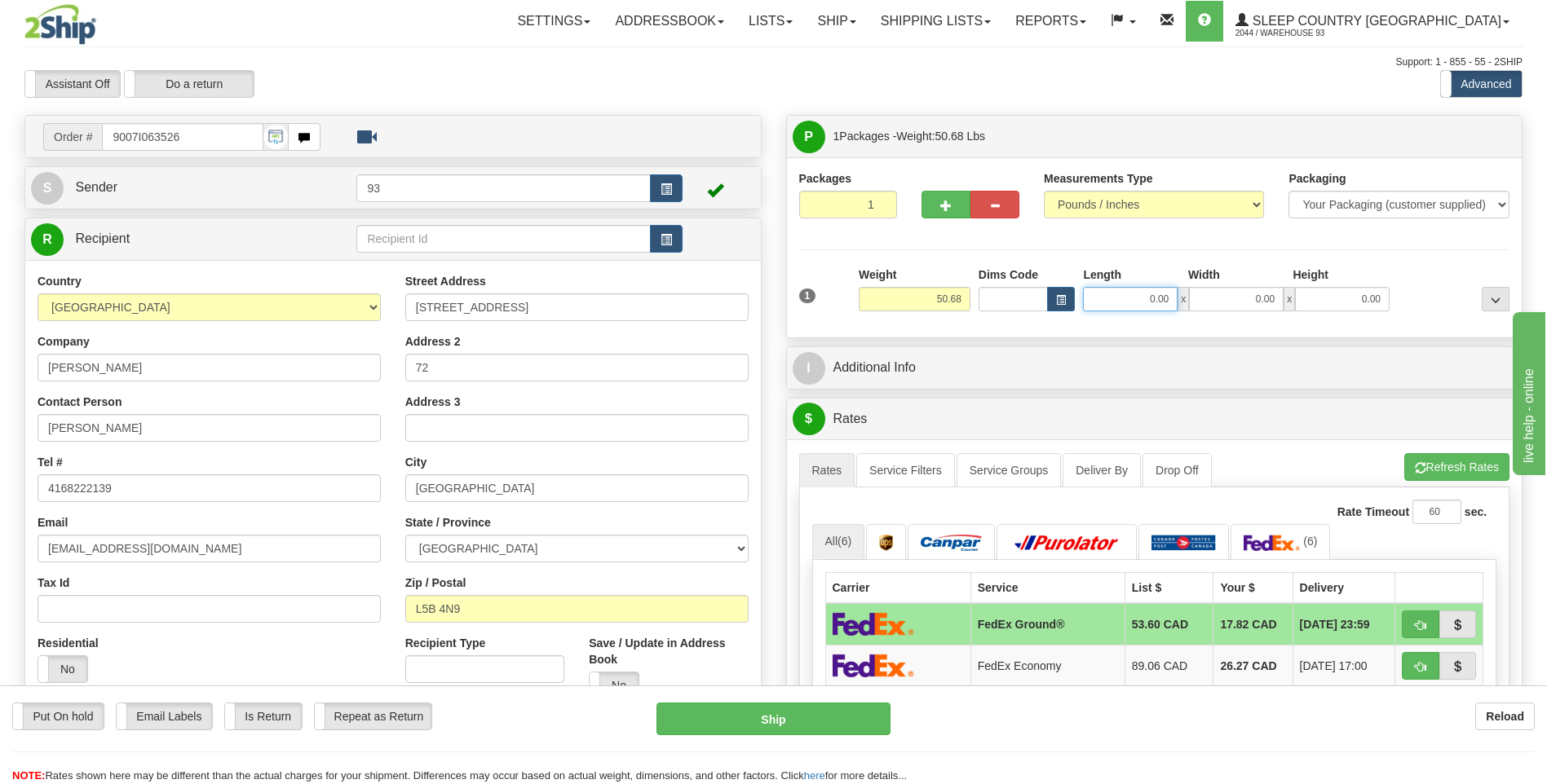
drag, startPoint x: 1141, startPoint y: 301, endPoint x: 1327, endPoint y: 323, distance: 187.3
click at [1307, 331] on div "Packages 1 1 Measurements Type" at bounding box center [1155, 248] width 736 height 180
type input "325.00"
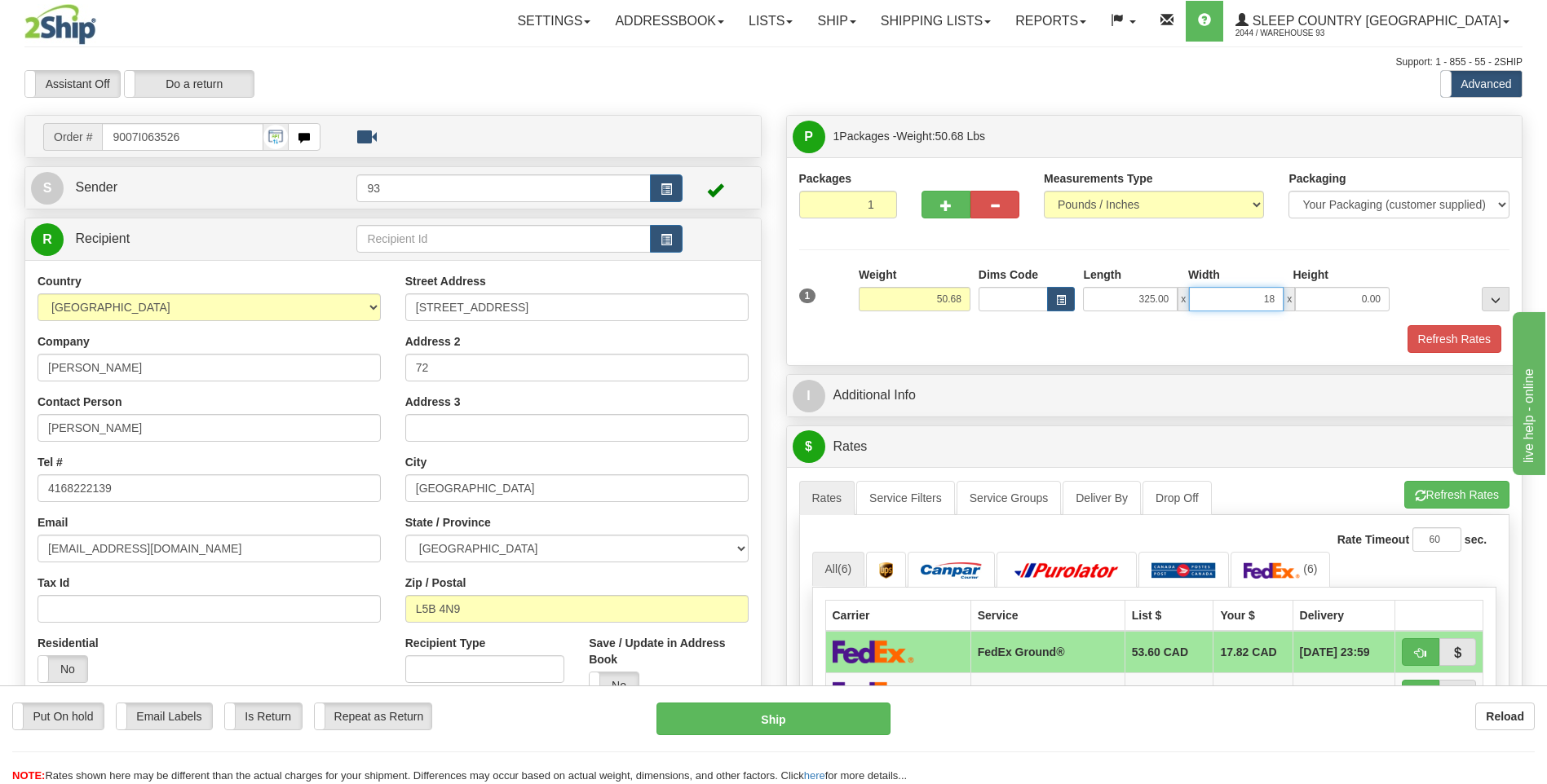
type input "18.00"
drag, startPoint x: 926, startPoint y: 307, endPoint x: 1048, endPoint y: 311, distance: 122.1
click at [1048, 311] on div "1 Weight 50.68 Dims Code x x" at bounding box center [1155, 296] width 720 height 58
type input "30.00"
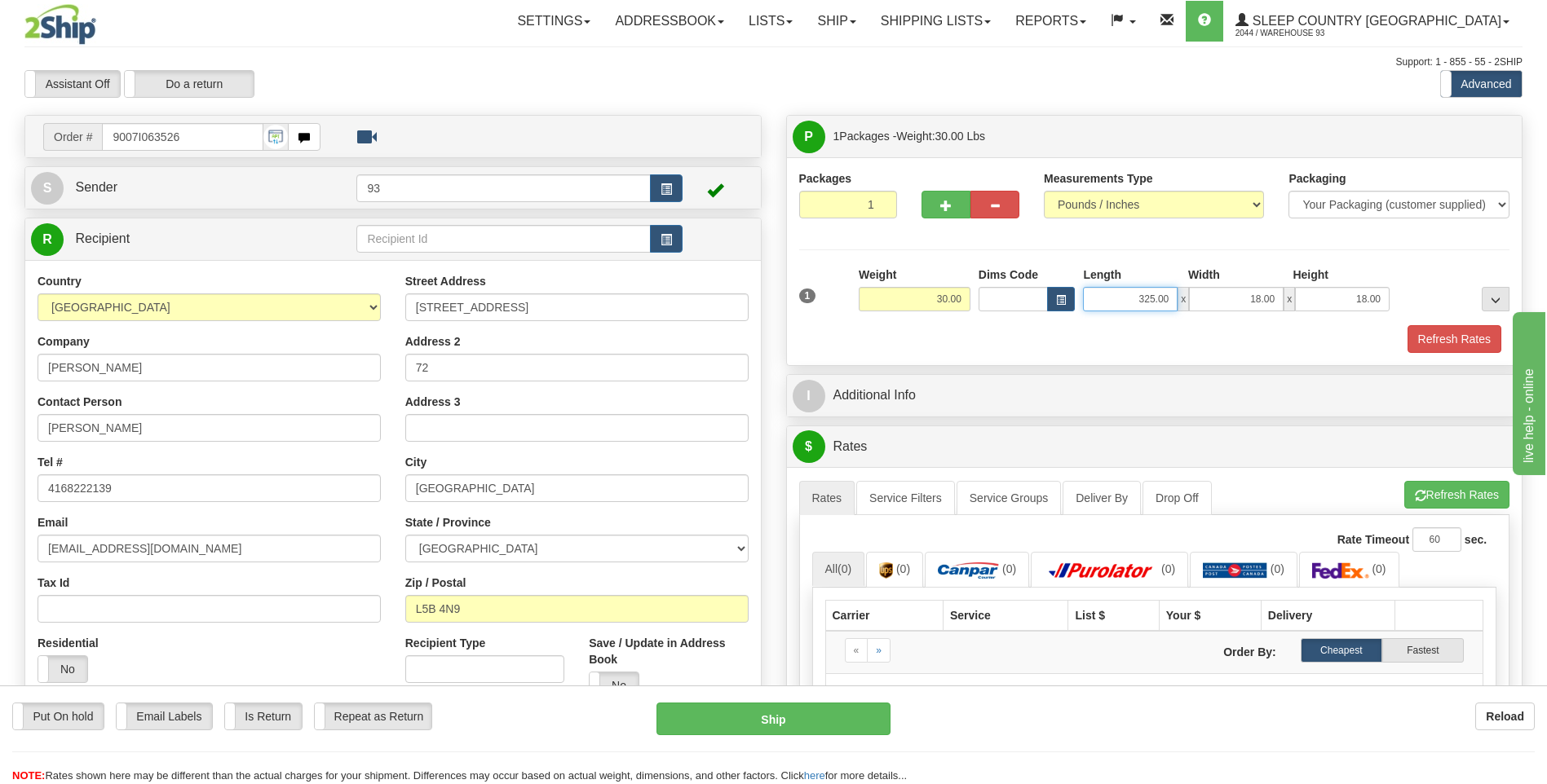
drag, startPoint x: 1130, startPoint y: 298, endPoint x: 1235, endPoint y: 336, distance: 111.7
click at [1238, 323] on div "1 Weight 30.00 Dims Code x x" at bounding box center [1155, 296] width 720 height 58
type input "35.00"
click at [1473, 328] on button "Refresh Rates" at bounding box center [1454, 339] width 94 height 27
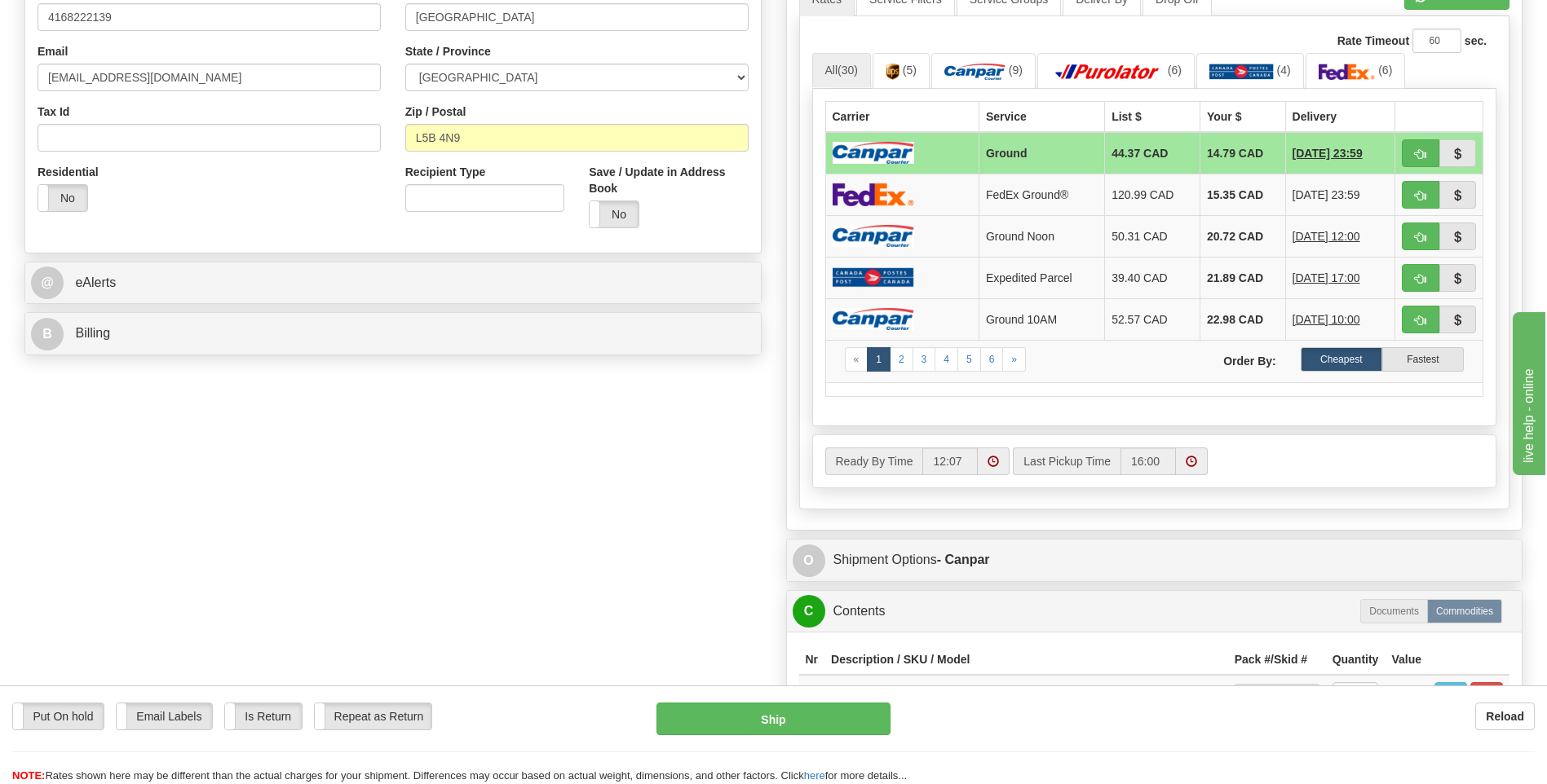
scroll to position [489, 0]
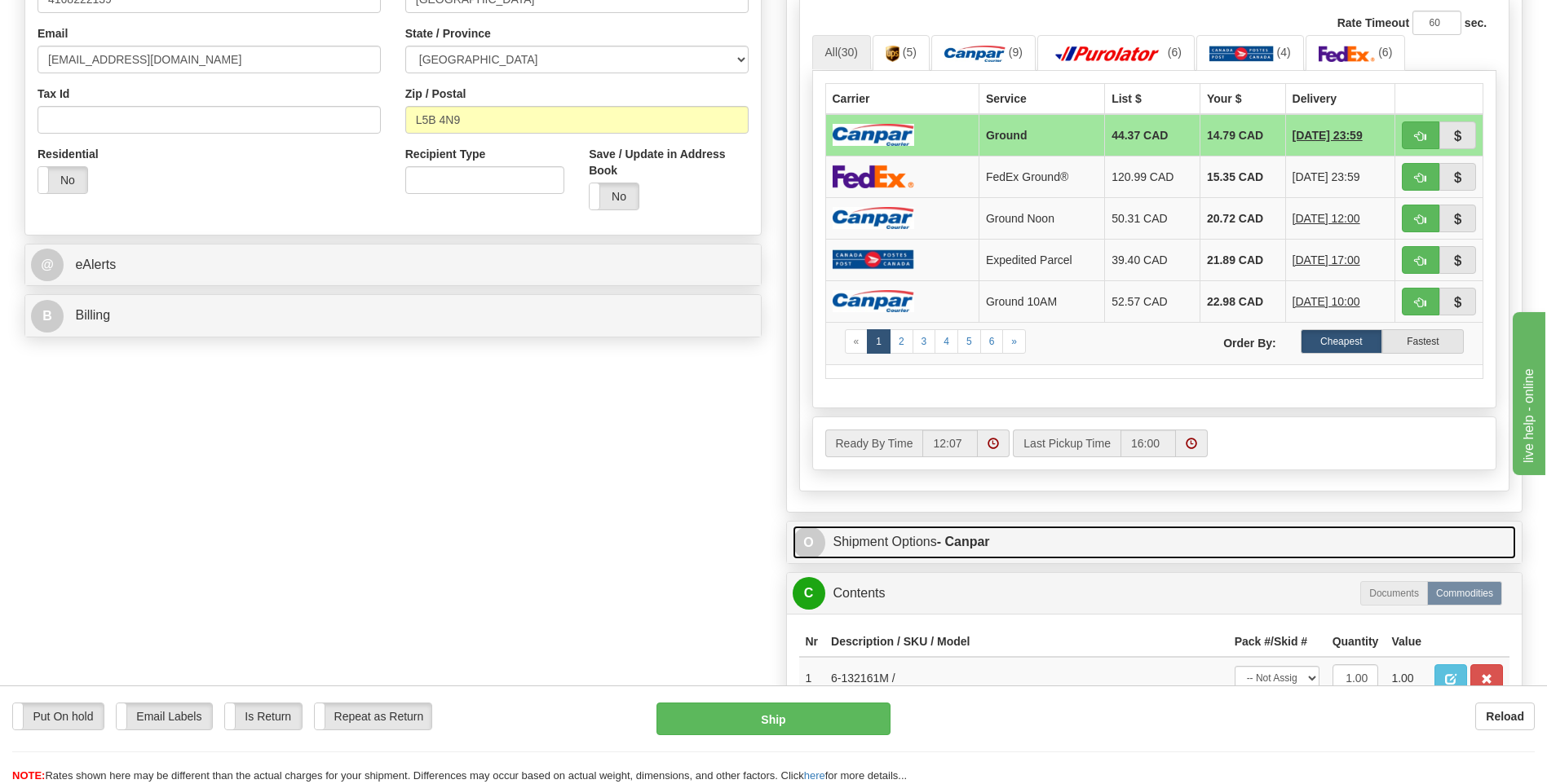
click at [802, 536] on span "O" at bounding box center [809, 543] width 33 height 33
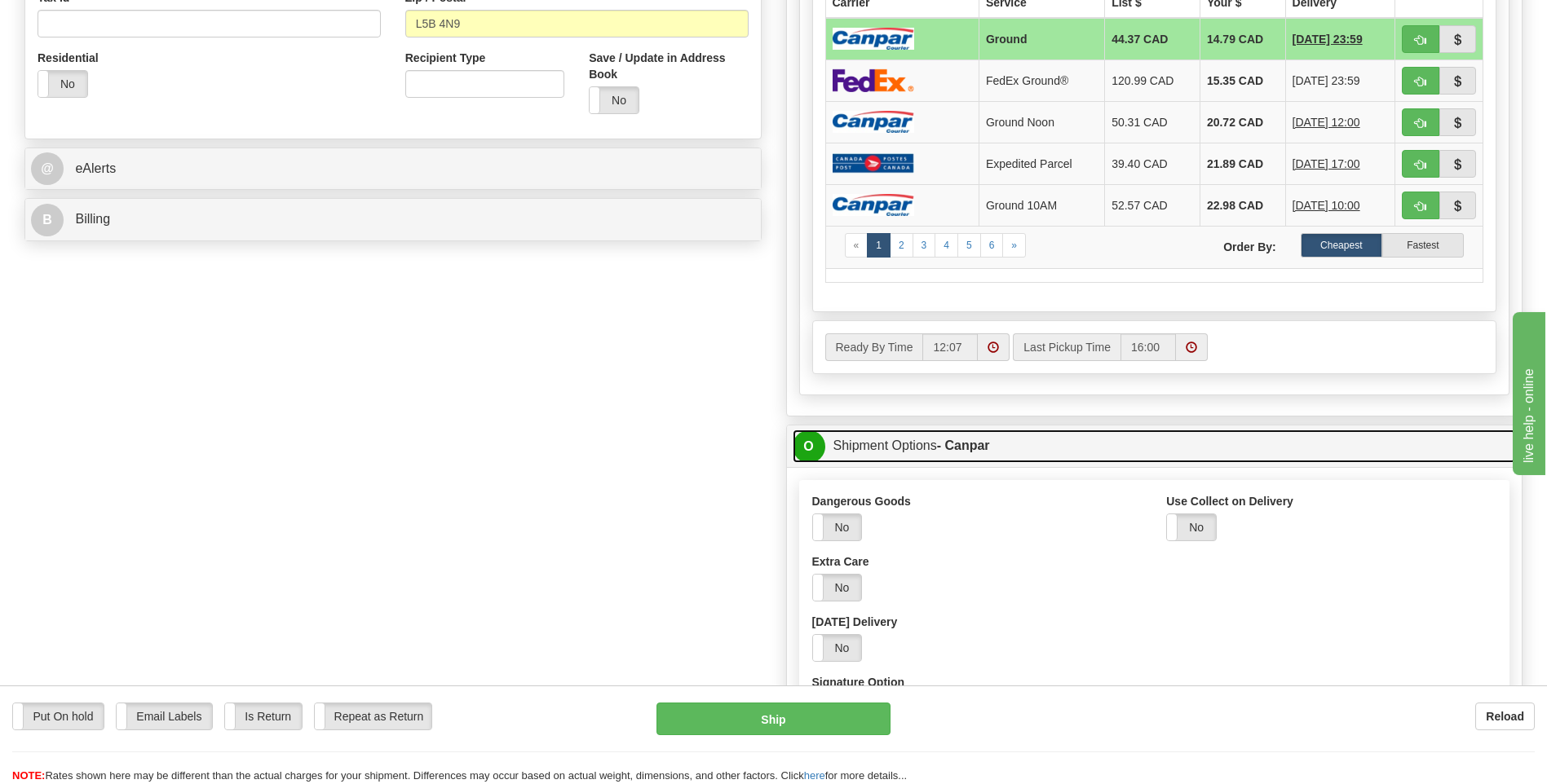
scroll to position [652, 0]
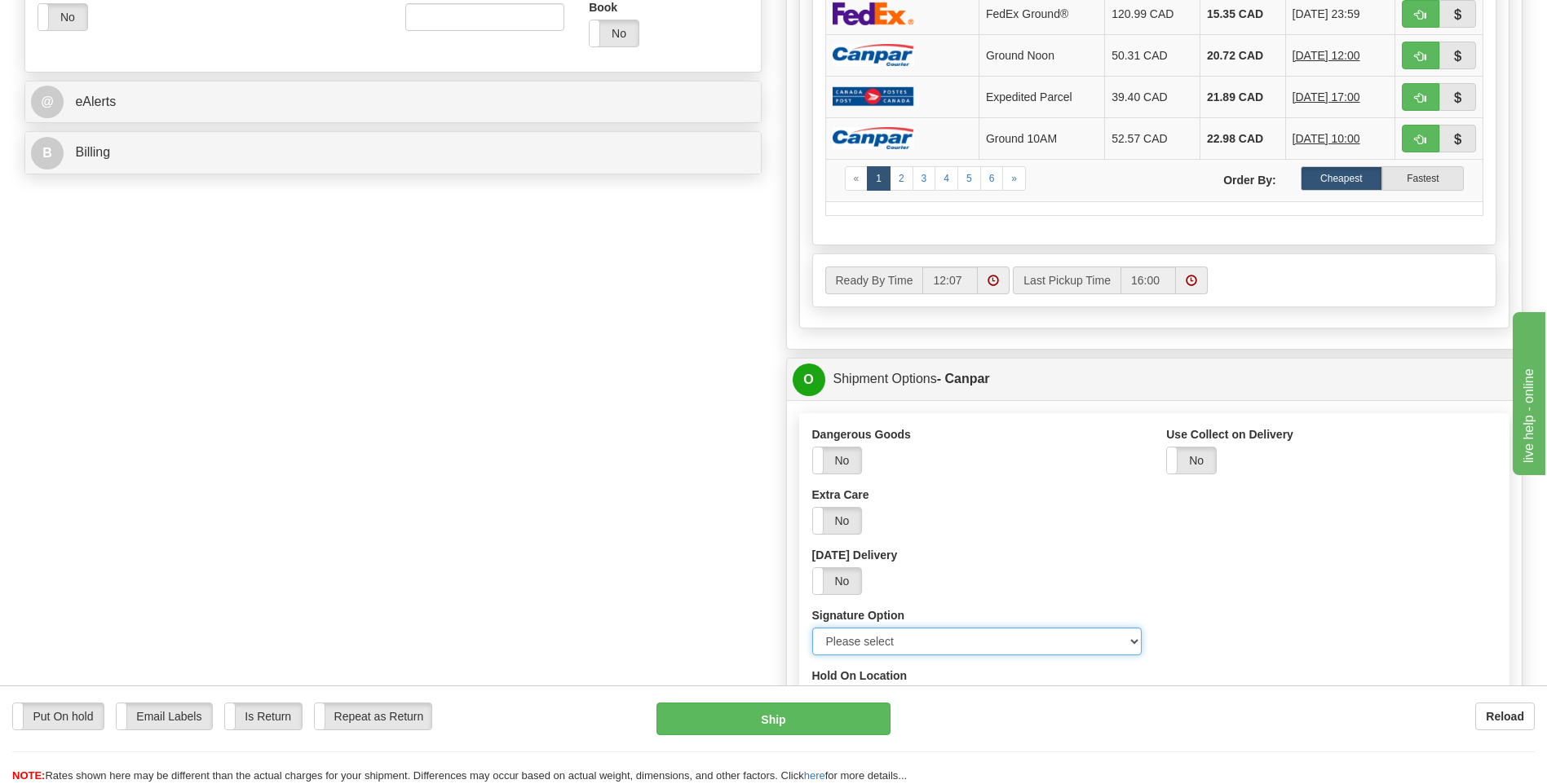
click at [1139, 638] on select "Please select No Signature Required Signature Required Adult Signature" at bounding box center [978, 641] width 331 height 27
select select "2"
click at [813, 627] on select "Please select No Signature Required Signature Required Adult Signature" at bounding box center [978, 641] width 331 height 27
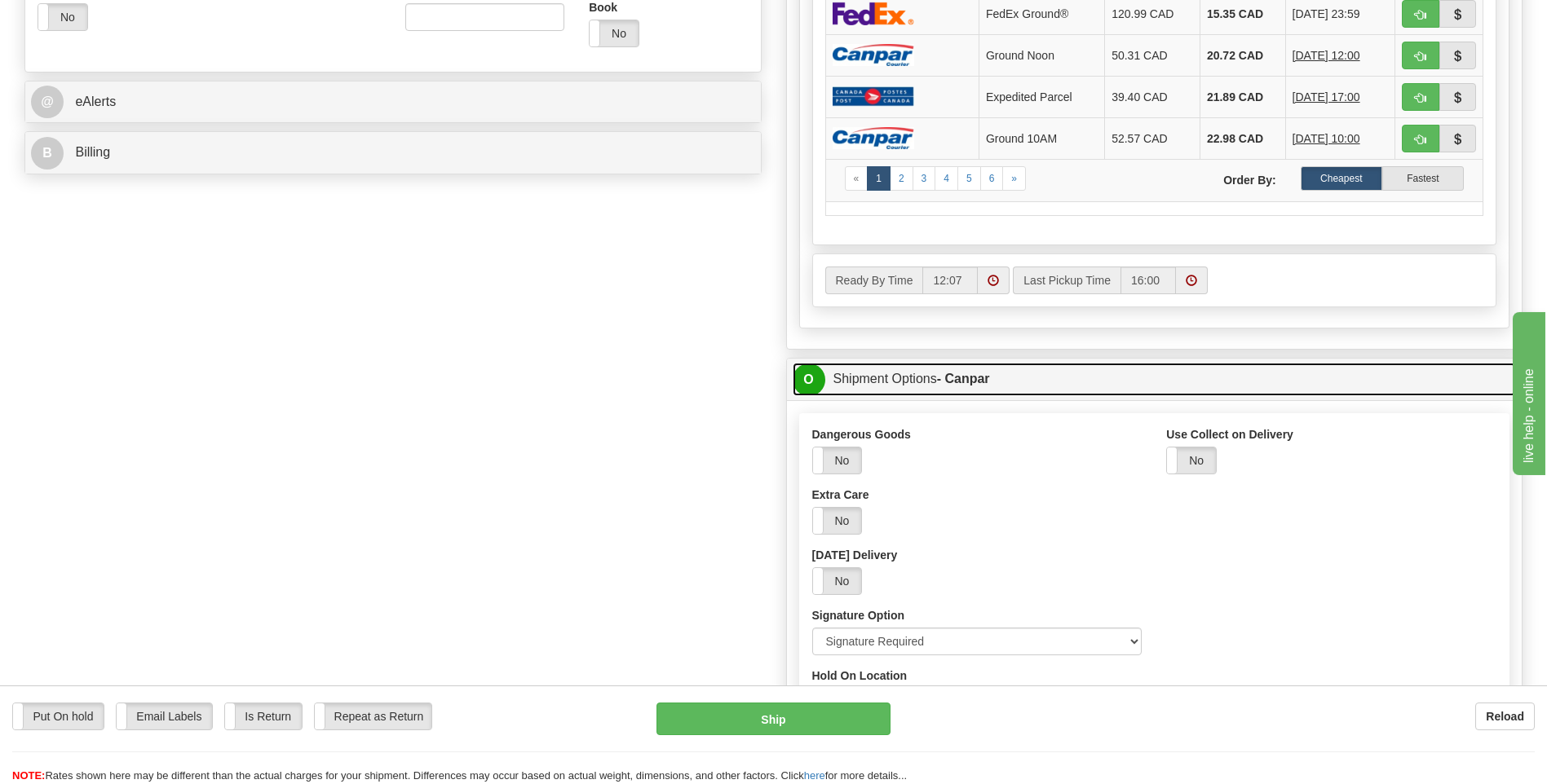
click at [811, 381] on span "O" at bounding box center [809, 380] width 33 height 33
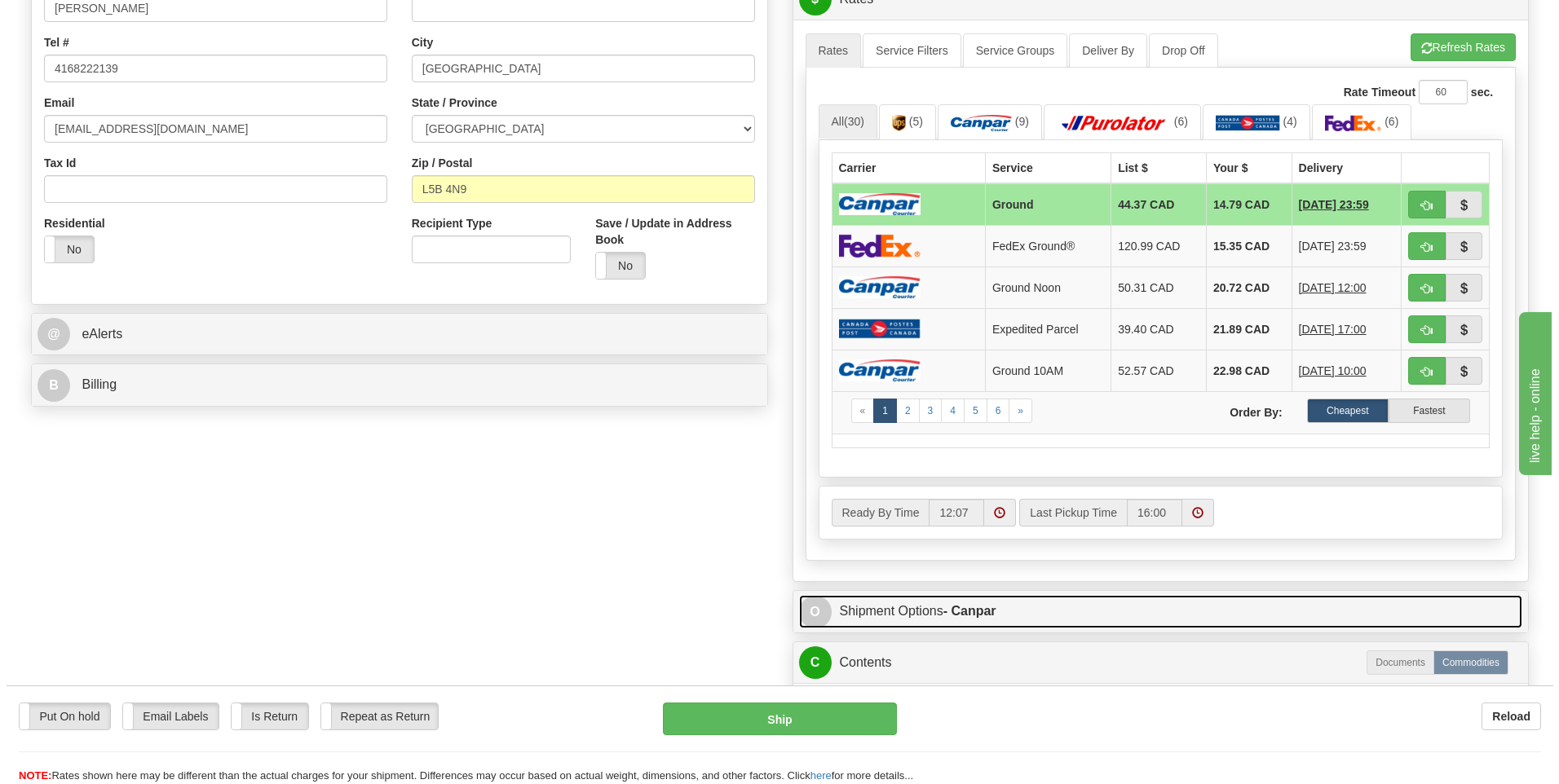
scroll to position [326, 0]
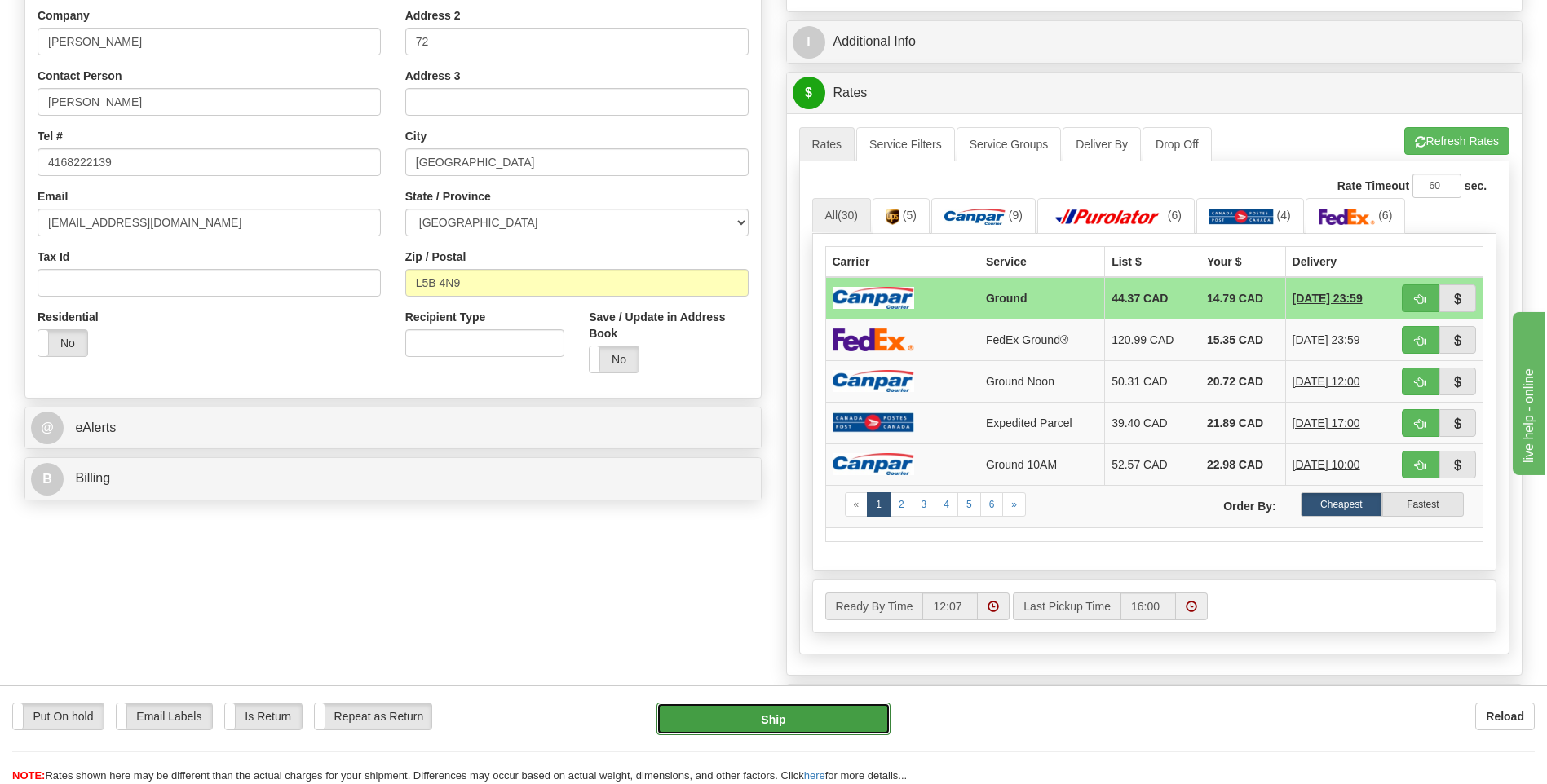
click at [836, 717] on button "Ship" at bounding box center [774, 719] width 233 height 33
type input "1"
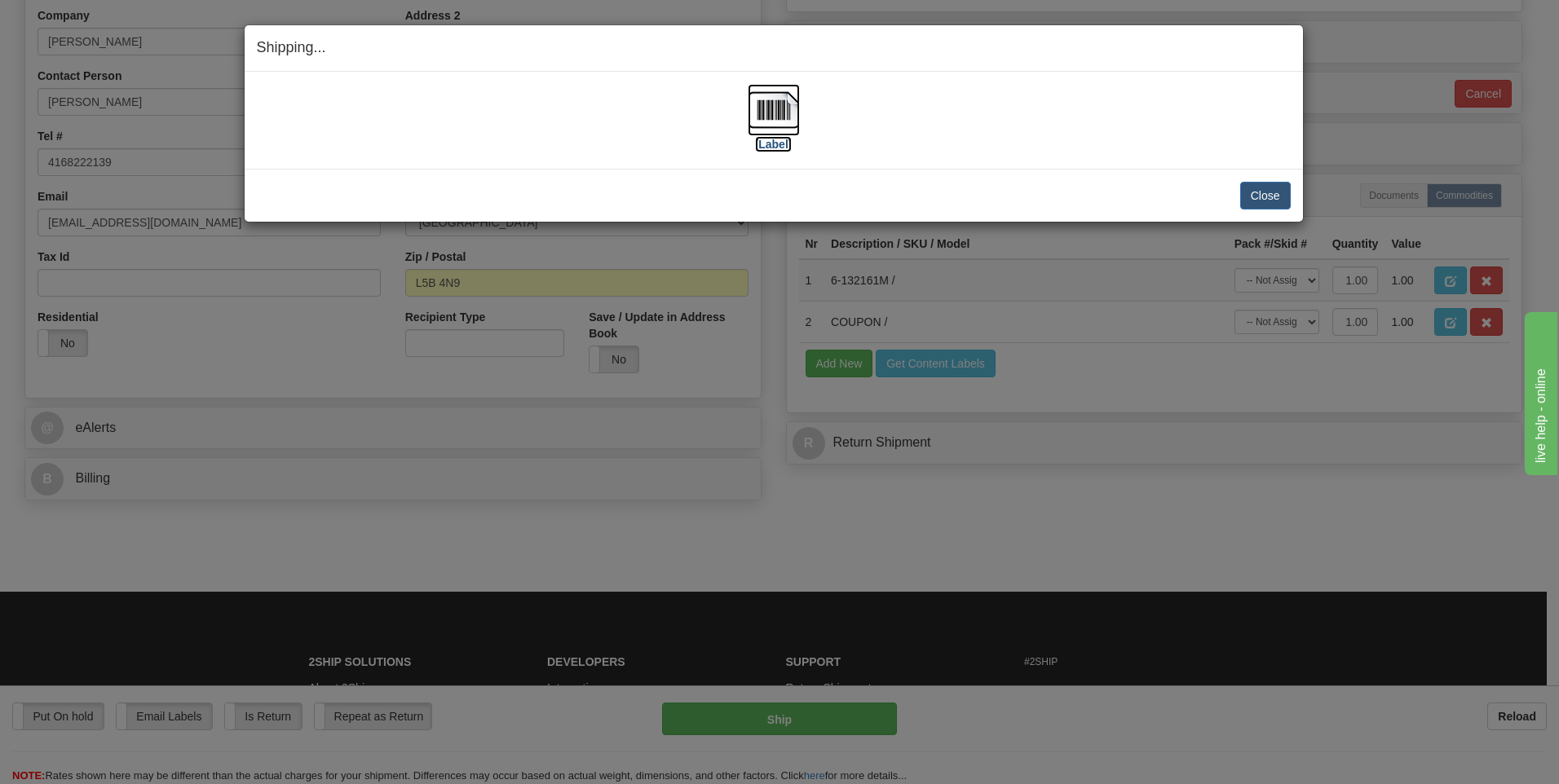
click at [775, 103] on img at bounding box center [773, 109] width 52 height 52
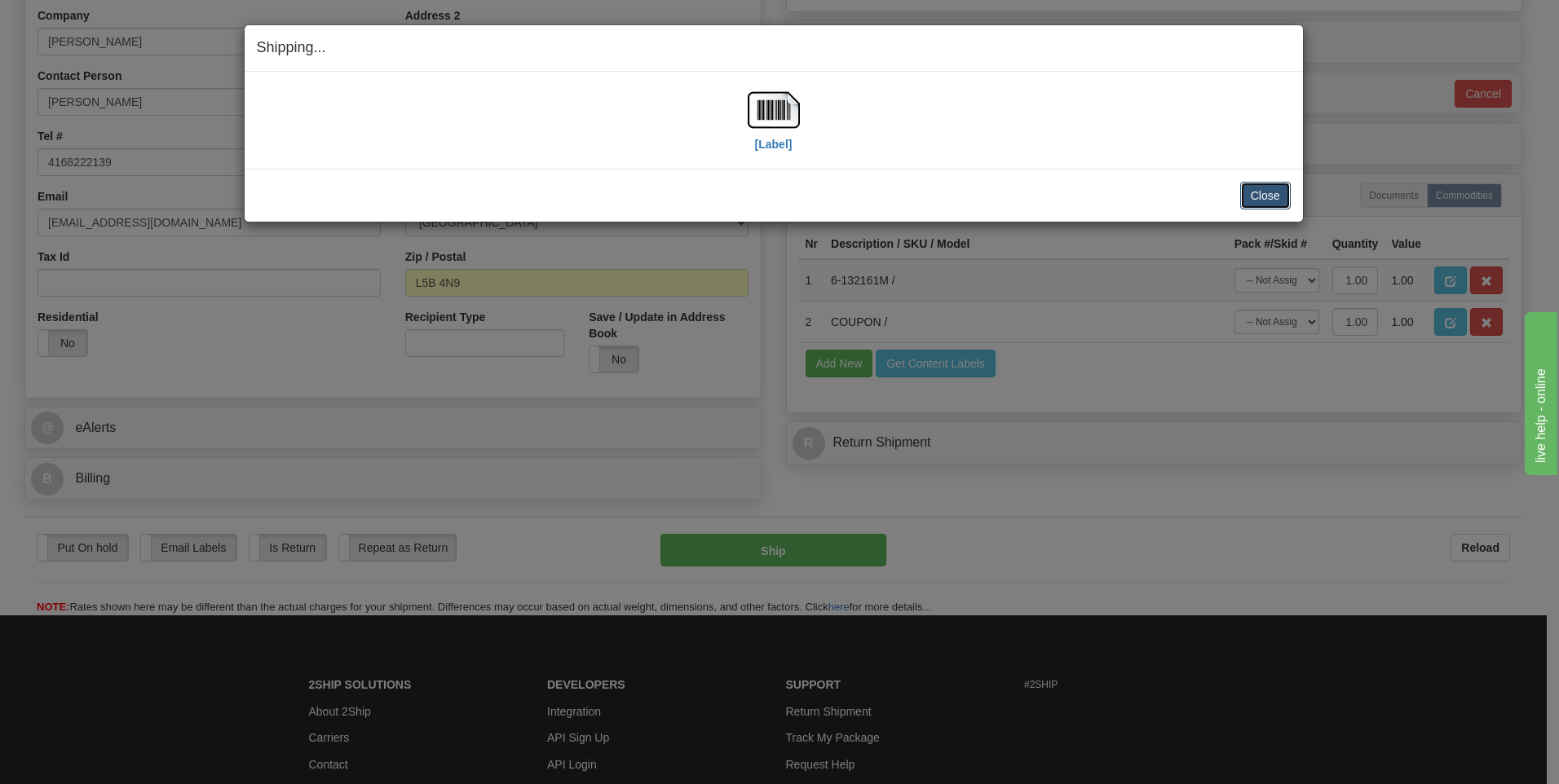
click at [1276, 193] on button "Close" at bounding box center [1266, 196] width 51 height 27
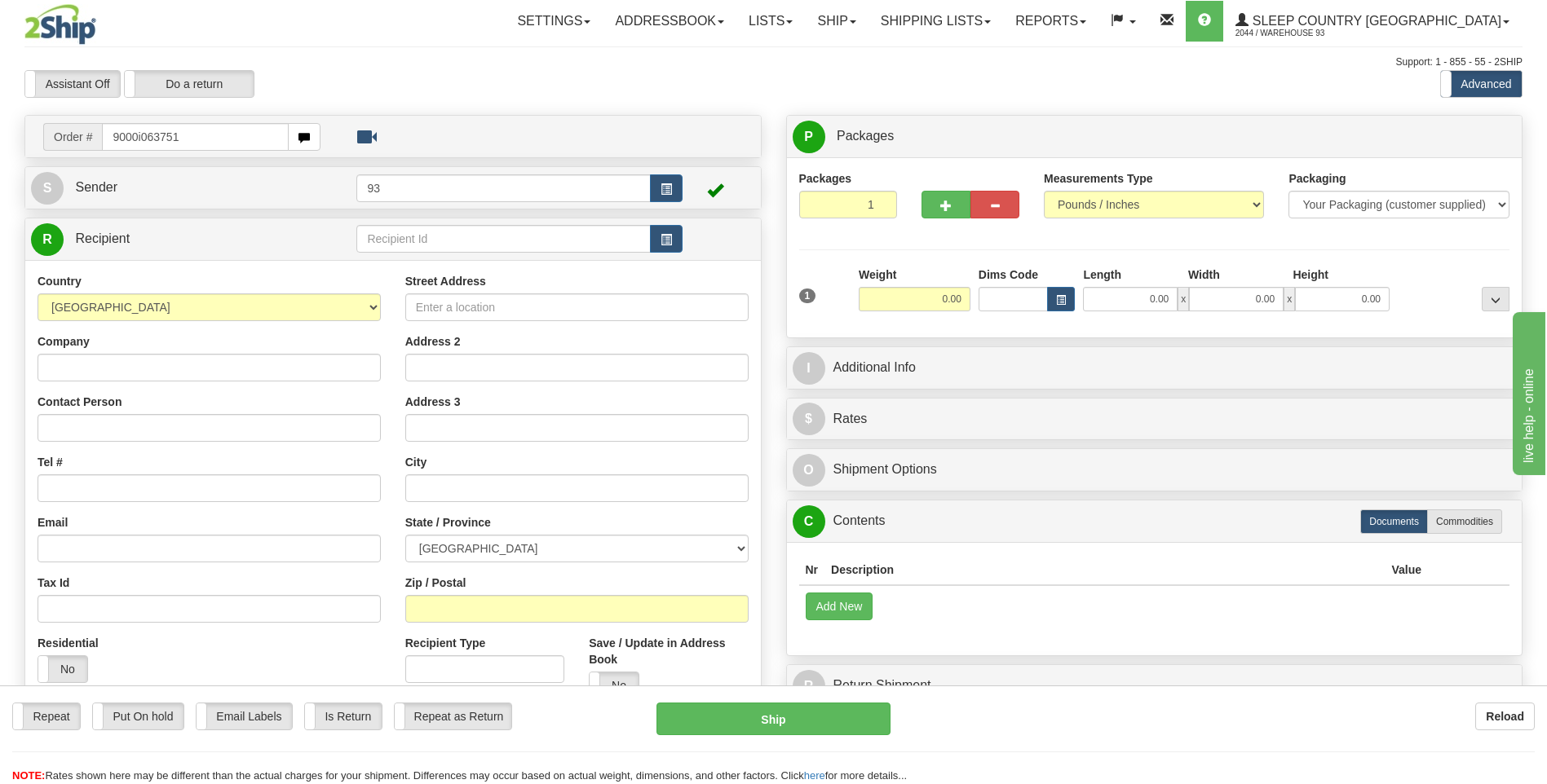
type input "9000i063751"
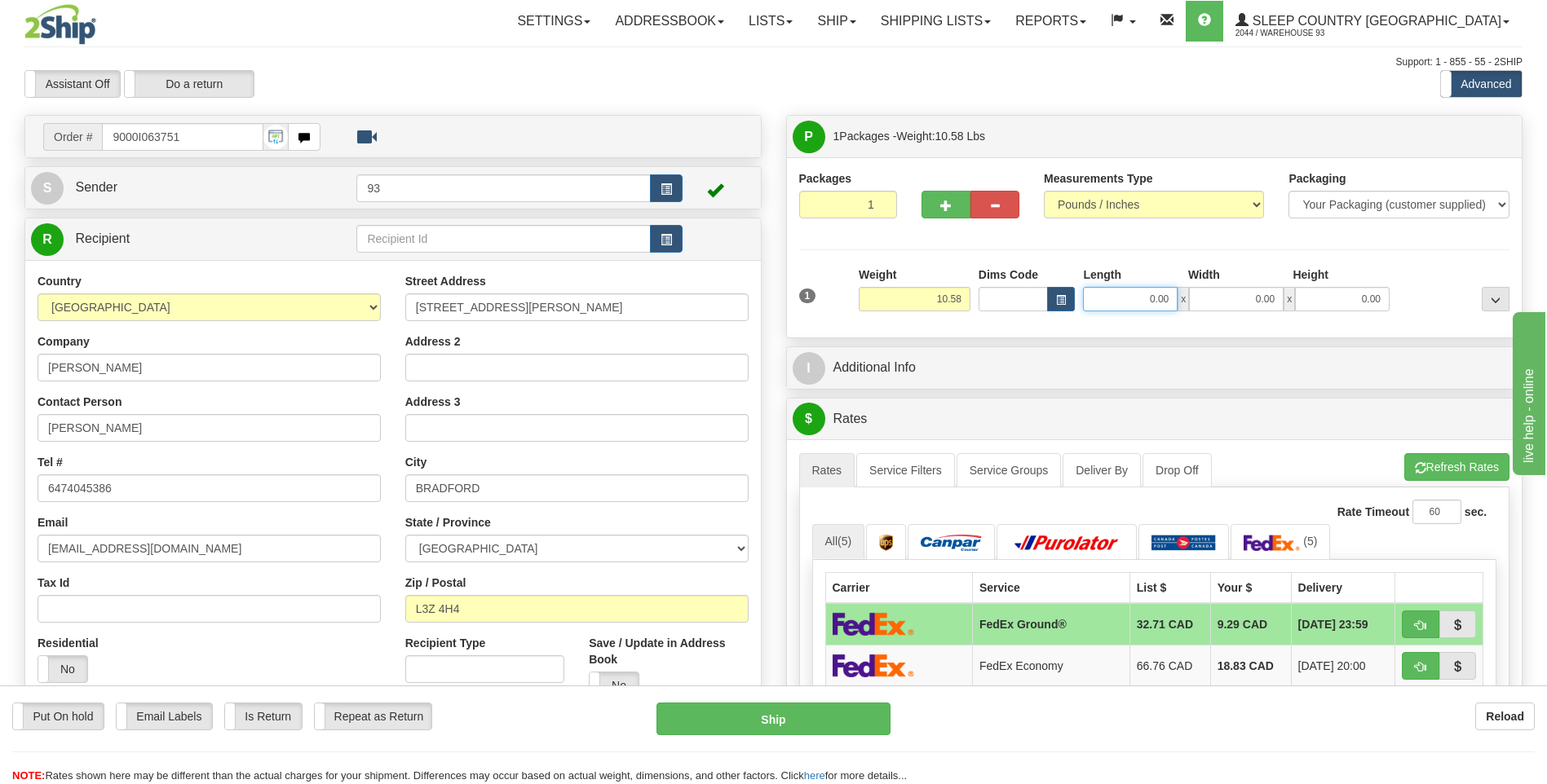
drag, startPoint x: 1144, startPoint y: 305, endPoint x: 1267, endPoint y: 302, distance: 123.0
click at [1267, 302] on div "0.00 x 0.00 x 0.00" at bounding box center [1236, 299] width 307 height 25
type input "18.00"
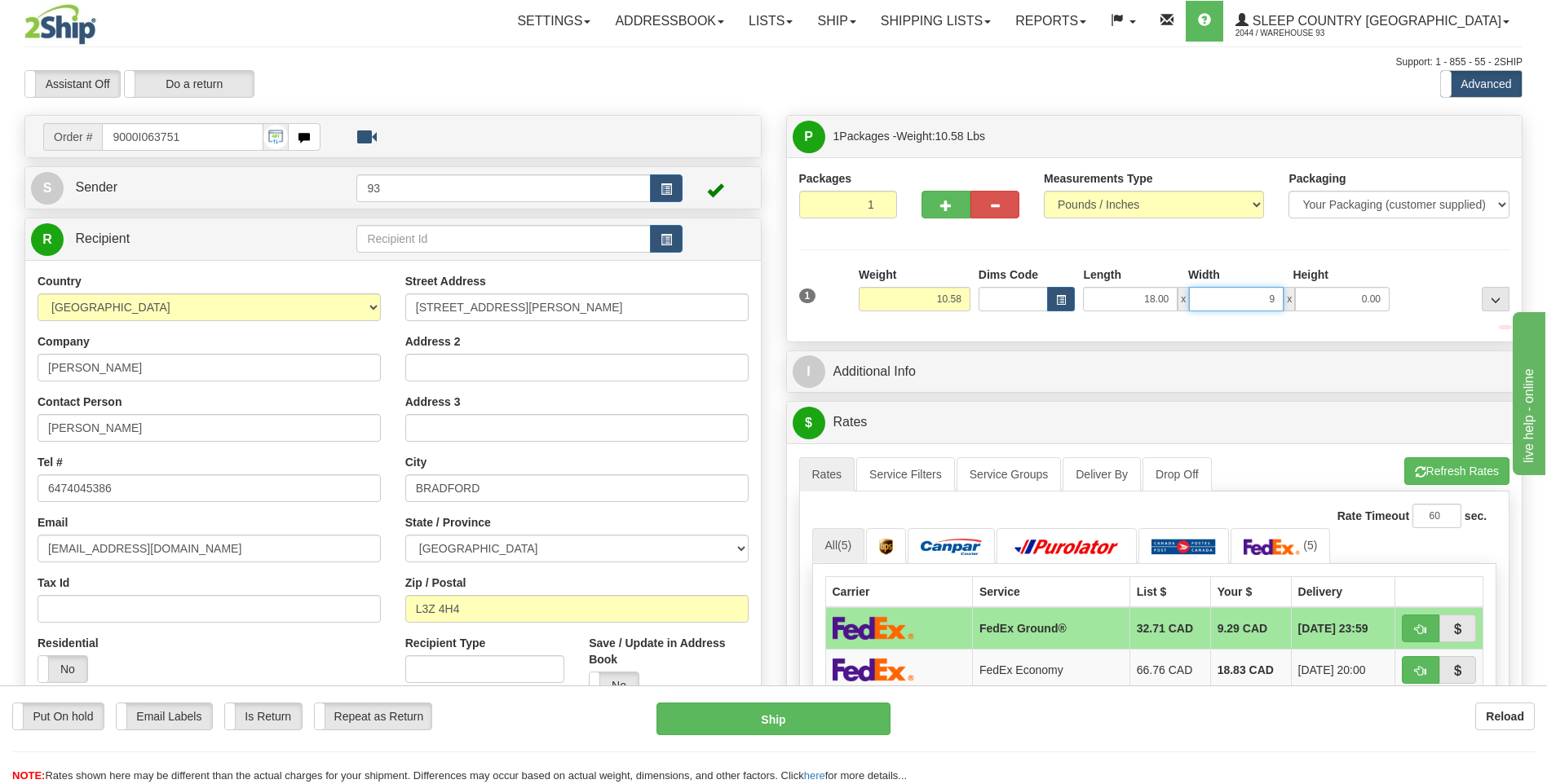
type input "9.00"
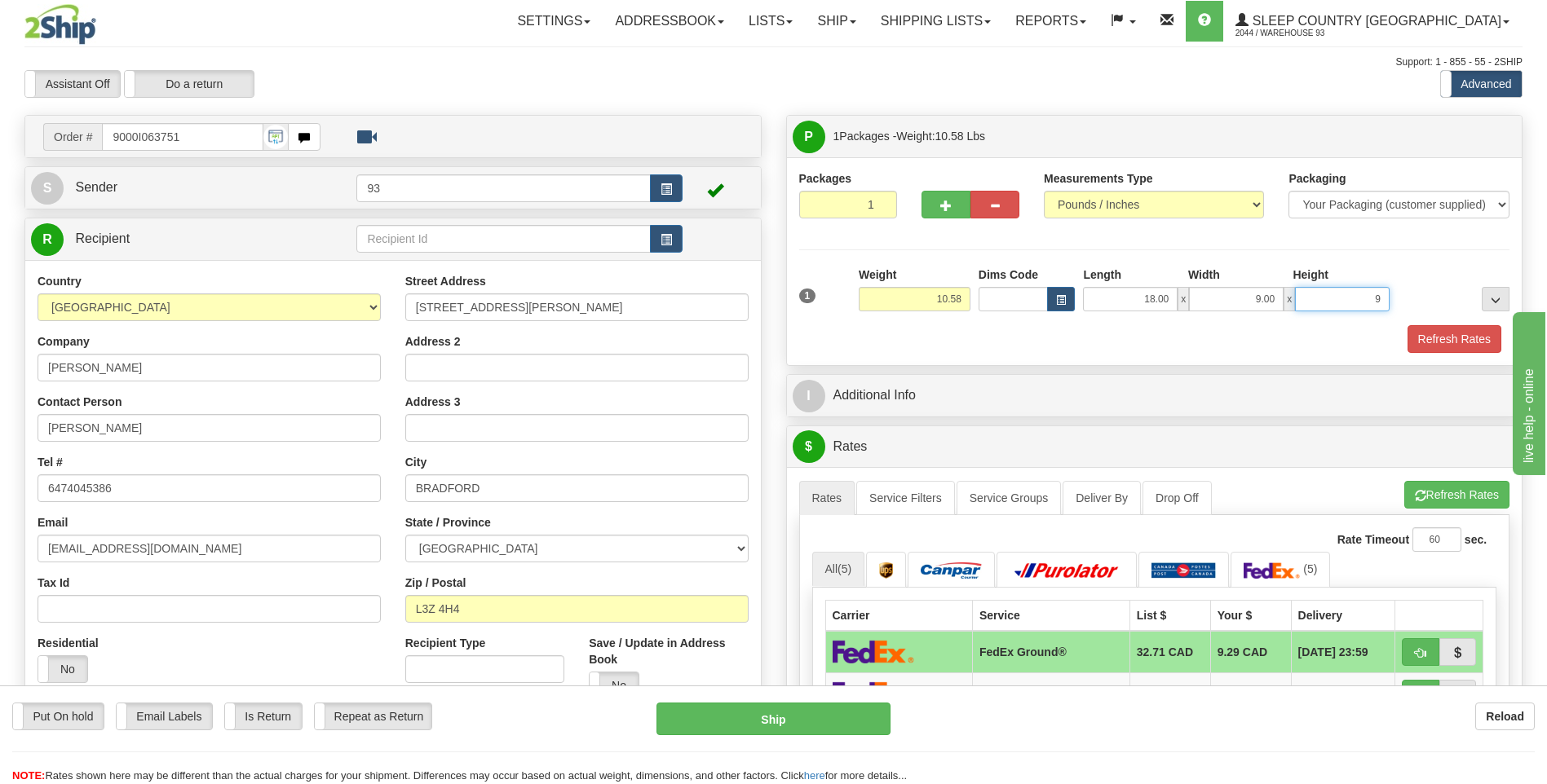
type input "9.00"
click at [1437, 328] on button "Refresh Rates" at bounding box center [1454, 339] width 94 height 27
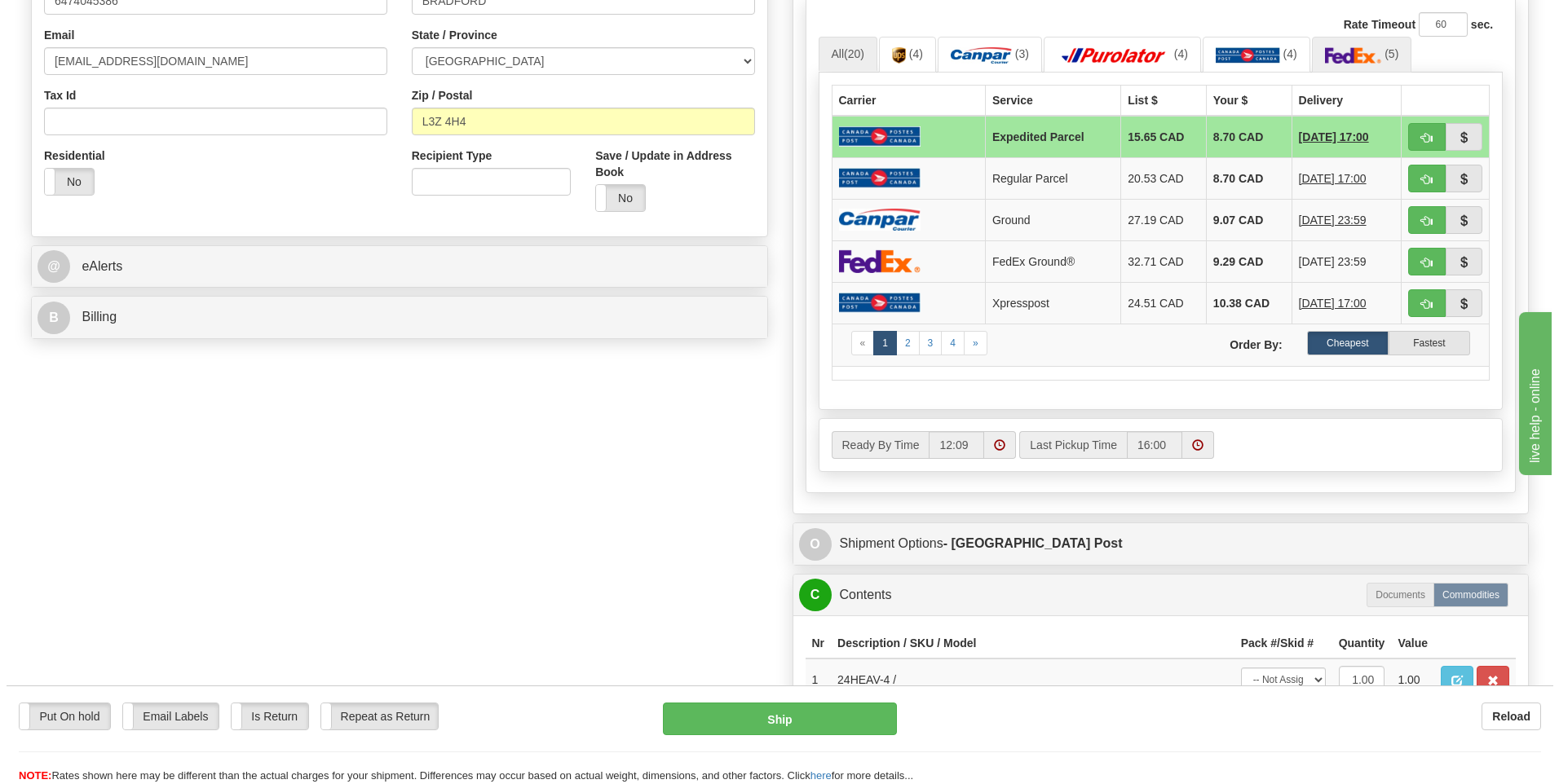
scroll to position [489, 0]
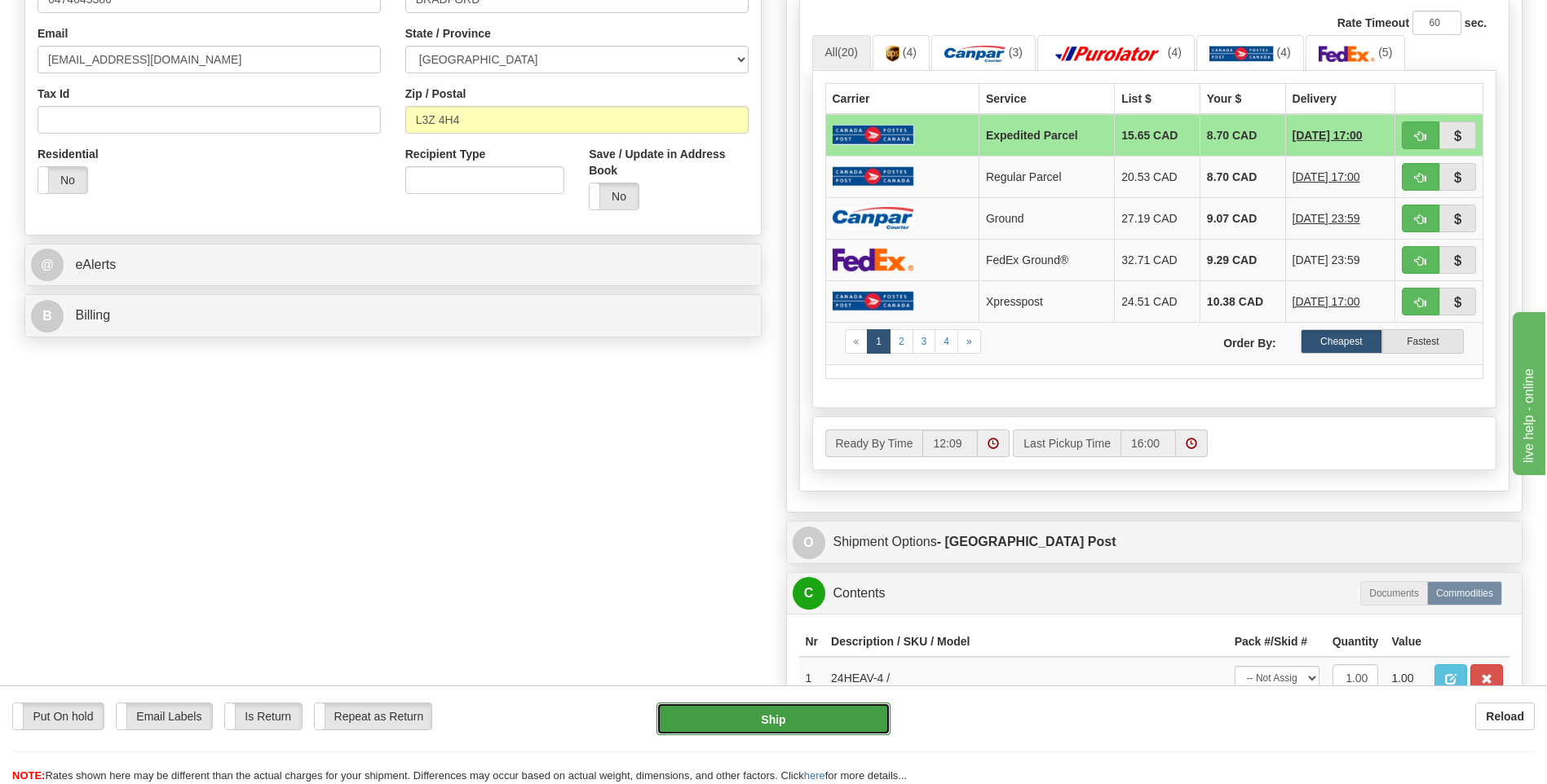
click at [803, 725] on button "Ship" at bounding box center [774, 719] width 233 height 33
type input "DOM.EP"
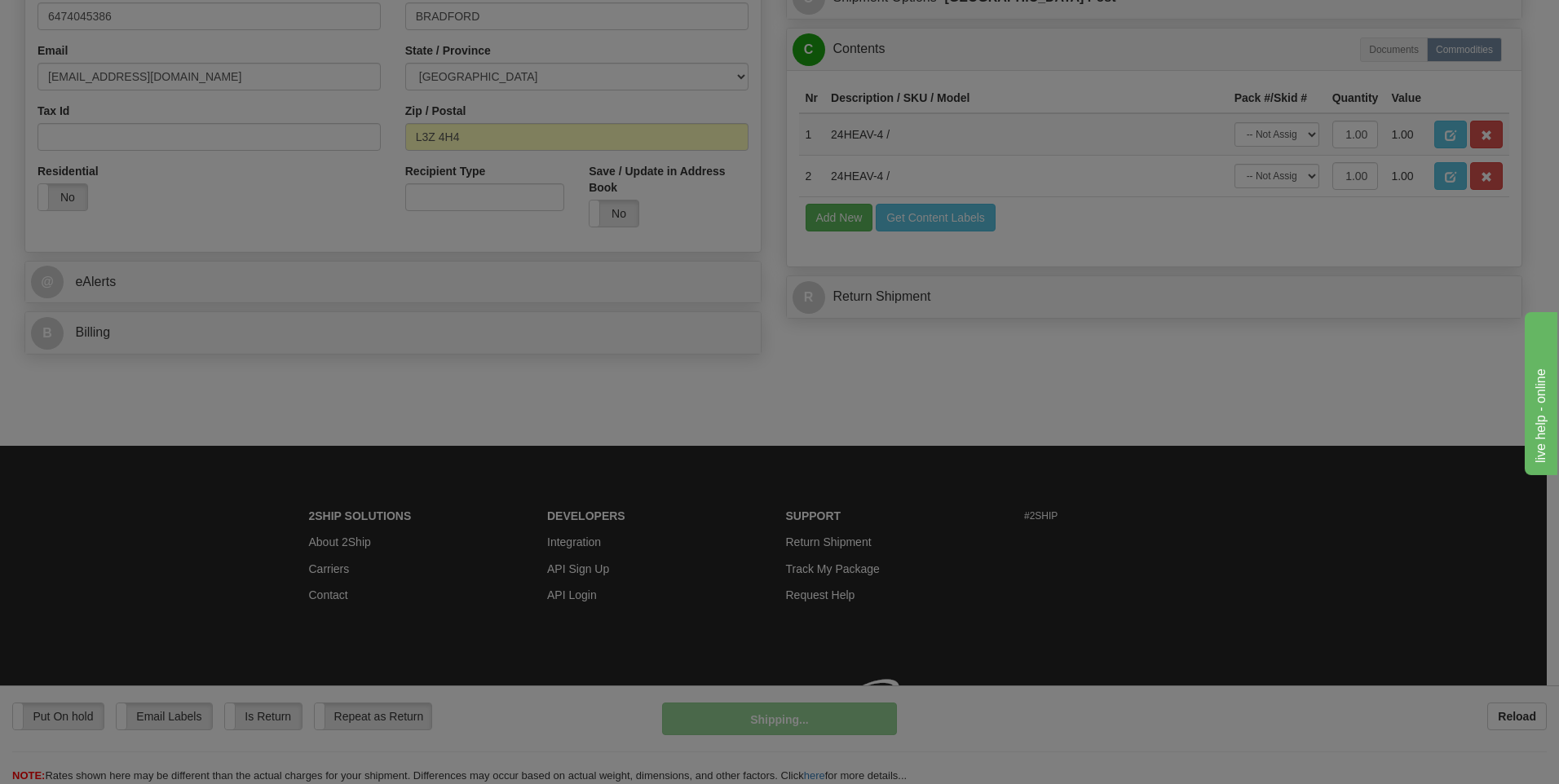
scroll to position [478, 0]
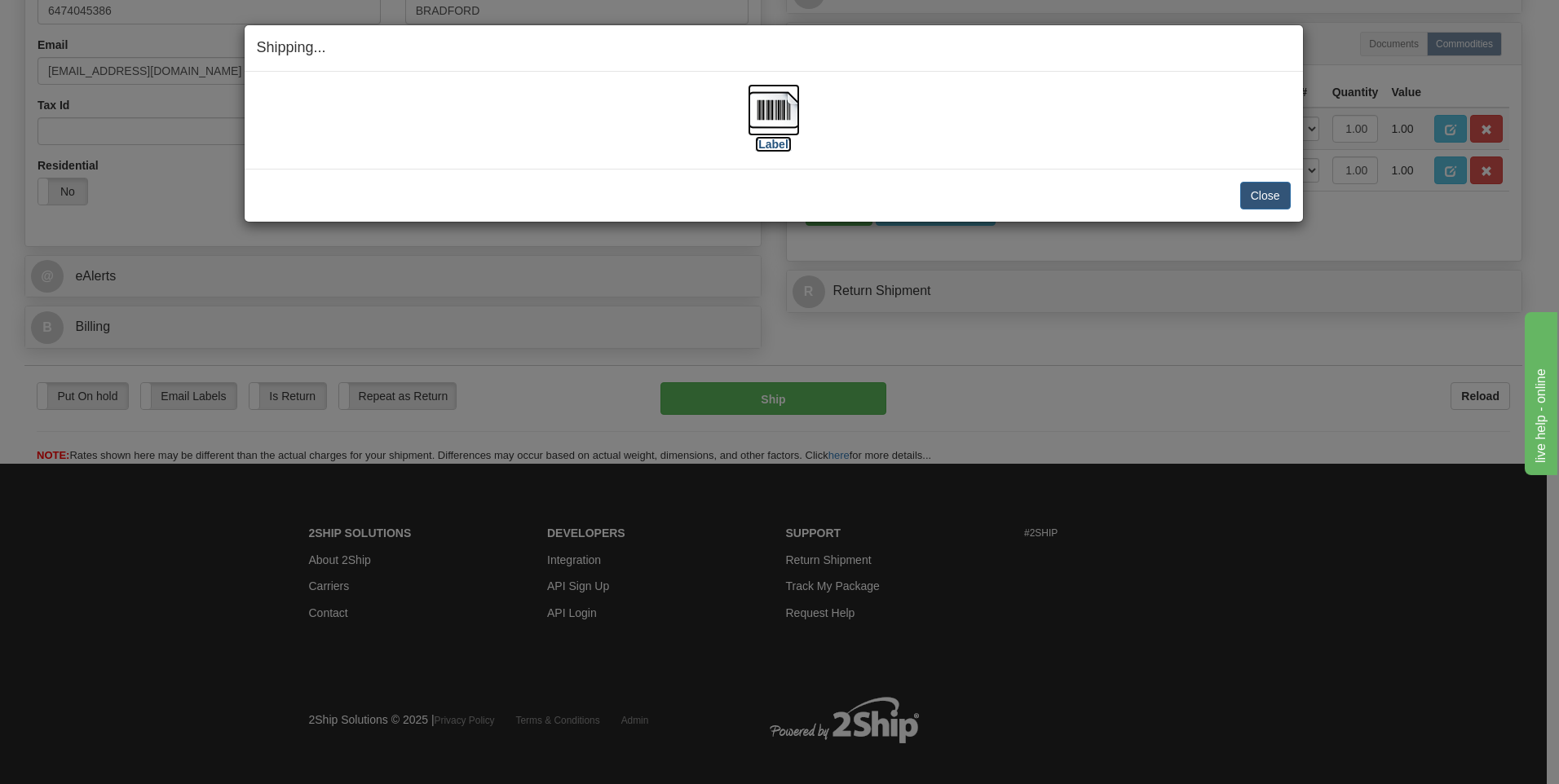
click at [779, 112] on img at bounding box center [773, 109] width 52 height 52
click at [1253, 199] on button "Close" at bounding box center [1266, 196] width 51 height 27
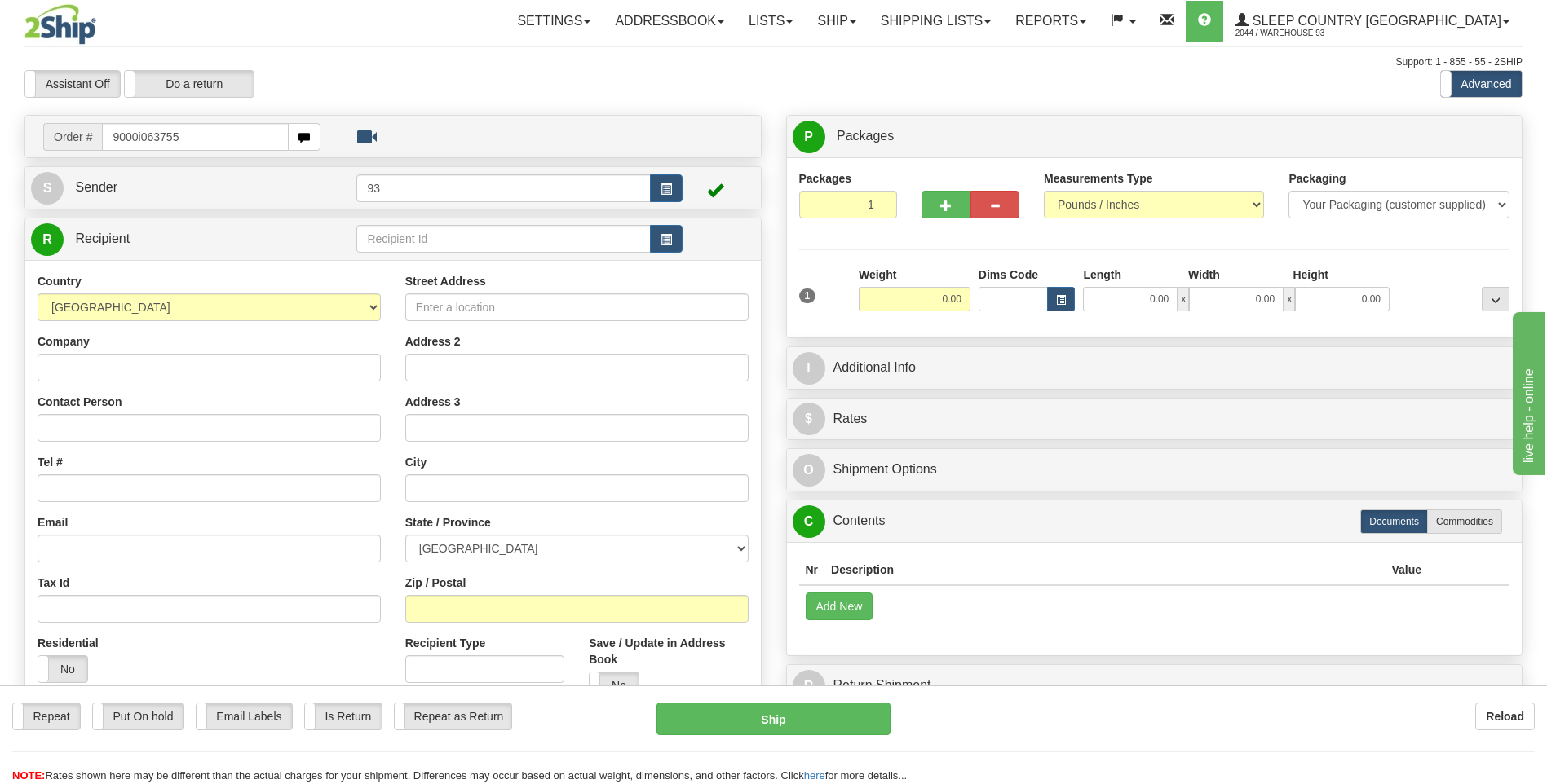
type input "9000i063755"
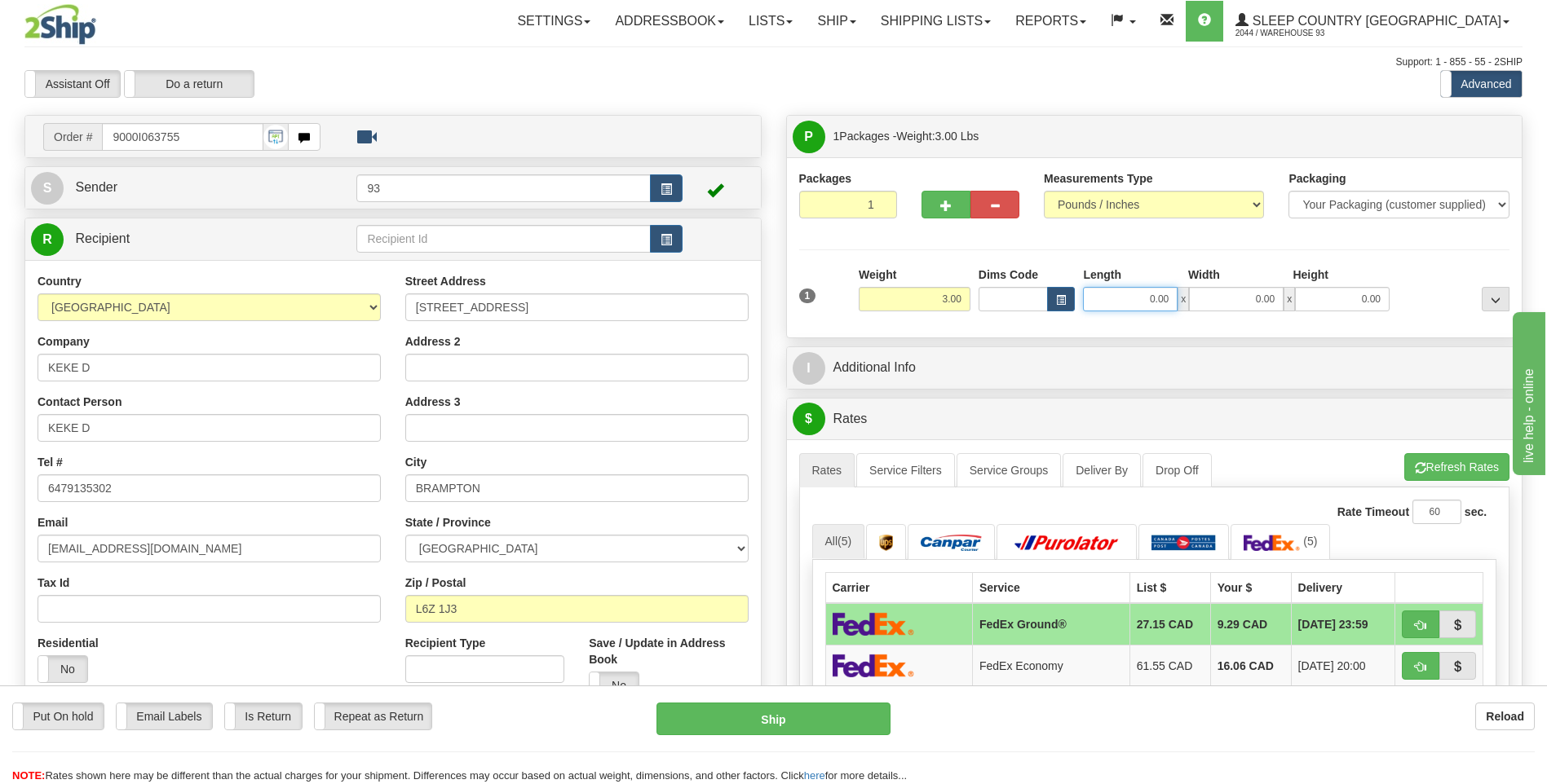
drag, startPoint x: 1161, startPoint y: 297, endPoint x: 1256, endPoint y: 300, distance: 95.0
click at [1256, 300] on div "0.00 x 0.00 x 0.00" at bounding box center [1236, 299] width 307 height 25
type input "9.00"
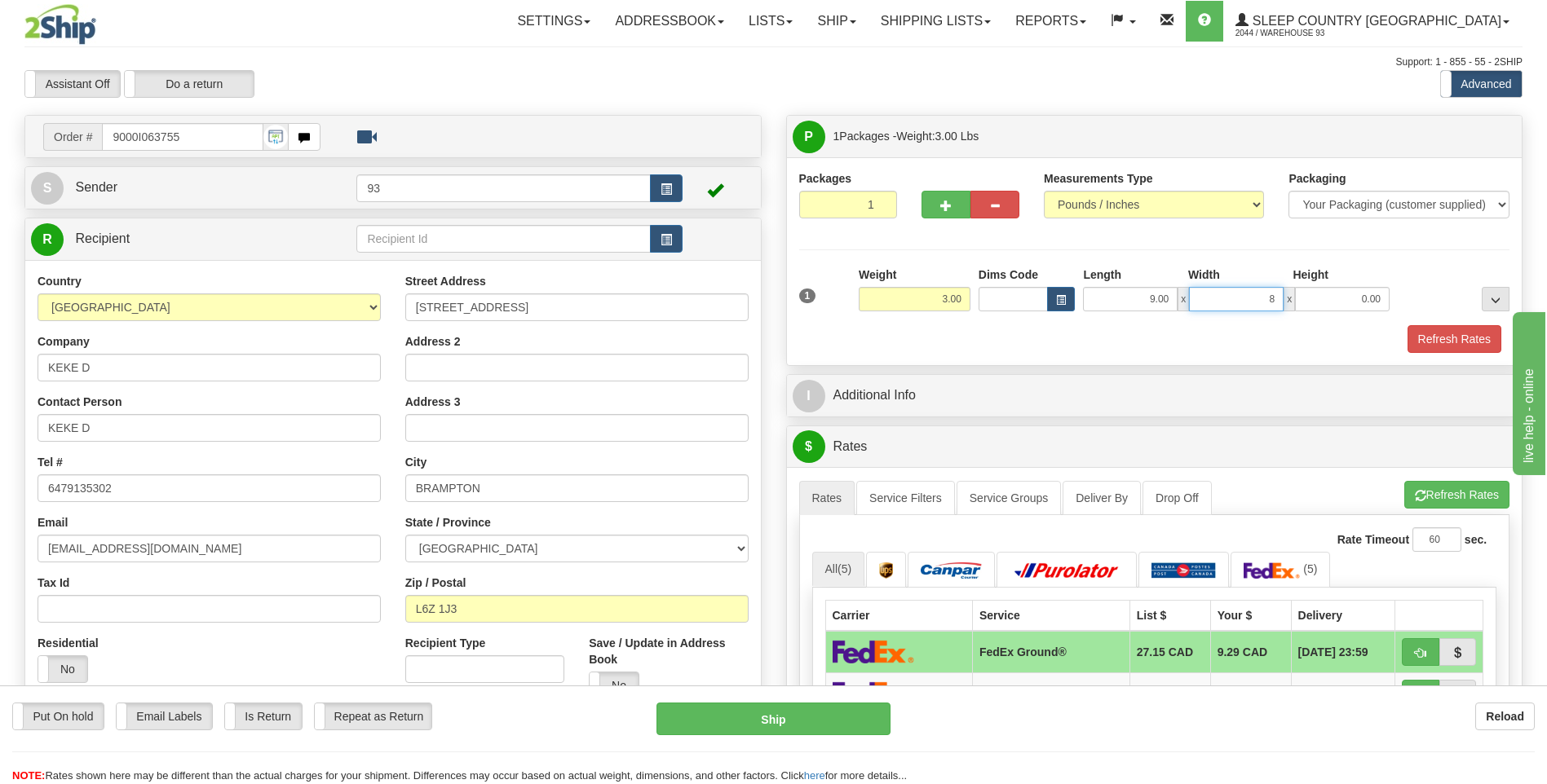
type input "8.00"
type input "4.00"
click at [1471, 334] on button "Refresh Rates" at bounding box center [1454, 339] width 94 height 27
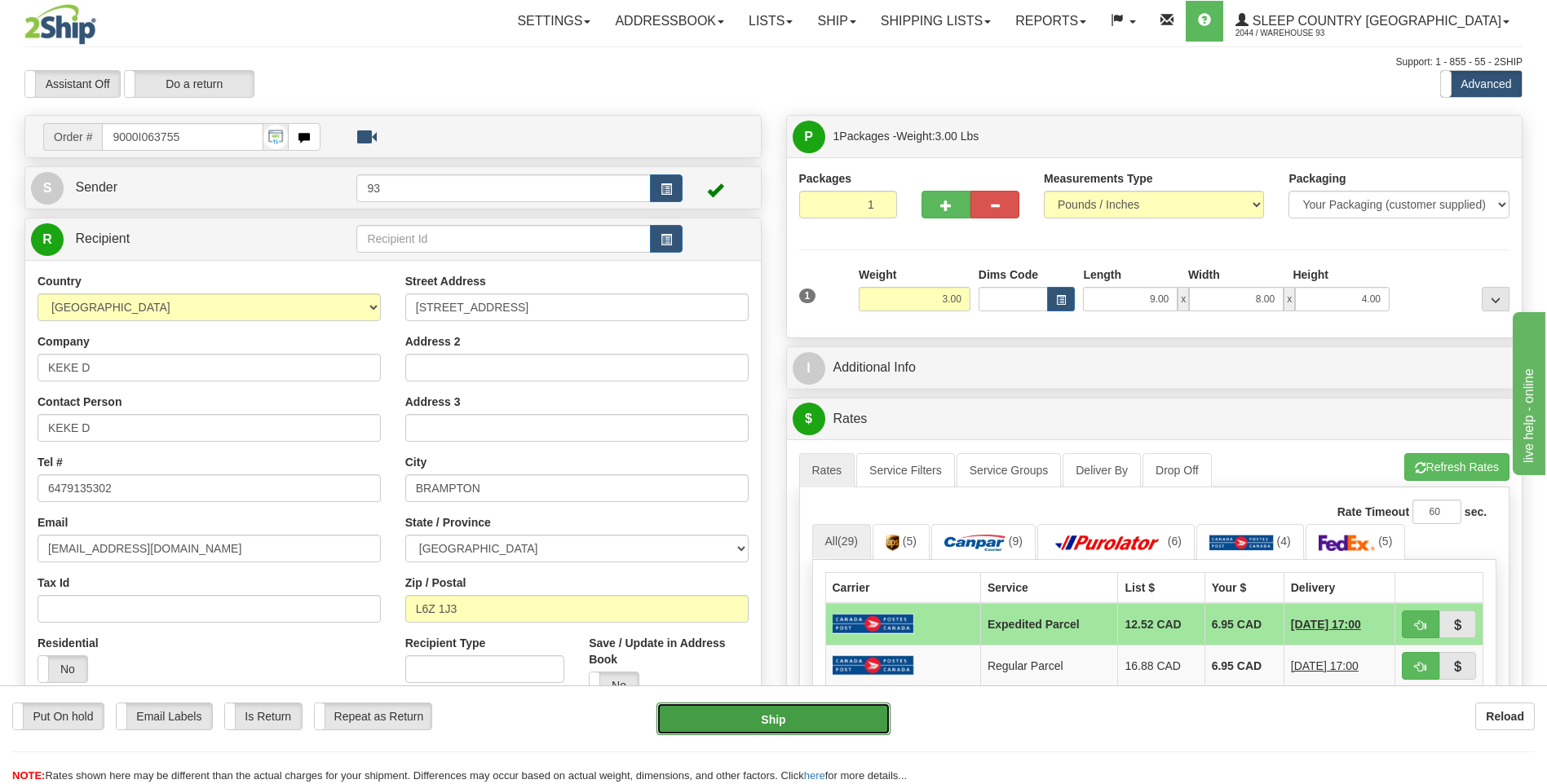
click at [821, 708] on button "Ship" at bounding box center [774, 719] width 233 height 33
type input "DOM.EP"
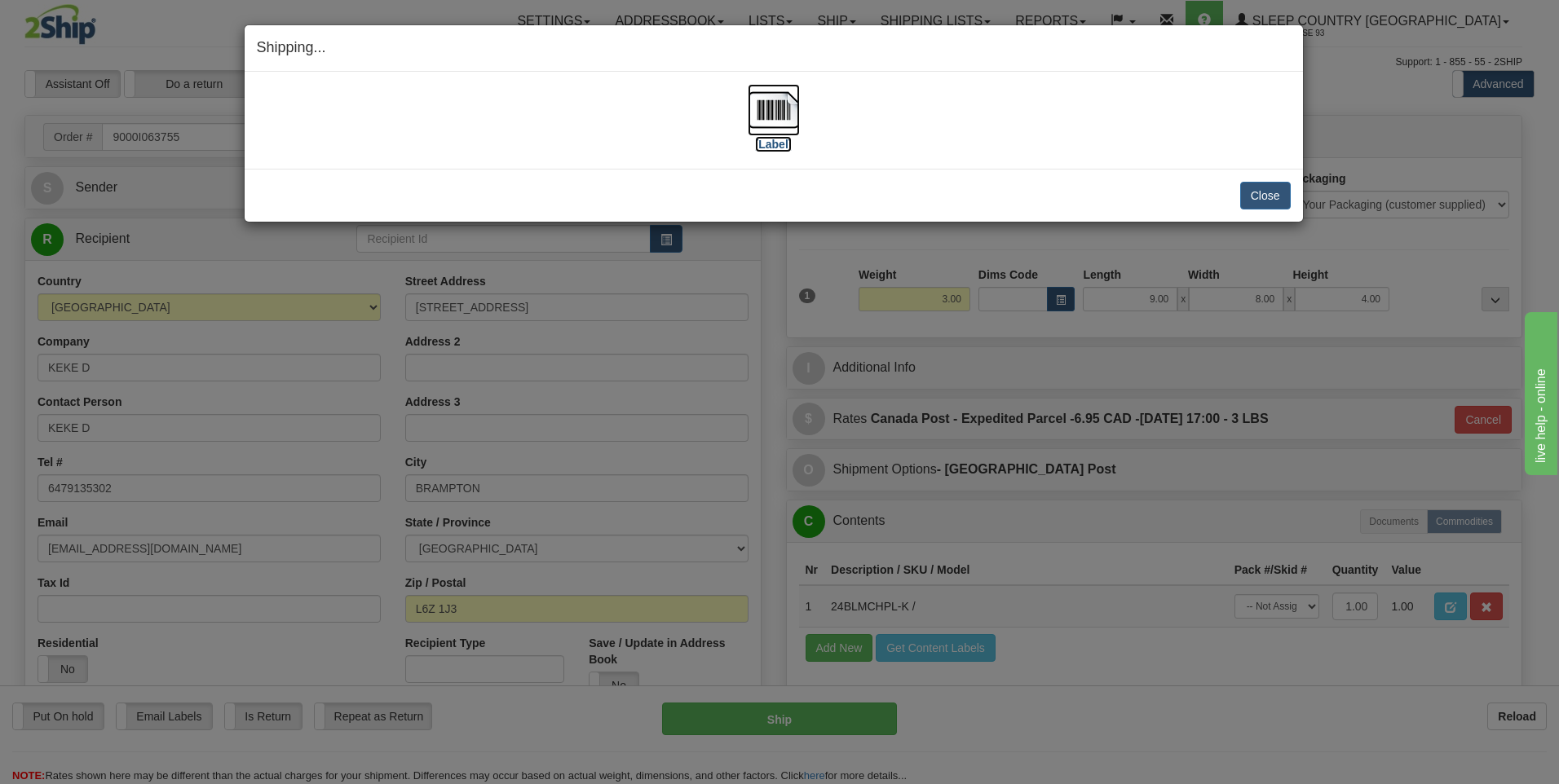
click at [789, 113] on img at bounding box center [773, 109] width 52 height 52
click at [790, 114] on img at bounding box center [773, 109] width 52 height 52
click at [1273, 199] on button "Close" at bounding box center [1266, 196] width 51 height 27
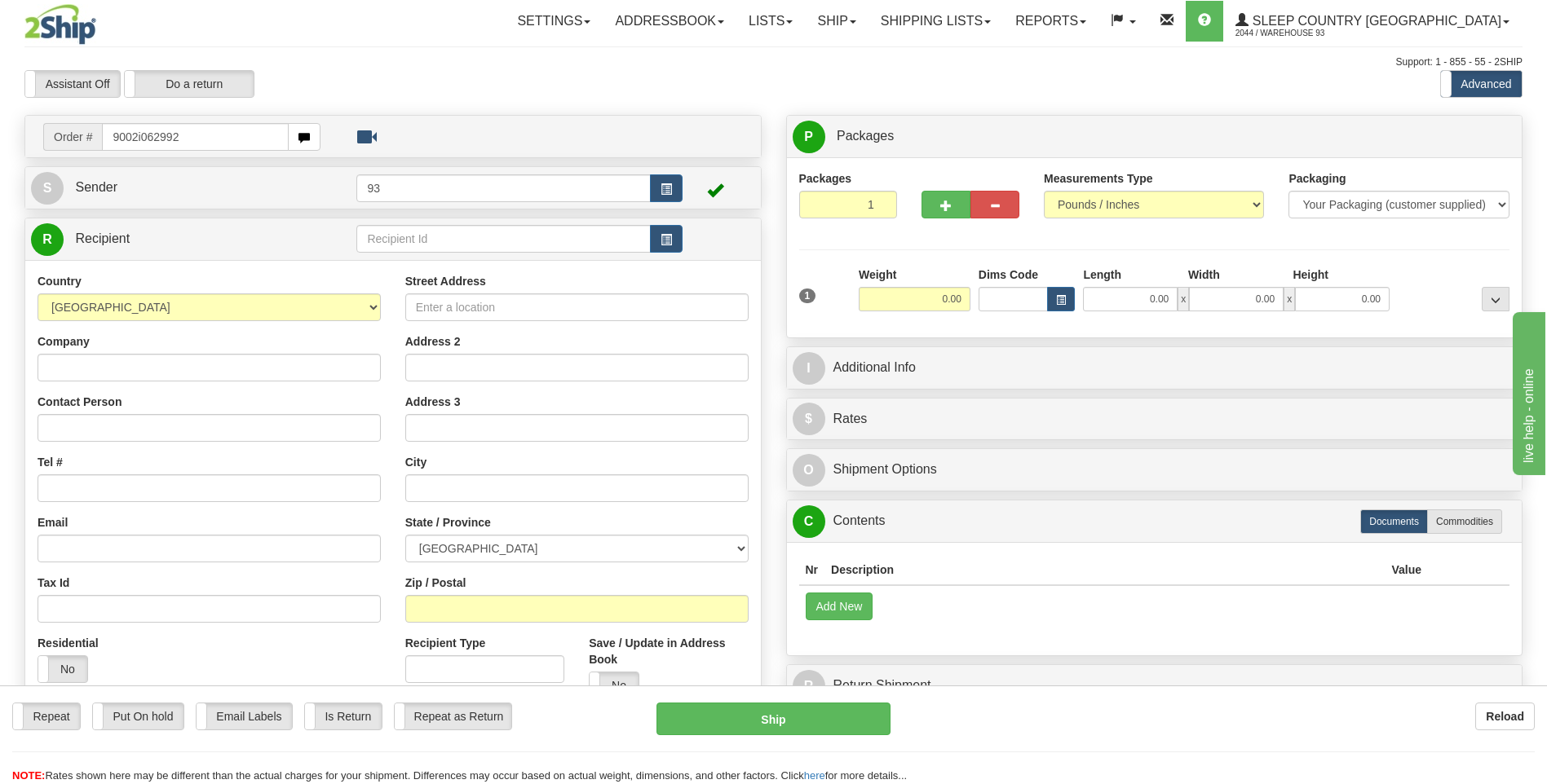
type input "9002i062992"
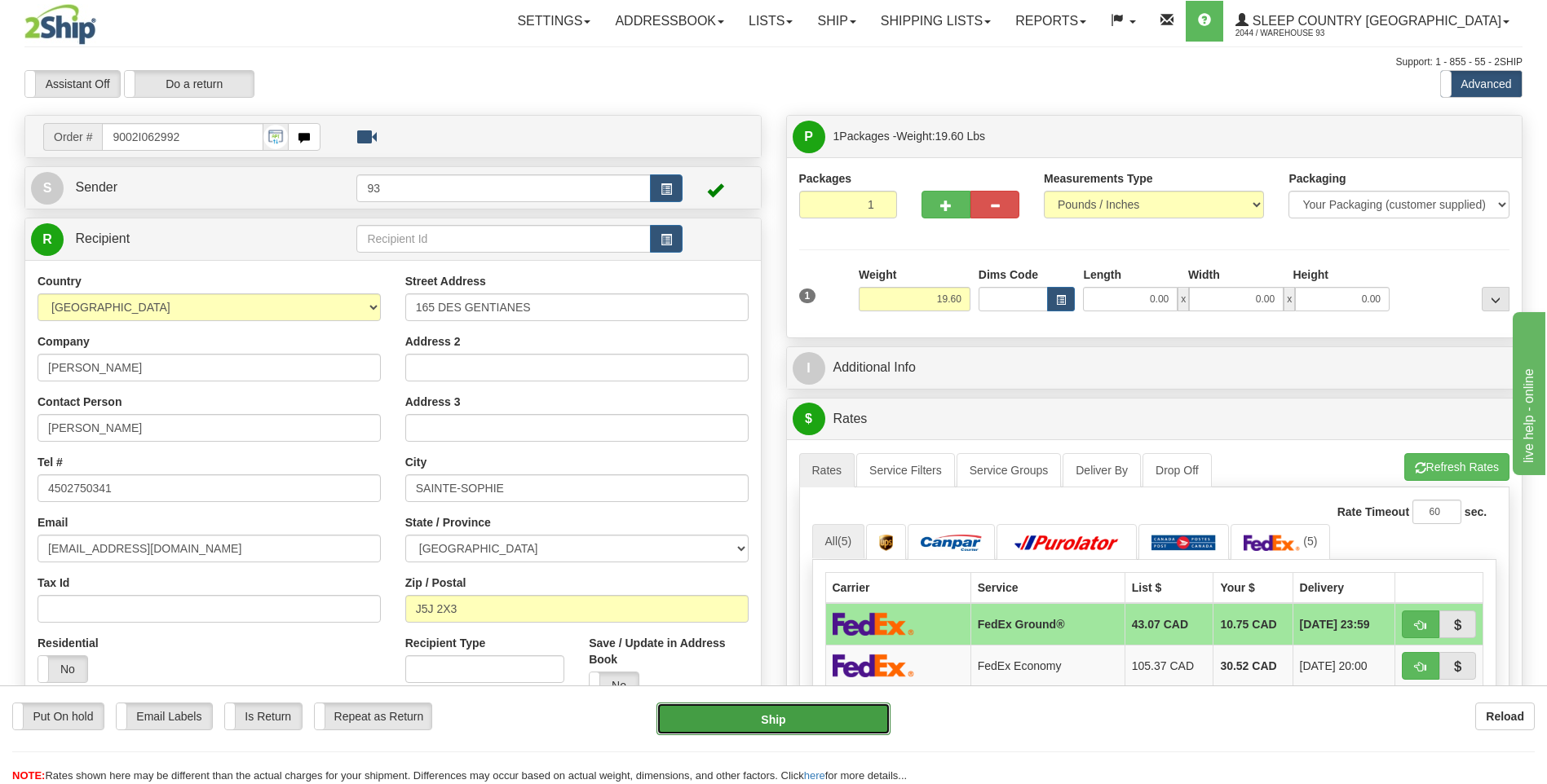
click at [803, 705] on button "Ship" at bounding box center [774, 719] width 233 height 33
type input "92"
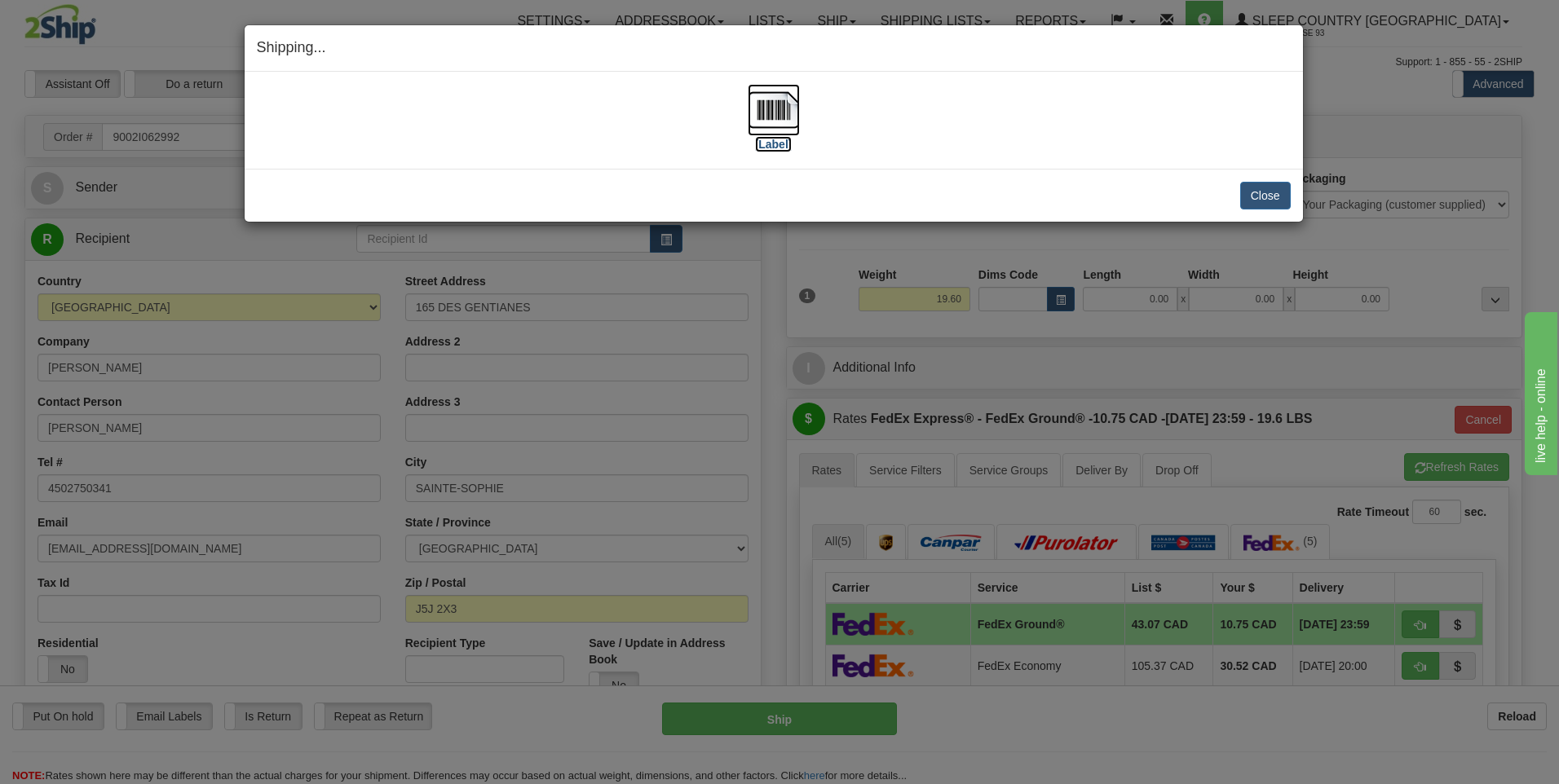
click at [787, 104] on img at bounding box center [773, 109] width 52 height 52
click at [1258, 204] on button "Close" at bounding box center [1266, 196] width 51 height 27
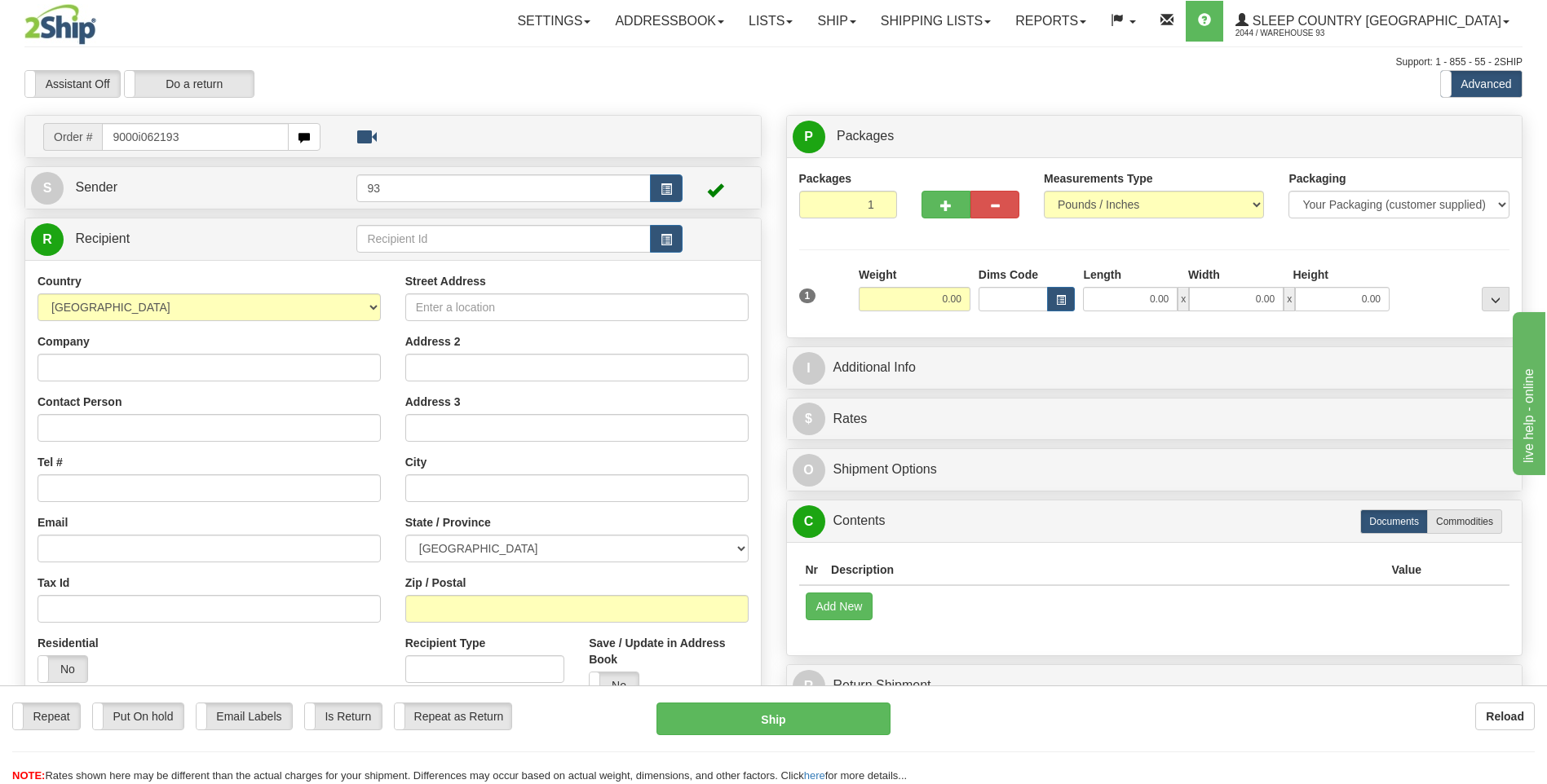
type input "9000i062193"
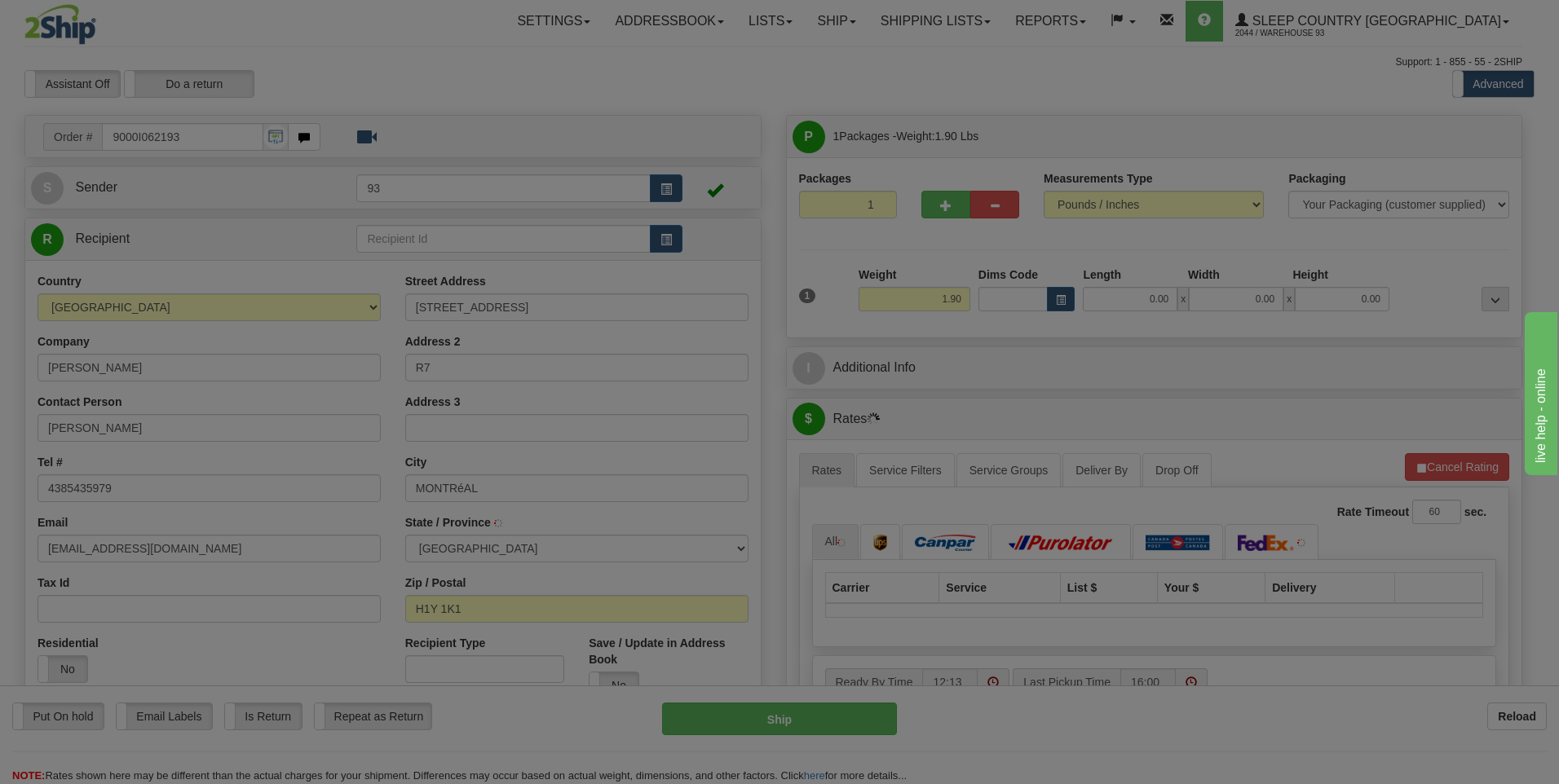
type input "MONTREAL"
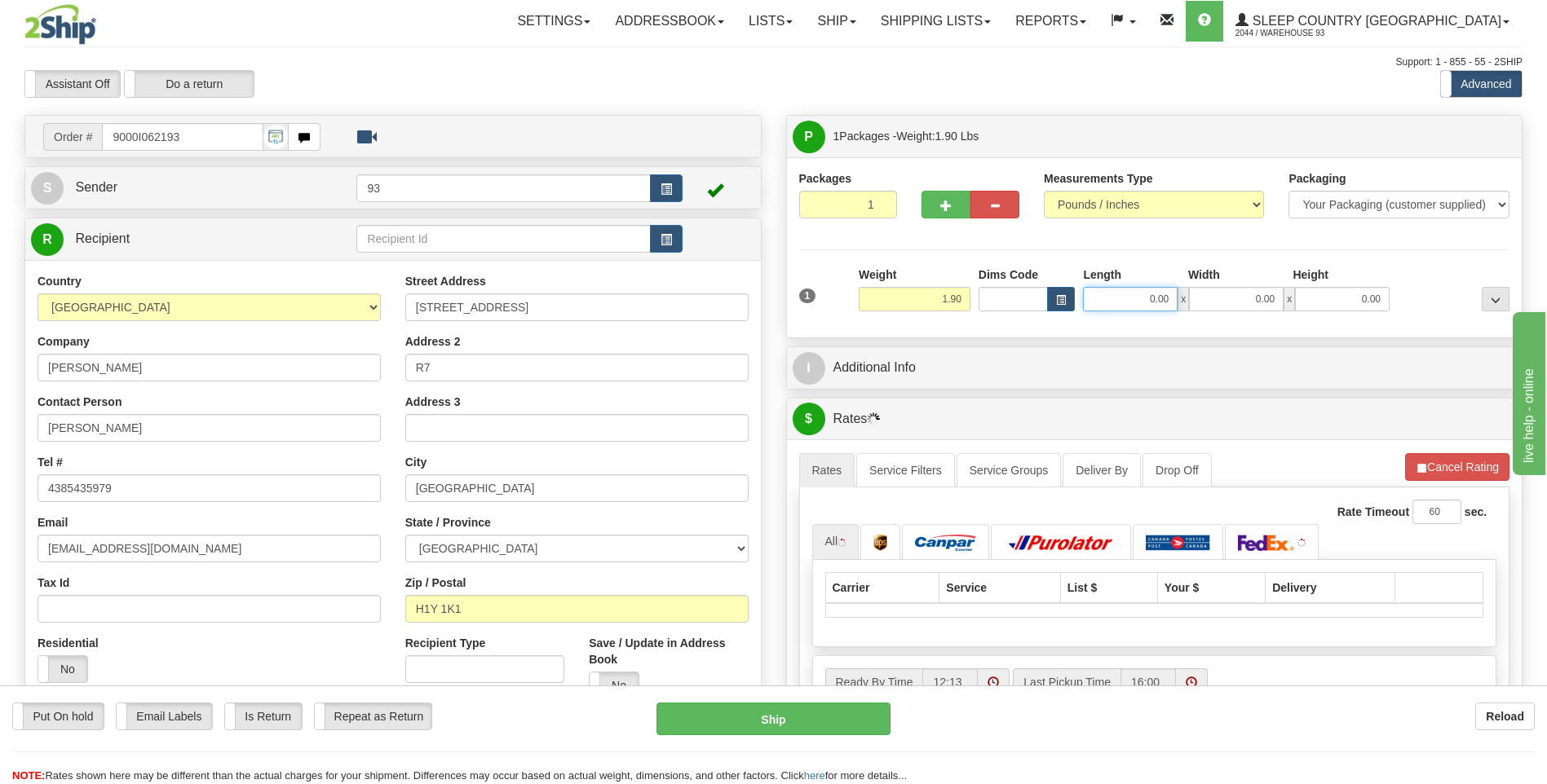
drag, startPoint x: 1142, startPoint y: 304, endPoint x: 1333, endPoint y: 298, distance: 191.1
click at [1333, 298] on div "0.00 x 0.00 x 0.00" at bounding box center [1236, 299] width 307 height 25
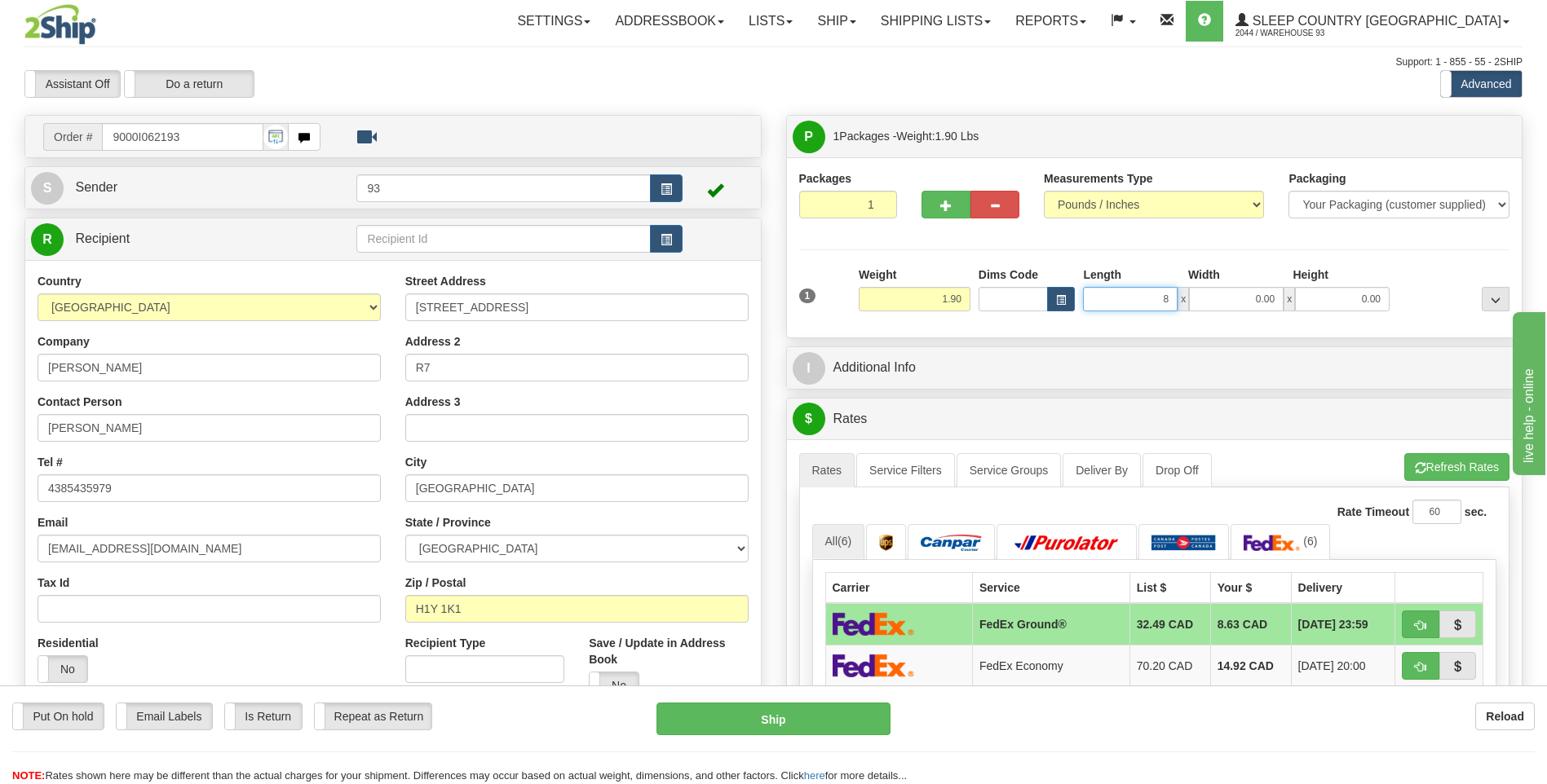
type input "8.00"
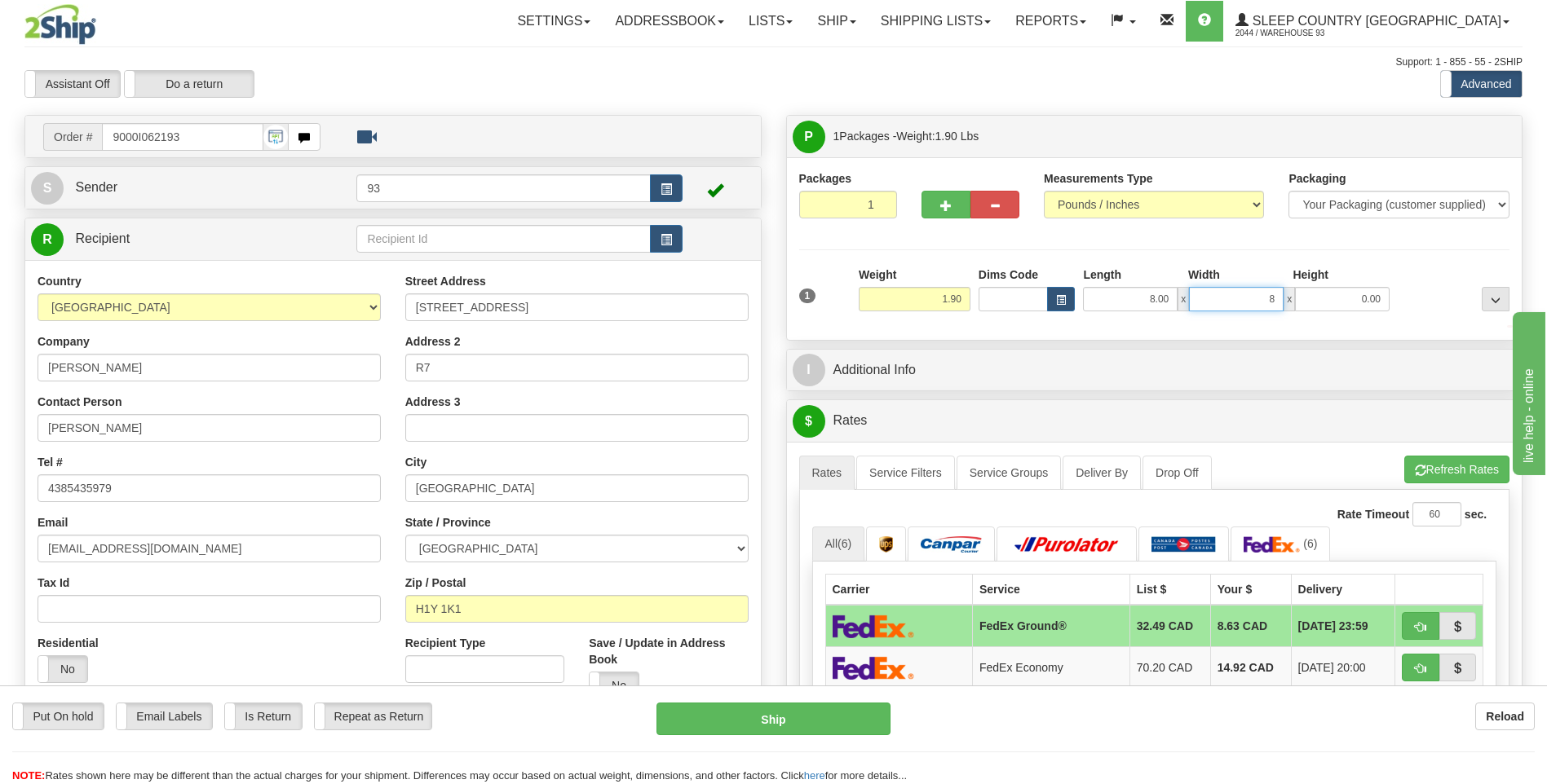
type input "8.00"
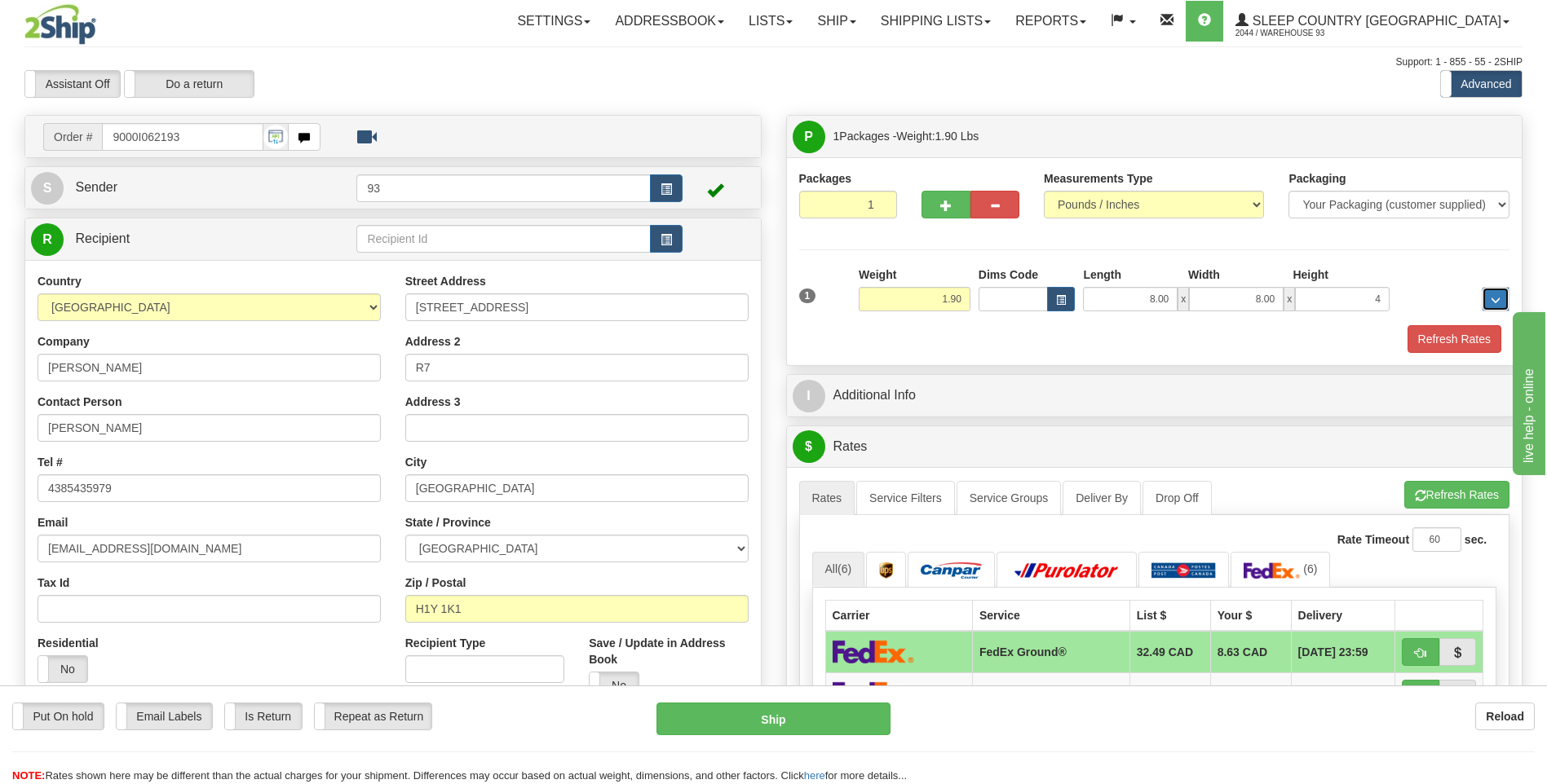
type input "4.00"
click at [1456, 346] on button "Refresh Rates" at bounding box center [1454, 339] width 94 height 27
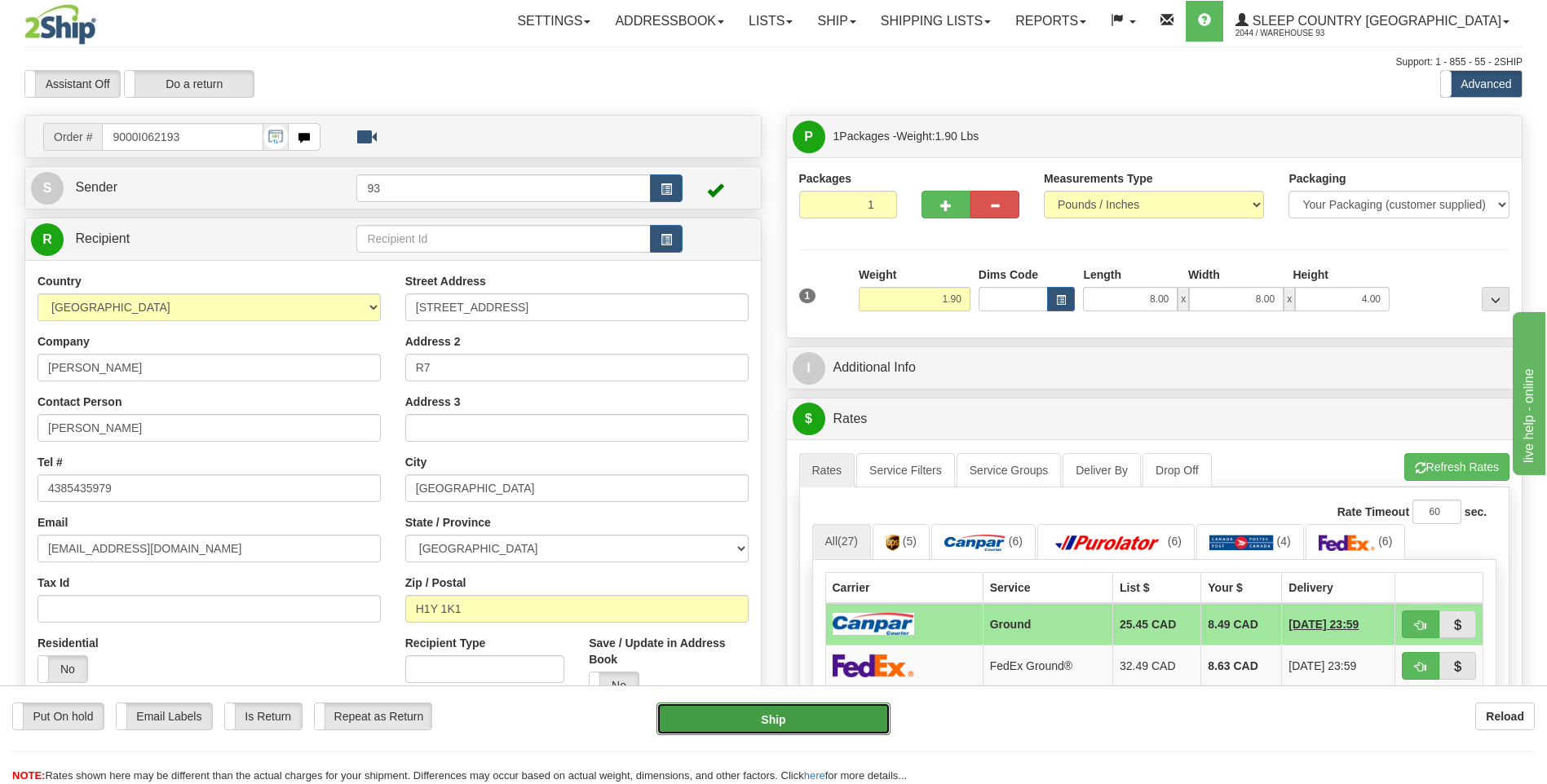
click at [815, 719] on button "Ship" at bounding box center [774, 719] width 233 height 33
type input "1"
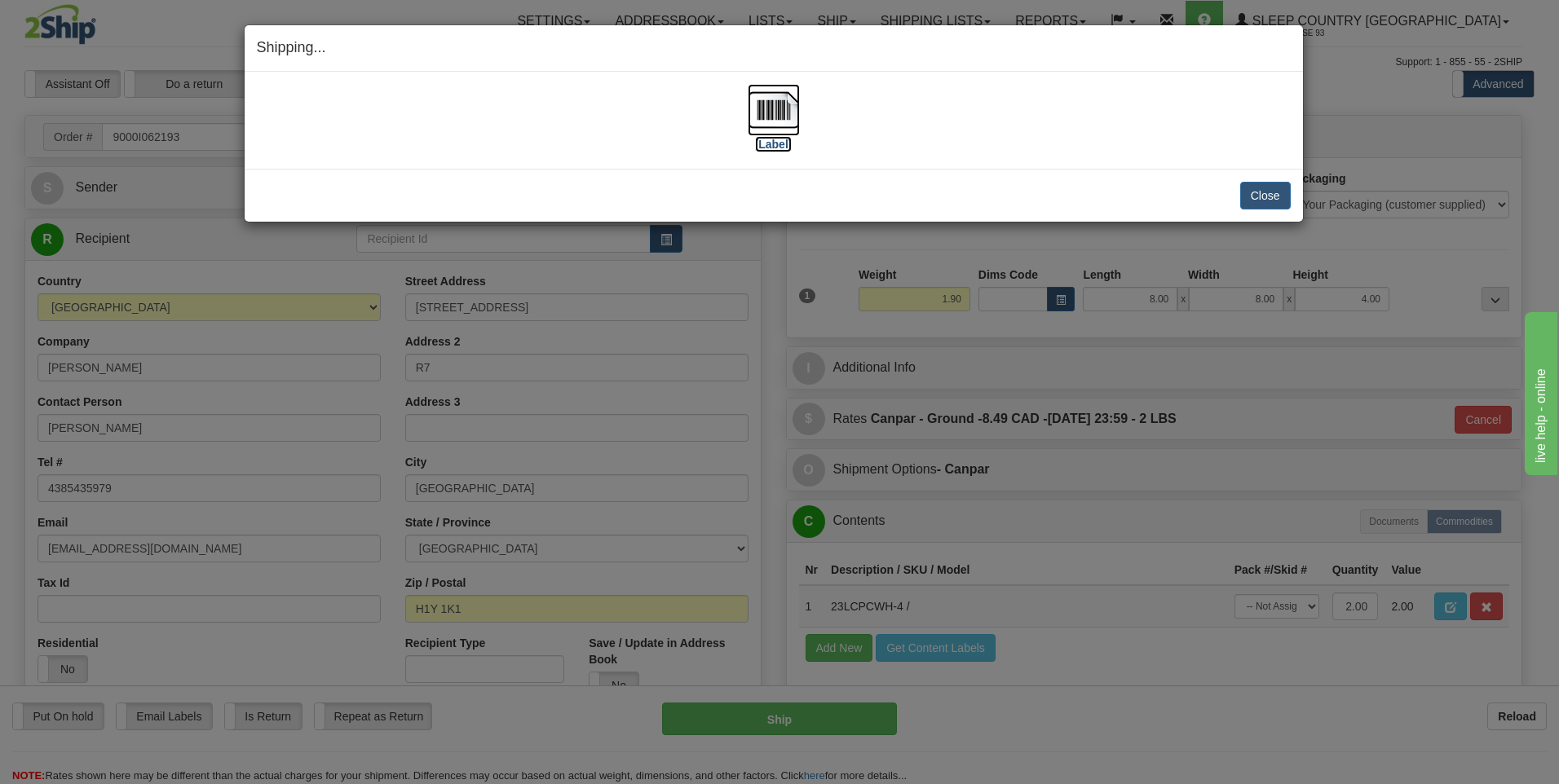
click at [770, 113] on img at bounding box center [773, 109] width 52 height 52
click at [1250, 194] on button "Close" at bounding box center [1266, 196] width 51 height 27
